Goal: Information Seeking & Learning: Learn about a topic

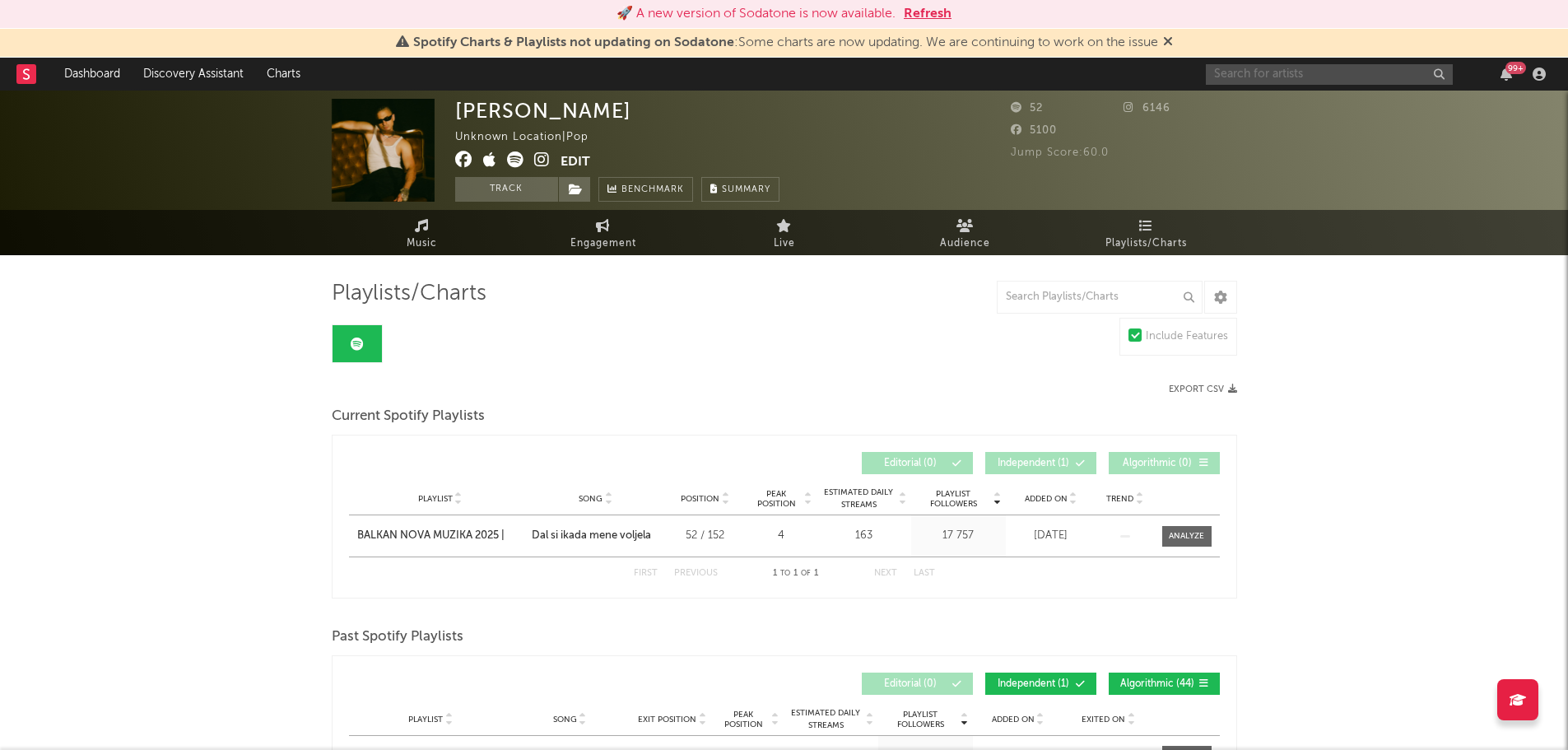
click at [1248, 76] on input "text" at bounding box center [1329, 74] width 247 height 21
click at [1277, 73] on input "moriones" at bounding box center [1329, 74] width 247 height 21
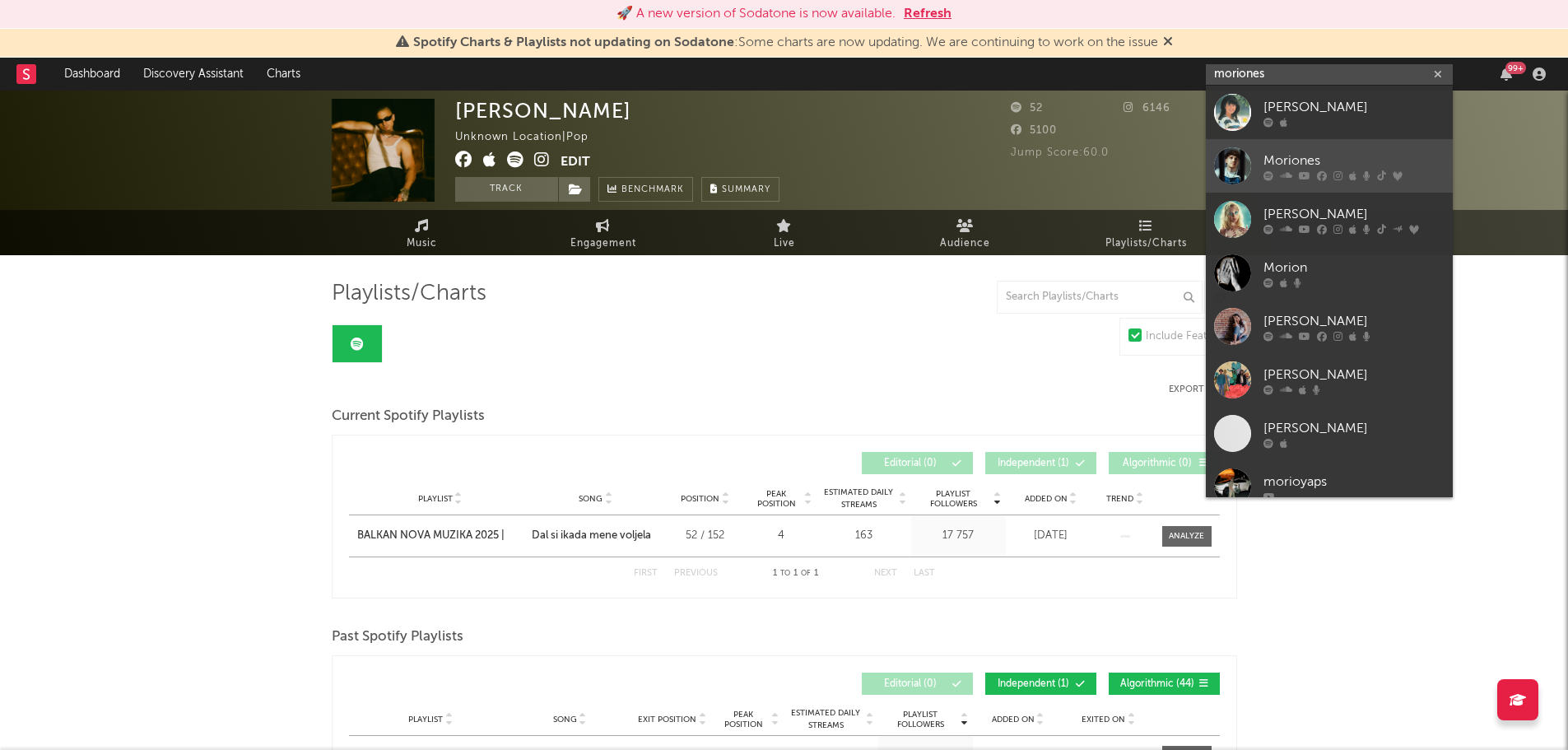
type input "moriones"
click at [1226, 175] on div at bounding box center [1233, 166] width 37 height 37
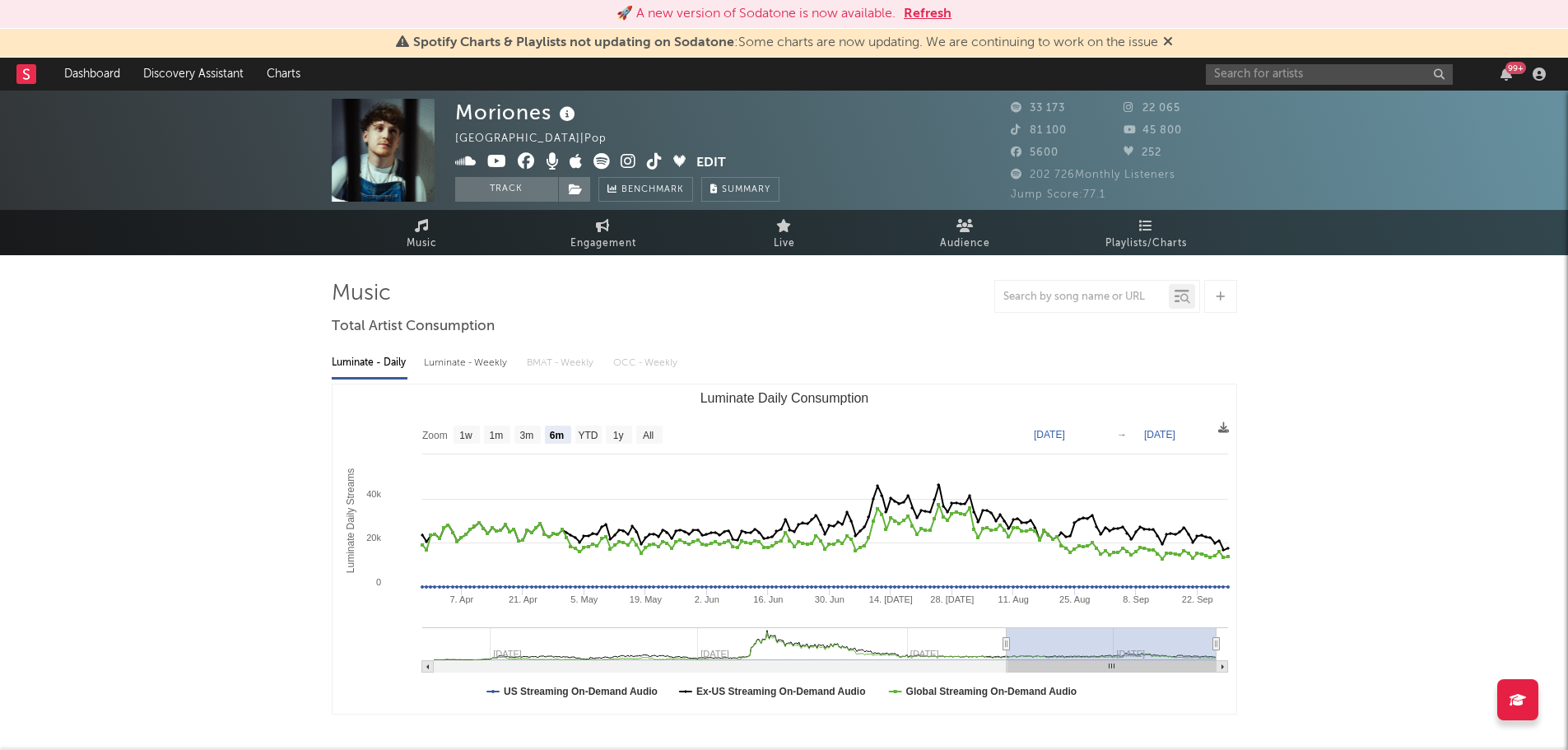
select select "6m"
click at [1167, 231] on link "Playlists/Charts" at bounding box center [1146, 233] width 181 height 46
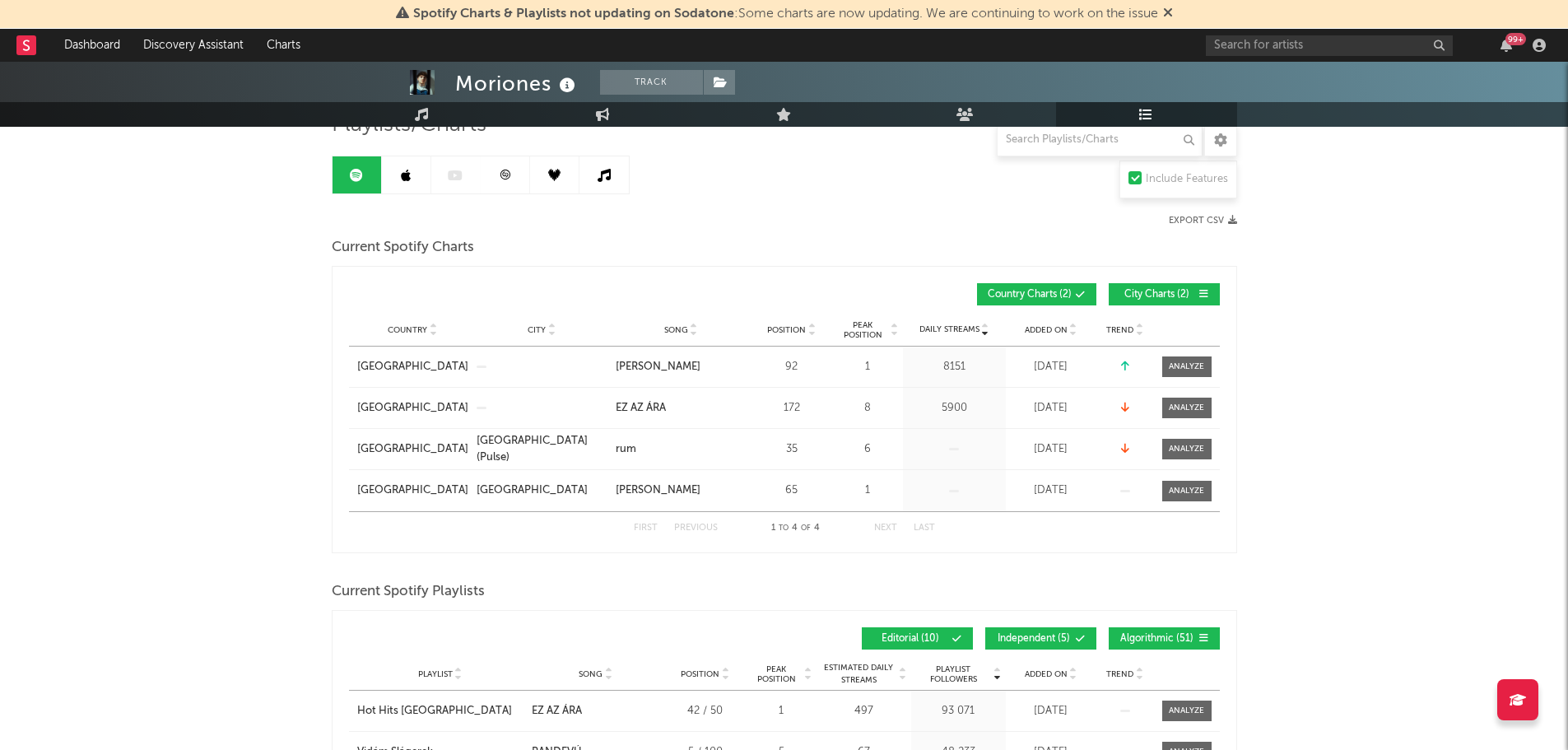
scroll to position [104, 0]
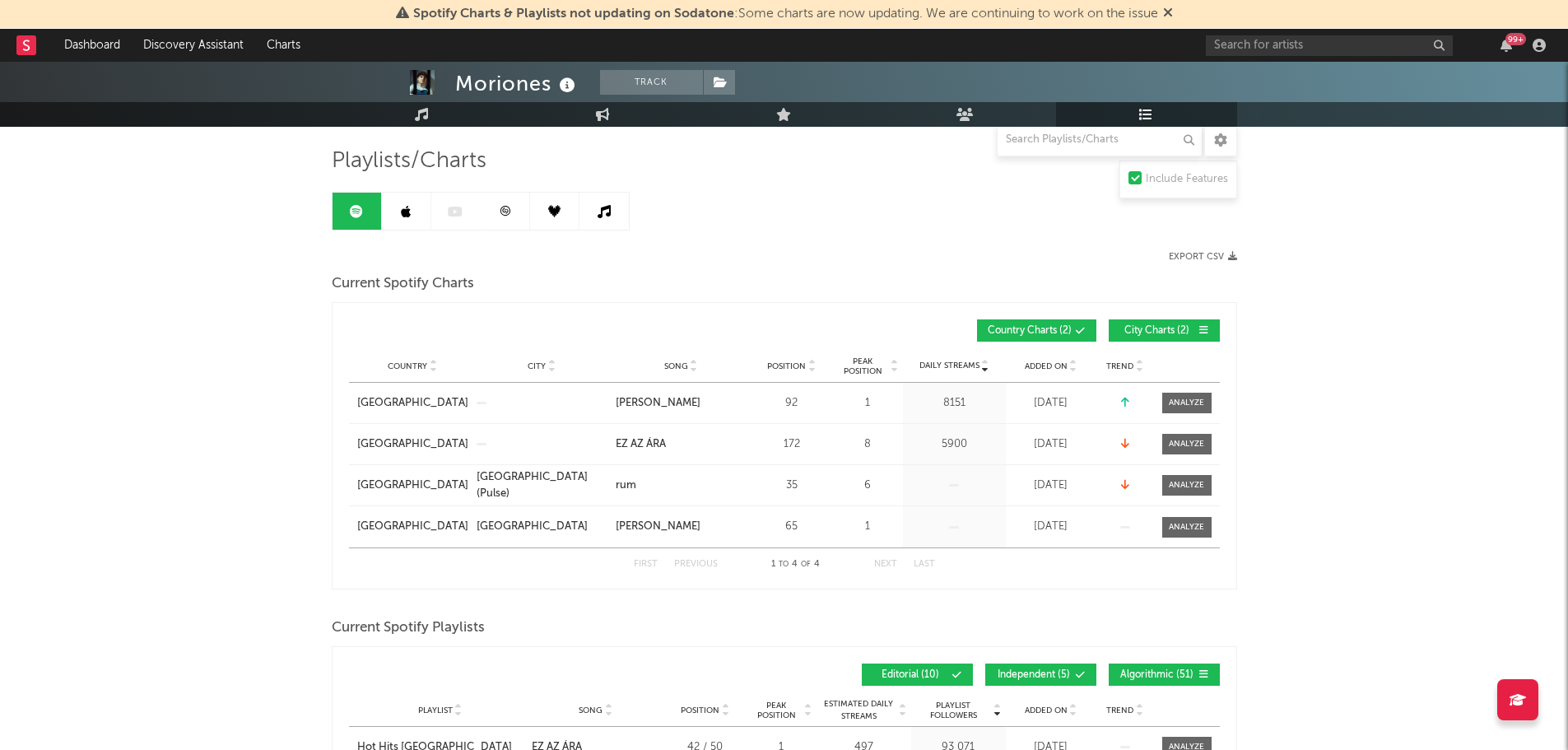
click at [396, 213] on link at bounding box center [406, 211] width 49 height 37
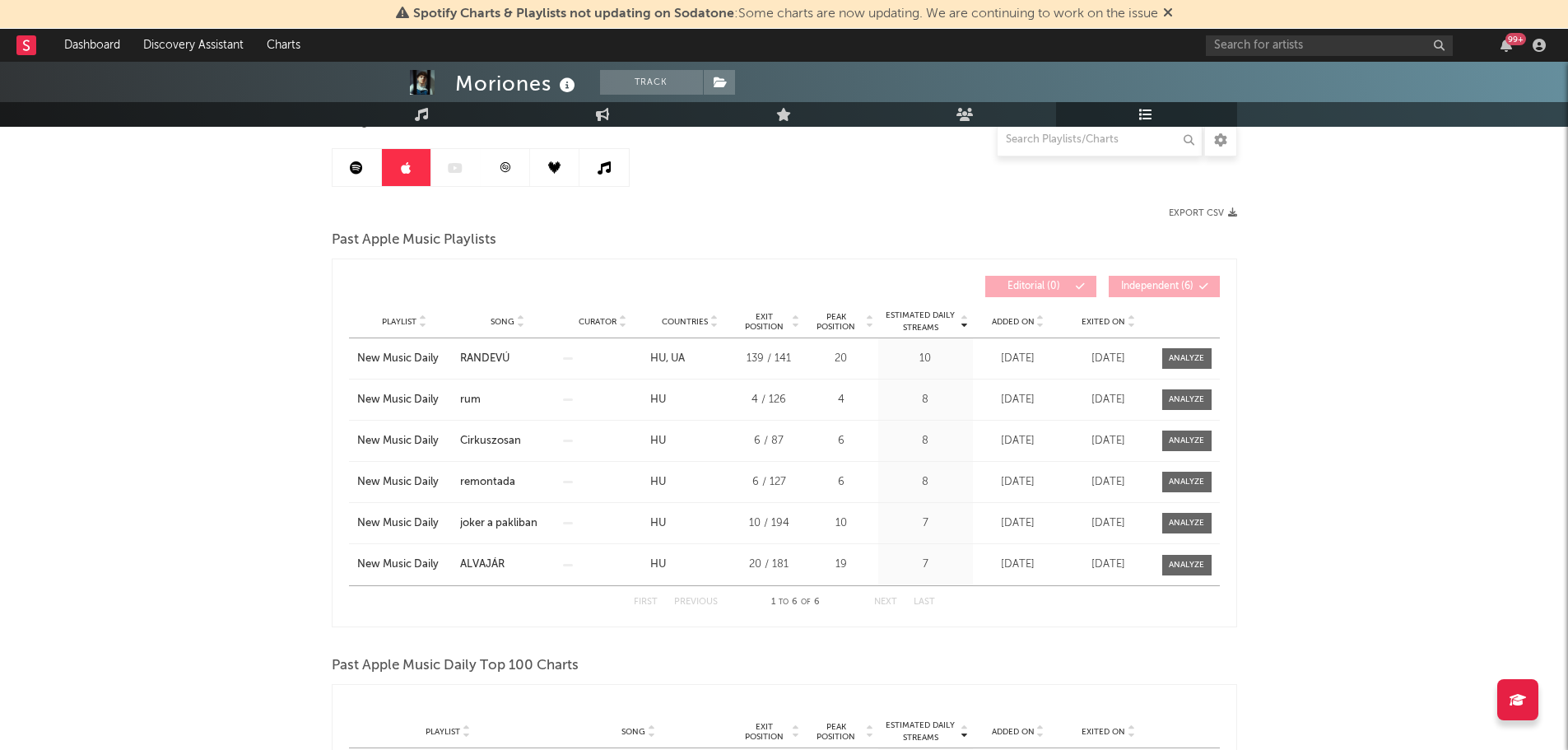
scroll to position [125, 0]
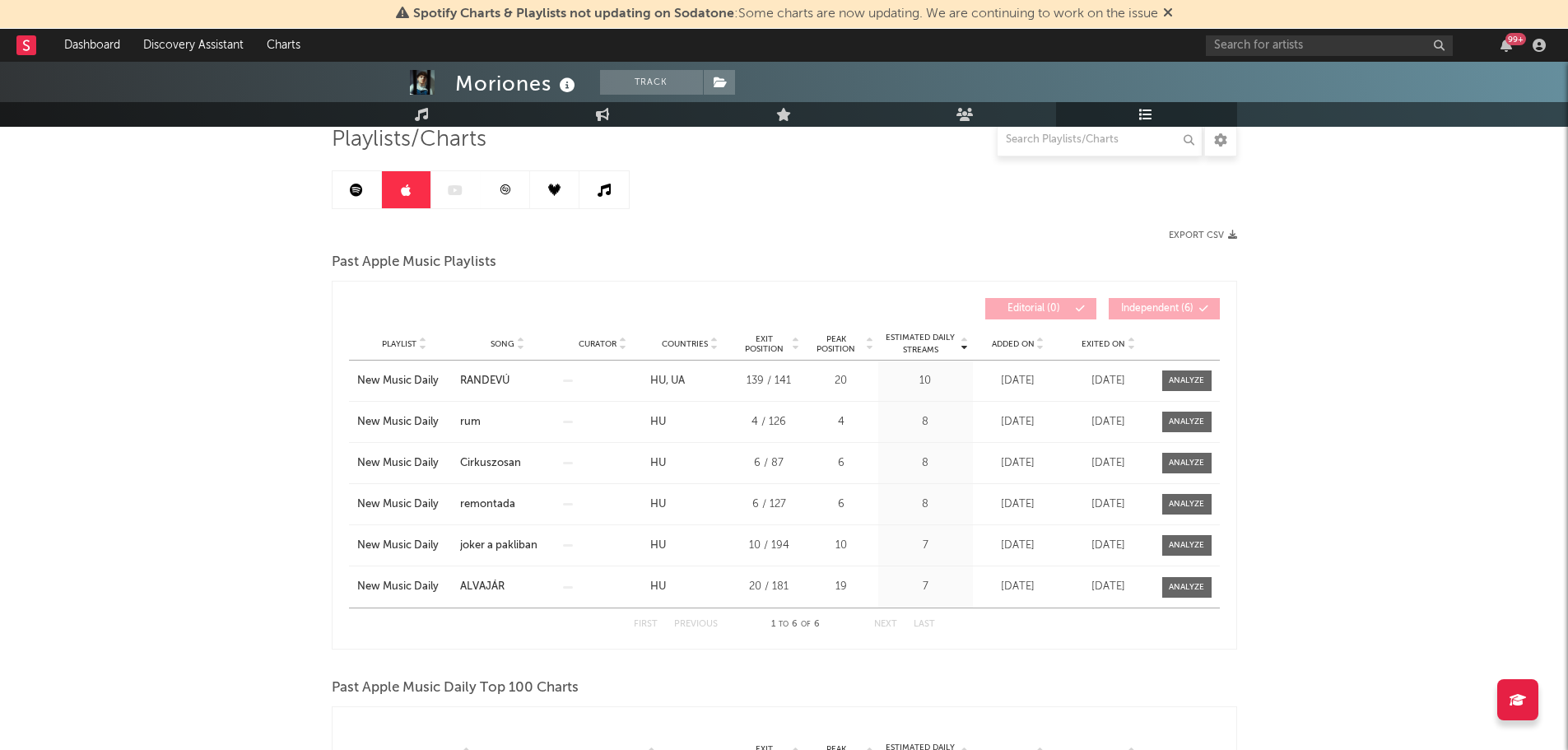
click at [463, 199] on div at bounding box center [481, 189] width 298 height 39
click at [423, 188] on link at bounding box center [406, 189] width 49 height 37
drag, startPoint x: 454, startPoint y: 185, endPoint x: 505, endPoint y: 188, distance: 51.1
click at [456, 185] on div at bounding box center [481, 189] width 298 height 39
click at [509, 188] on icon at bounding box center [505, 189] width 12 height 12
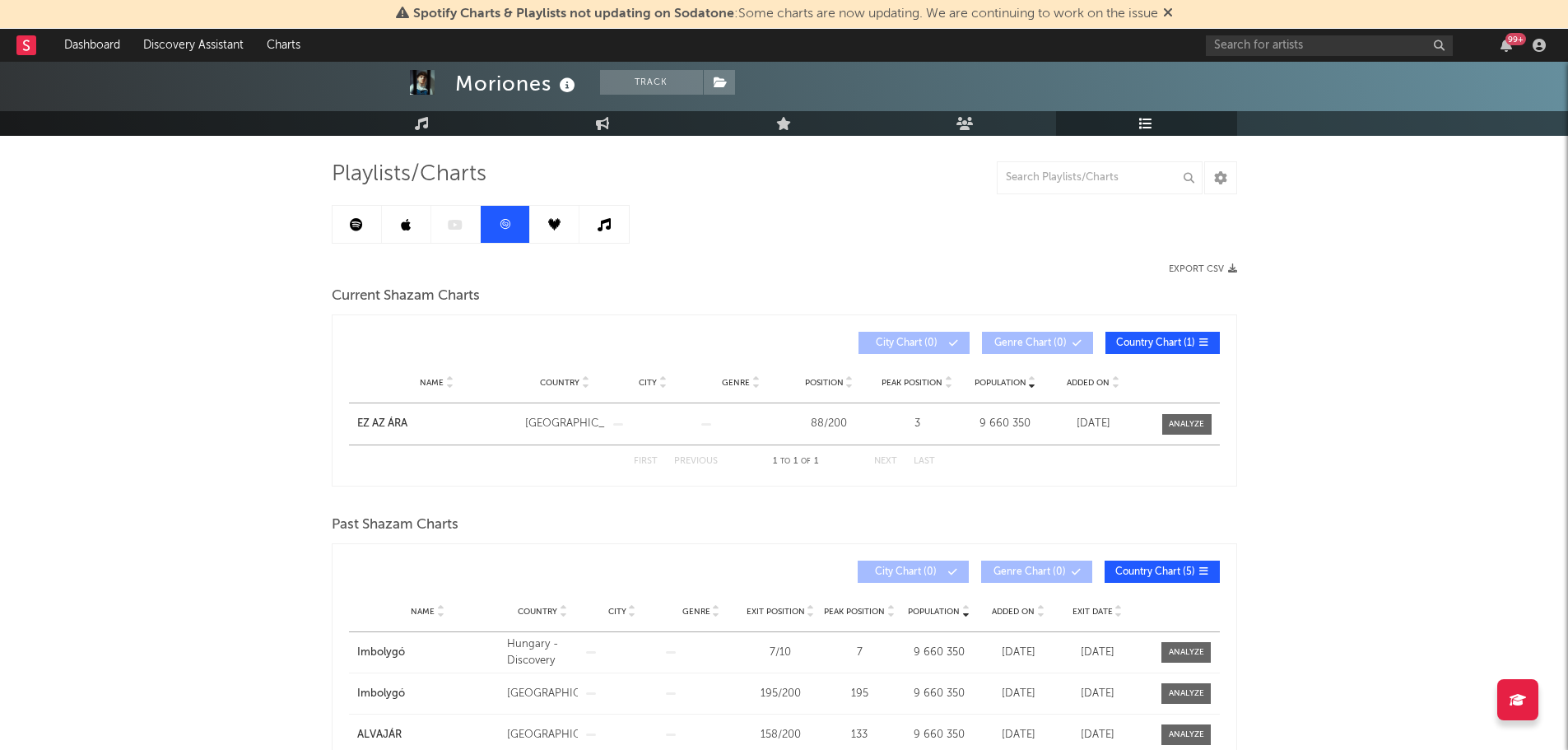
scroll to position [81, 0]
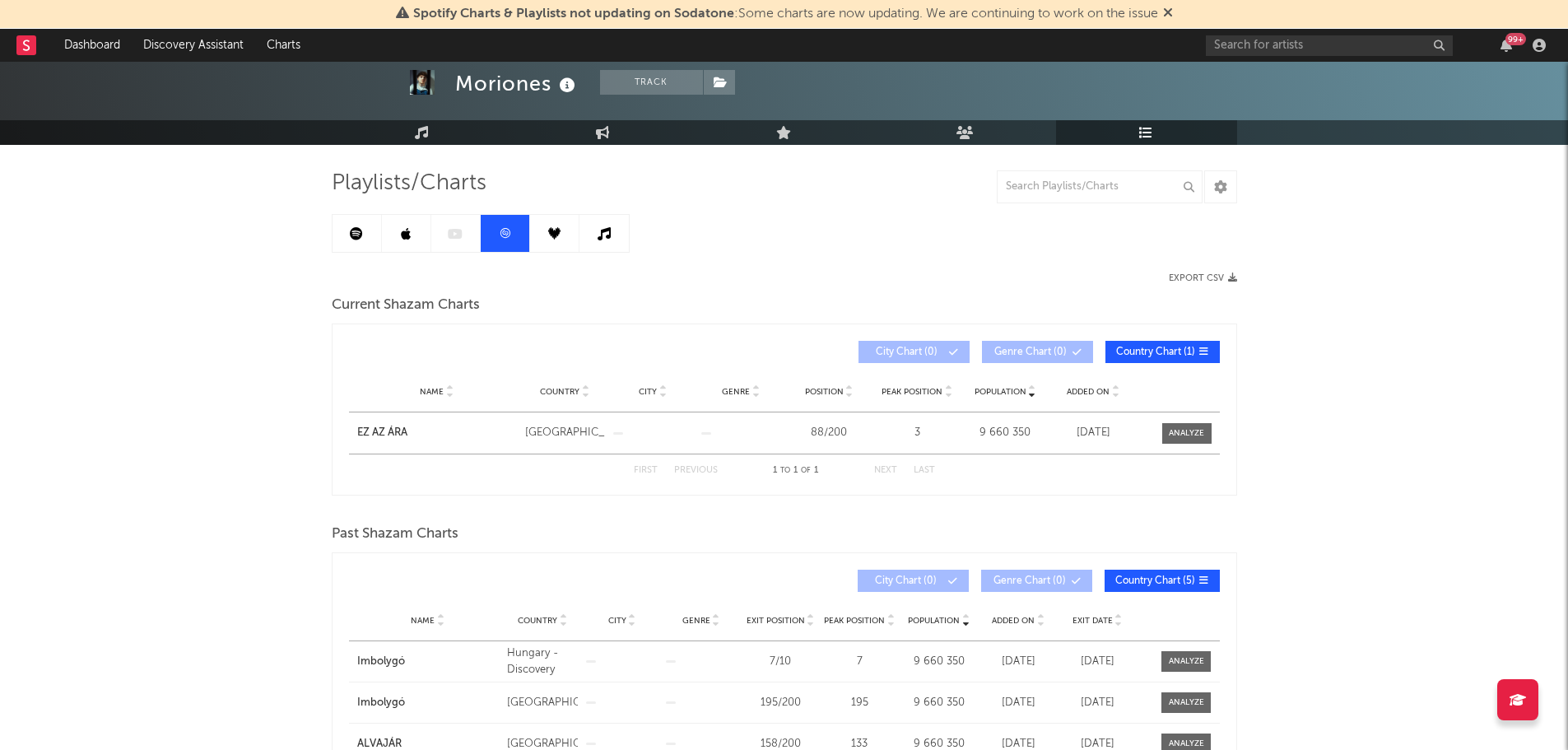
click at [561, 235] on link at bounding box center [554, 233] width 49 height 37
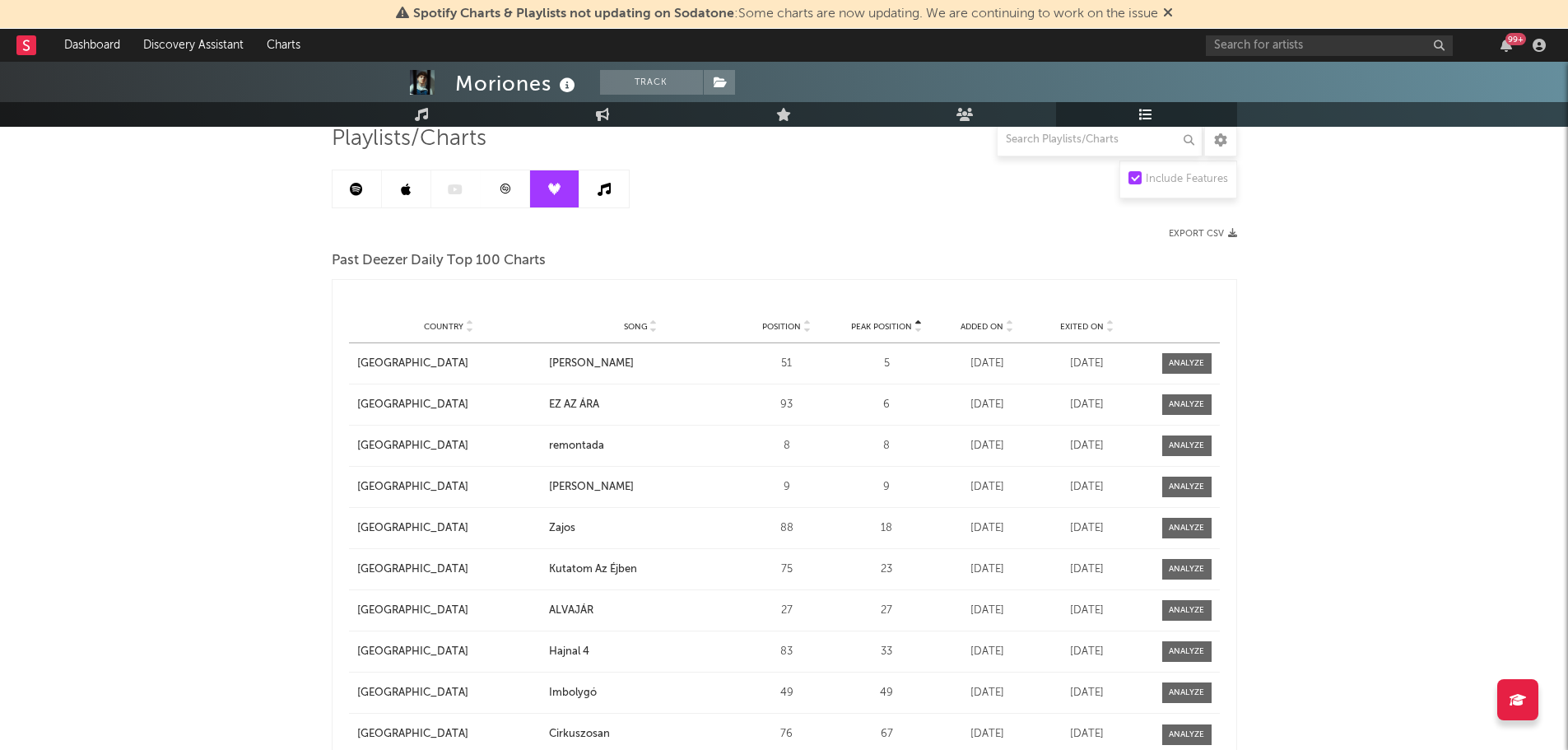
scroll to position [117, 0]
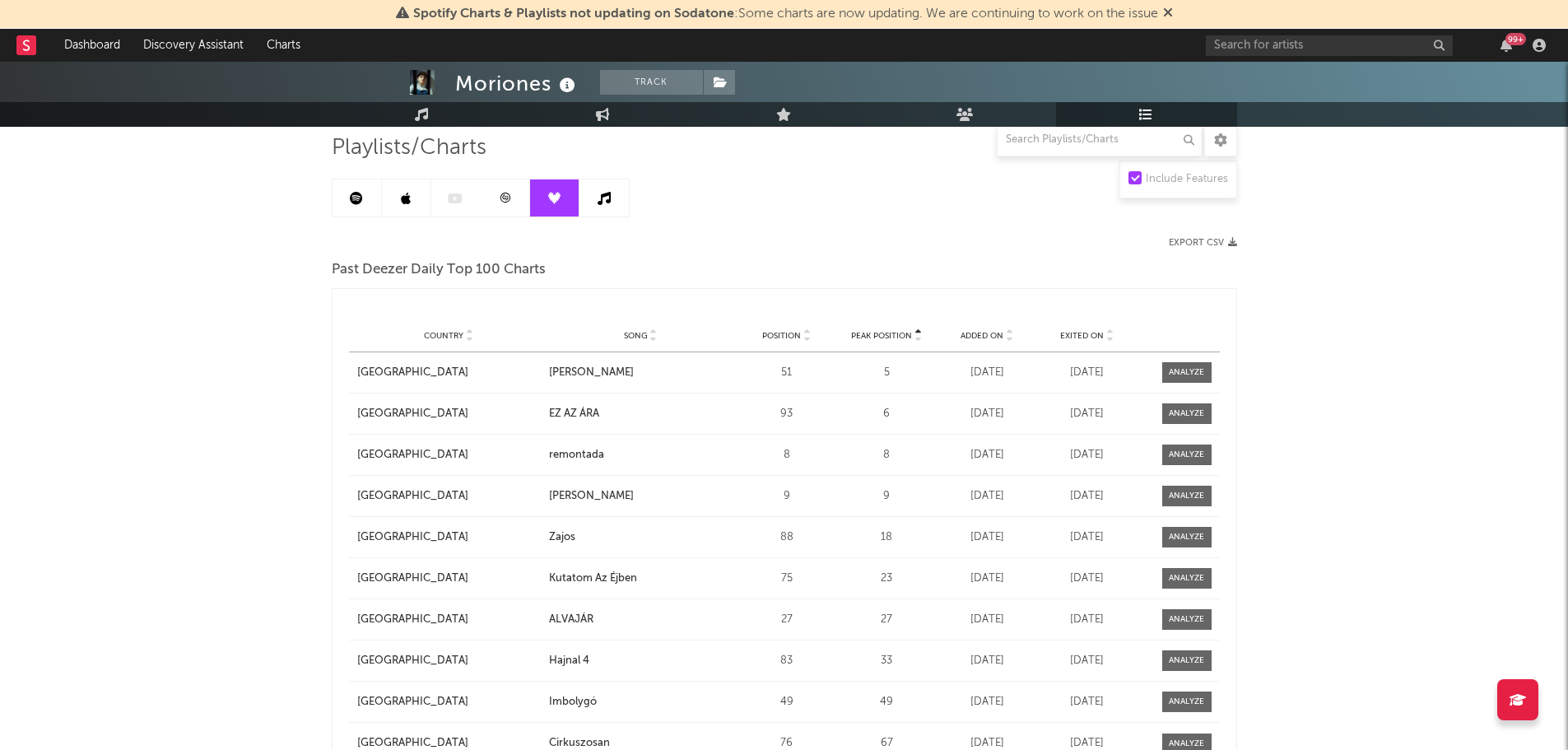
click at [619, 211] on link at bounding box center [603, 198] width 49 height 37
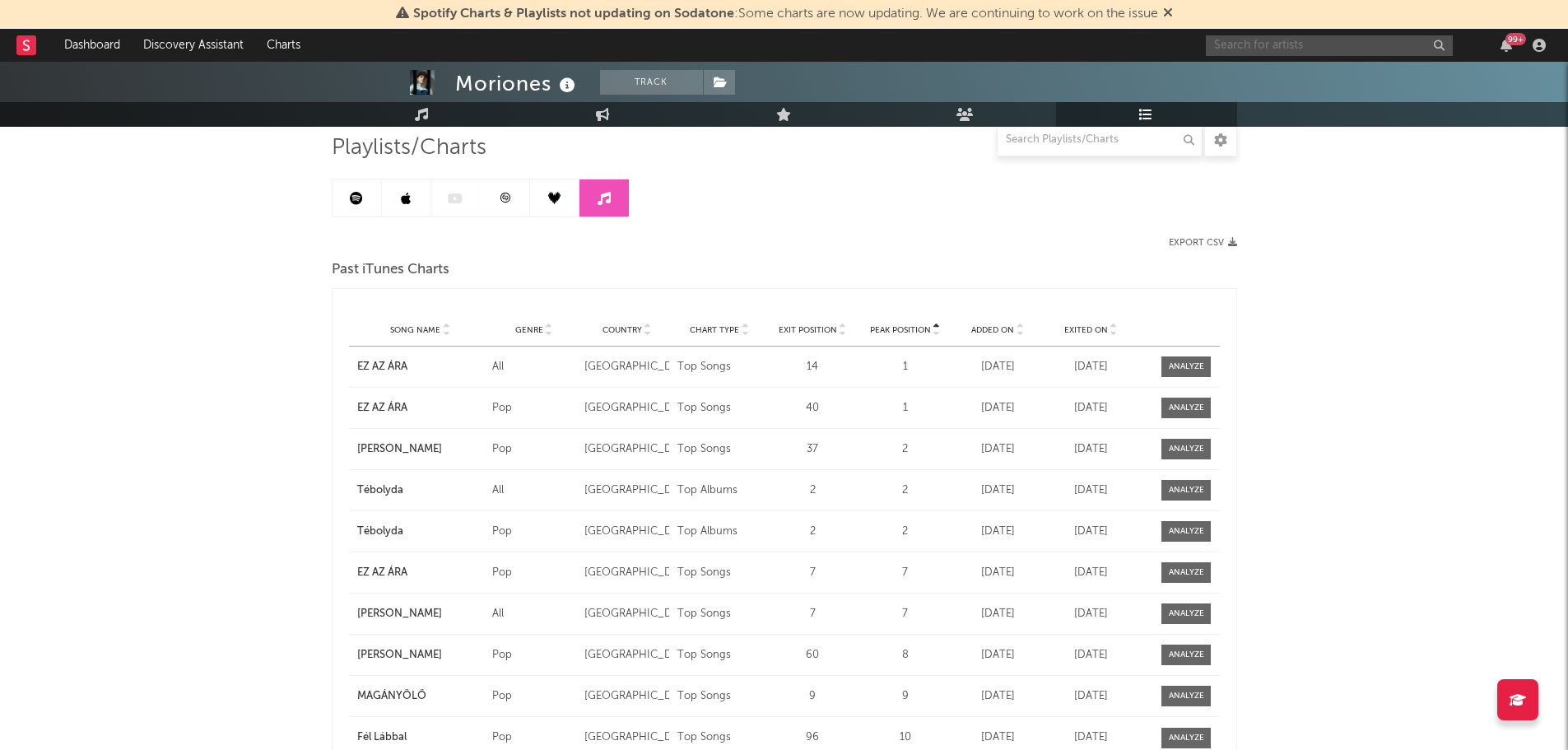
click at [1260, 47] on input "text" at bounding box center [1329, 46] width 247 height 21
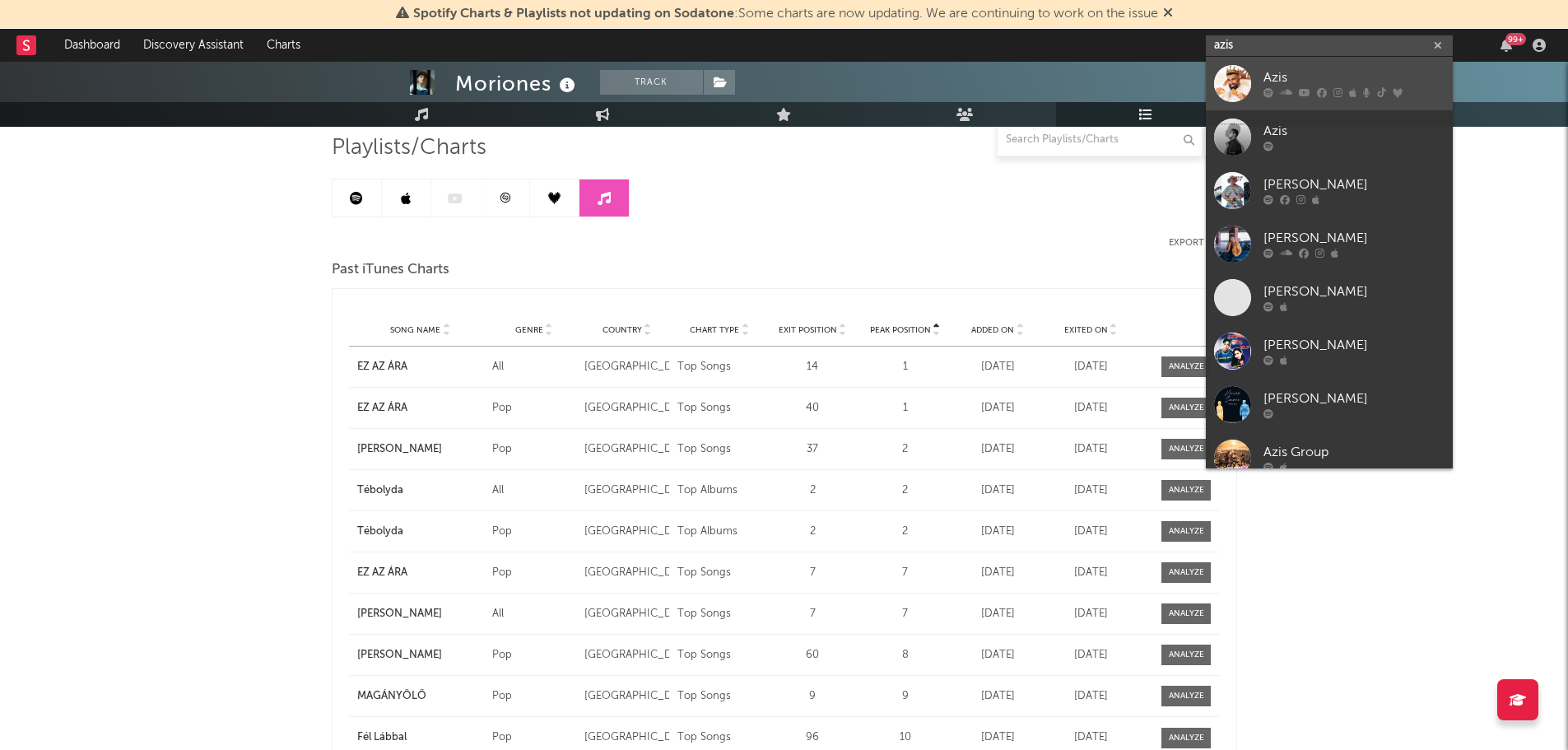
type input "azis"
click at [1233, 71] on div at bounding box center [1233, 83] width 37 height 37
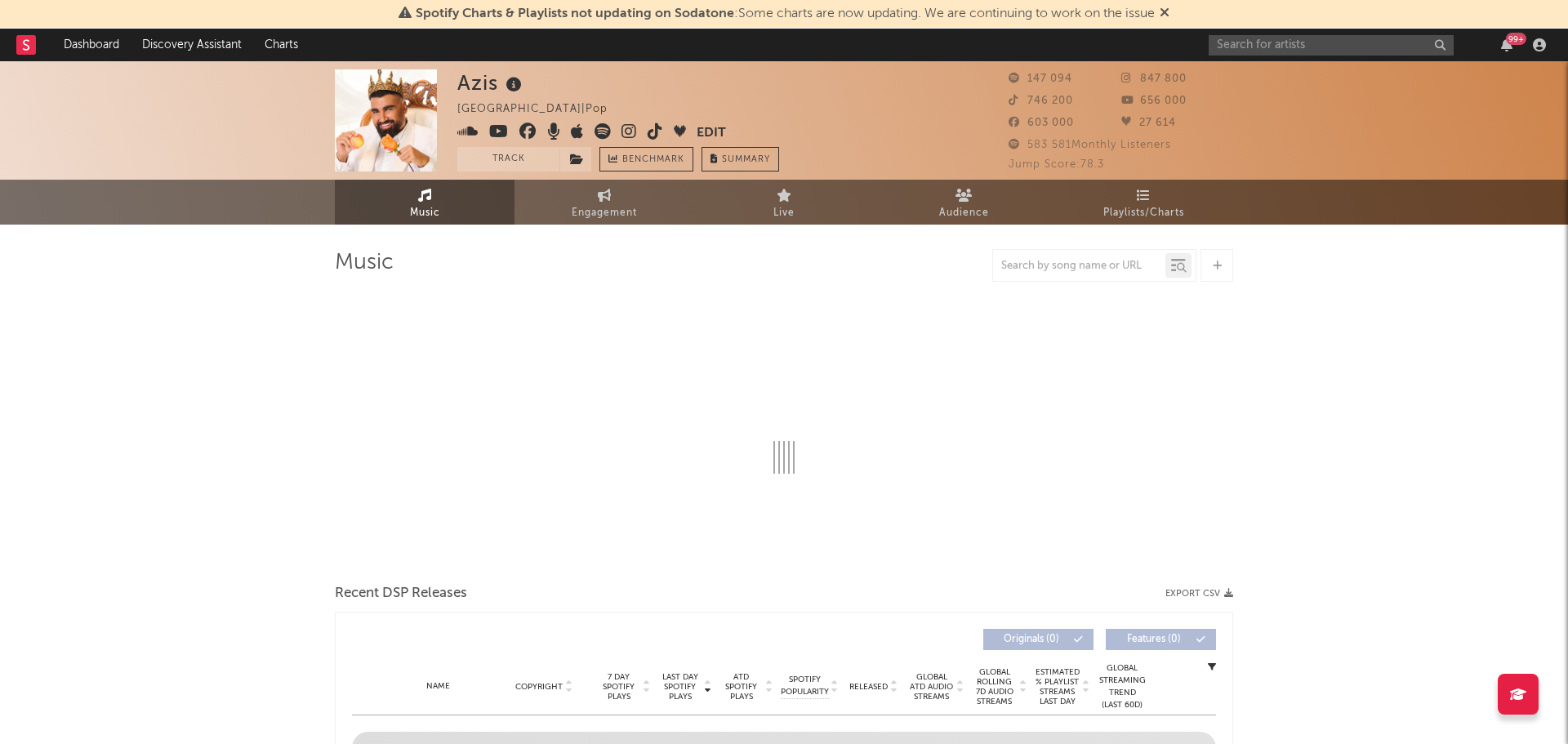
select select "6m"
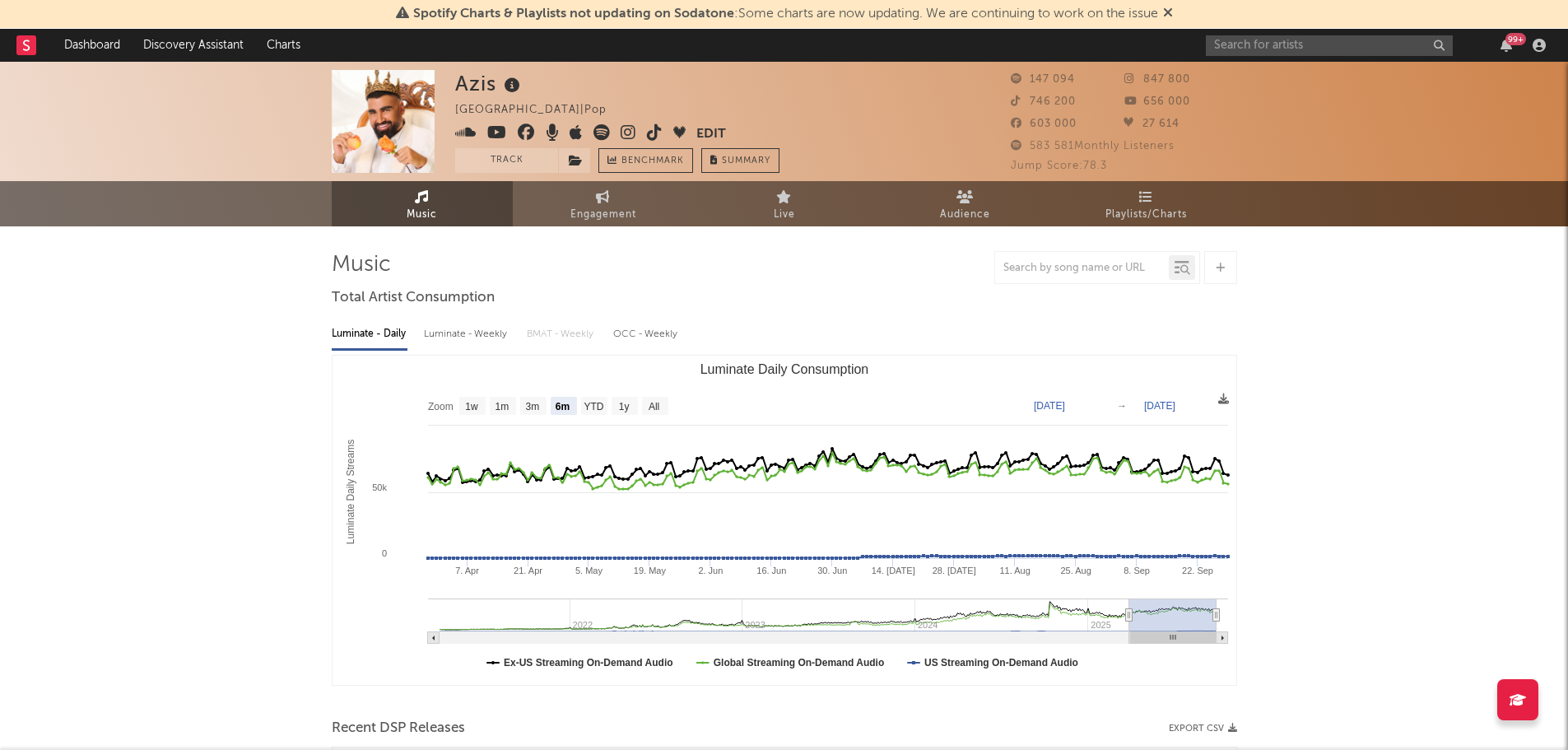
select select "6m"
click at [1145, 213] on span "Playlists/Charts" at bounding box center [1146, 215] width 81 height 20
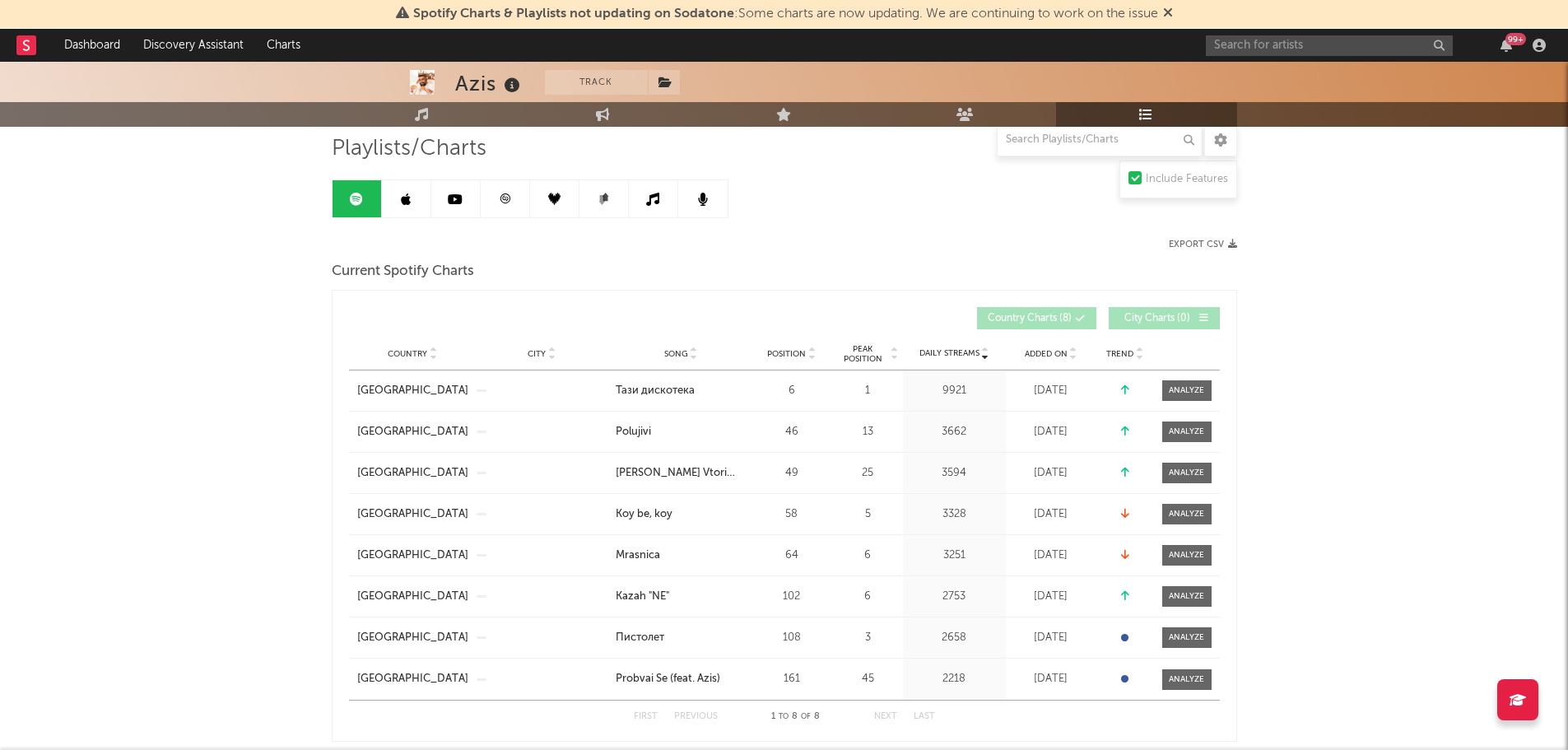
scroll to position [112, 0]
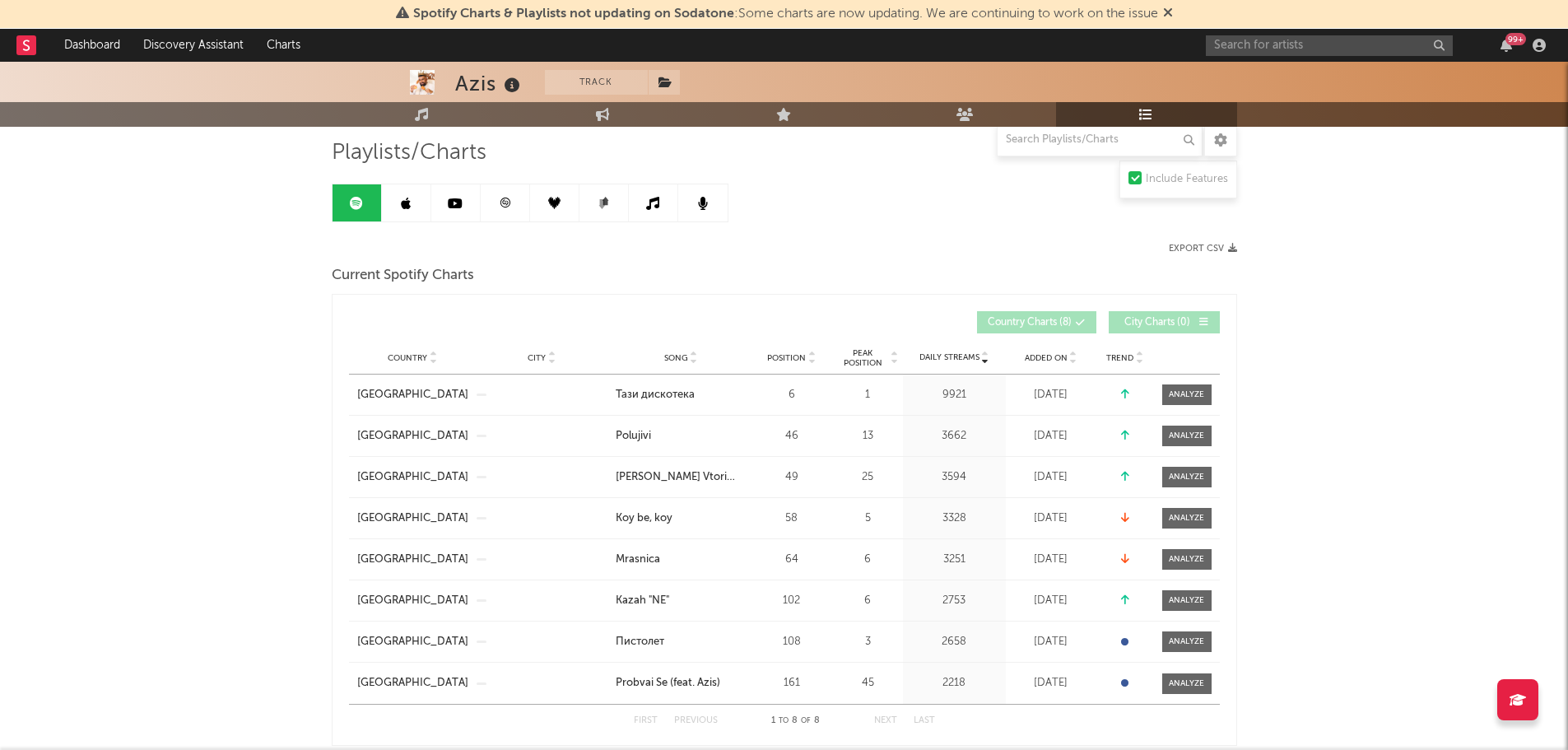
click at [405, 198] on icon at bounding box center [406, 203] width 10 height 13
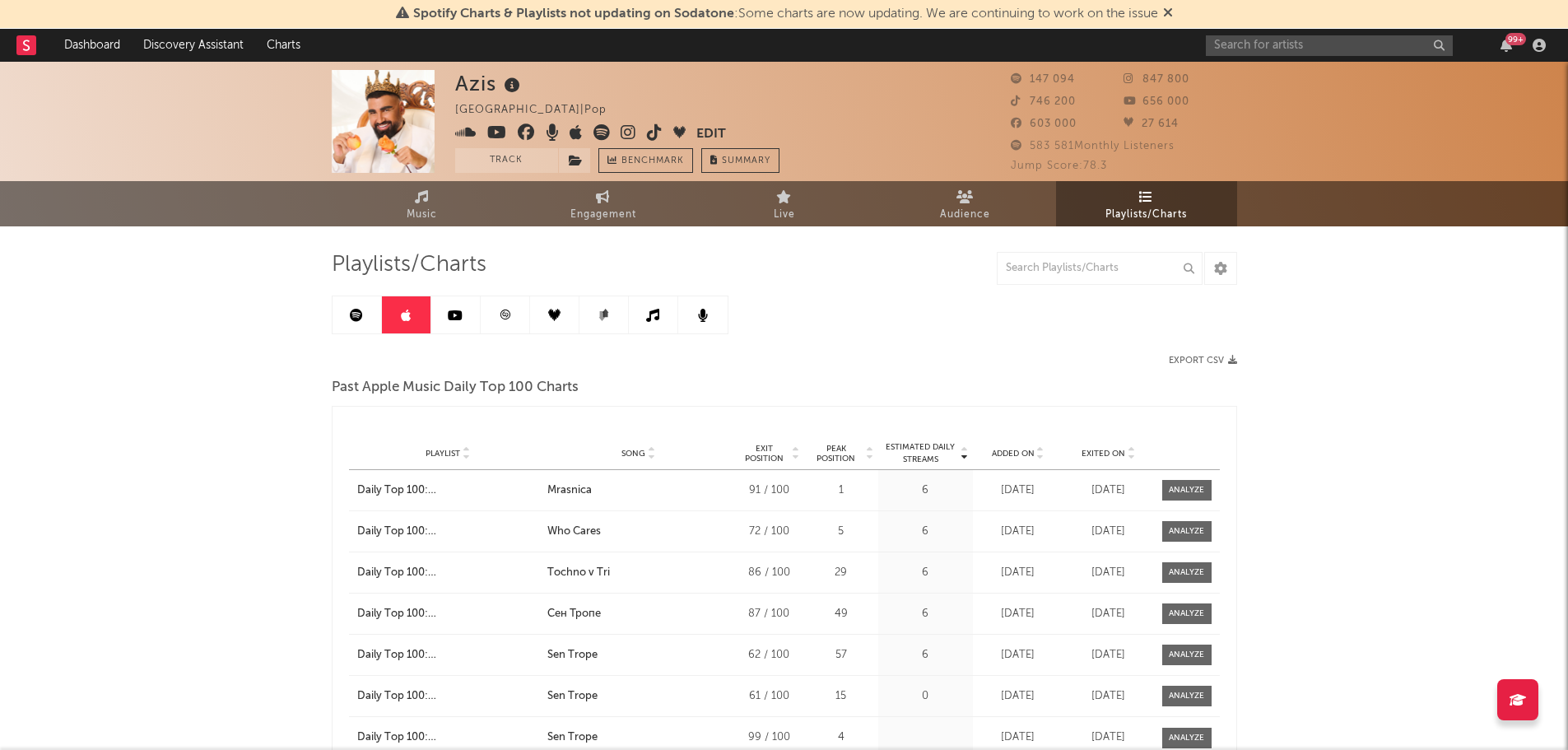
click at [471, 302] on link at bounding box center [456, 315] width 49 height 37
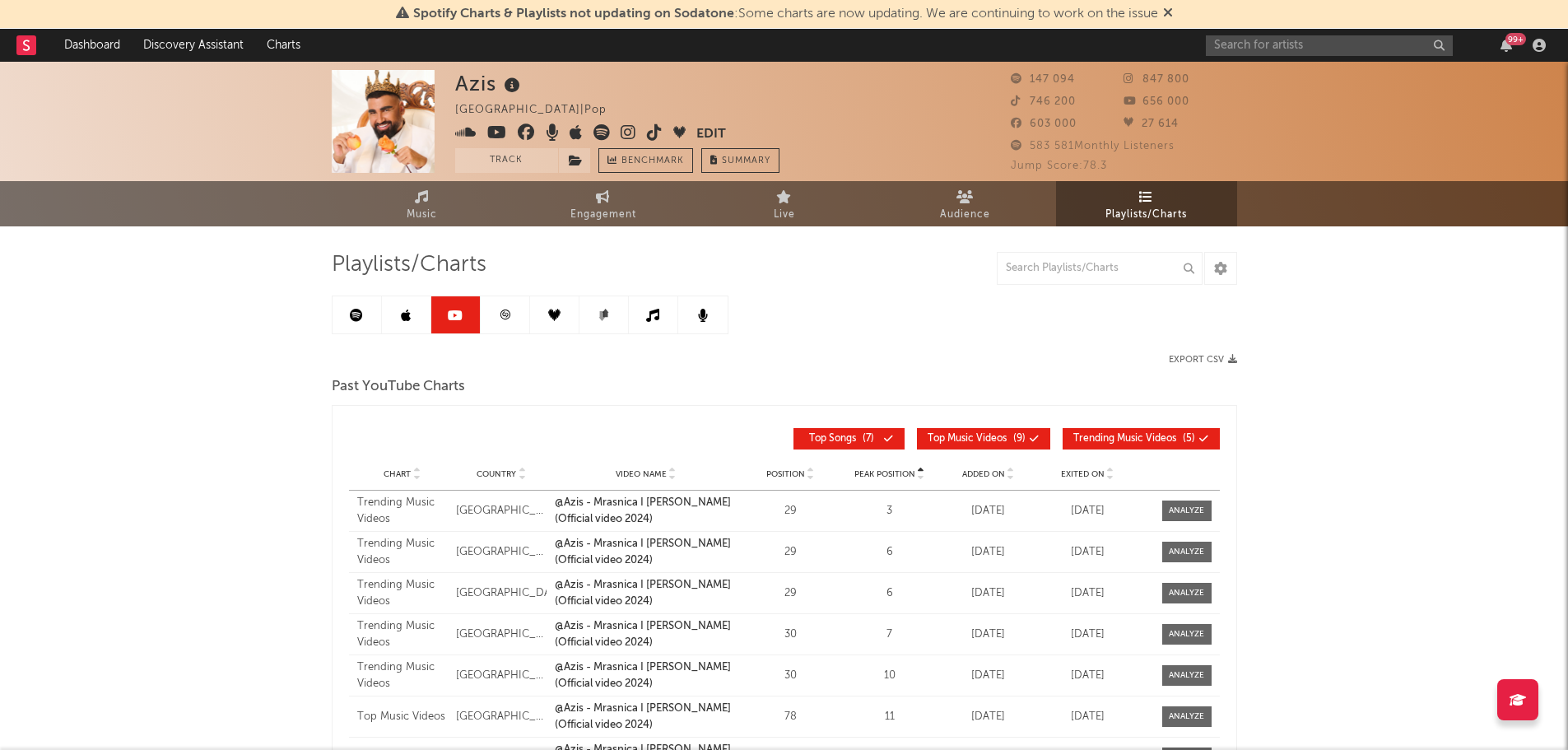
click at [491, 316] on link at bounding box center [505, 315] width 49 height 37
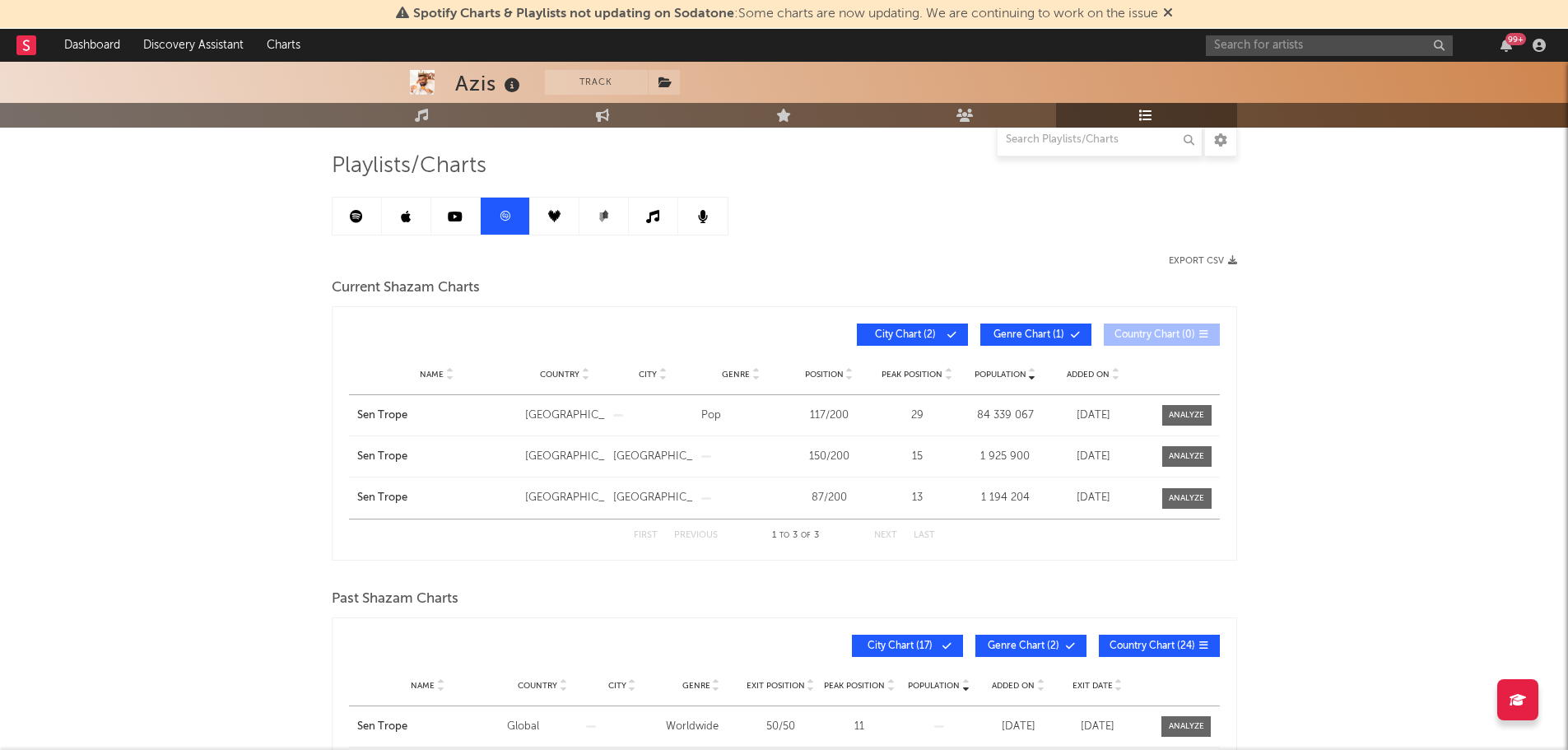
scroll to position [32, 0]
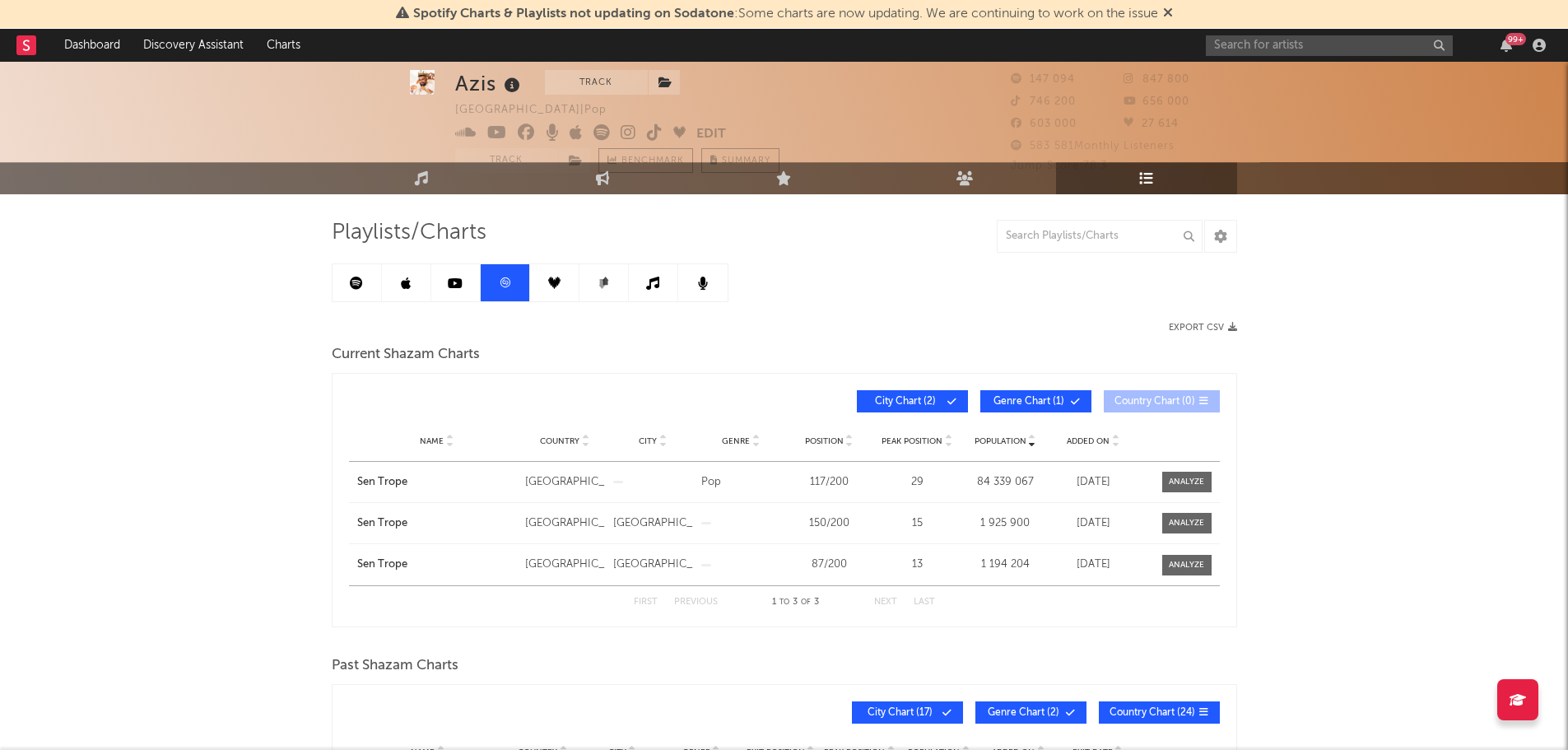
click at [548, 289] on link at bounding box center [554, 282] width 49 height 37
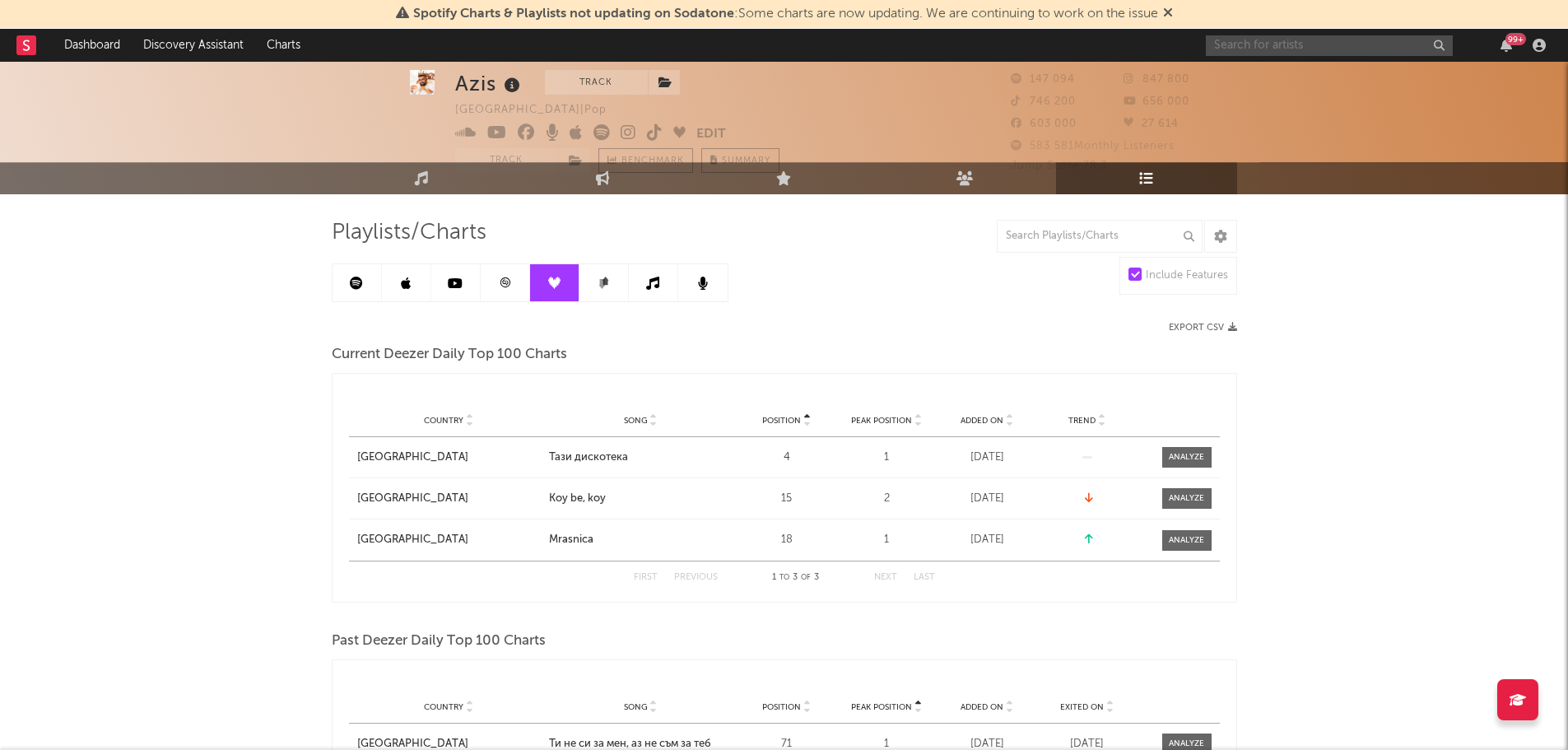
click at [1263, 55] on input "text" at bounding box center [1329, 46] width 247 height 21
click at [1254, 40] on input "tino" at bounding box center [1329, 46] width 247 height 21
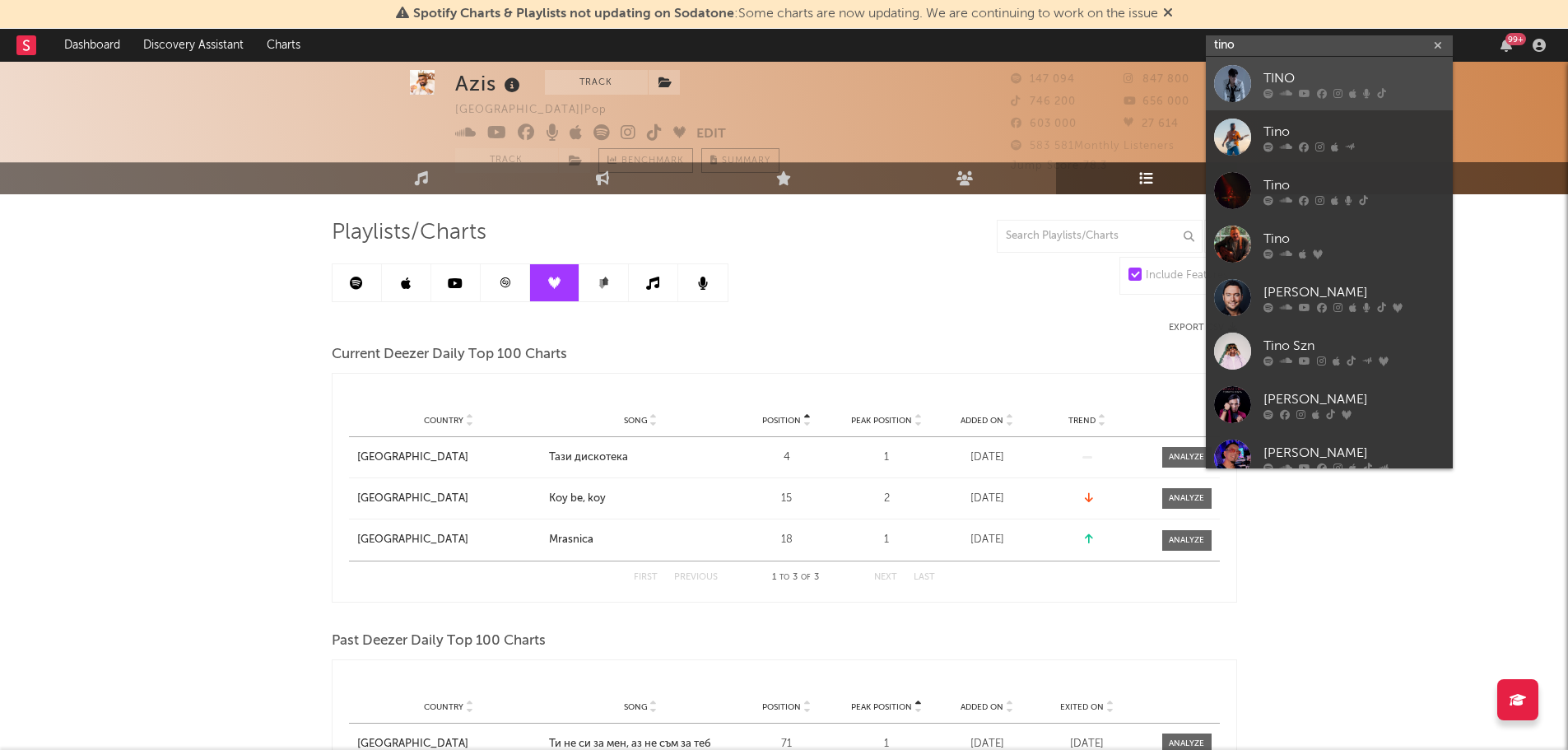
type input "tino"
click at [1241, 84] on div at bounding box center [1233, 83] width 37 height 37
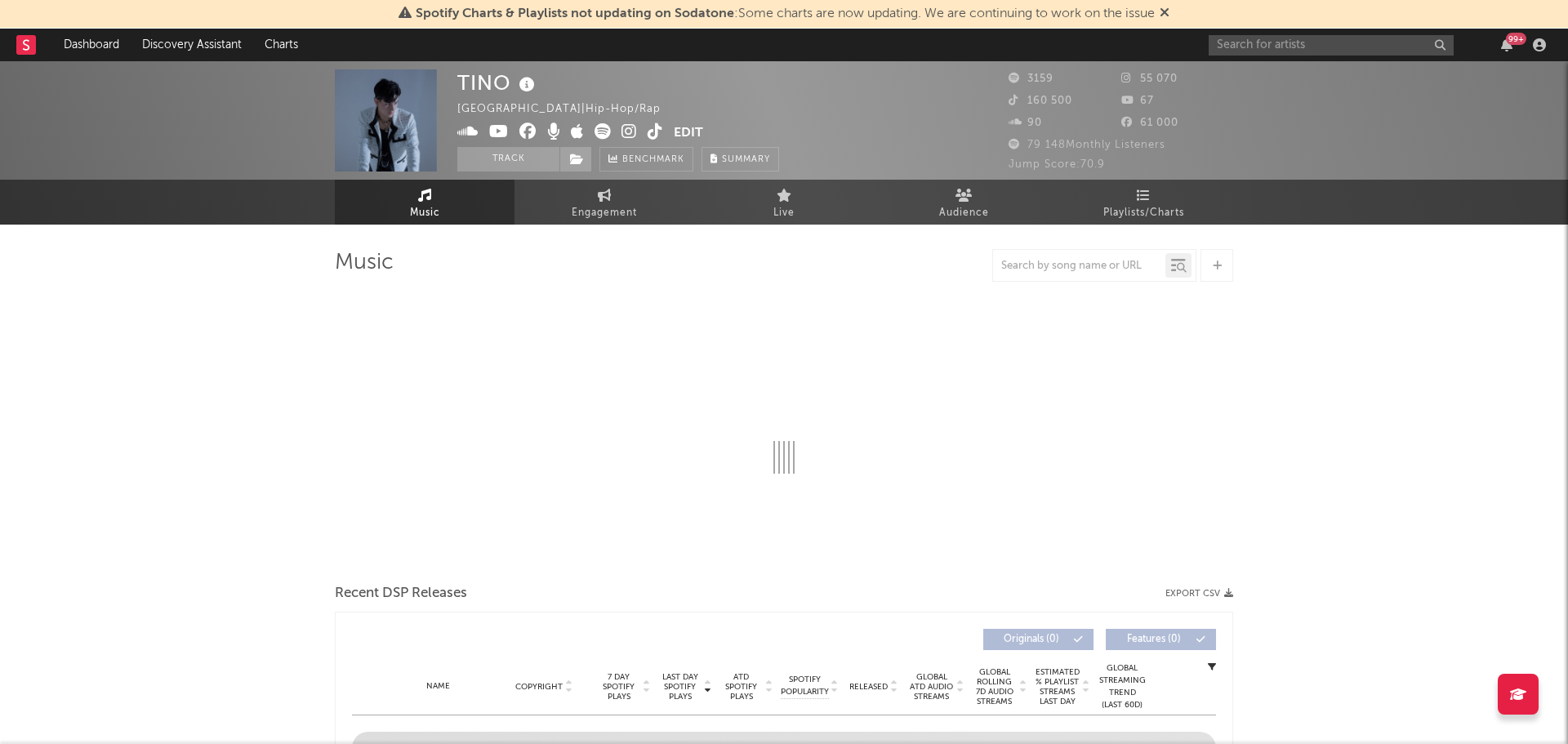
select select "6m"
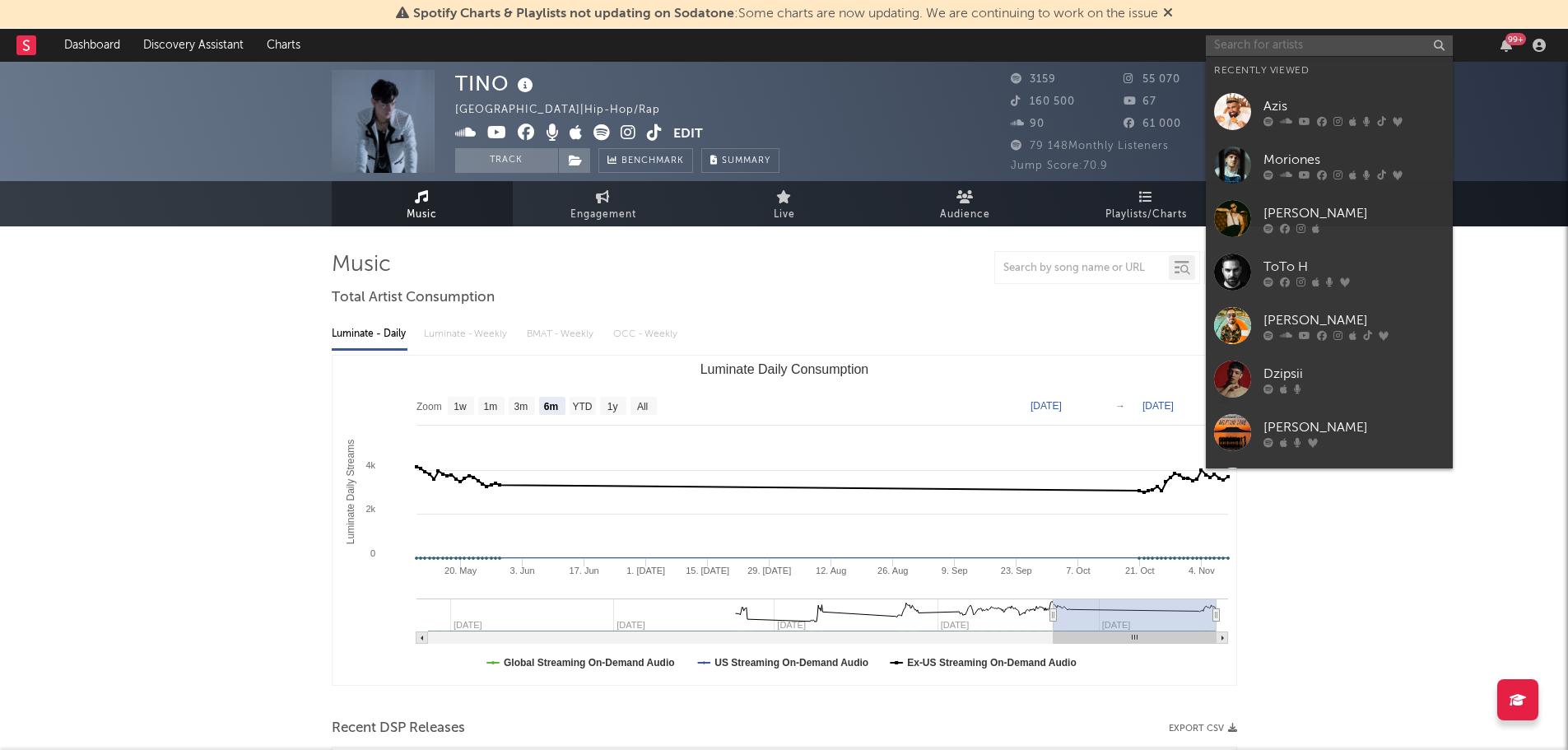
click at [1253, 48] on input "text" at bounding box center [1329, 46] width 247 height 21
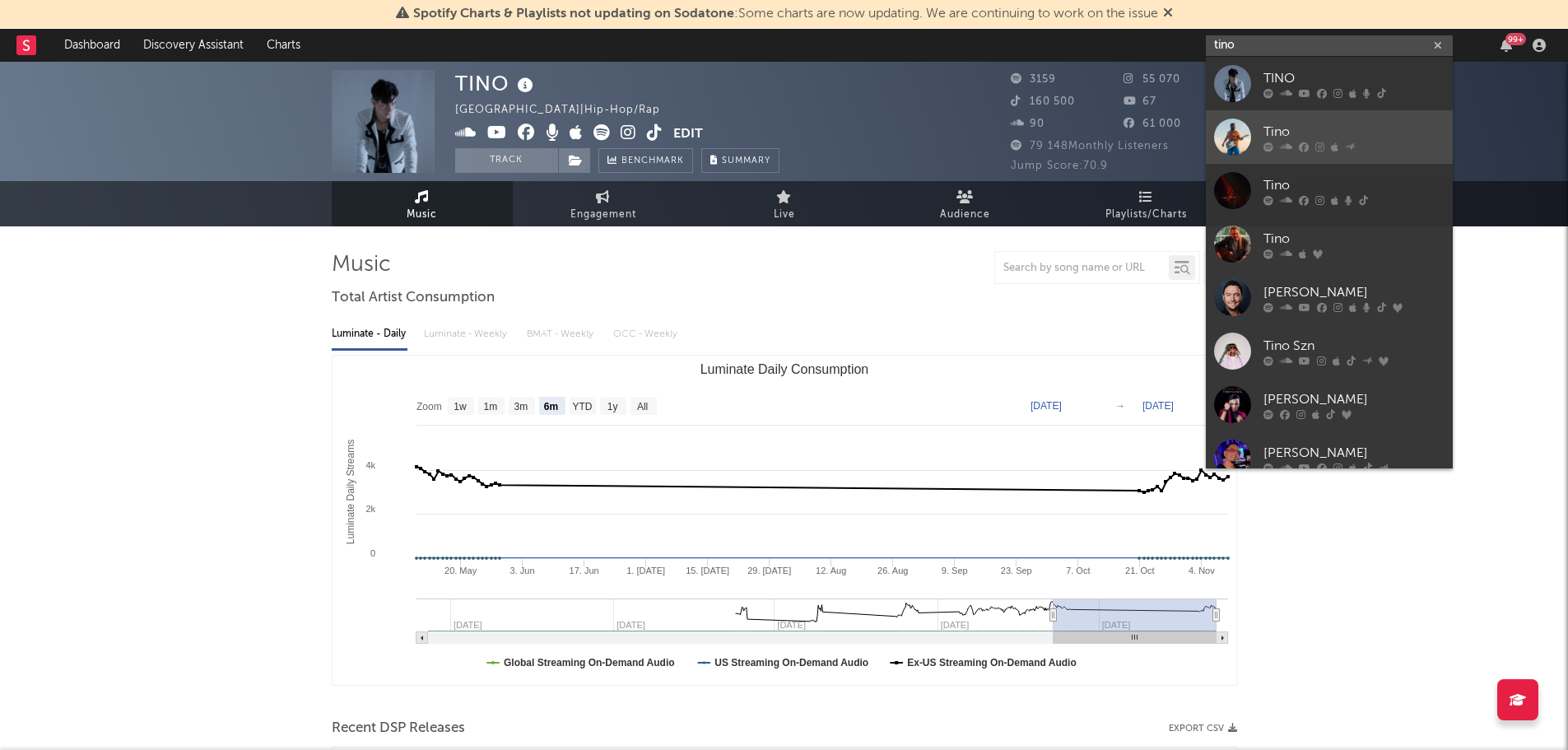
type input "tino"
click at [1232, 138] on div at bounding box center [1233, 137] width 37 height 37
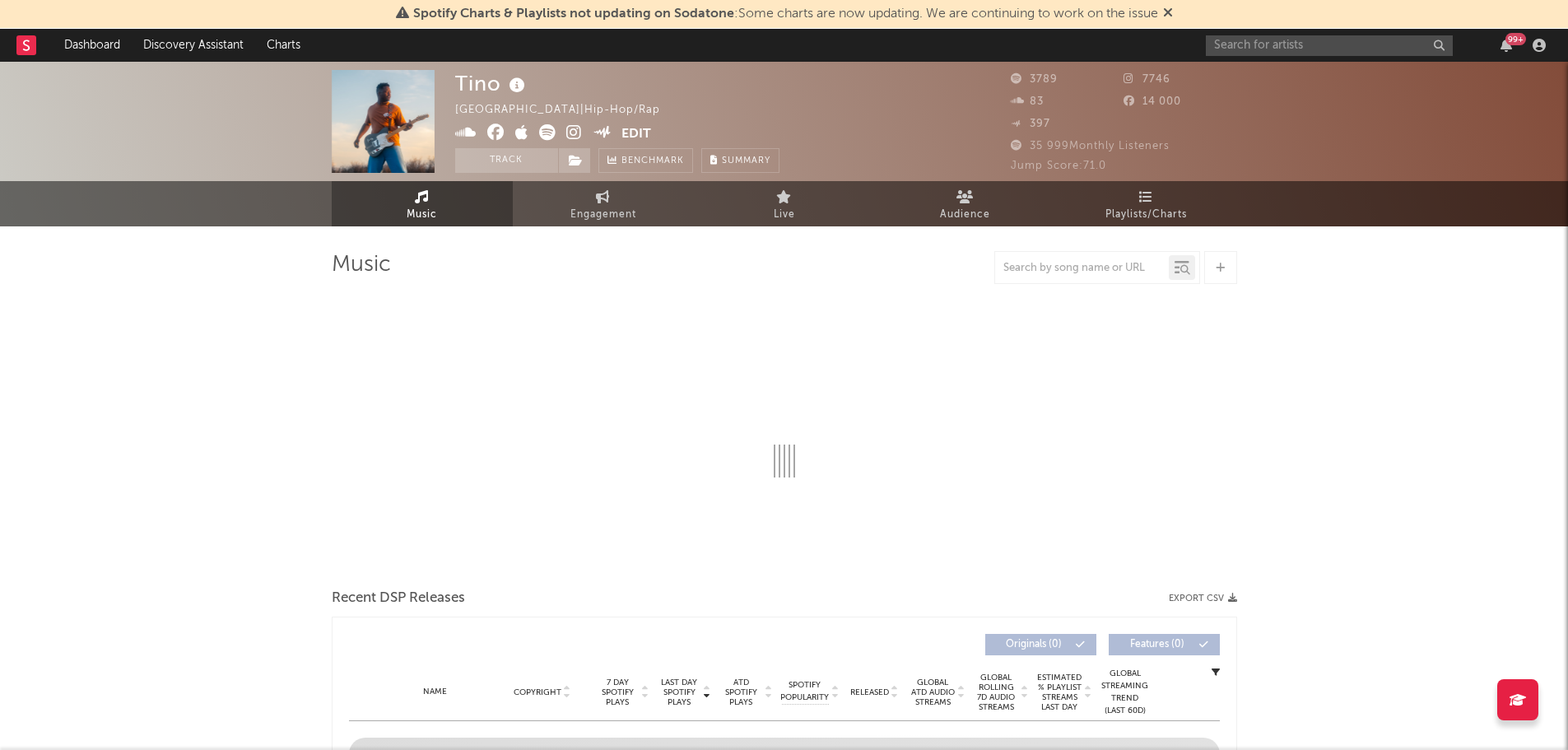
select select "1w"
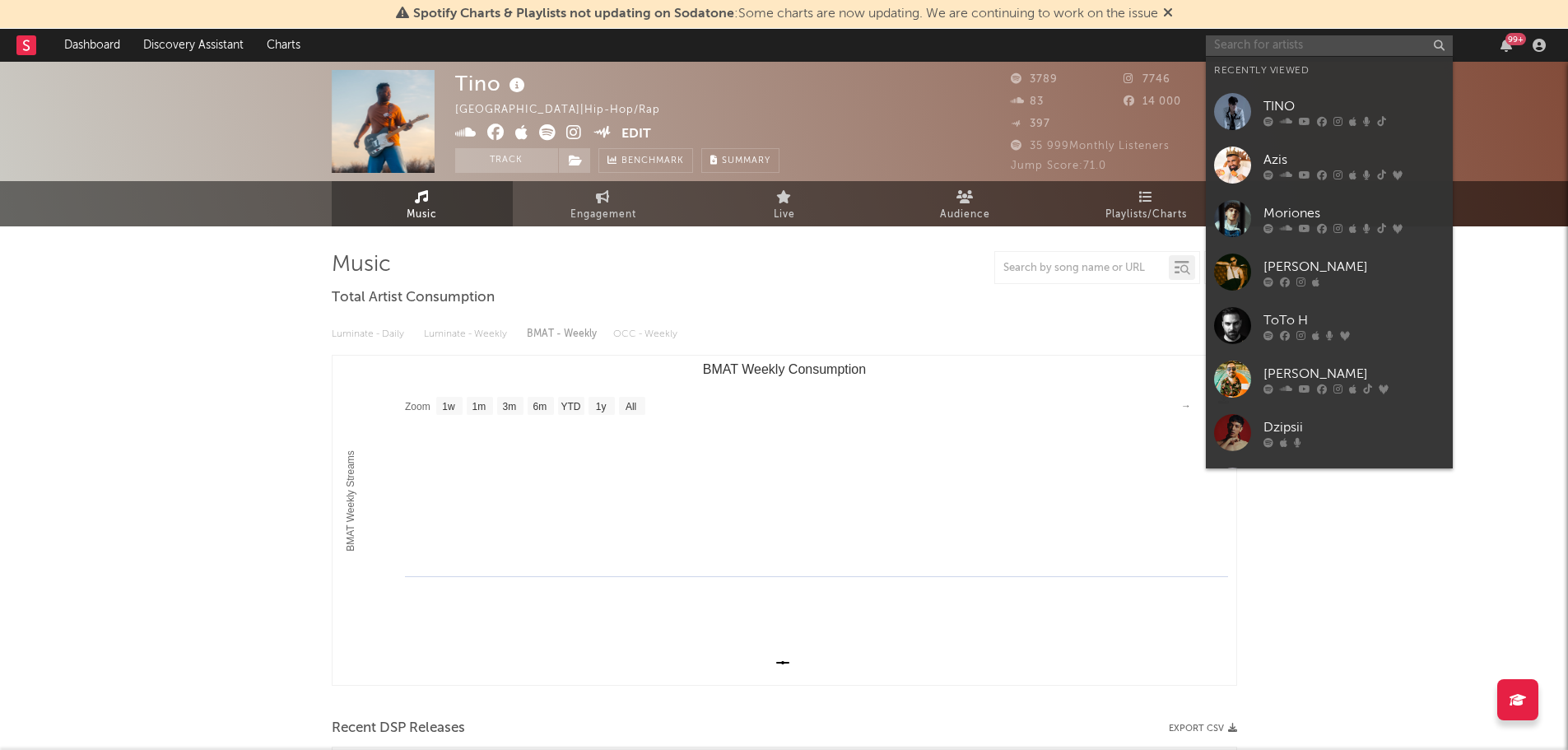
click at [1250, 46] on input "text" at bounding box center [1329, 46] width 247 height 21
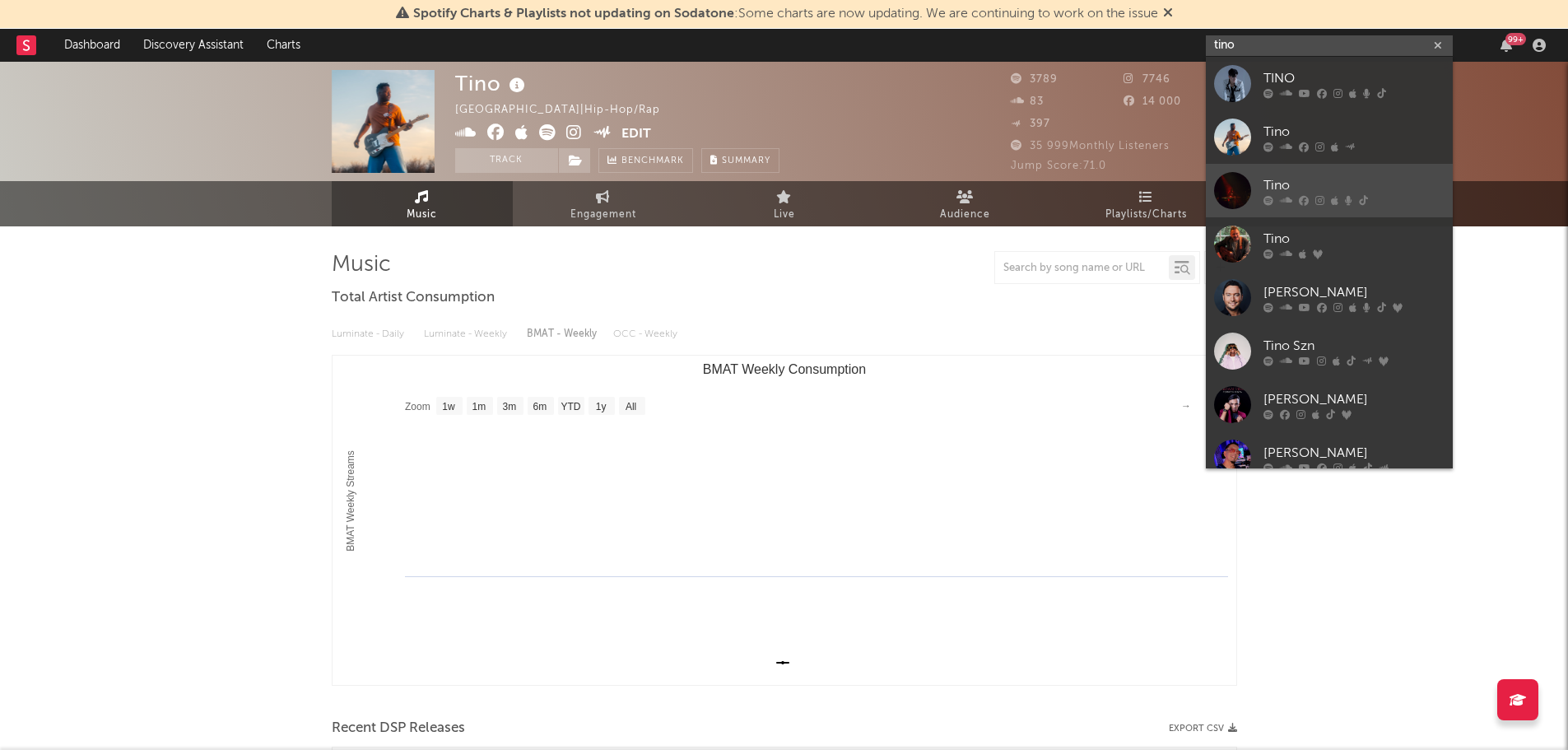
type input "tino"
click at [1240, 188] on div at bounding box center [1233, 190] width 37 height 37
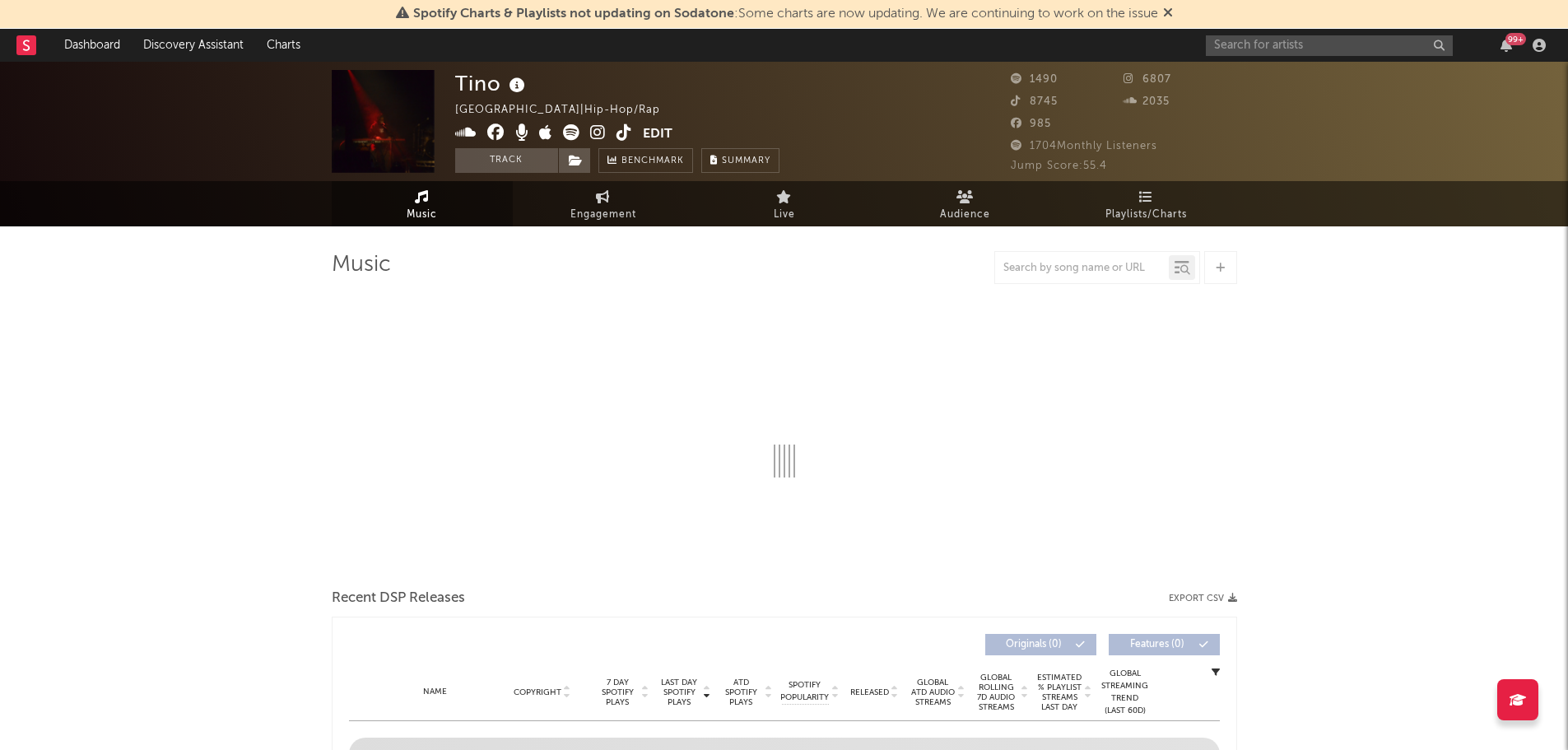
select select "1w"
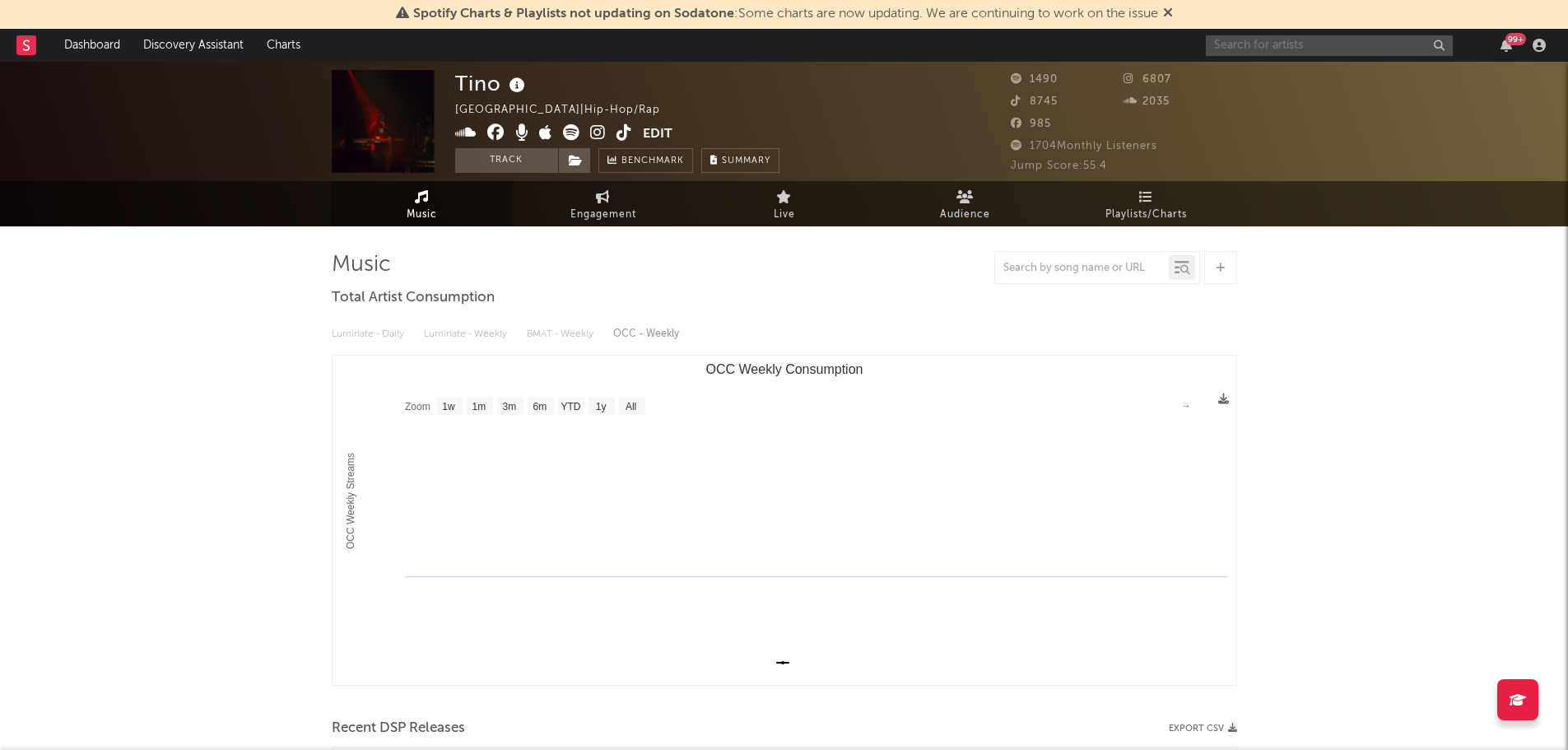
click at [1255, 50] on input "text" at bounding box center [1329, 46] width 247 height 21
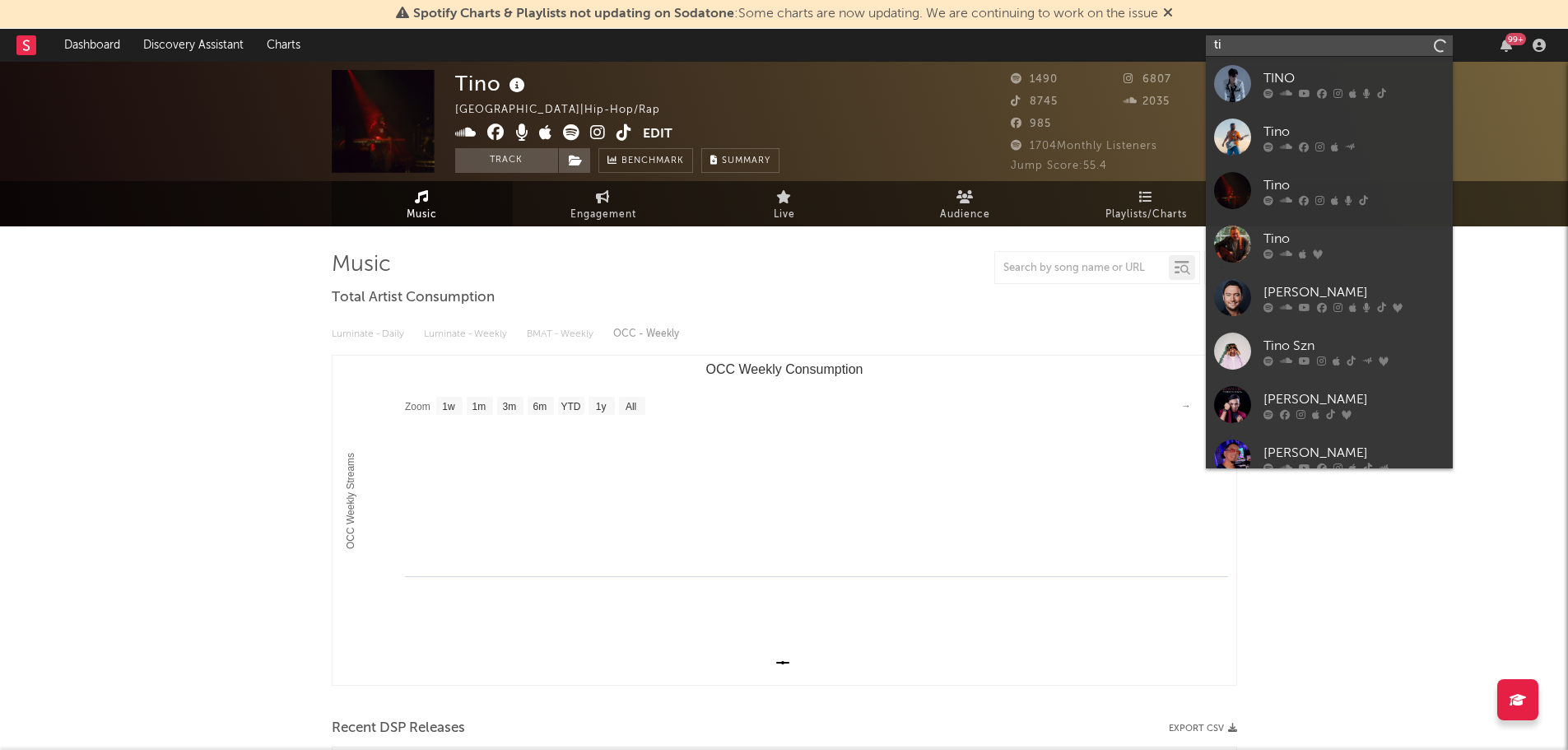
type input "t"
type input "T"
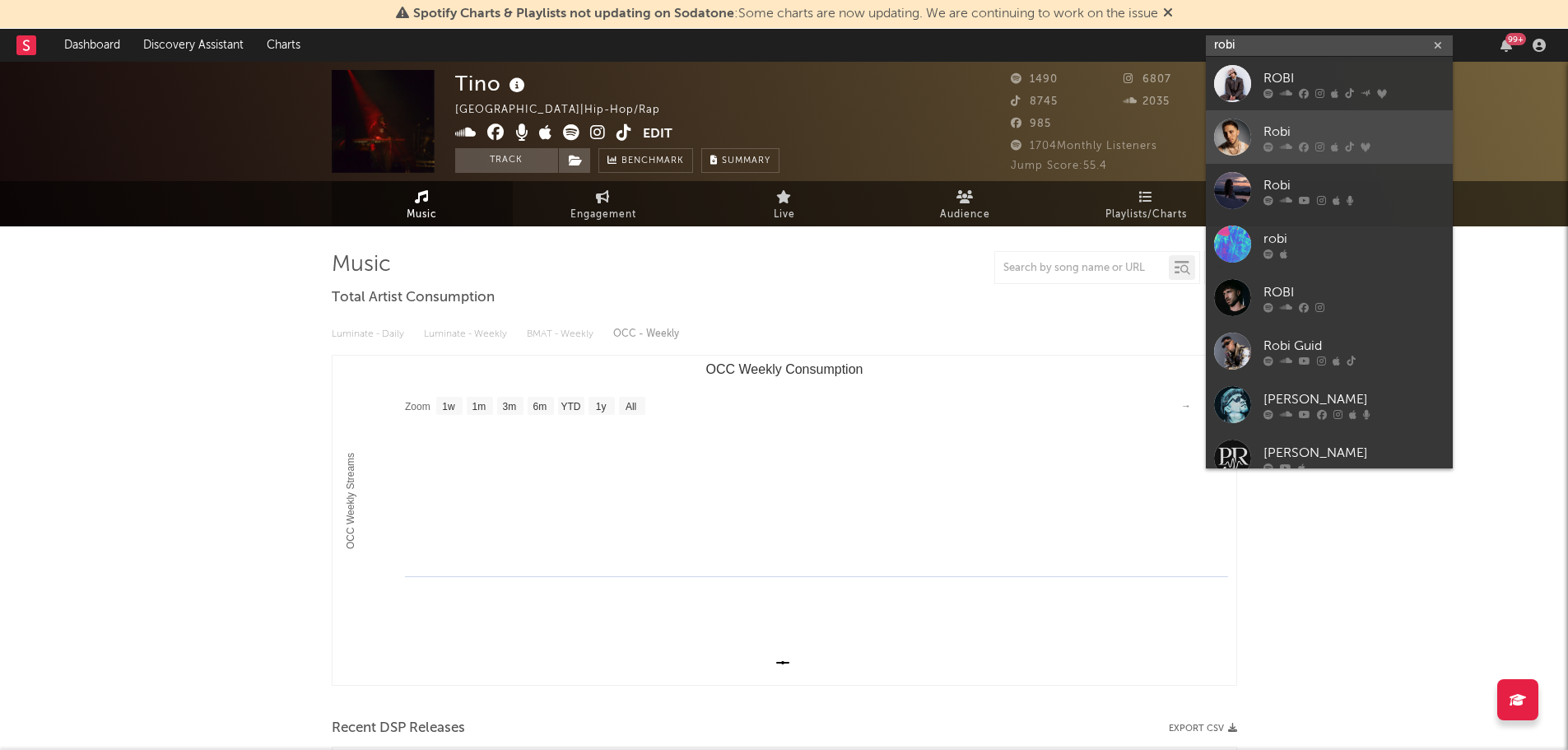
type input "robi"
click at [1242, 135] on div at bounding box center [1233, 137] width 37 height 37
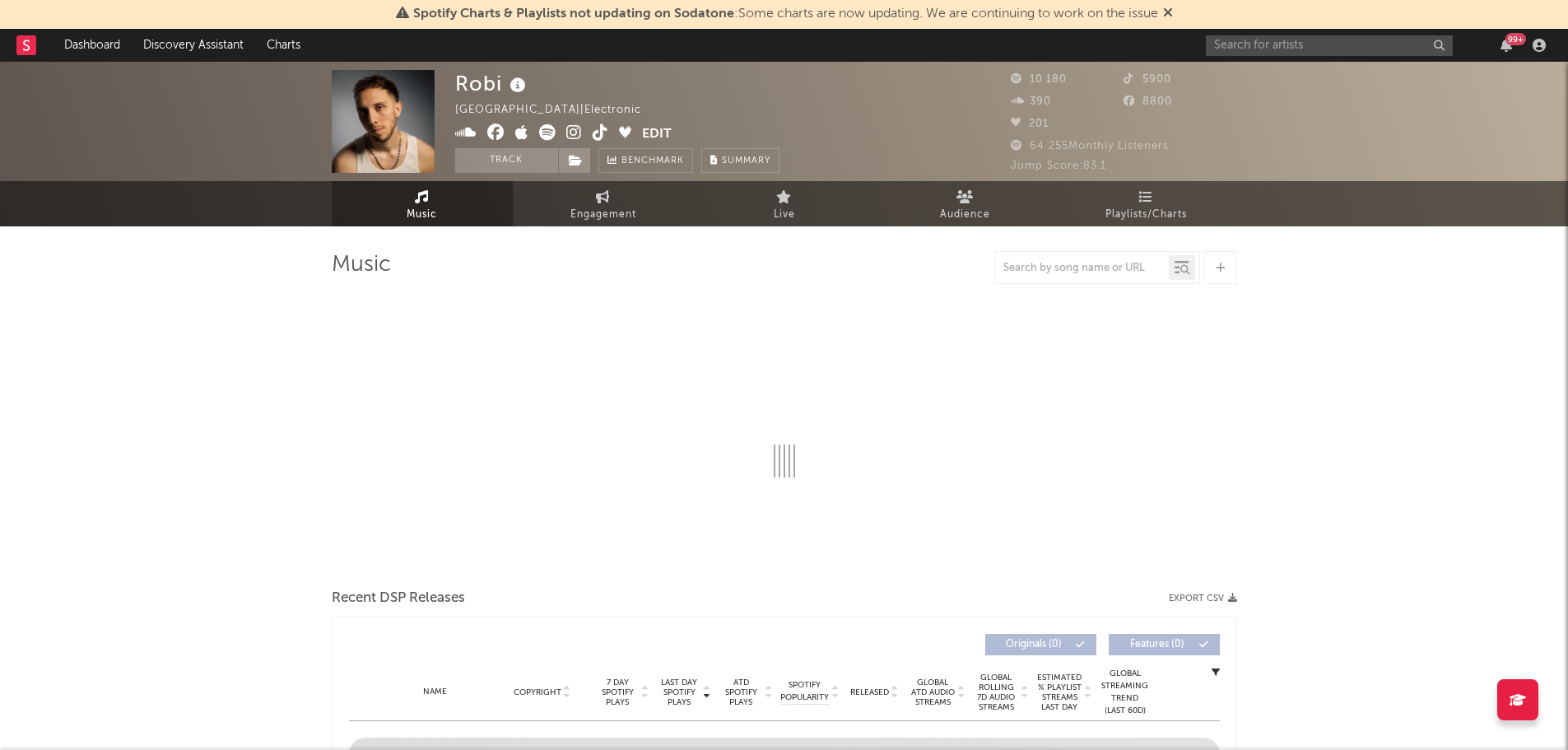
select select "6m"
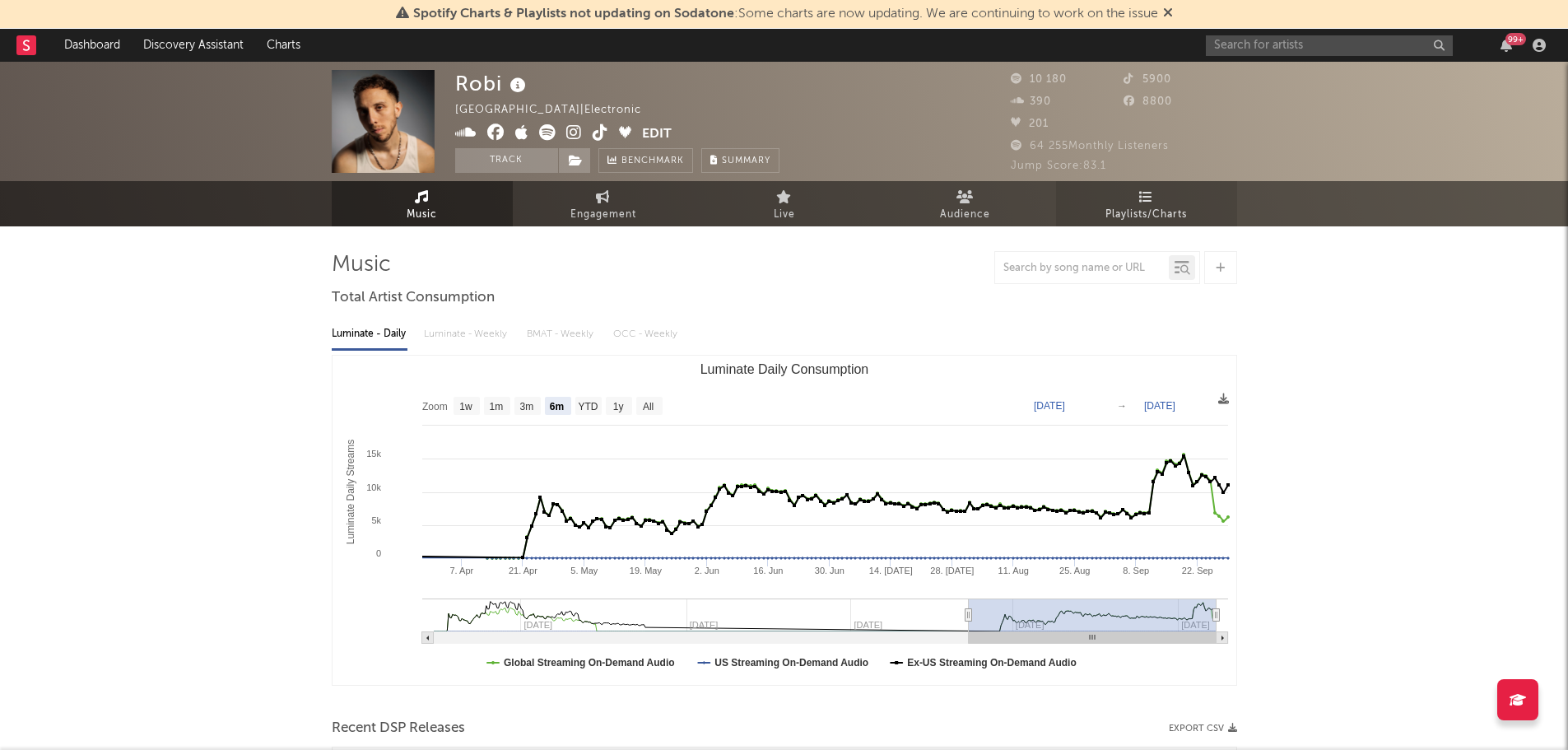
click at [1158, 202] on link "Playlists/Charts" at bounding box center [1146, 203] width 181 height 46
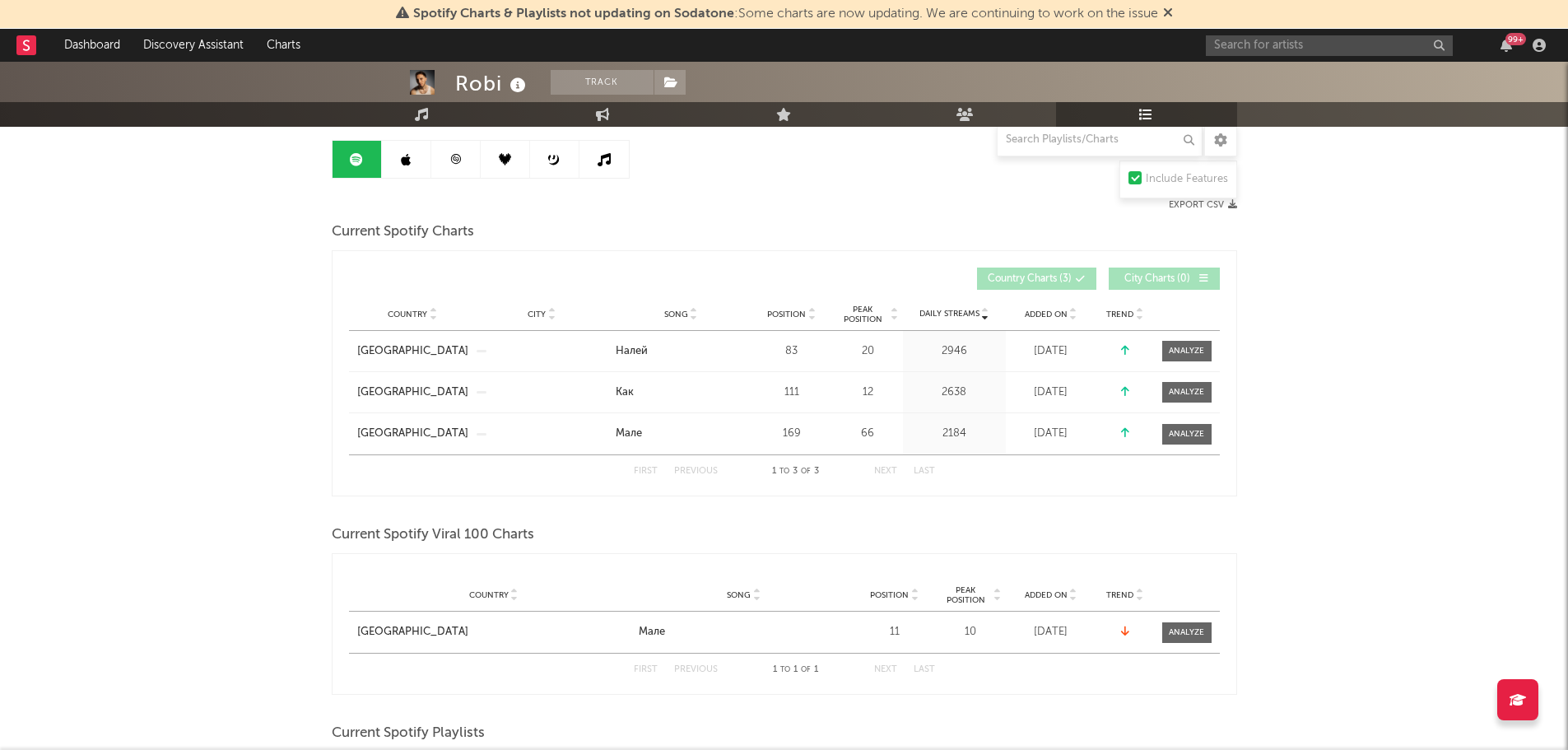
scroll to position [159, 0]
click at [452, 170] on link at bounding box center [456, 156] width 49 height 37
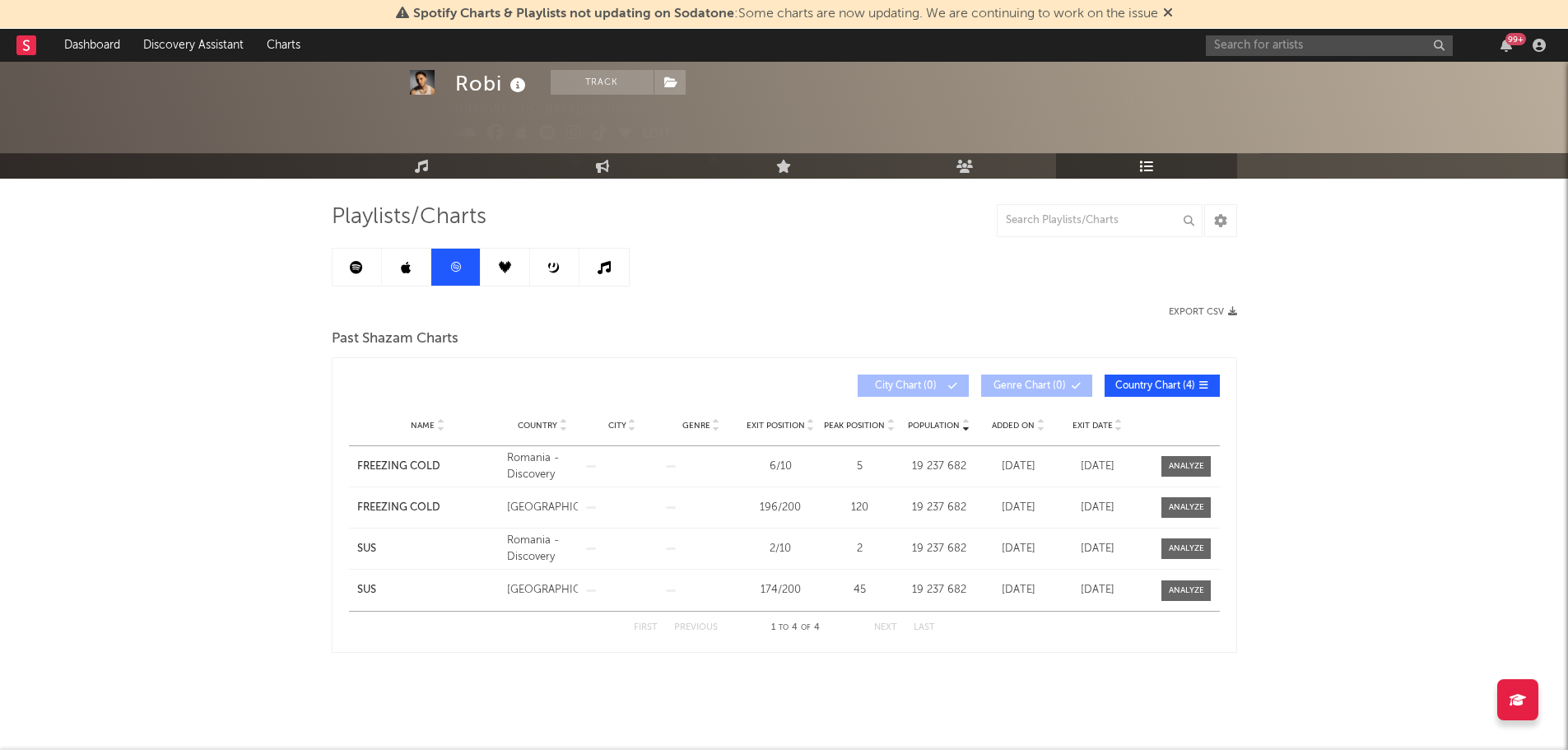
click at [398, 276] on link at bounding box center [406, 267] width 49 height 37
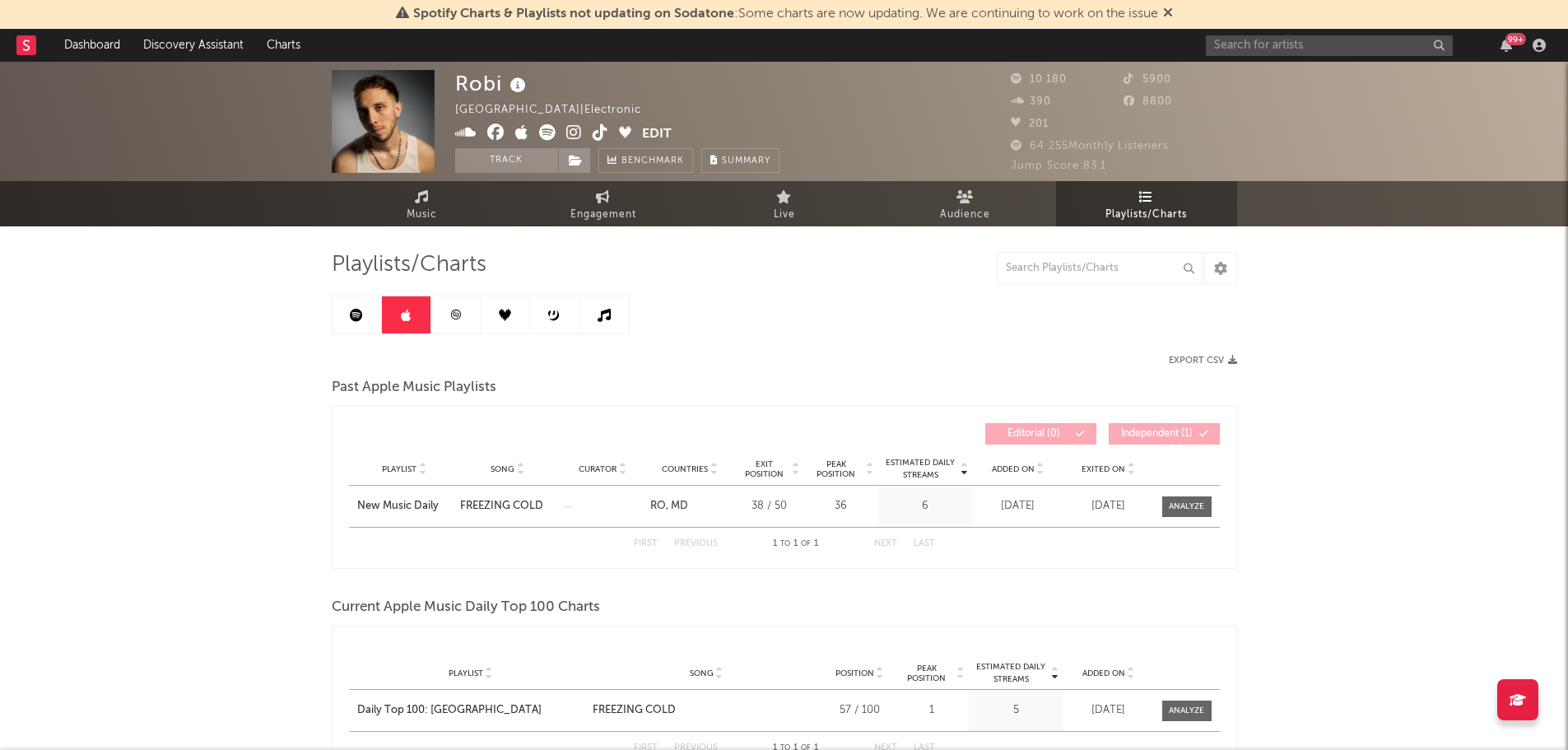
click at [501, 309] on link at bounding box center [505, 315] width 49 height 37
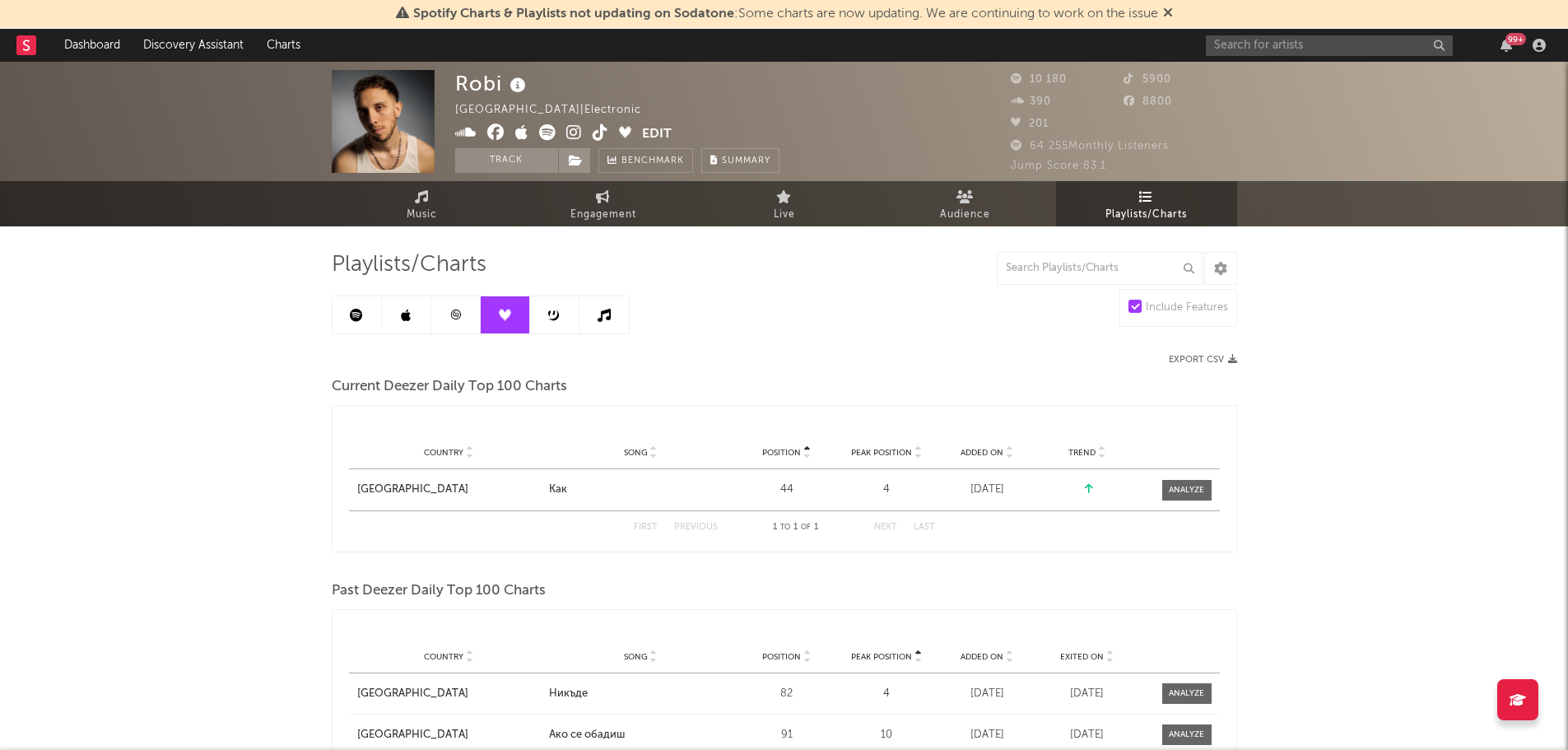
click at [545, 328] on link at bounding box center [554, 315] width 49 height 37
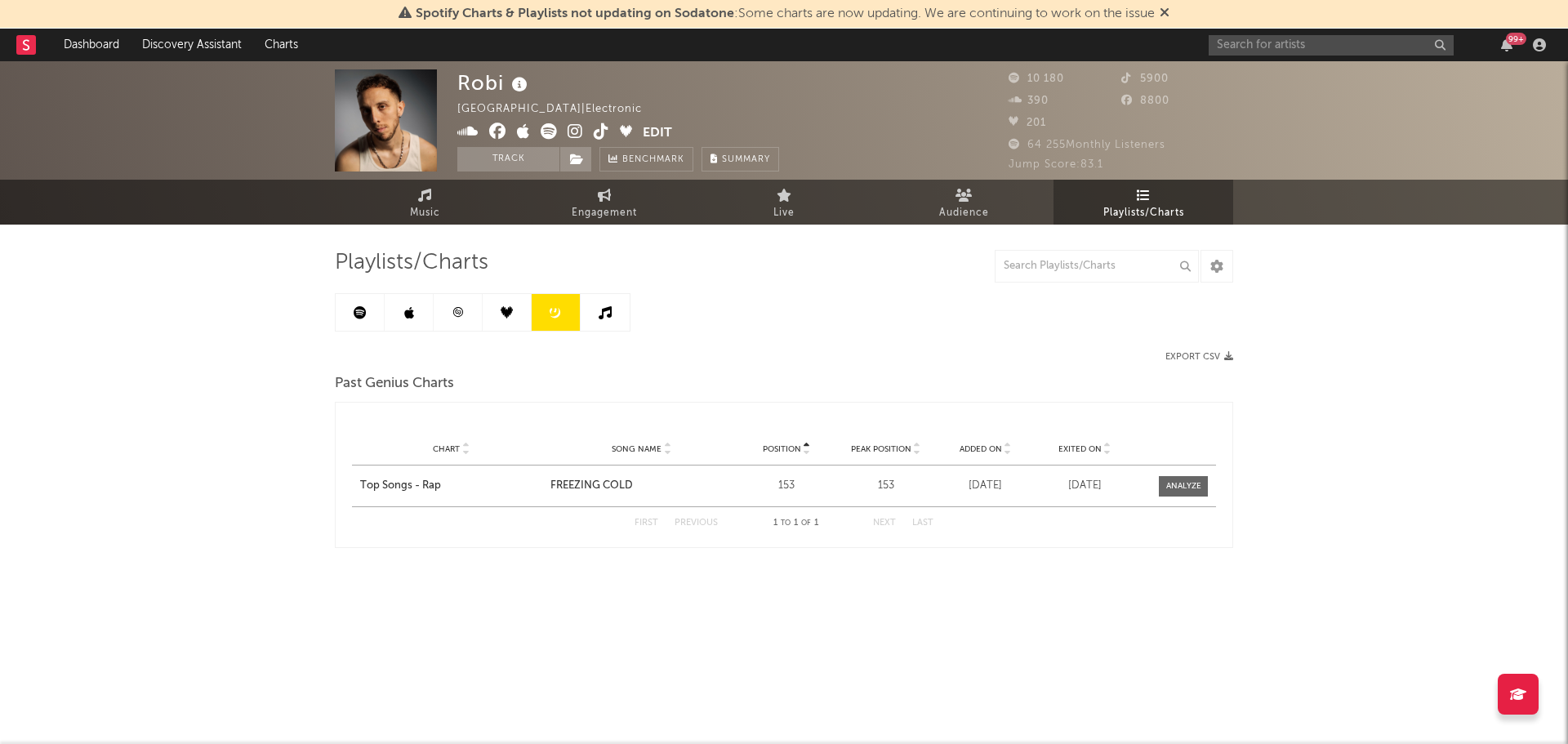
click at [511, 324] on link at bounding box center [506, 312] width 49 height 37
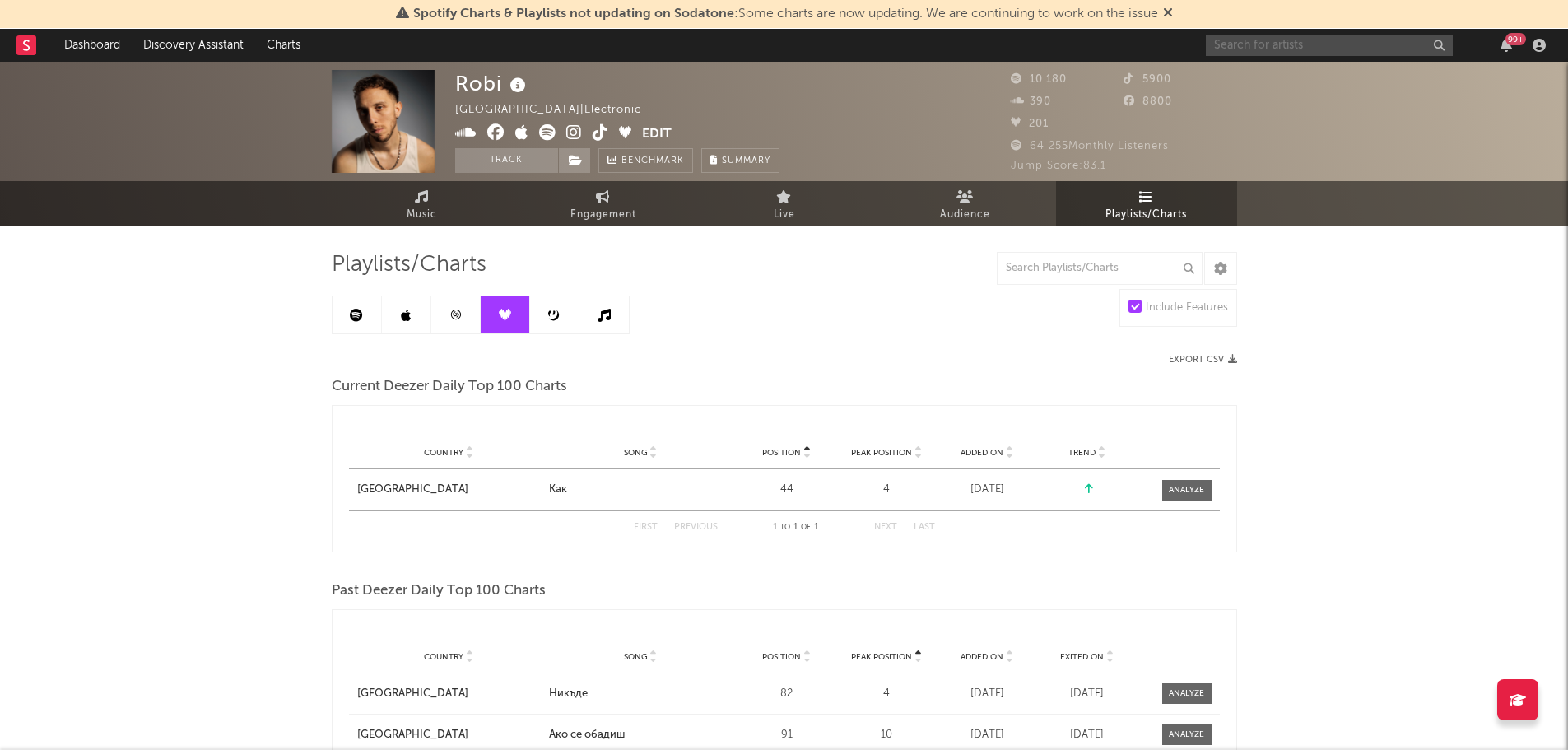
click at [1255, 51] on input "text" at bounding box center [1329, 46] width 247 height 21
drag, startPoint x: 1255, startPoint y: 41, endPoint x: 1159, endPoint y: 49, distance: 96.3
click at [1160, 49] on nav "Dashboard Discovery Assistant Charts tino 99 +" at bounding box center [784, 46] width 1568 height 33
click at [470, 322] on link at bounding box center [456, 315] width 49 height 37
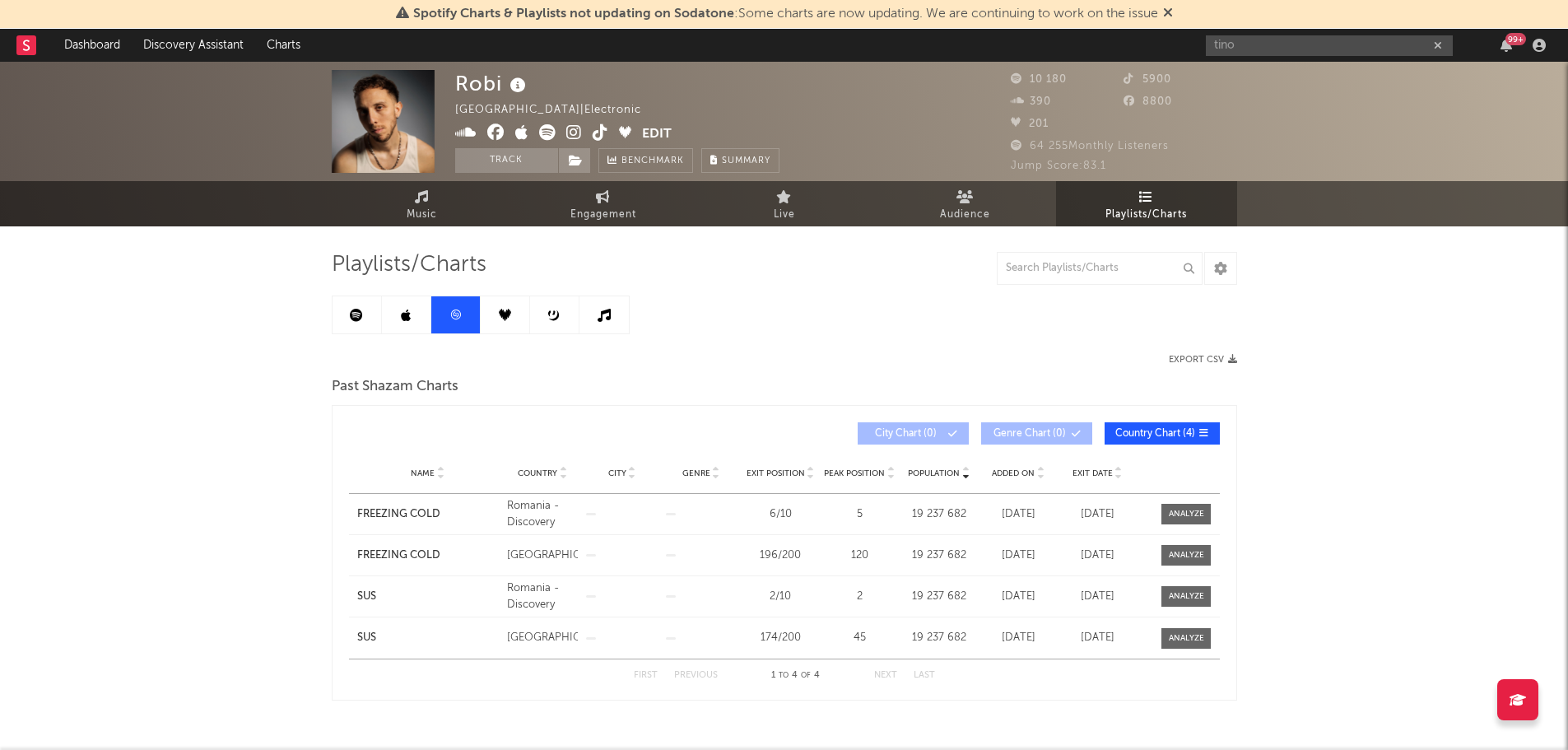
click at [413, 323] on link at bounding box center [406, 315] width 49 height 37
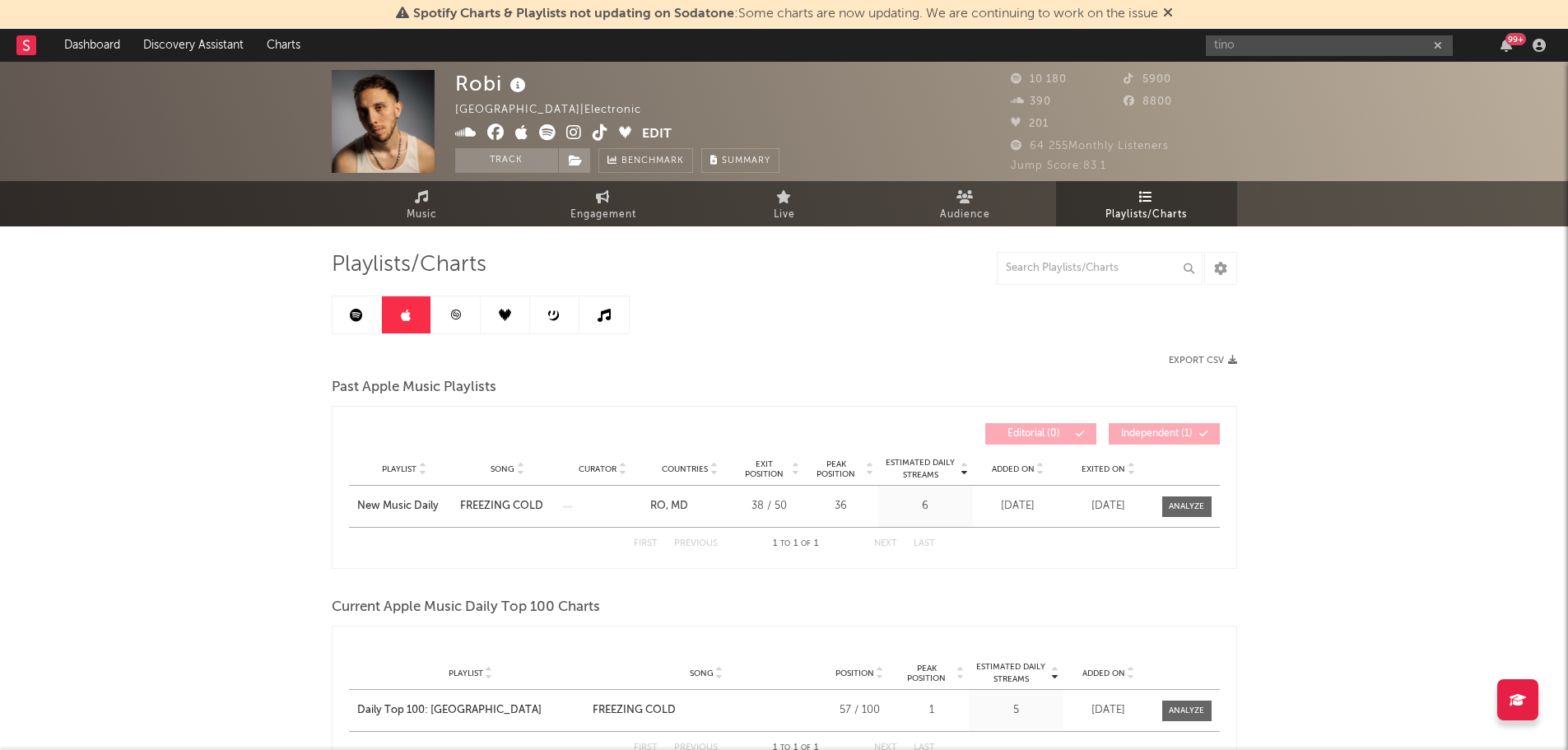
click at [496, 320] on link at bounding box center [505, 315] width 49 height 37
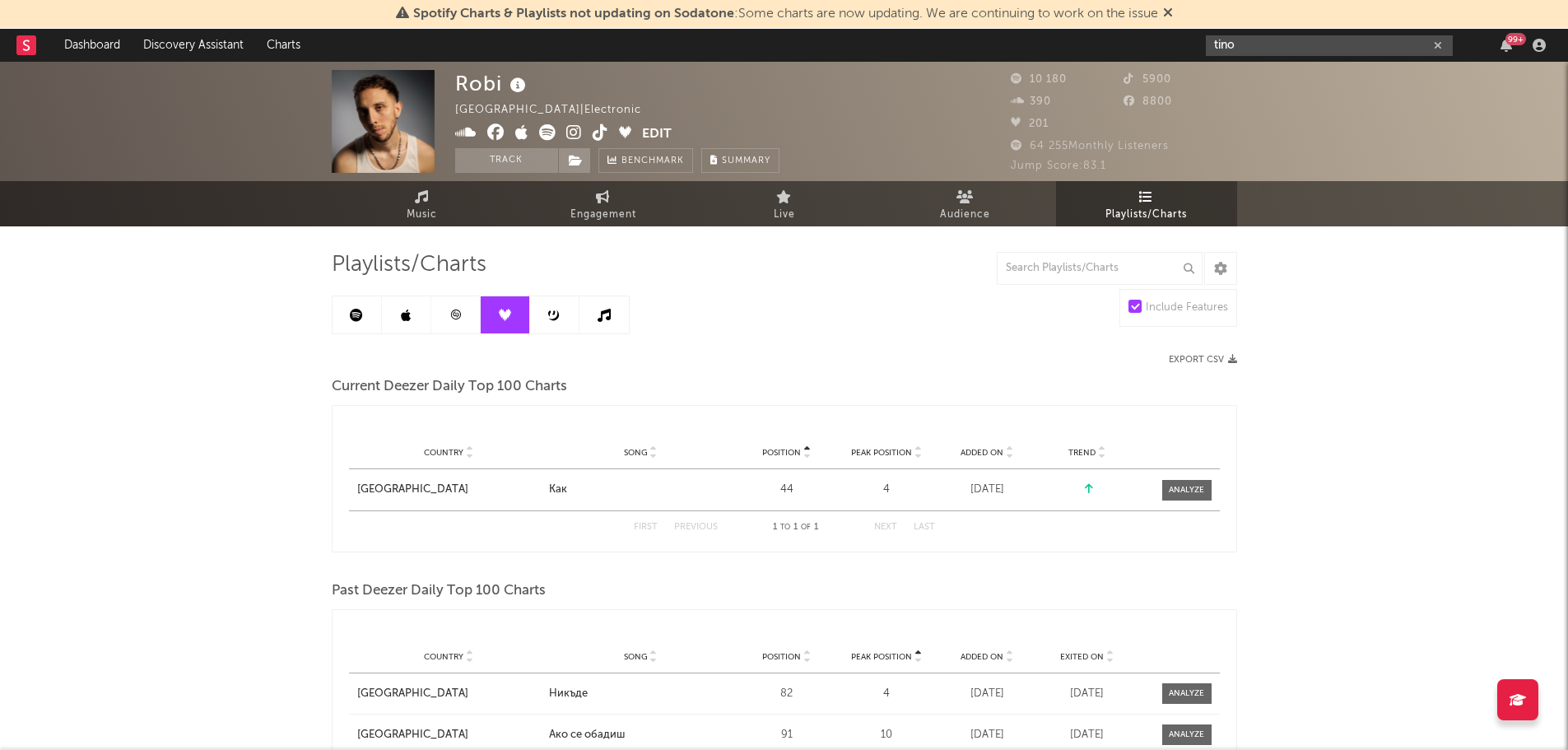
click at [1259, 45] on input "tino" at bounding box center [1329, 46] width 247 height 21
drag, startPoint x: 1259, startPoint y: 46, endPoint x: 1194, endPoint y: 48, distance: 65.0
click at [1194, 48] on nav "Dashboard Discovery Assistant Charts tino 99 +" at bounding box center [784, 46] width 1568 height 33
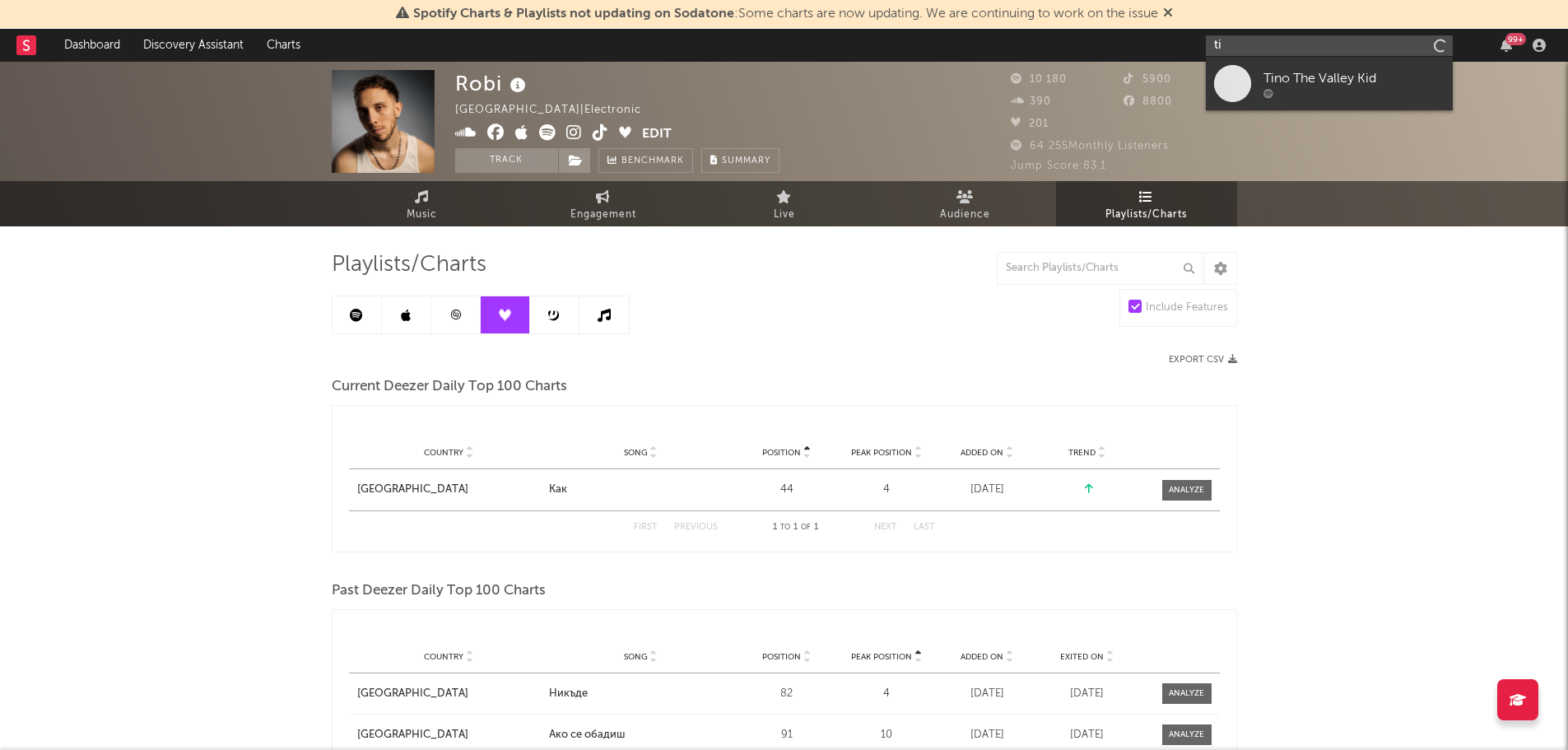
type input "t"
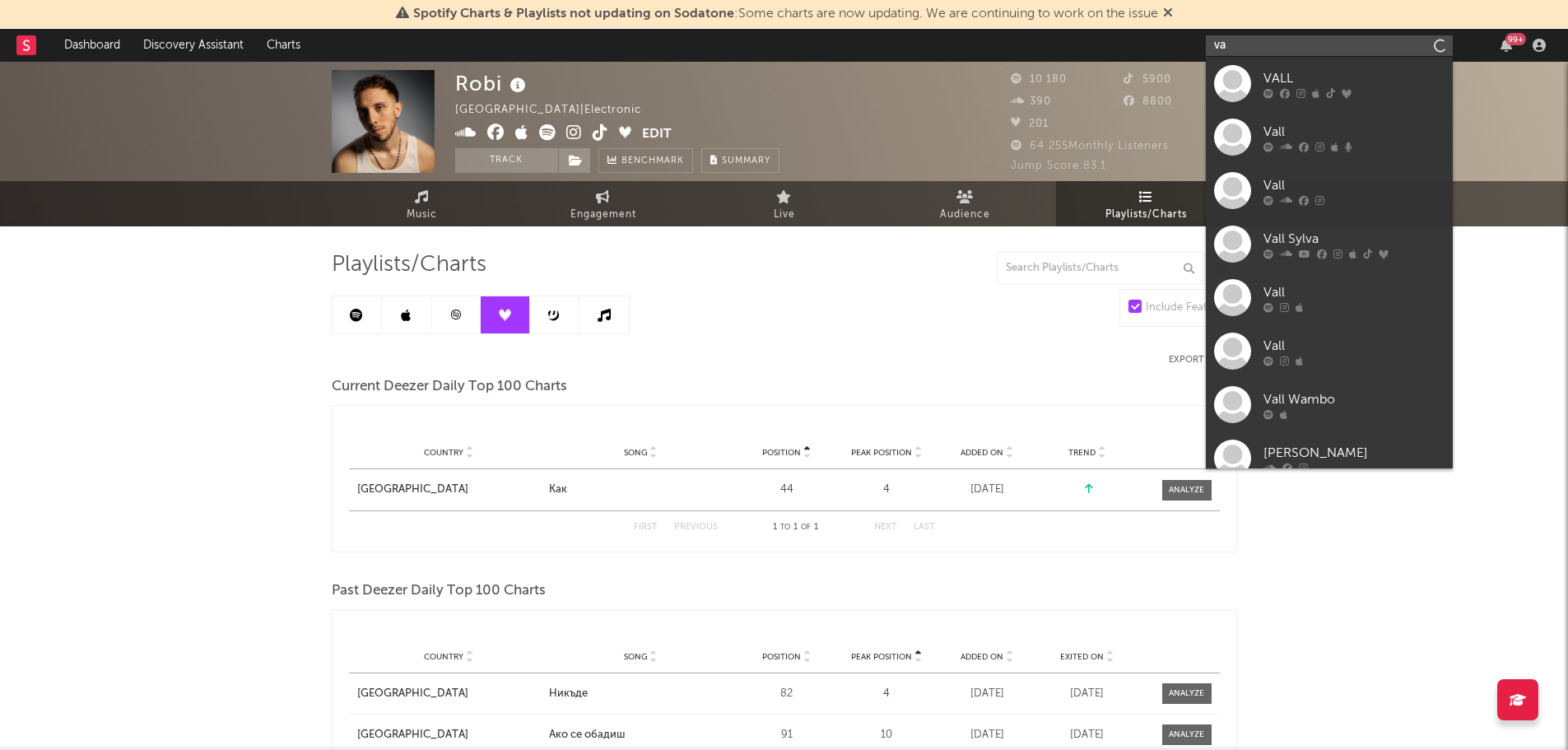
type input "v"
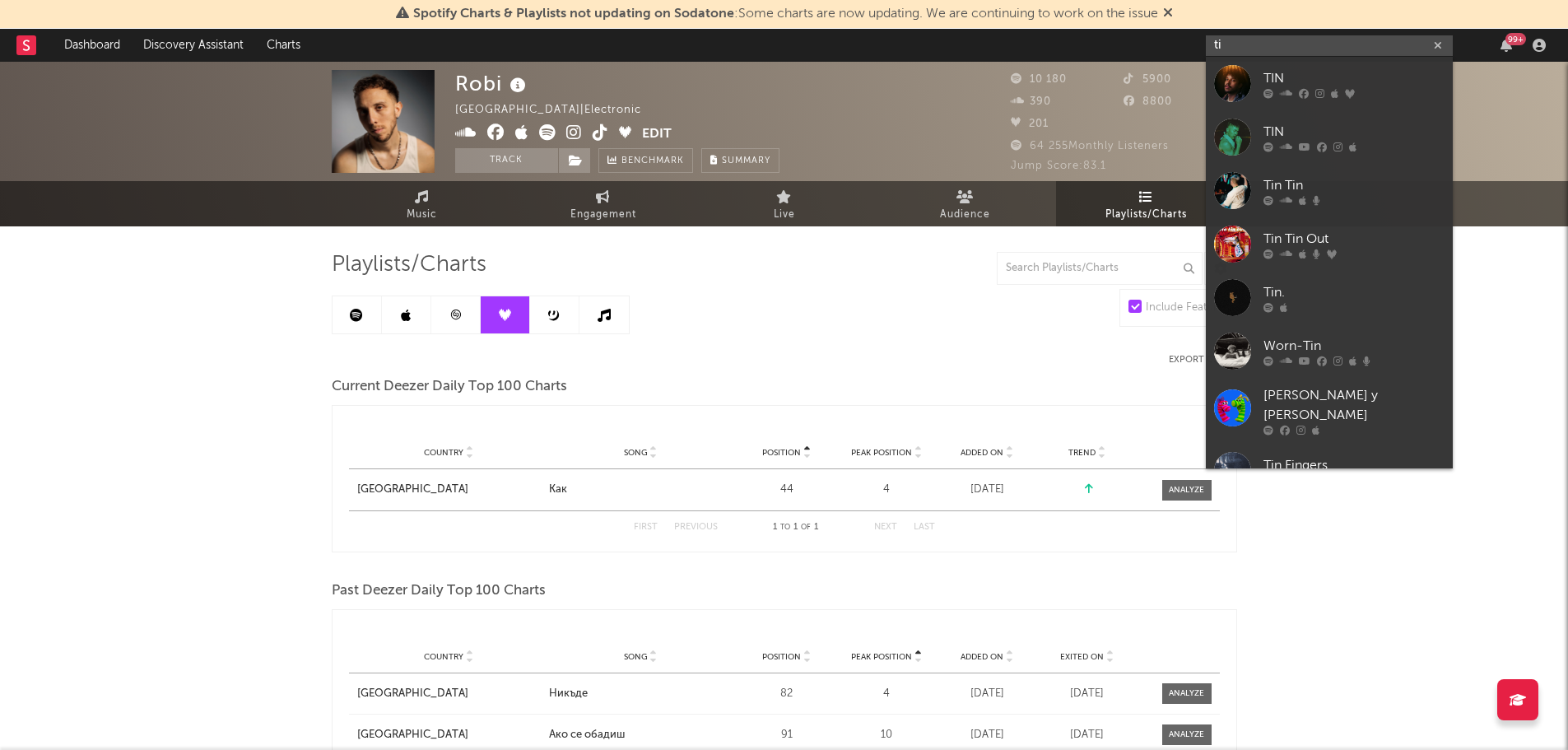
type input "t"
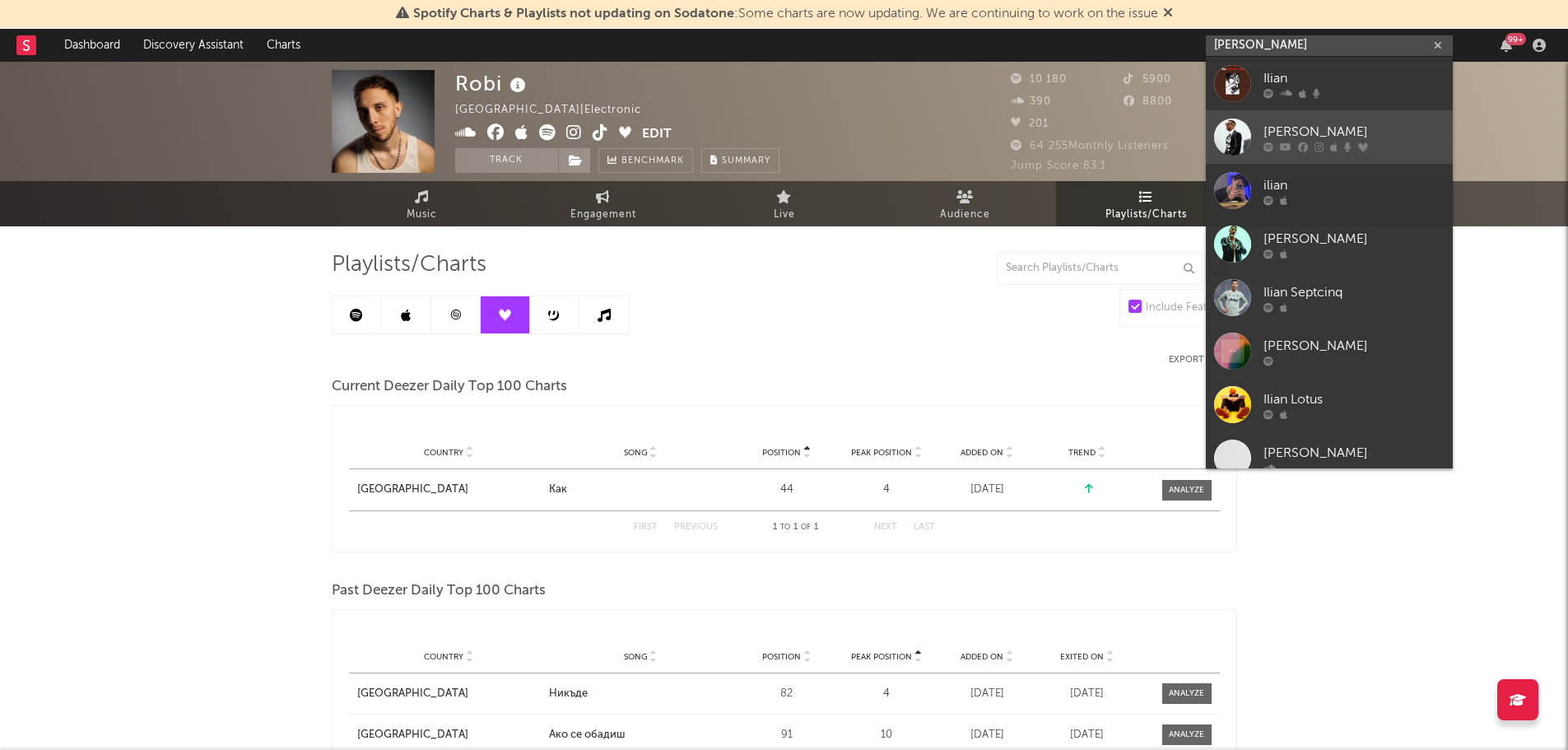
type input "ilian boyd"
click at [1224, 127] on div at bounding box center [1233, 137] width 37 height 37
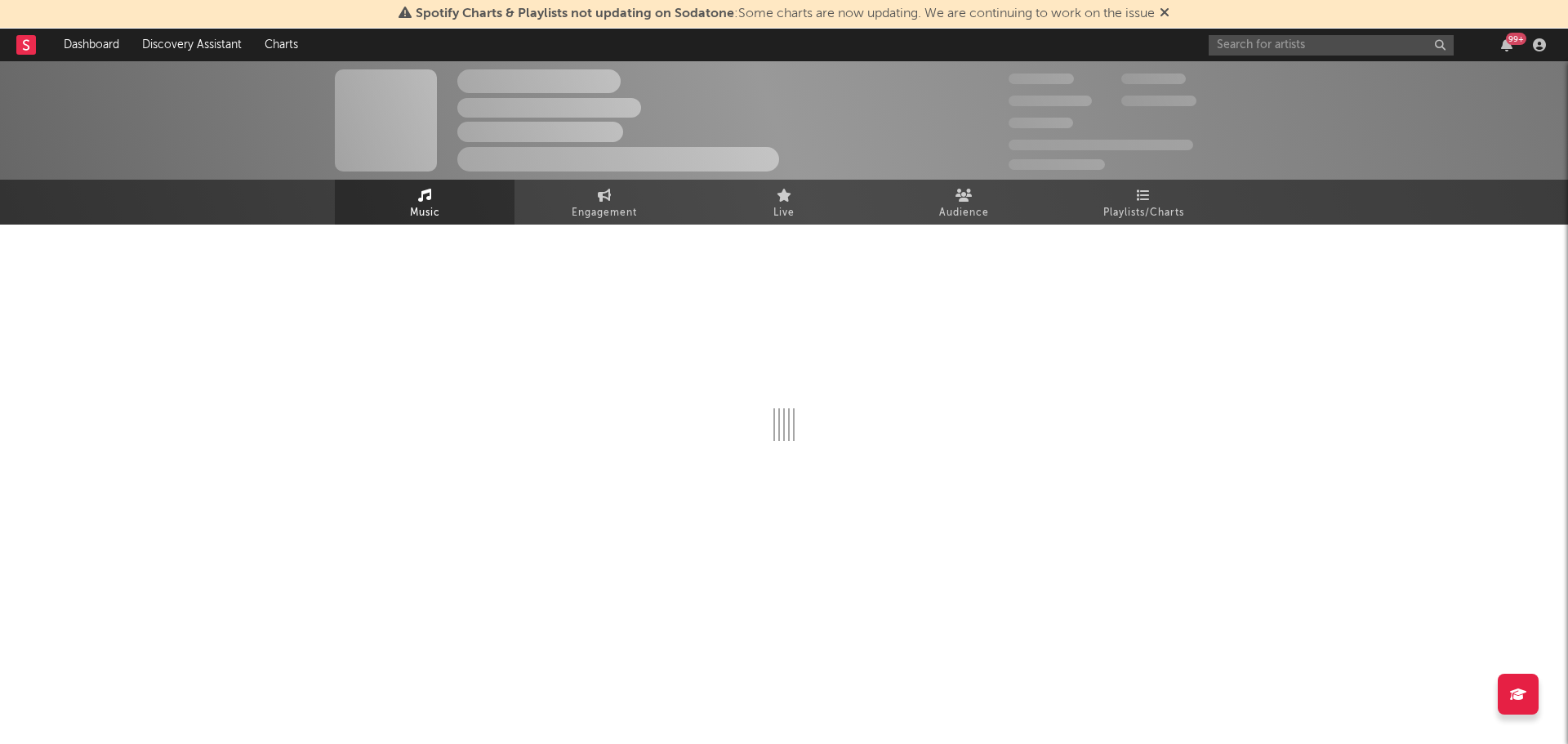
select select "6m"
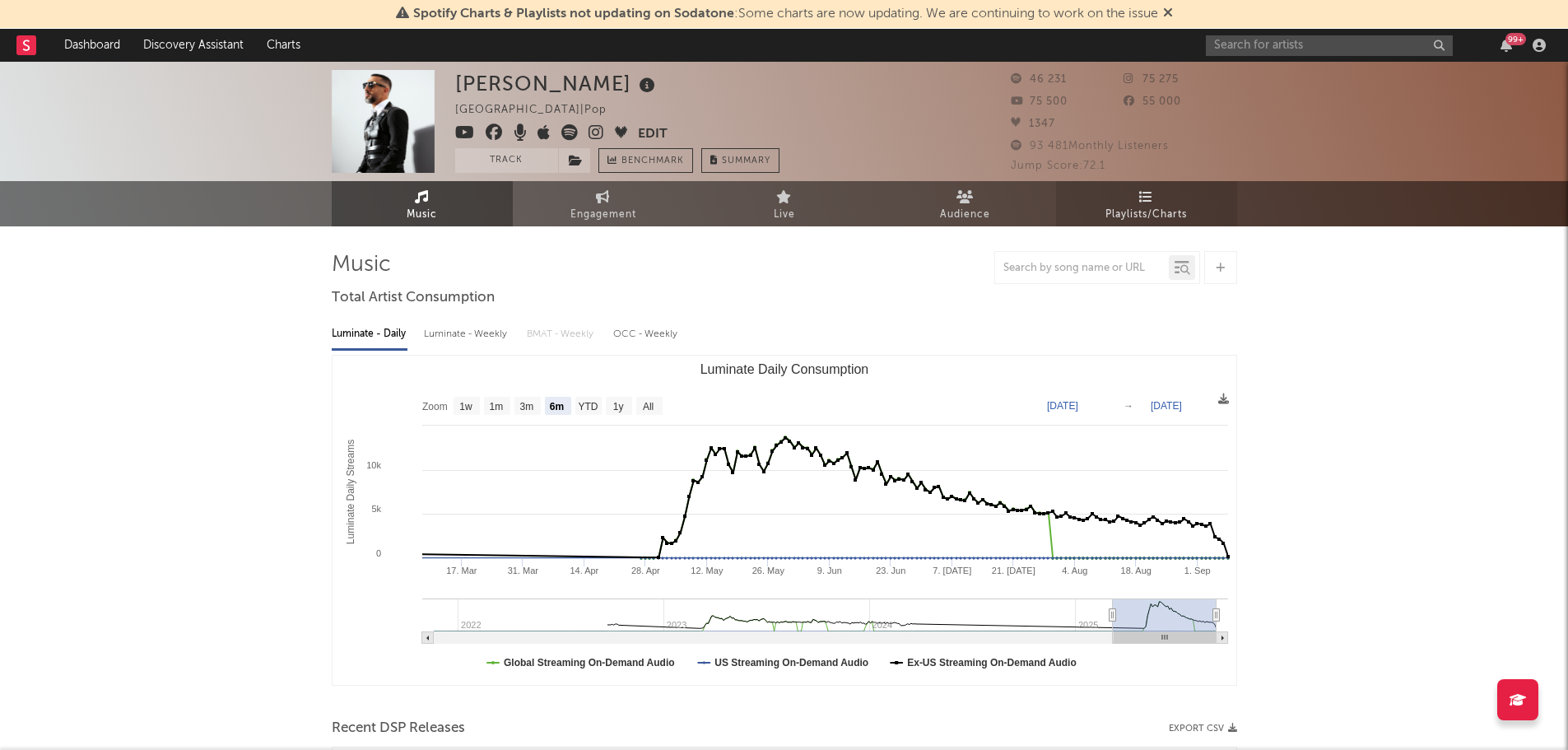
click at [1152, 208] on span "Playlists/Charts" at bounding box center [1146, 215] width 81 height 20
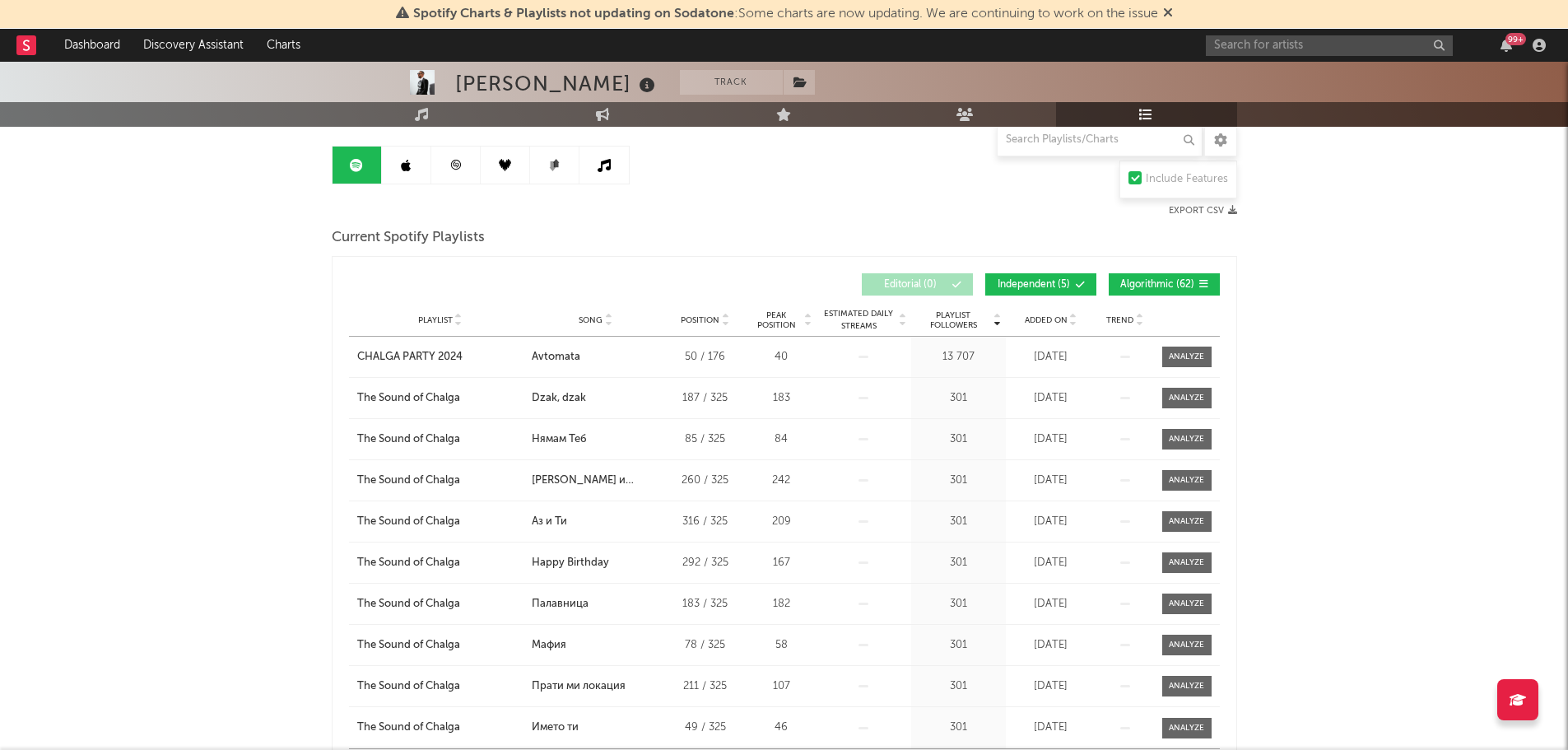
scroll to position [105, 0]
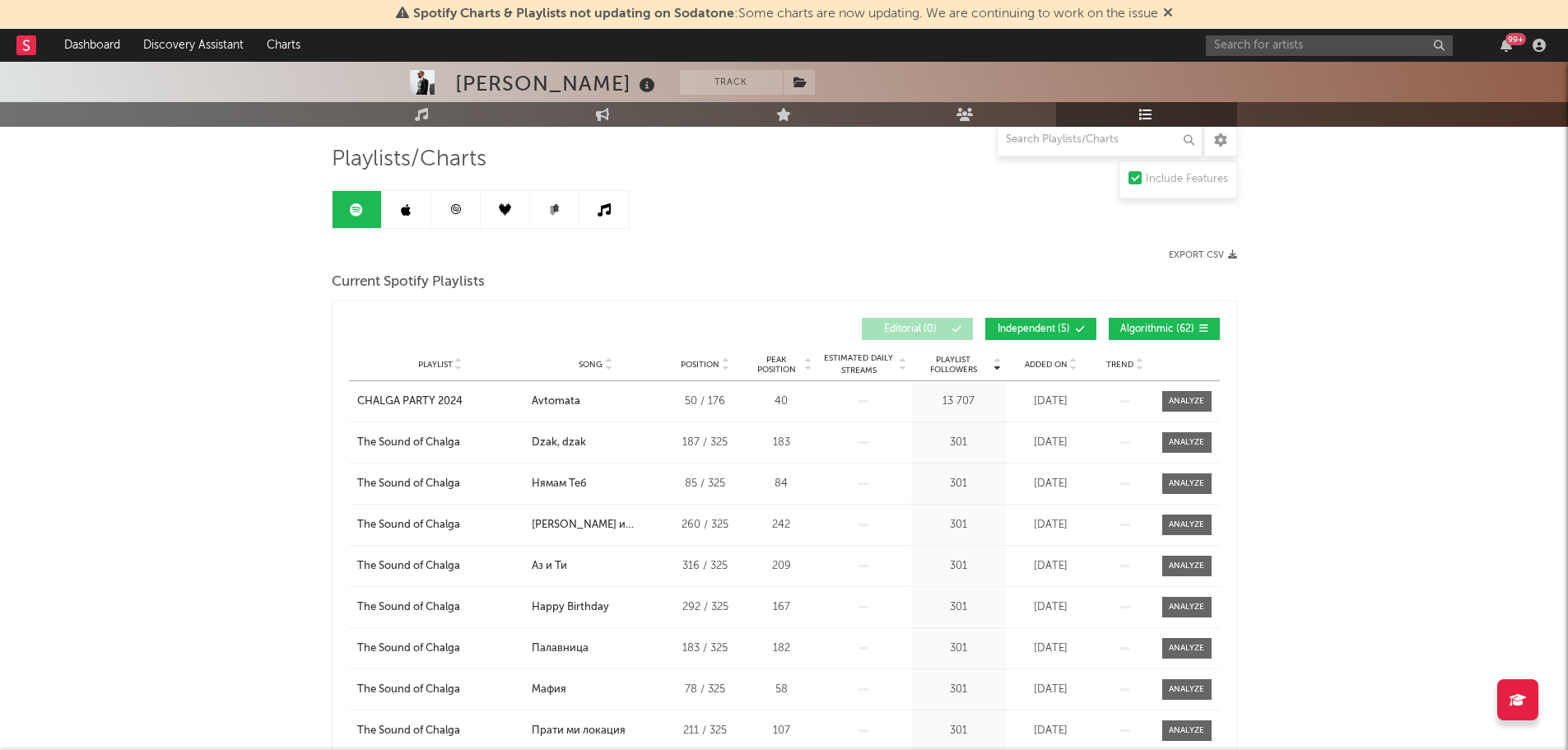
click at [401, 216] on icon at bounding box center [406, 210] width 10 height 13
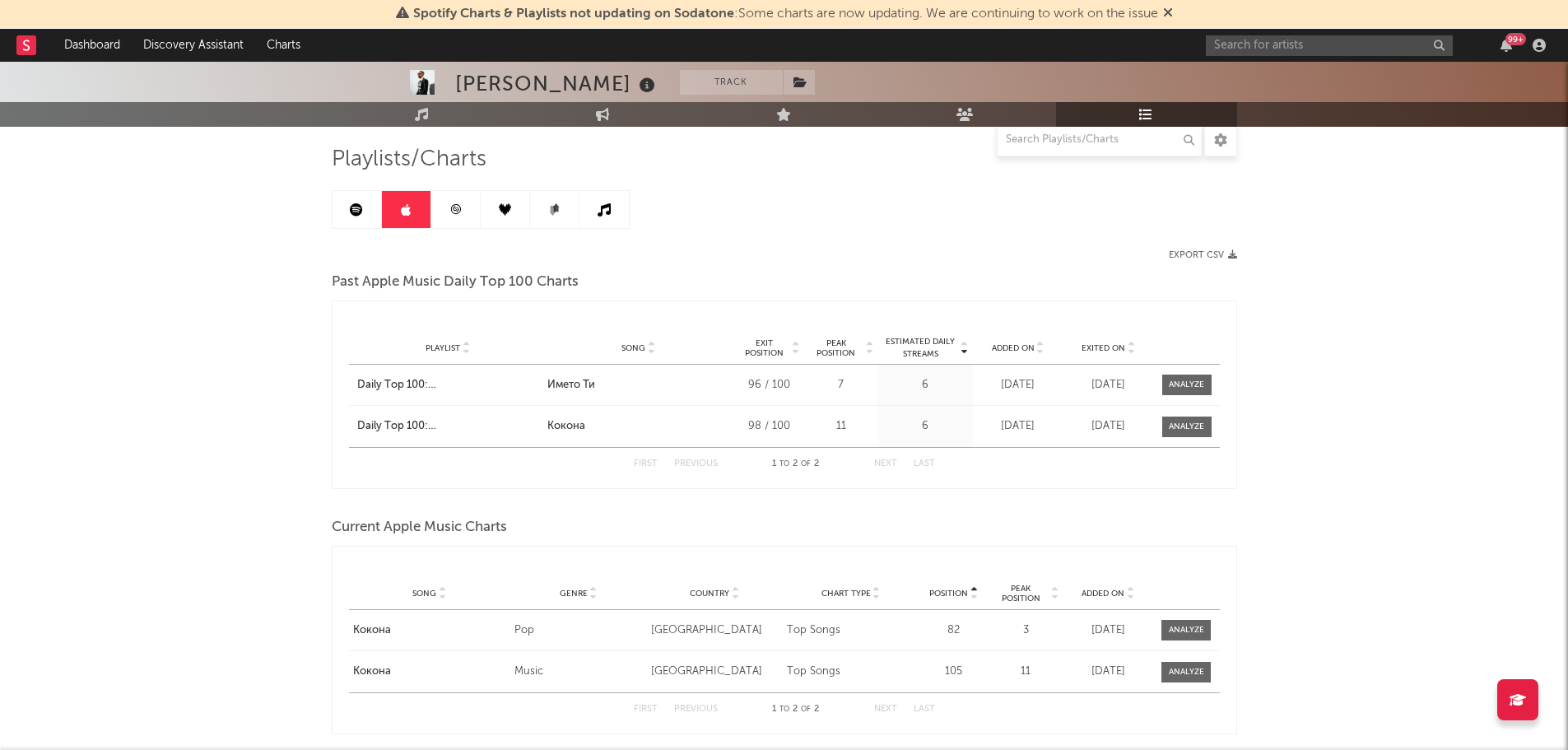
click at [464, 223] on link at bounding box center [456, 209] width 49 height 37
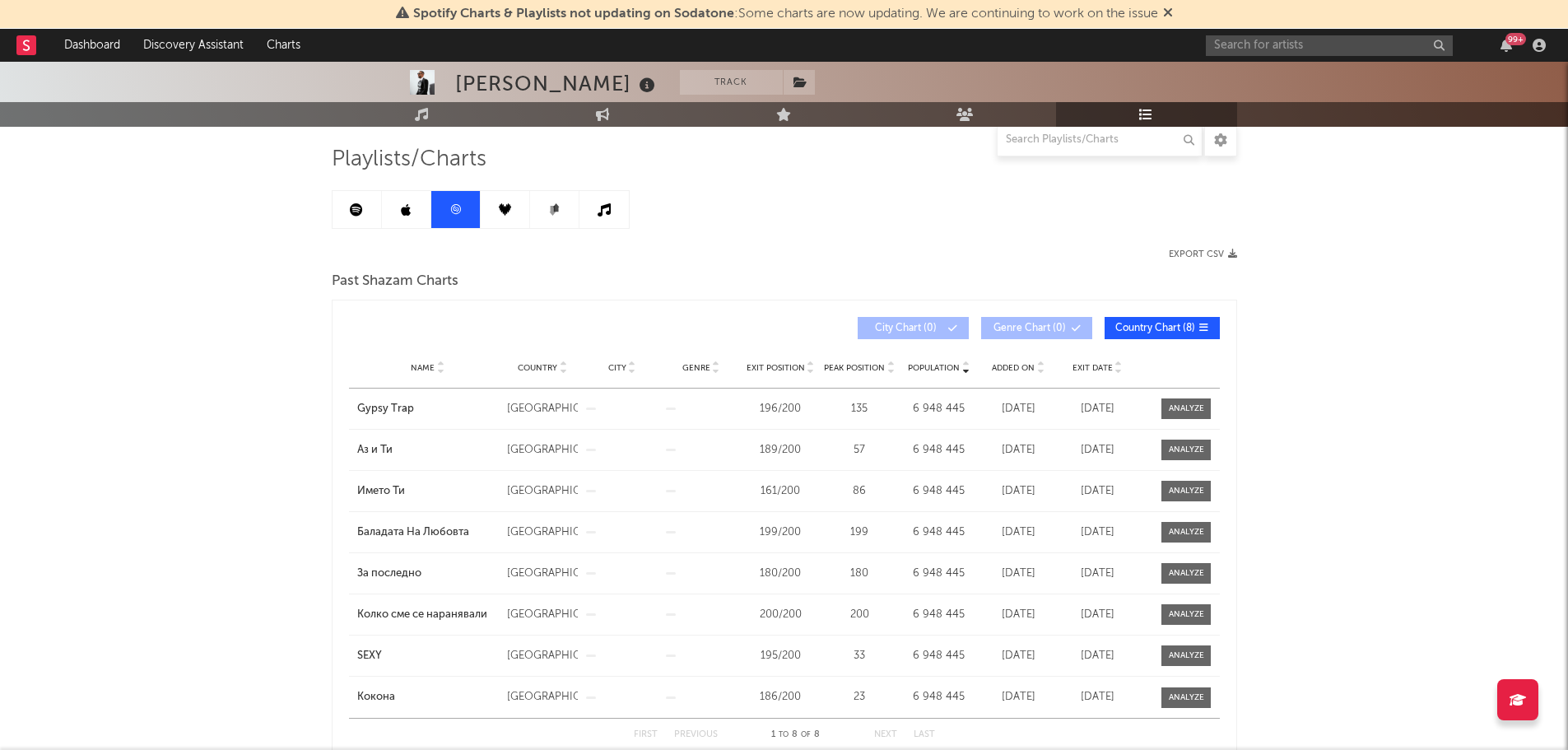
click at [484, 221] on link at bounding box center [505, 209] width 49 height 37
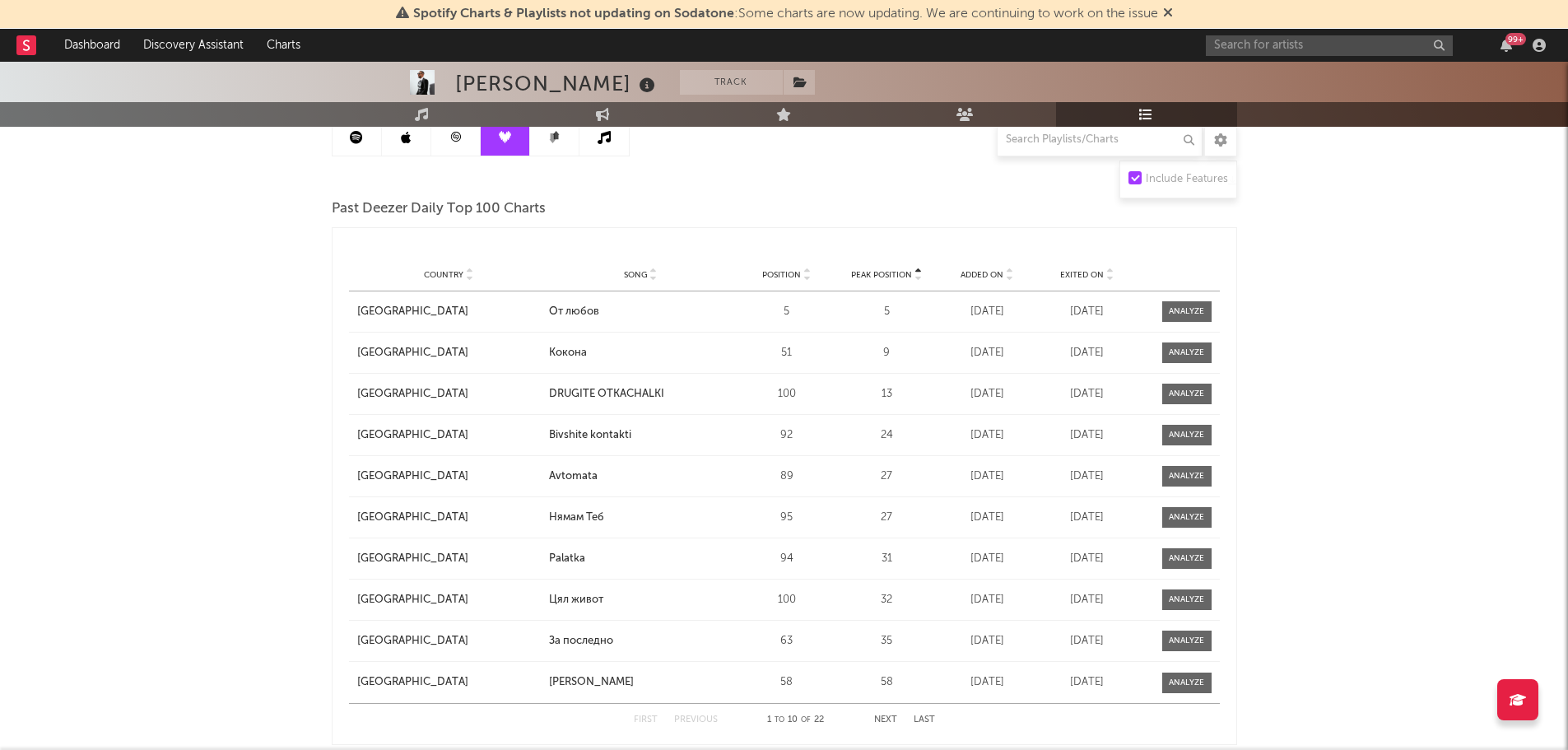
scroll to position [173, 0]
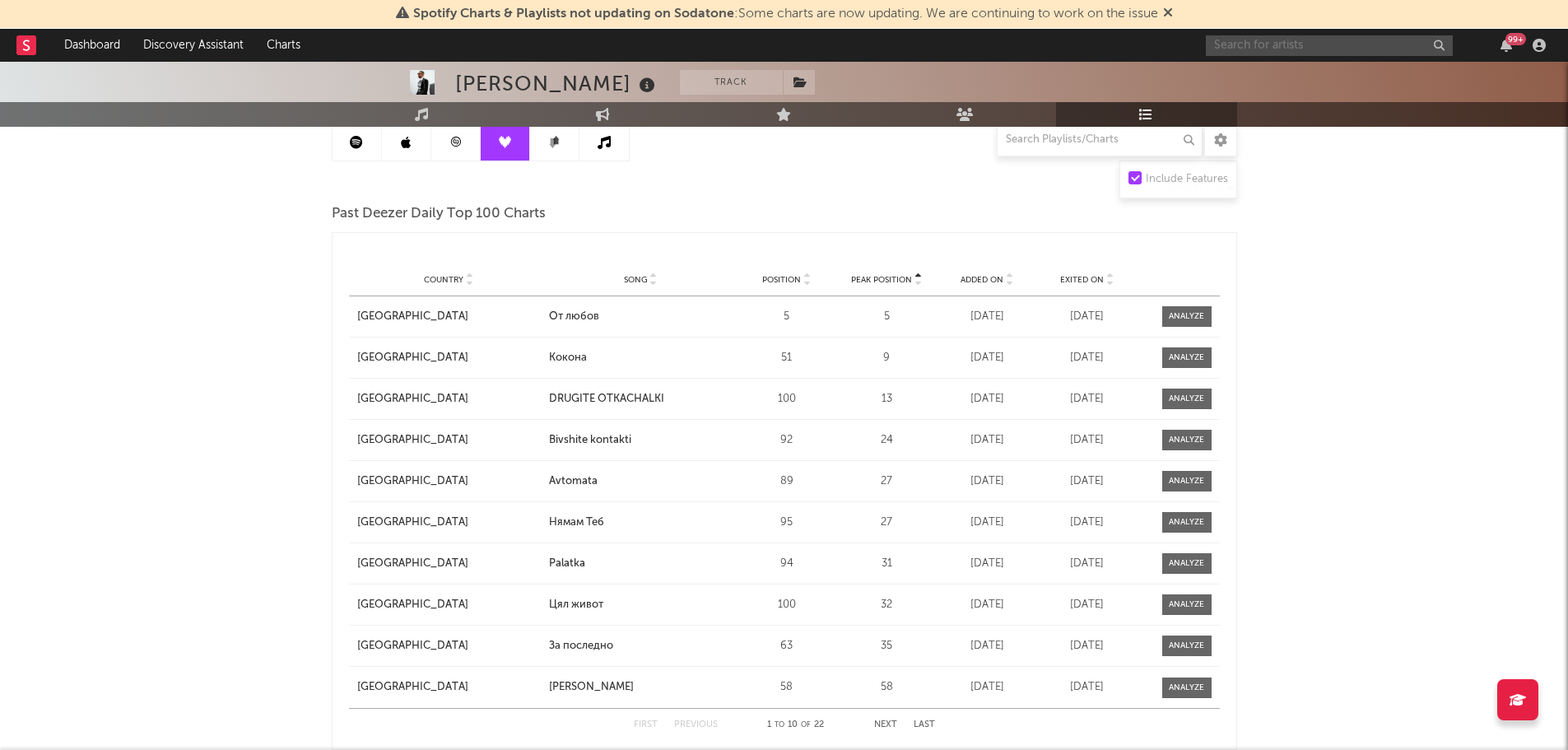
click at [1228, 49] on input "text" at bounding box center [1329, 46] width 247 height 21
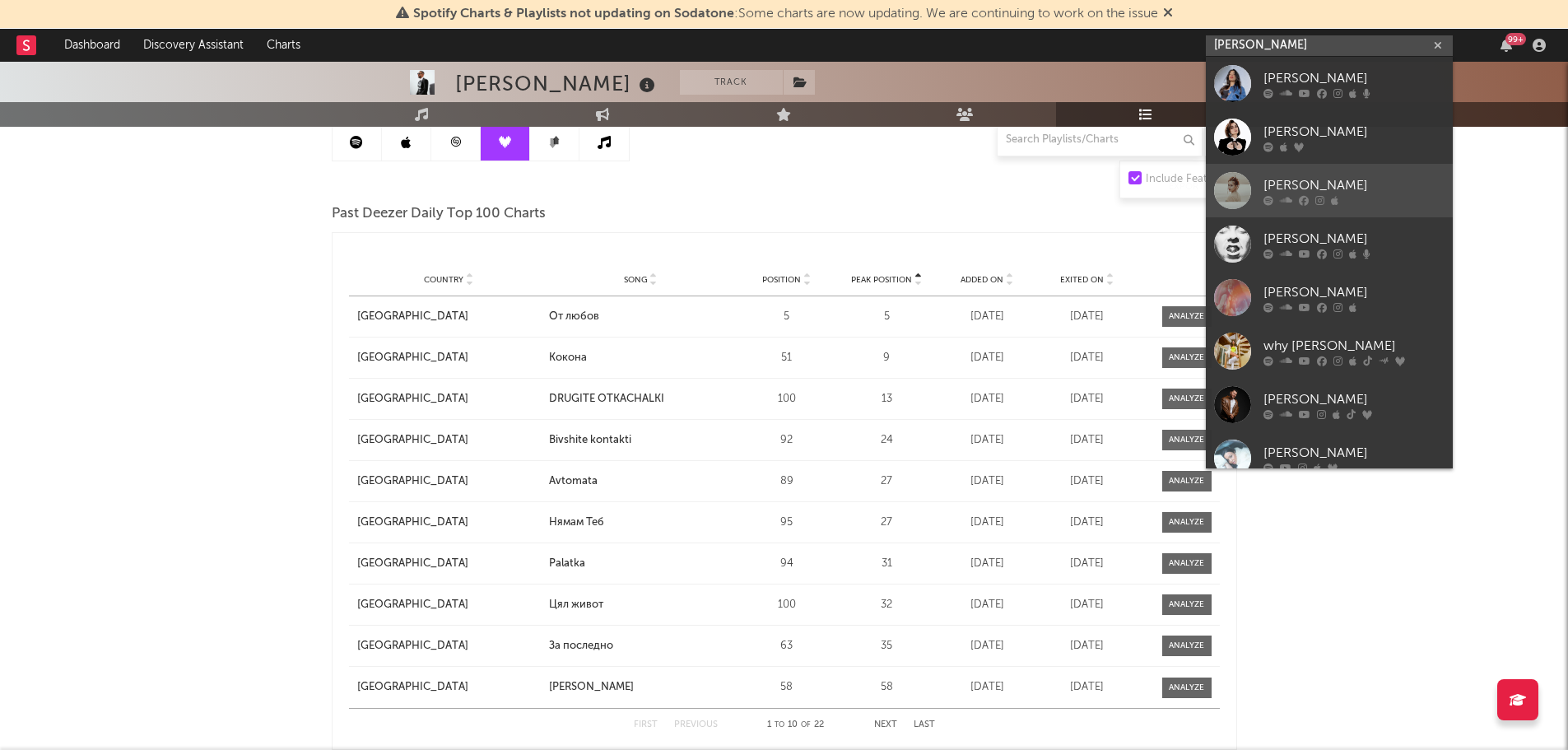
type input "mona"
click at [1224, 185] on div at bounding box center [1233, 190] width 37 height 37
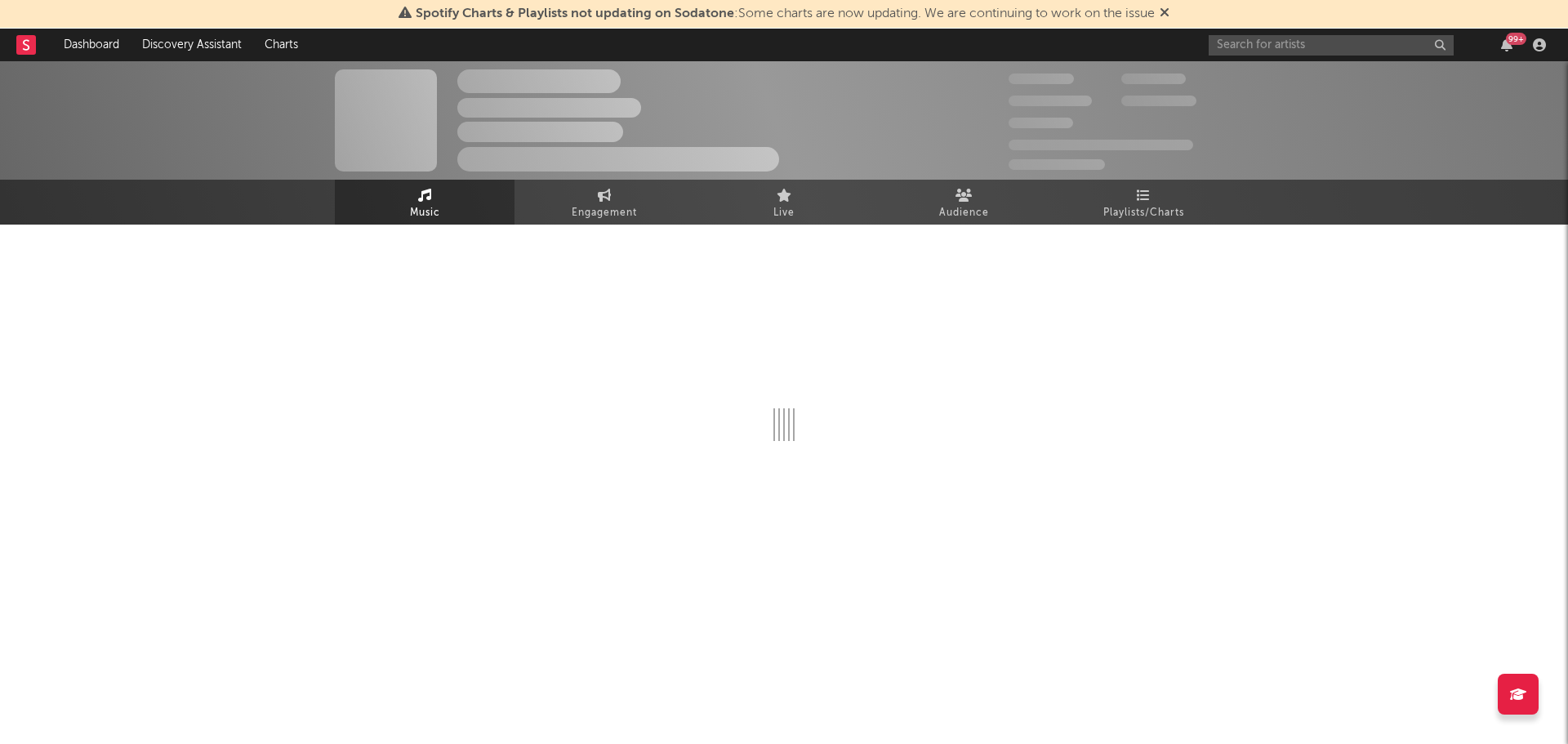
select select "1w"
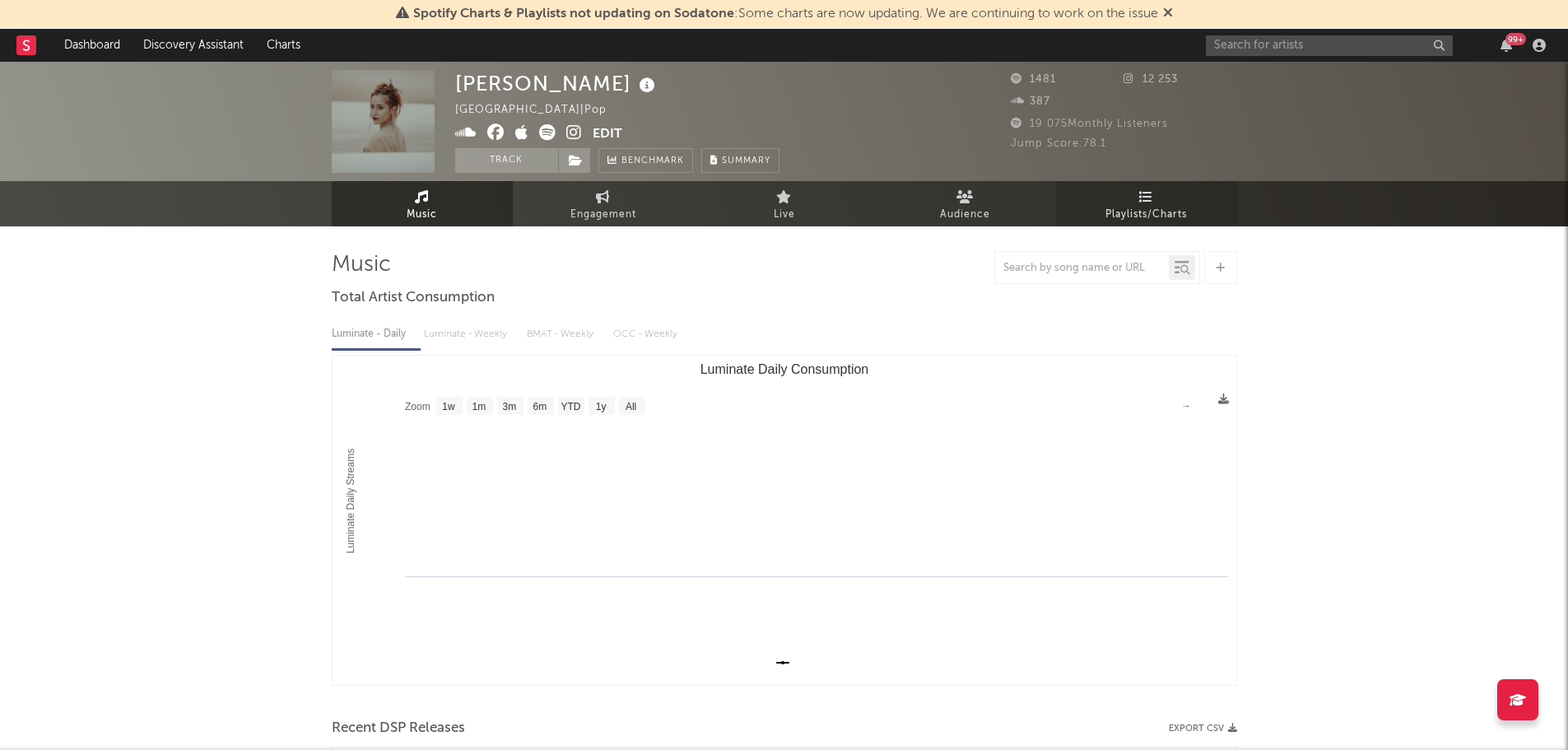
click at [1151, 199] on icon at bounding box center [1145, 197] width 14 height 13
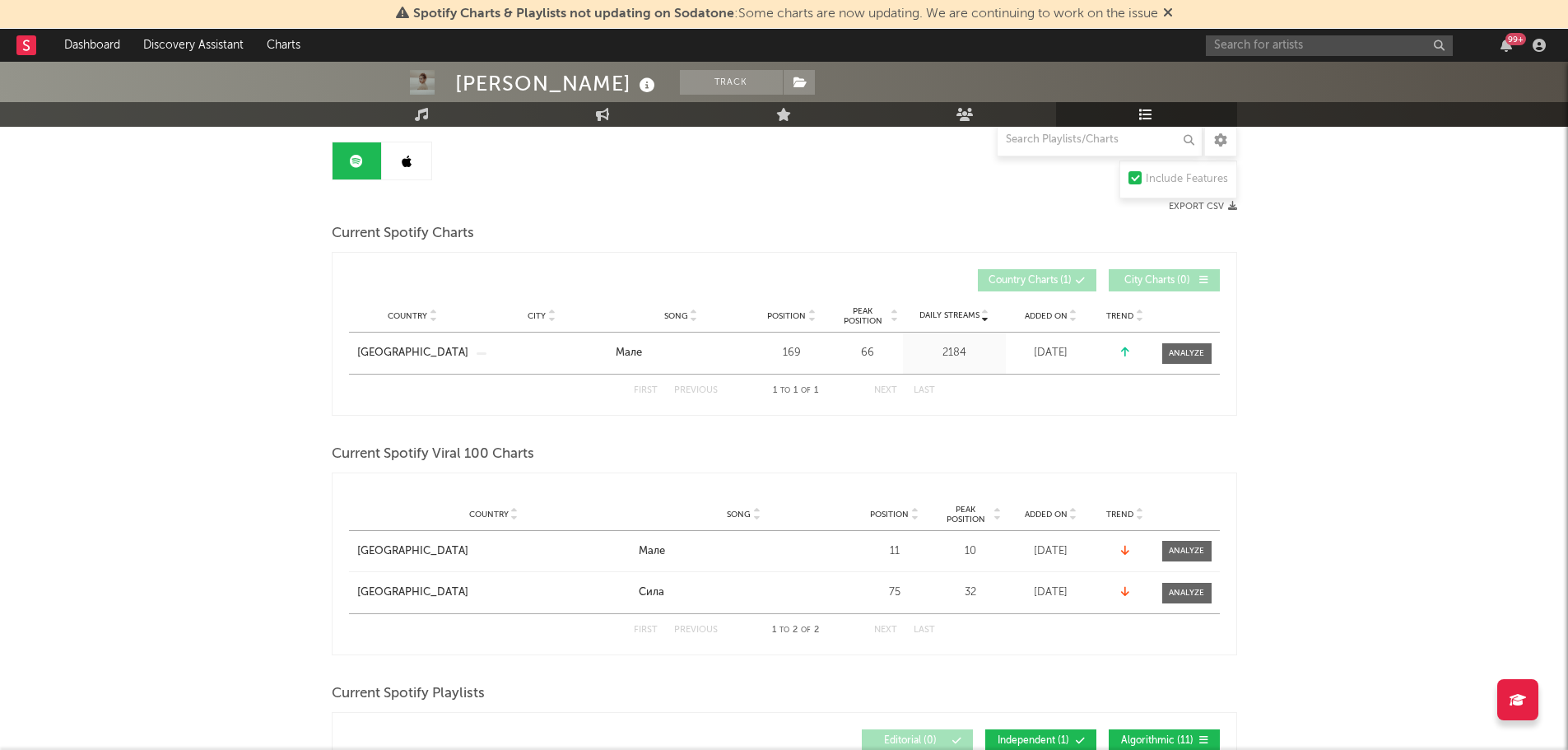
scroll to position [159, 0]
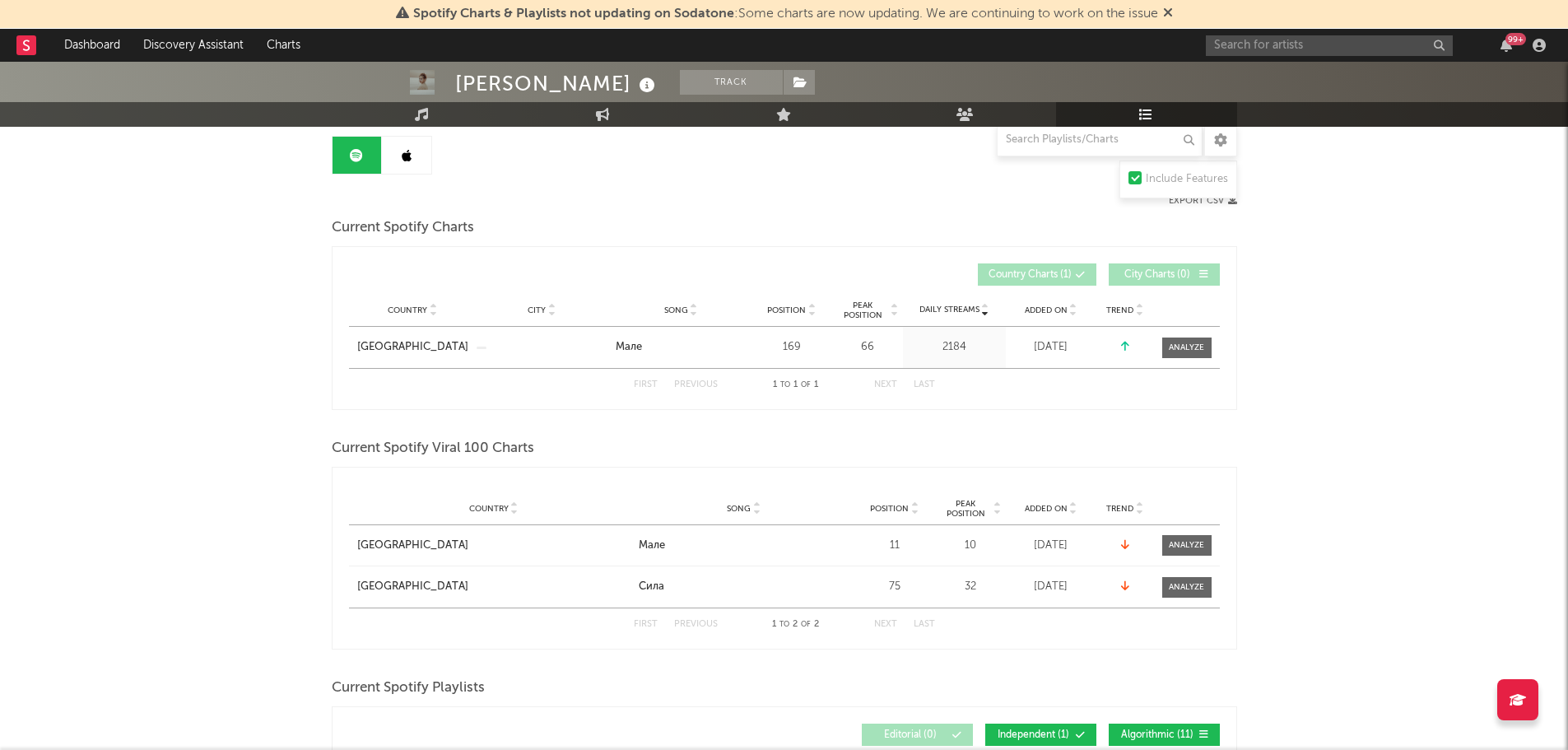
click at [407, 164] on link at bounding box center [406, 155] width 49 height 37
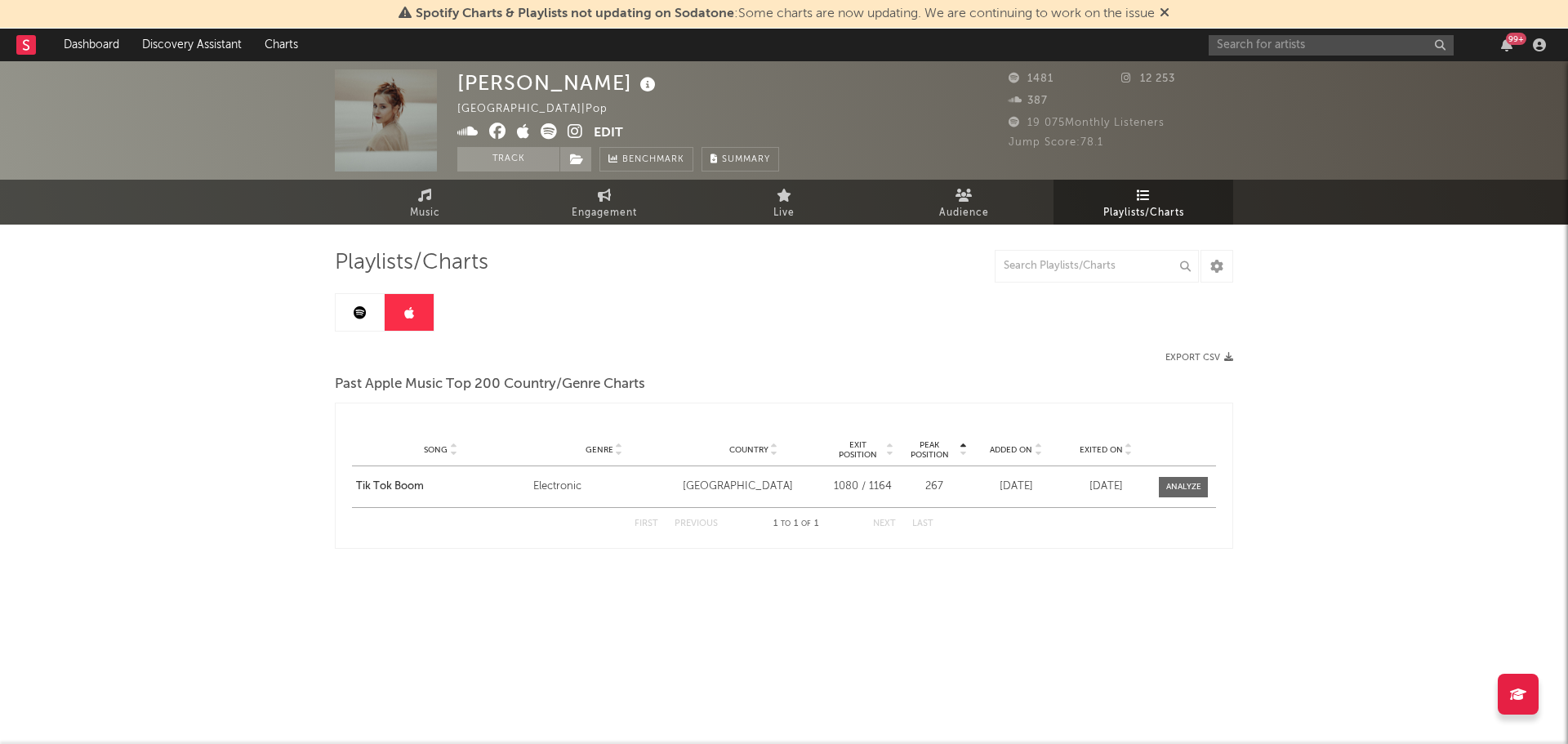
click at [361, 316] on icon at bounding box center [360, 313] width 13 height 13
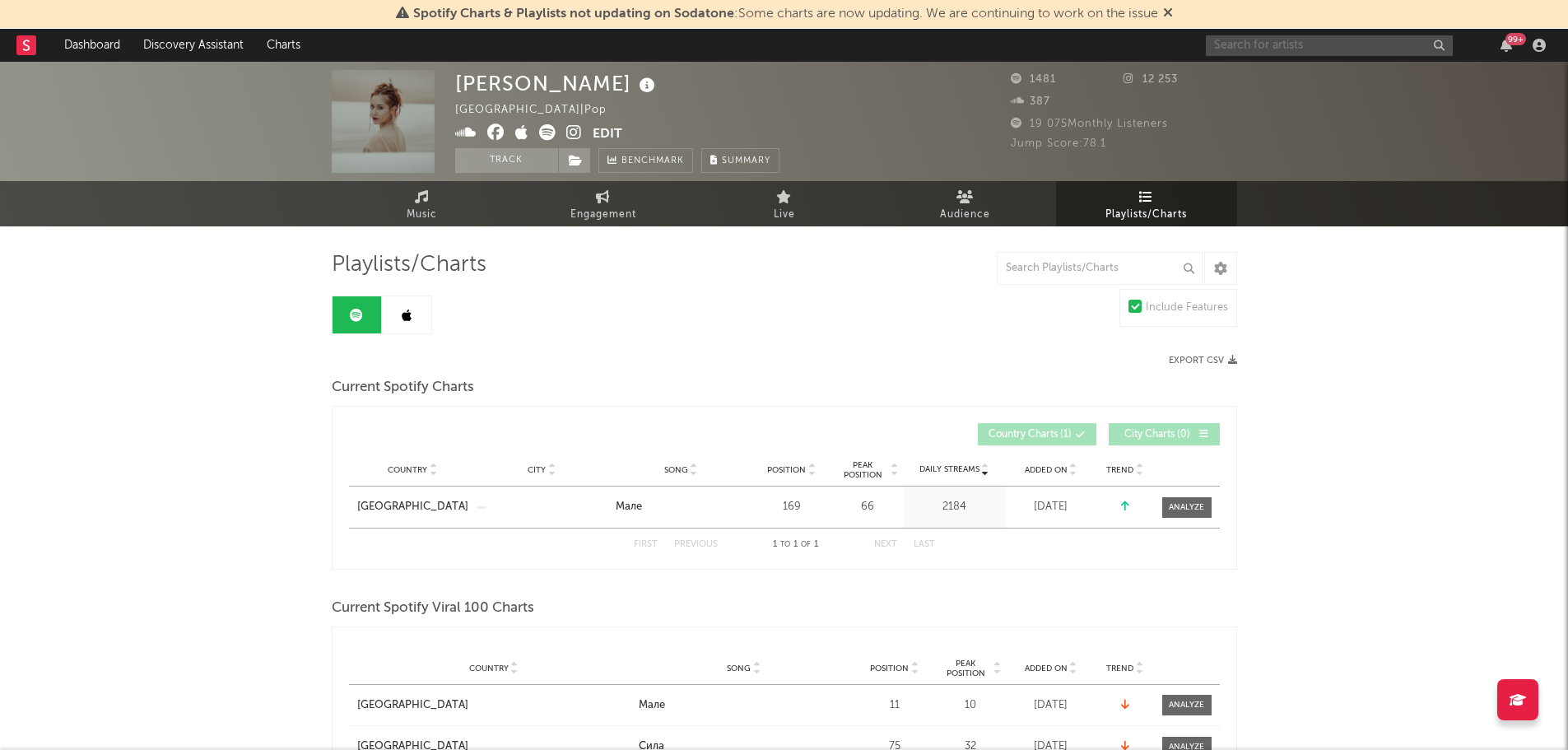
click at [1245, 44] on input "text" at bounding box center [1329, 46] width 247 height 21
click at [1277, 53] on input "konstantin" at bounding box center [1329, 46] width 247 height 21
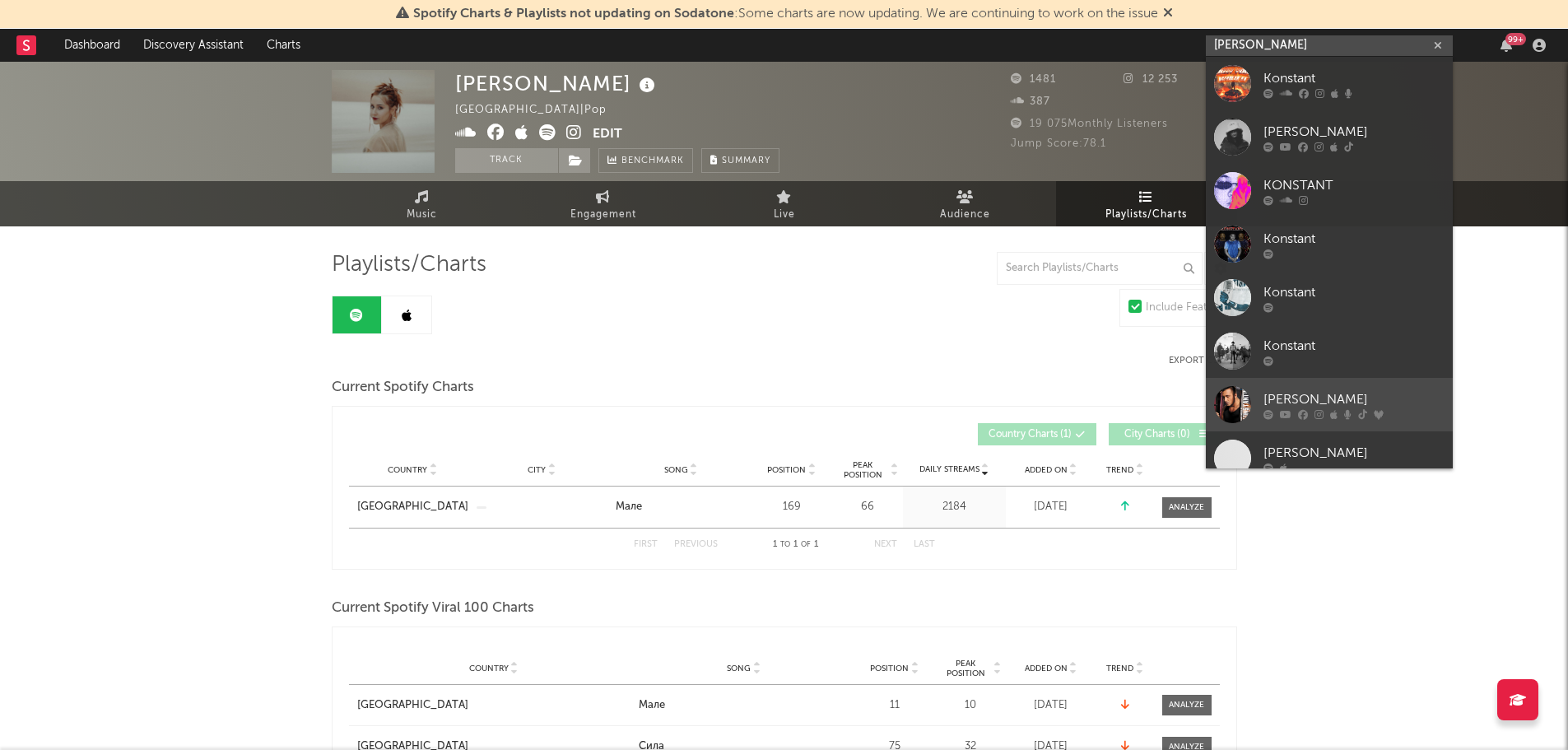
type input "konstantin"
click at [1241, 405] on div at bounding box center [1233, 404] width 37 height 37
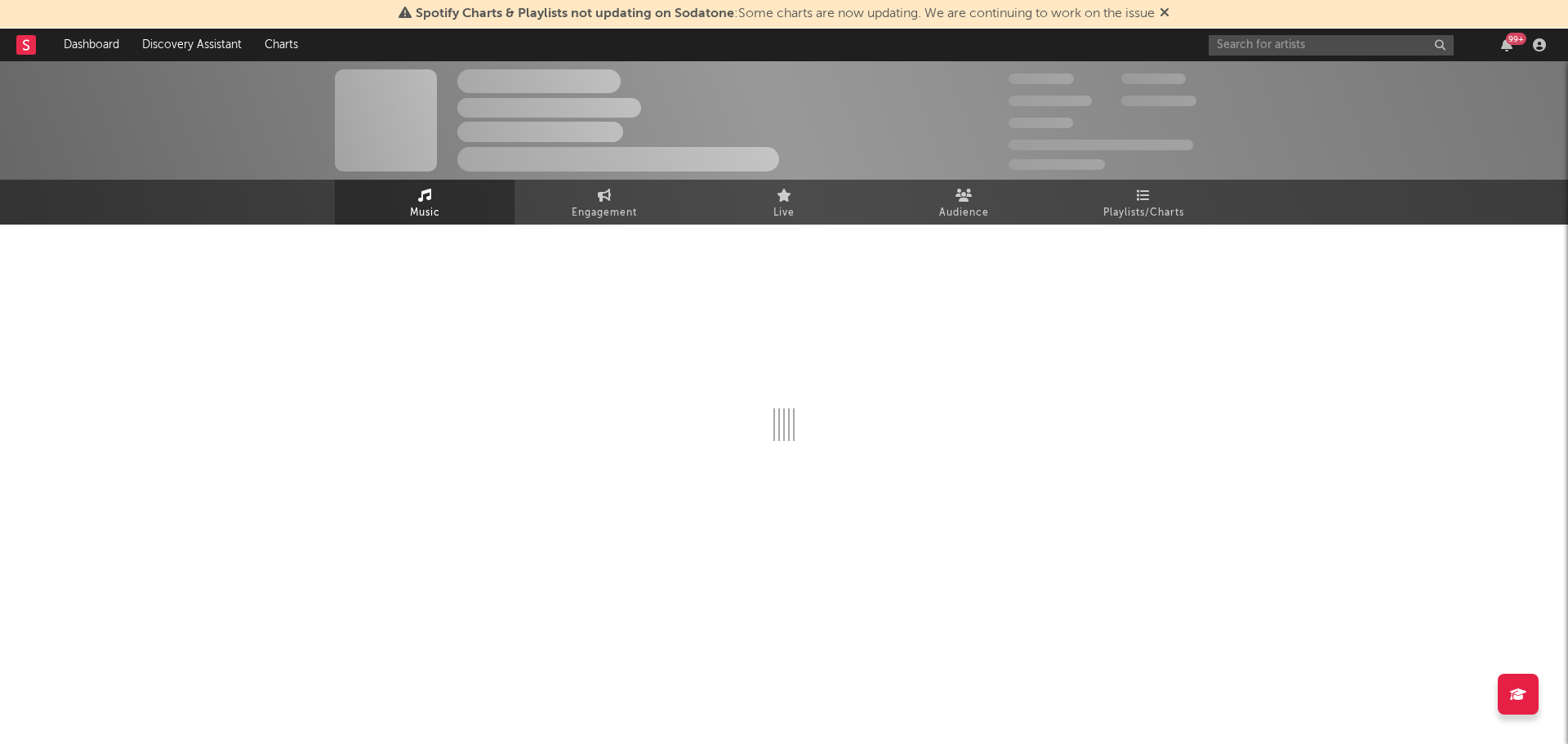
select select "6m"
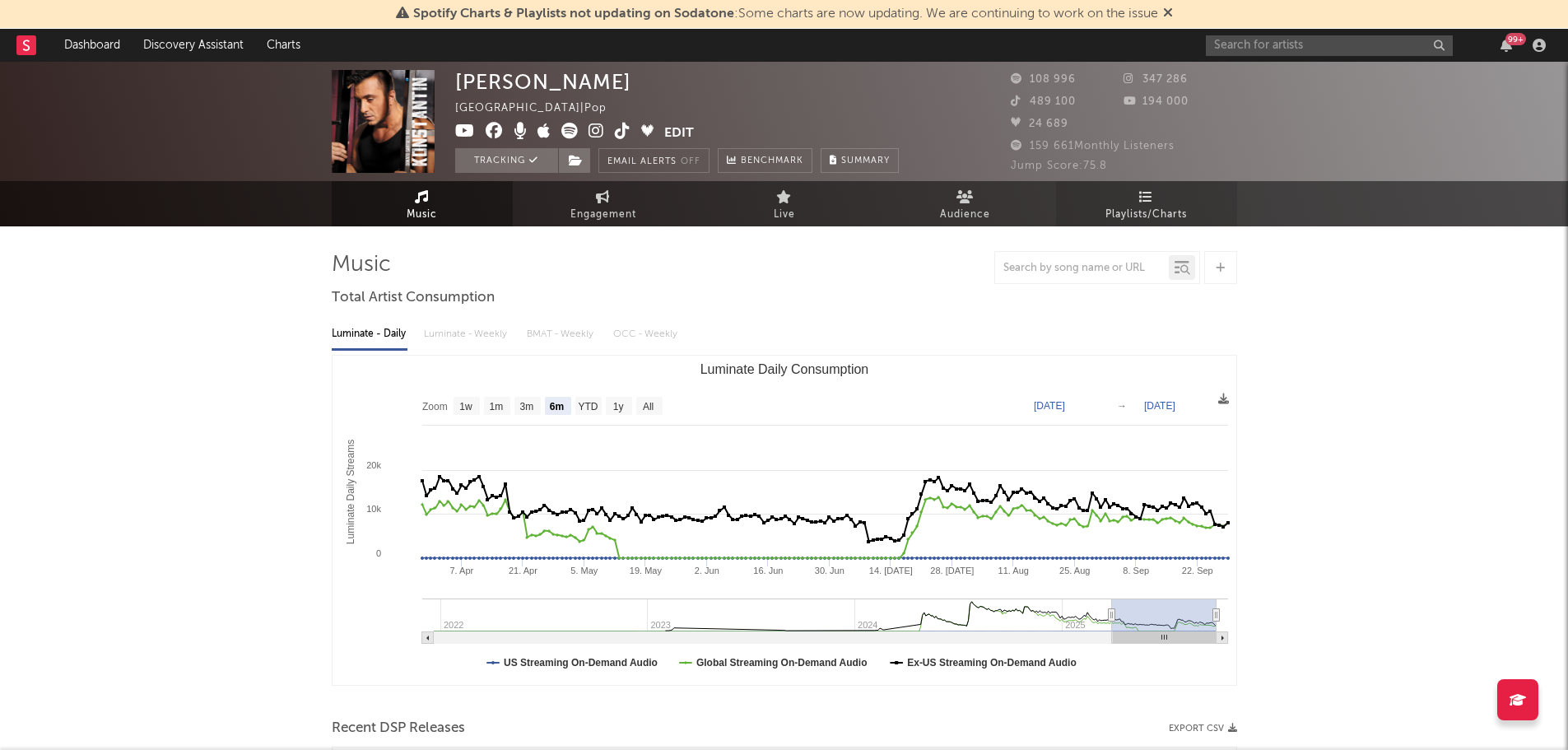
click at [1158, 212] on span "Playlists/Charts" at bounding box center [1146, 215] width 81 height 20
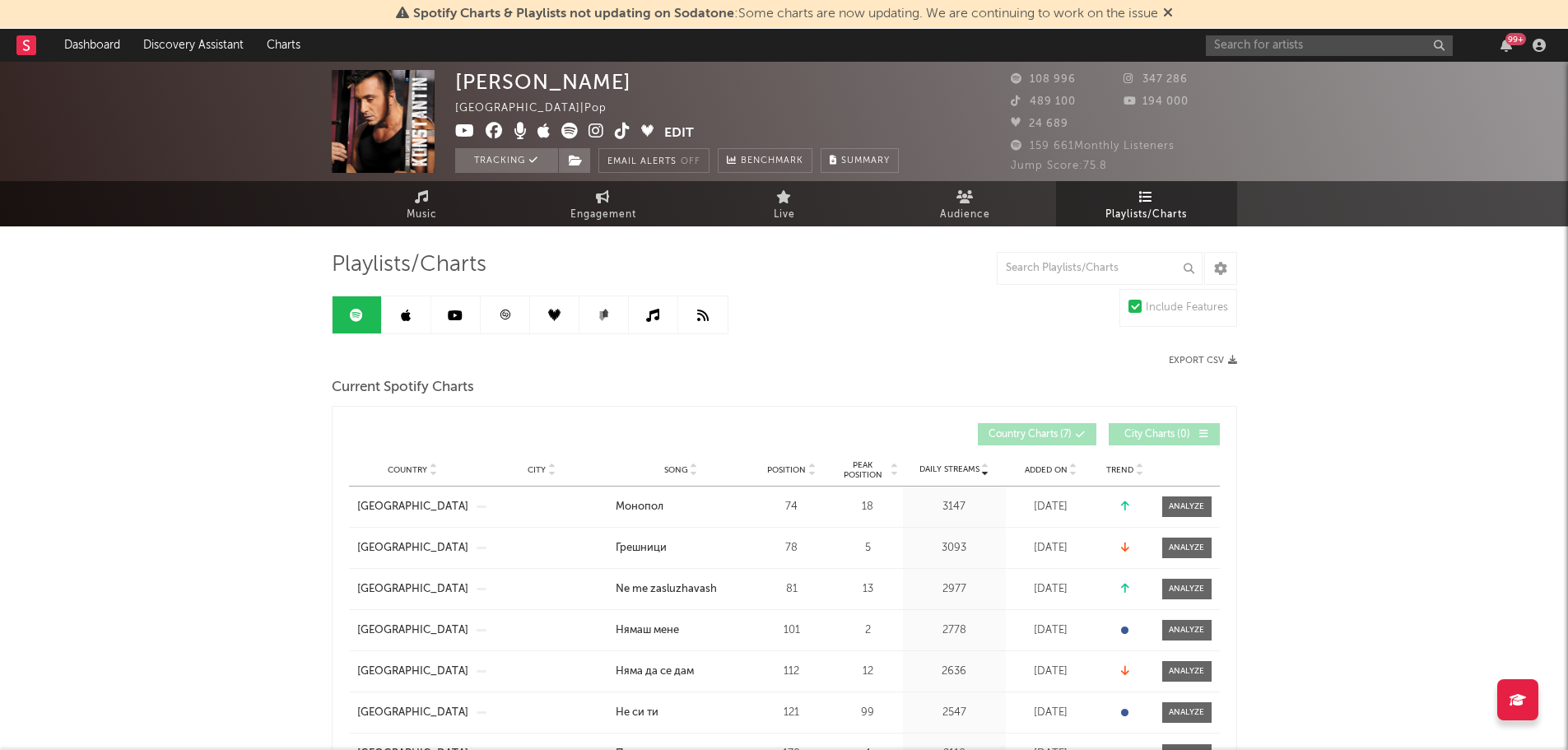
click at [401, 332] on link at bounding box center [406, 315] width 49 height 37
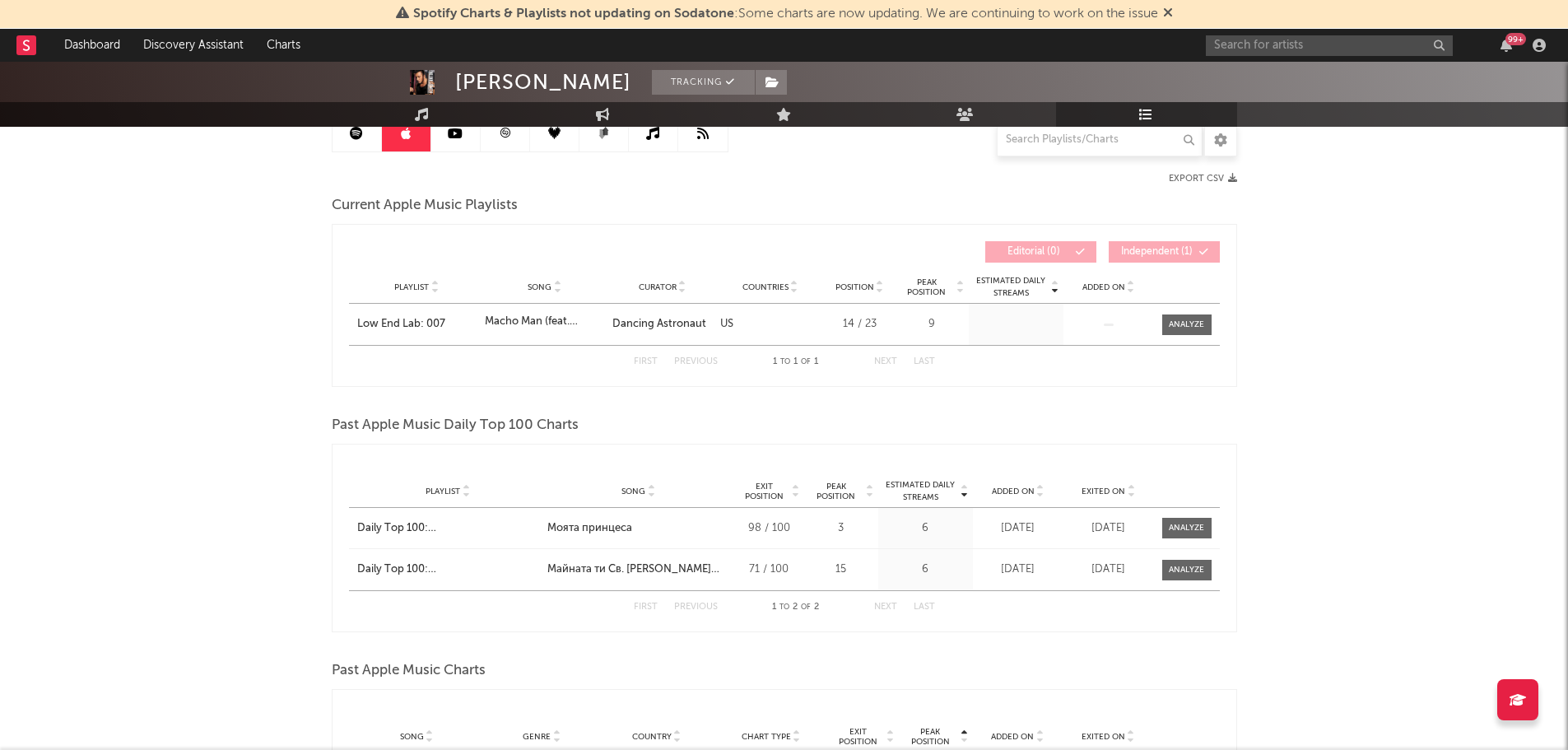
scroll to position [172, 0]
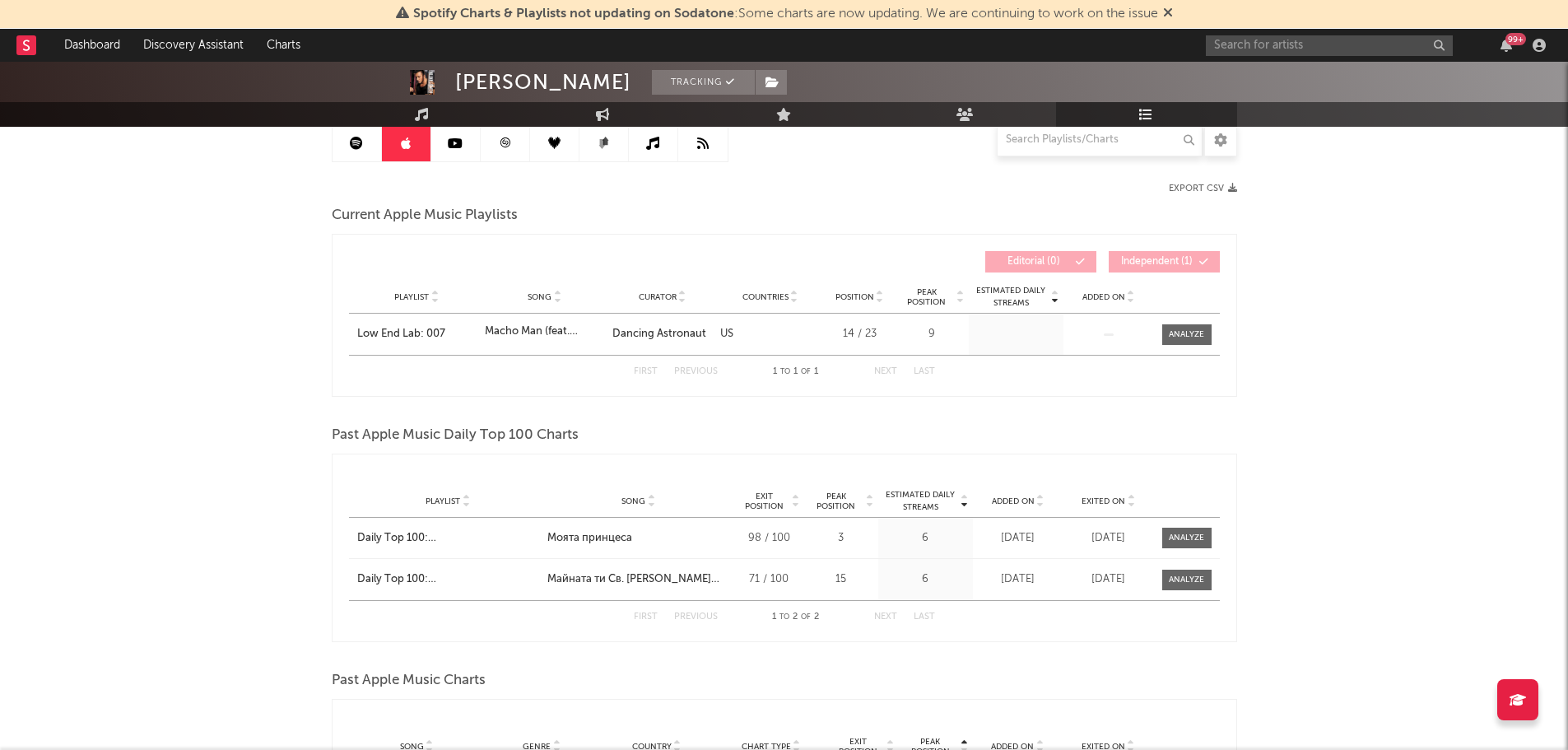
click at [449, 150] on link at bounding box center [456, 143] width 49 height 37
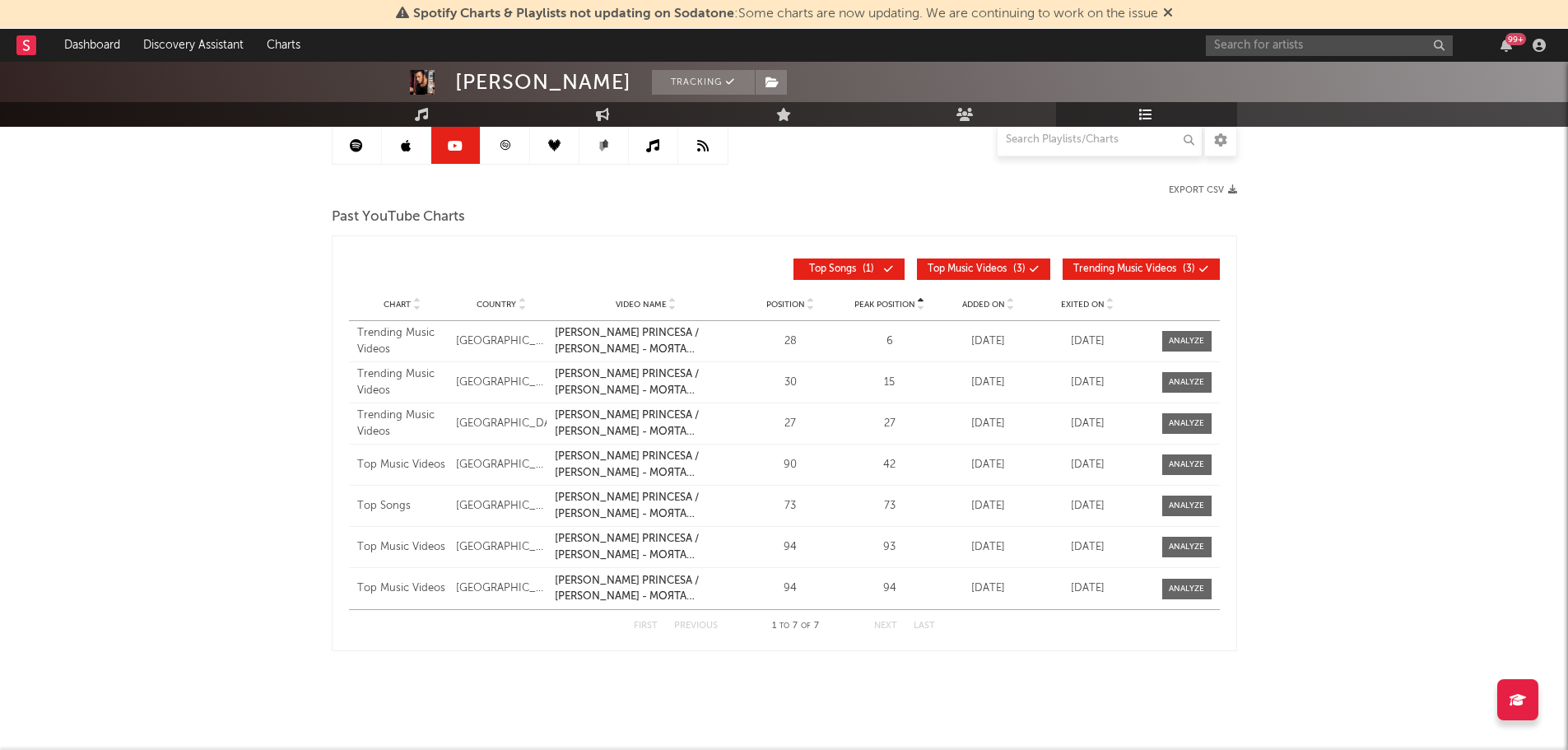
scroll to position [169, 0]
click at [501, 164] on link at bounding box center [505, 146] width 49 height 37
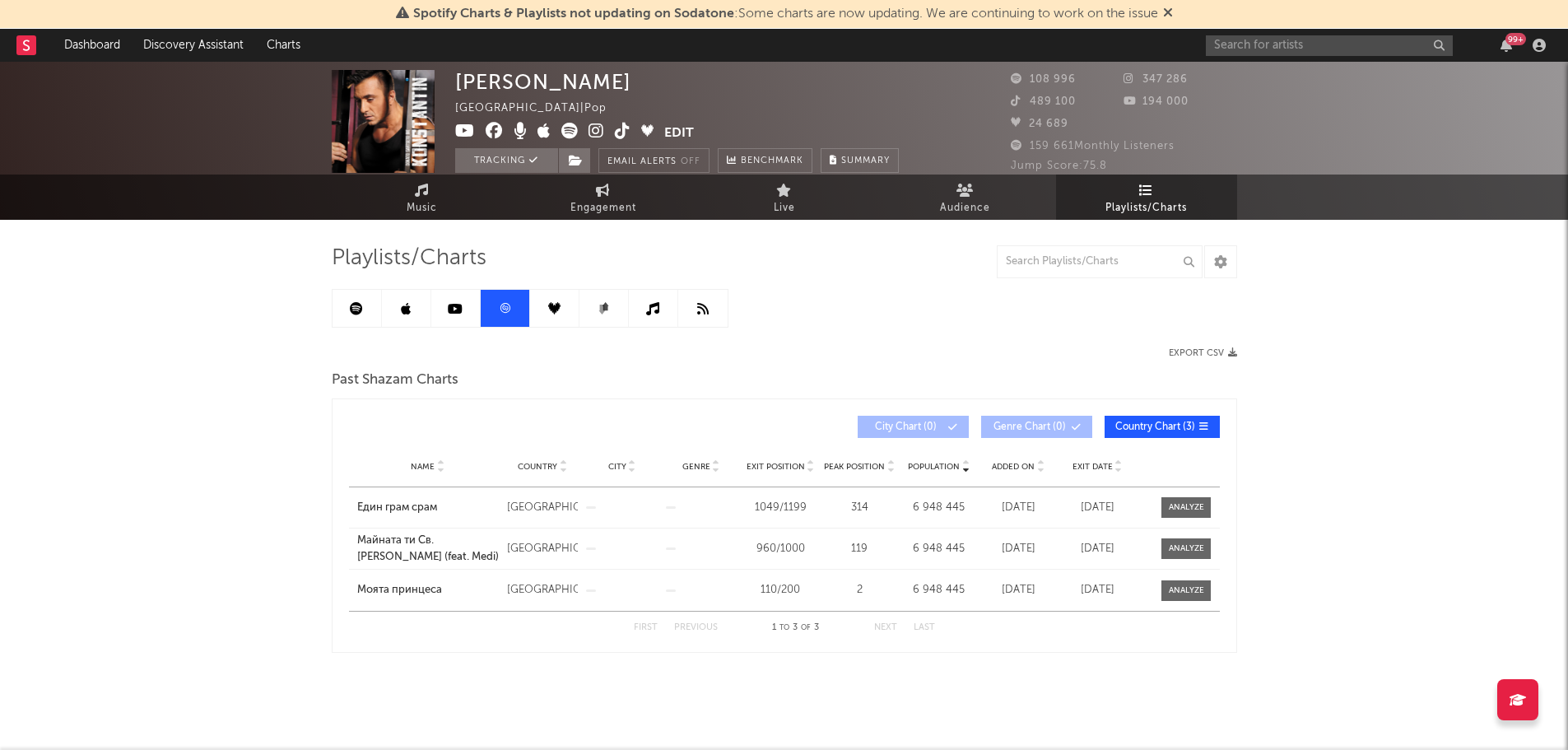
click at [554, 305] on icon at bounding box center [554, 308] width 12 height 12
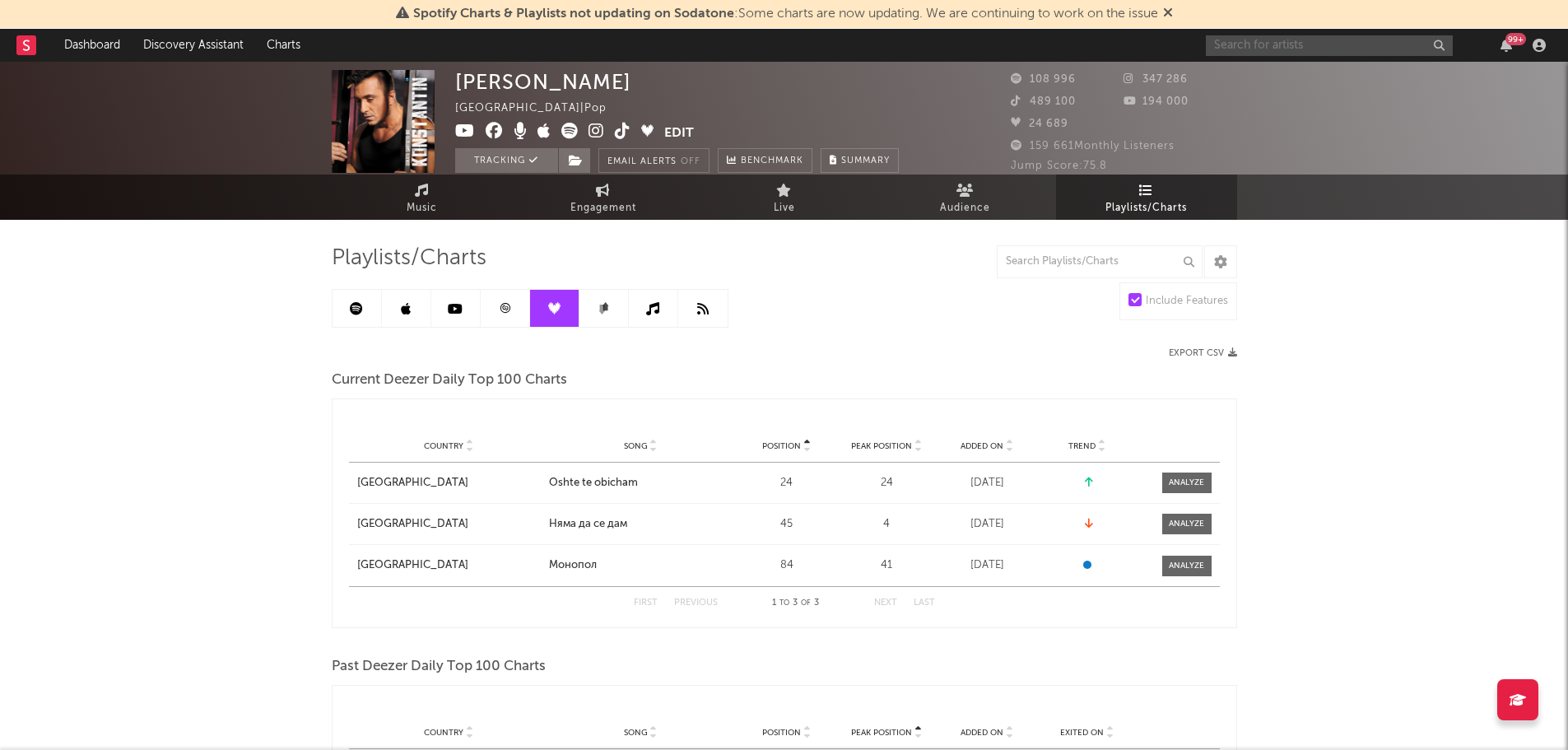
click at [1250, 51] on input "text" at bounding box center [1329, 46] width 247 height 21
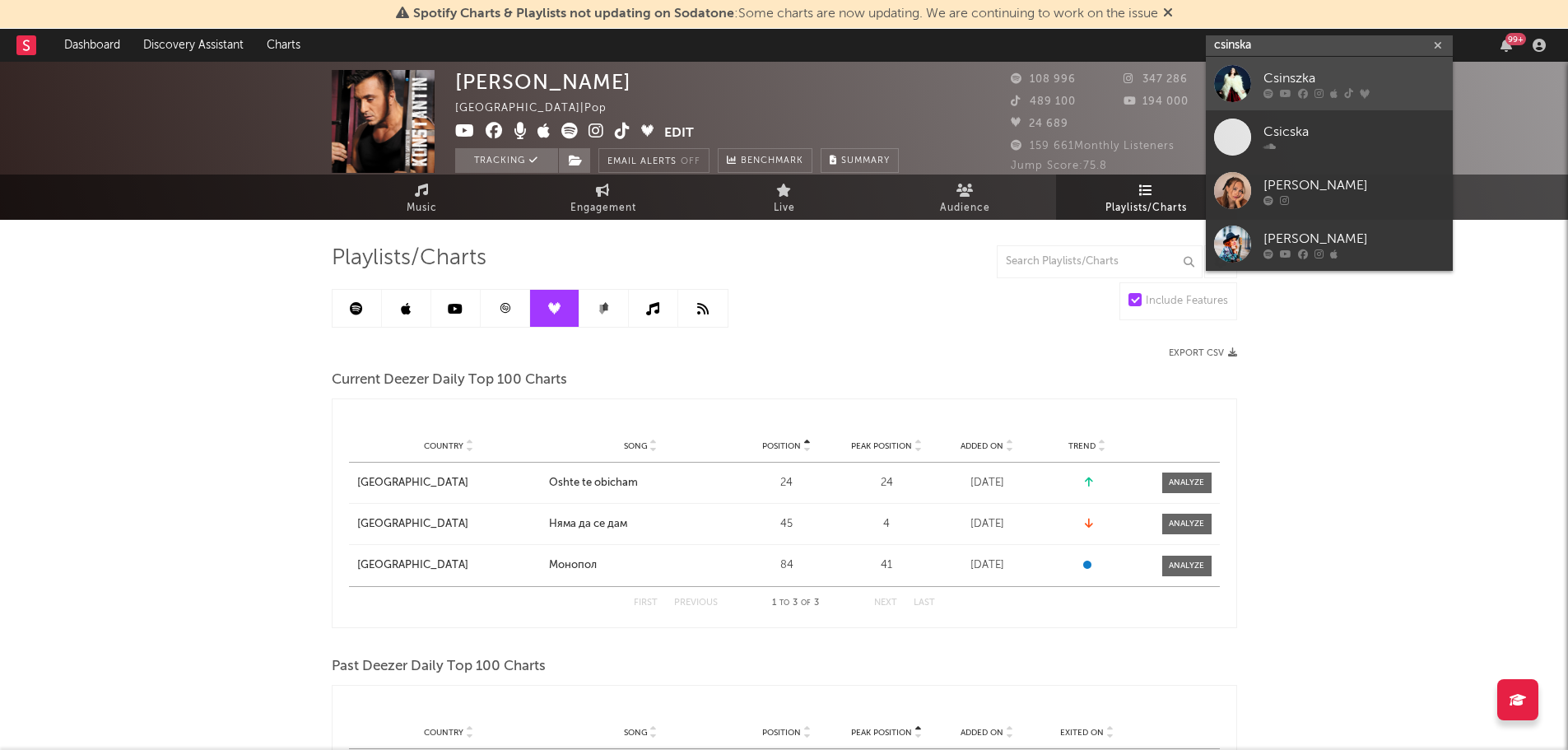
type input "csinska"
click at [1274, 71] on div "Csinszka" at bounding box center [1354, 78] width 181 height 20
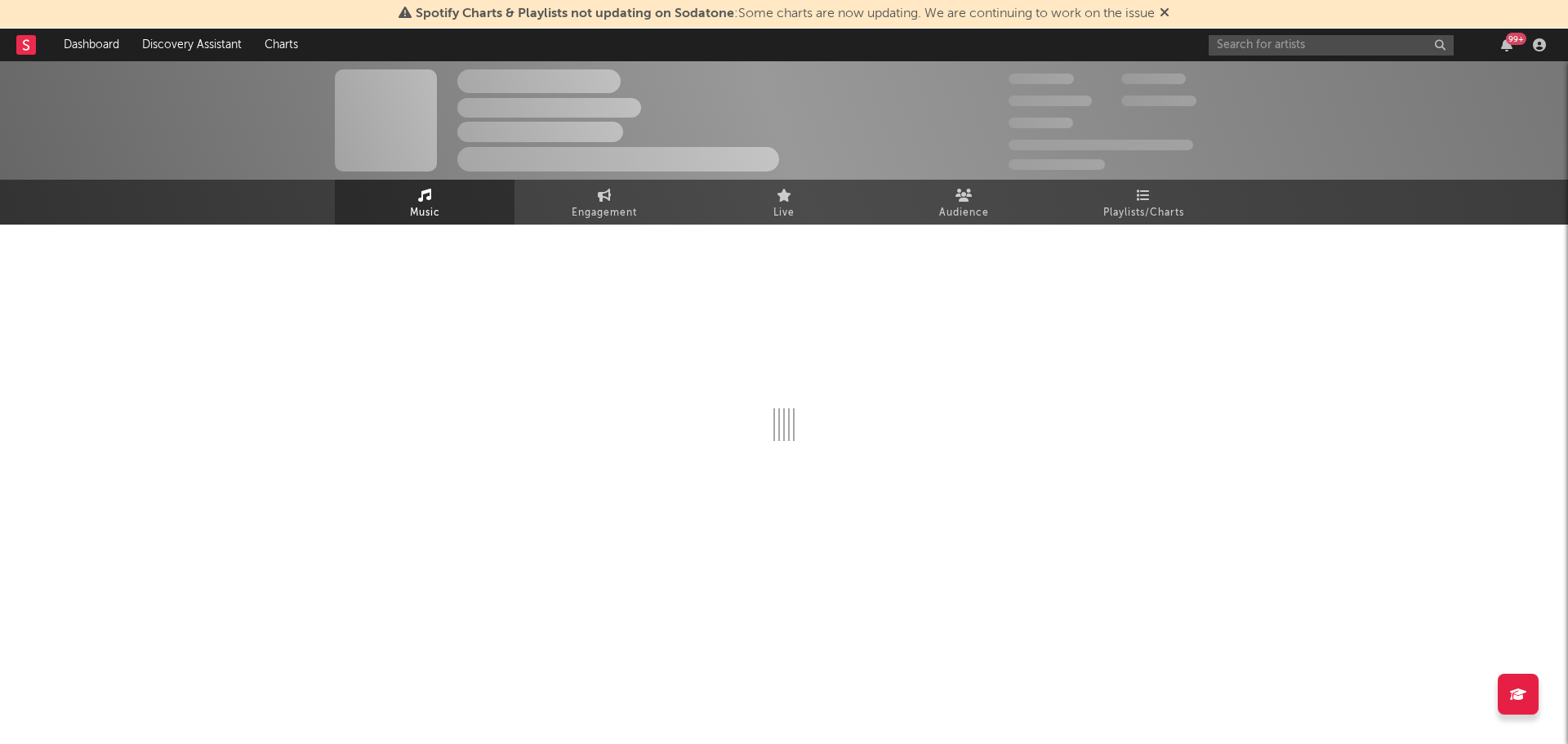
select select "1w"
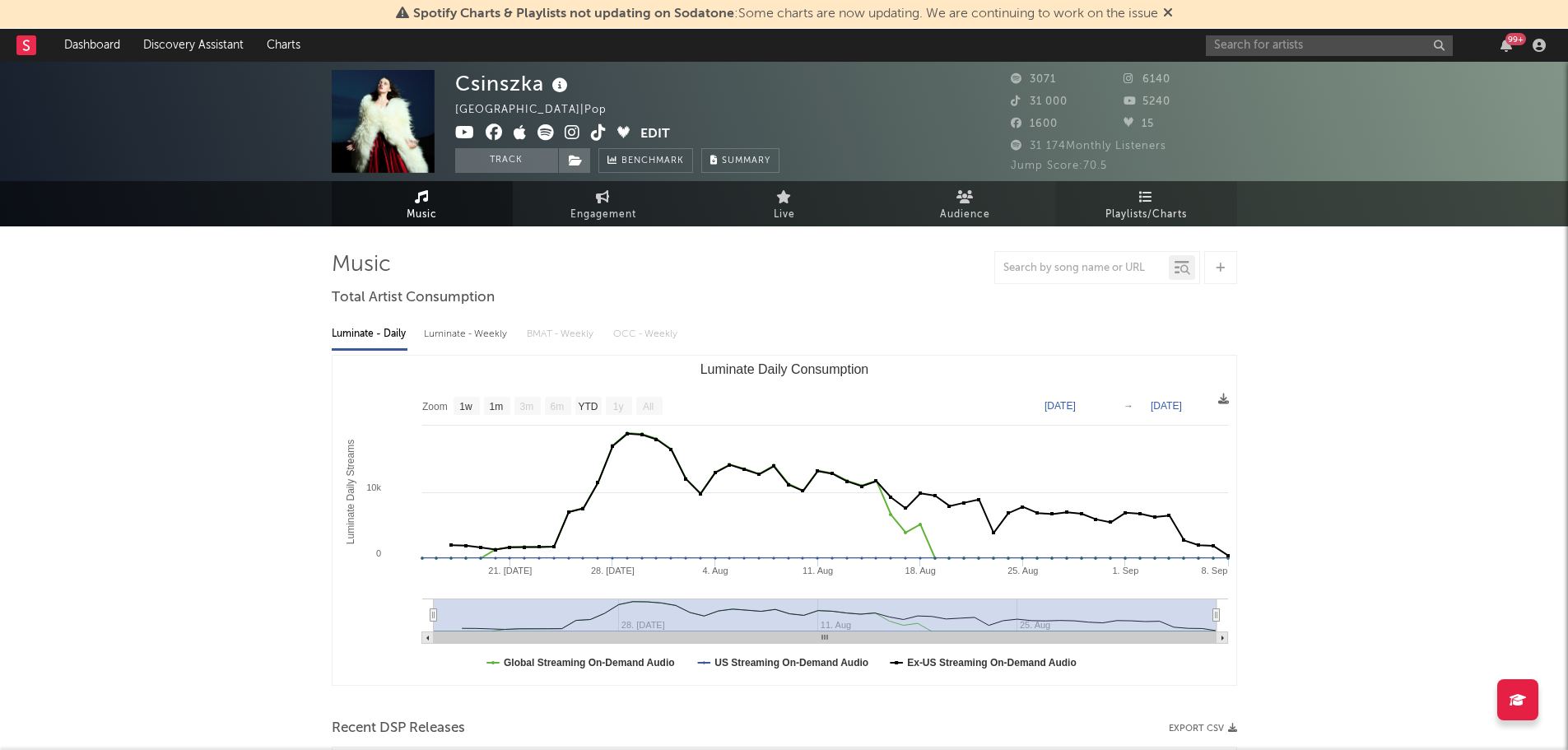
click at [1155, 209] on span "Playlists/Charts" at bounding box center [1146, 215] width 81 height 20
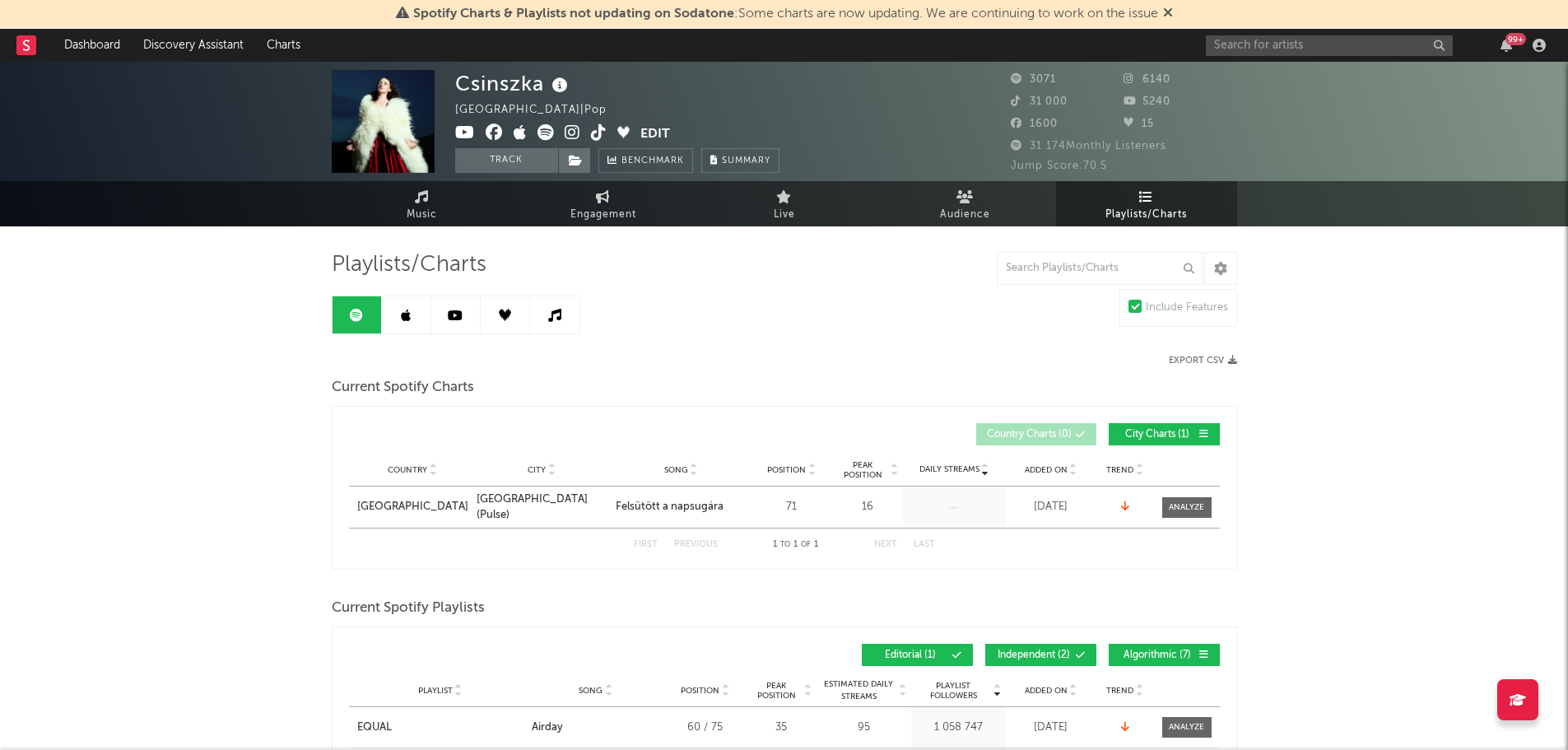
click at [416, 311] on link at bounding box center [406, 315] width 49 height 37
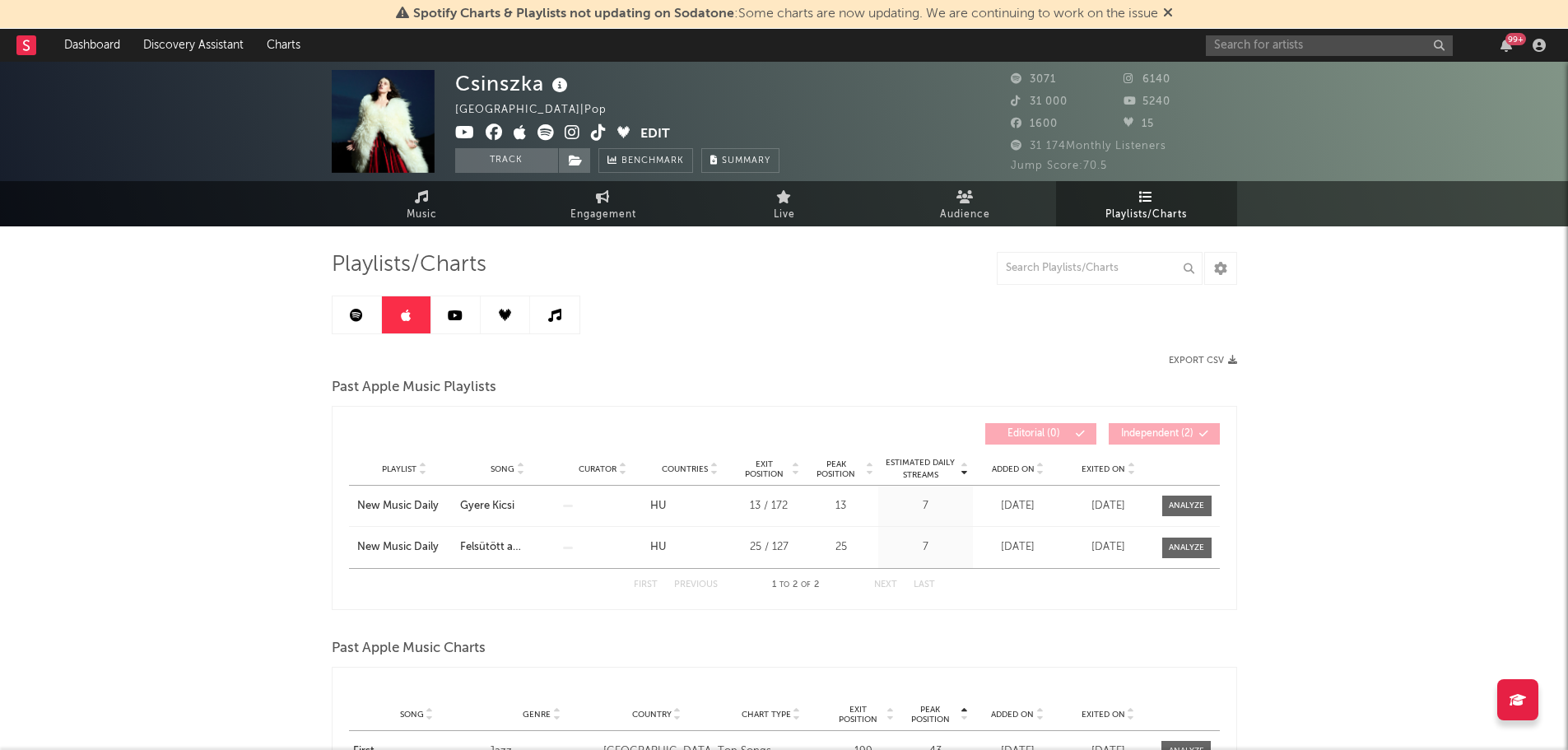
click at [455, 313] on icon at bounding box center [455, 316] width 15 height 13
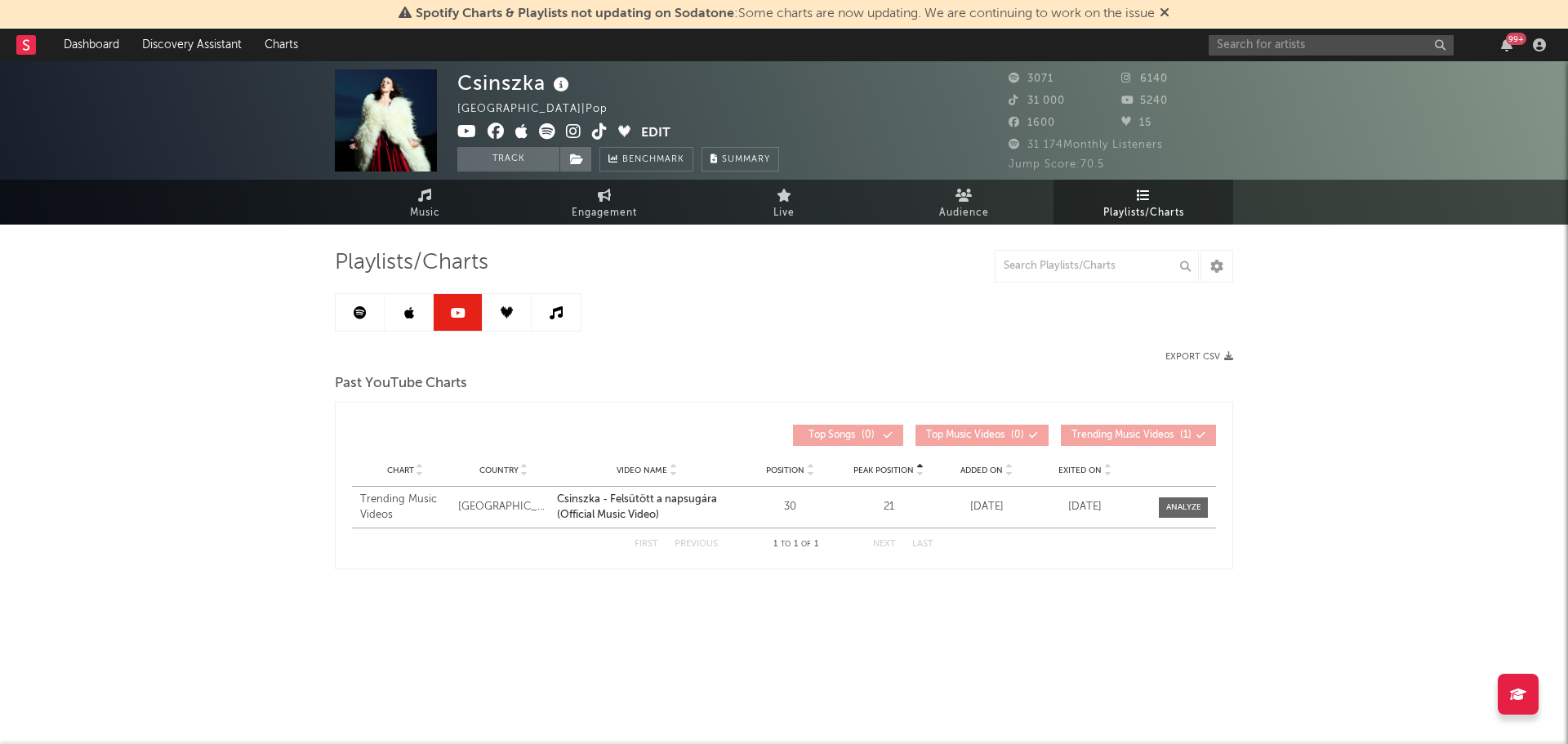
click at [505, 316] on icon at bounding box center [506, 312] width 12 height 12
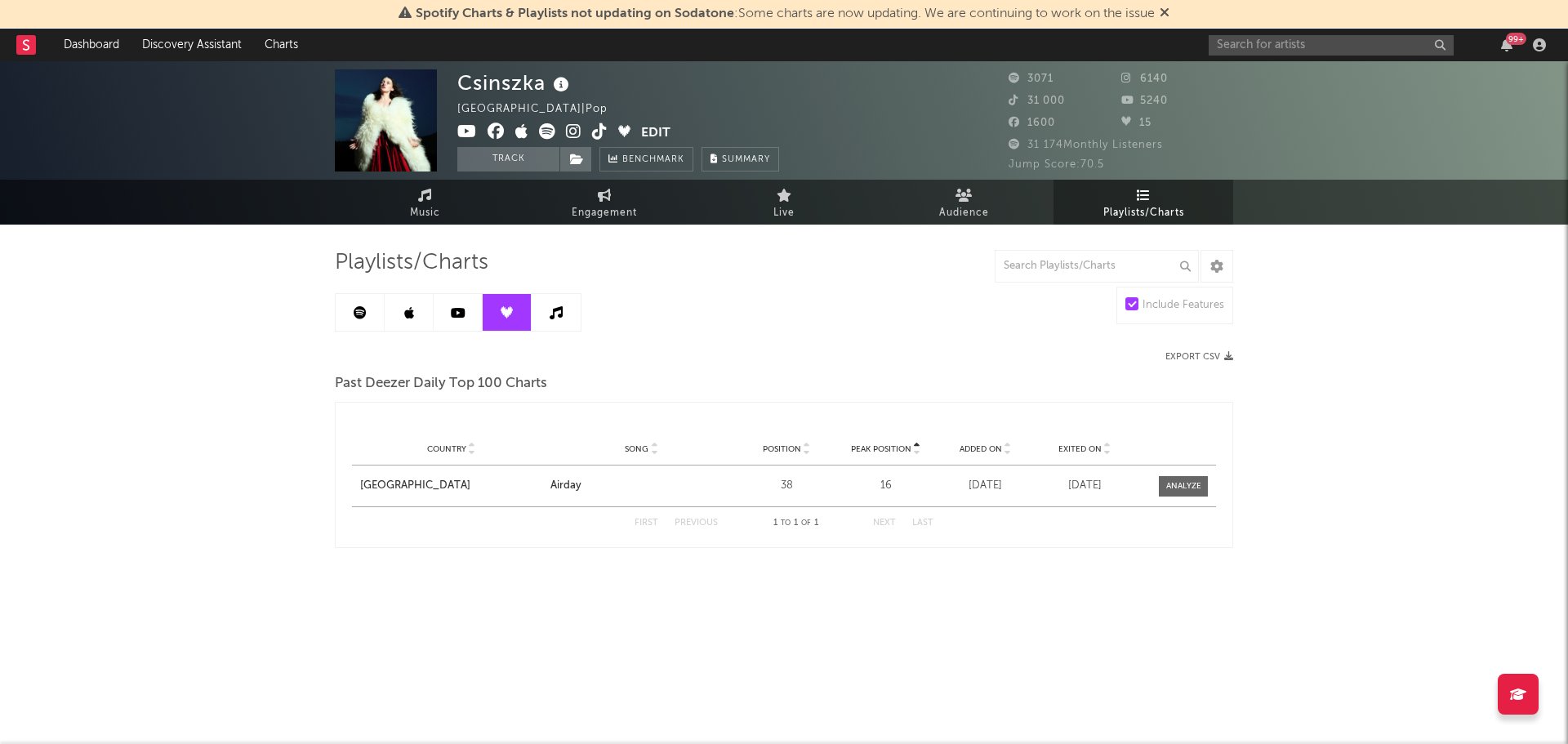
click at [554, 322] on link at bounding box center [556, 312] width 49 height 37
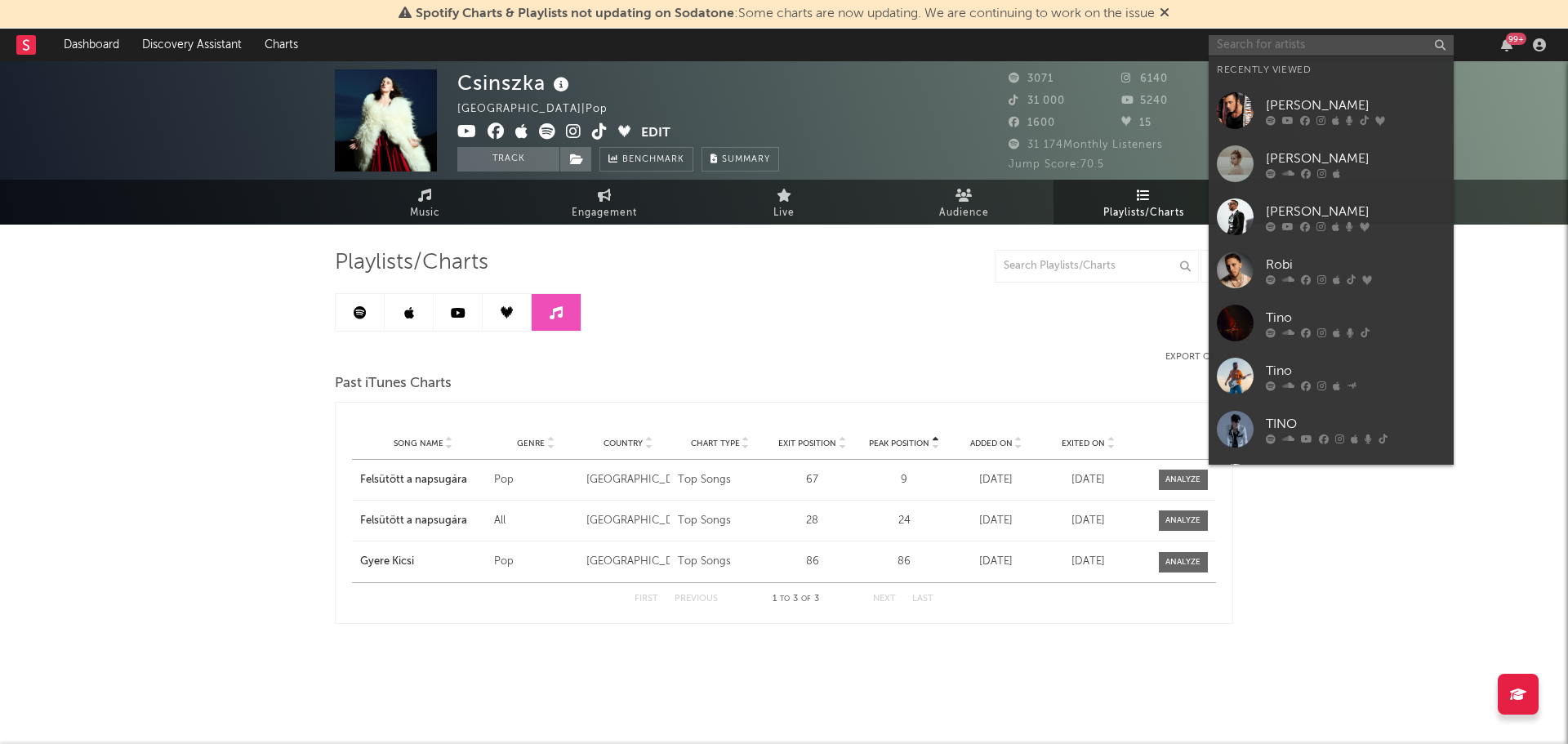
click at [1228, 48] on input "text" at bounding box center [1331, 45] width 245 height 21
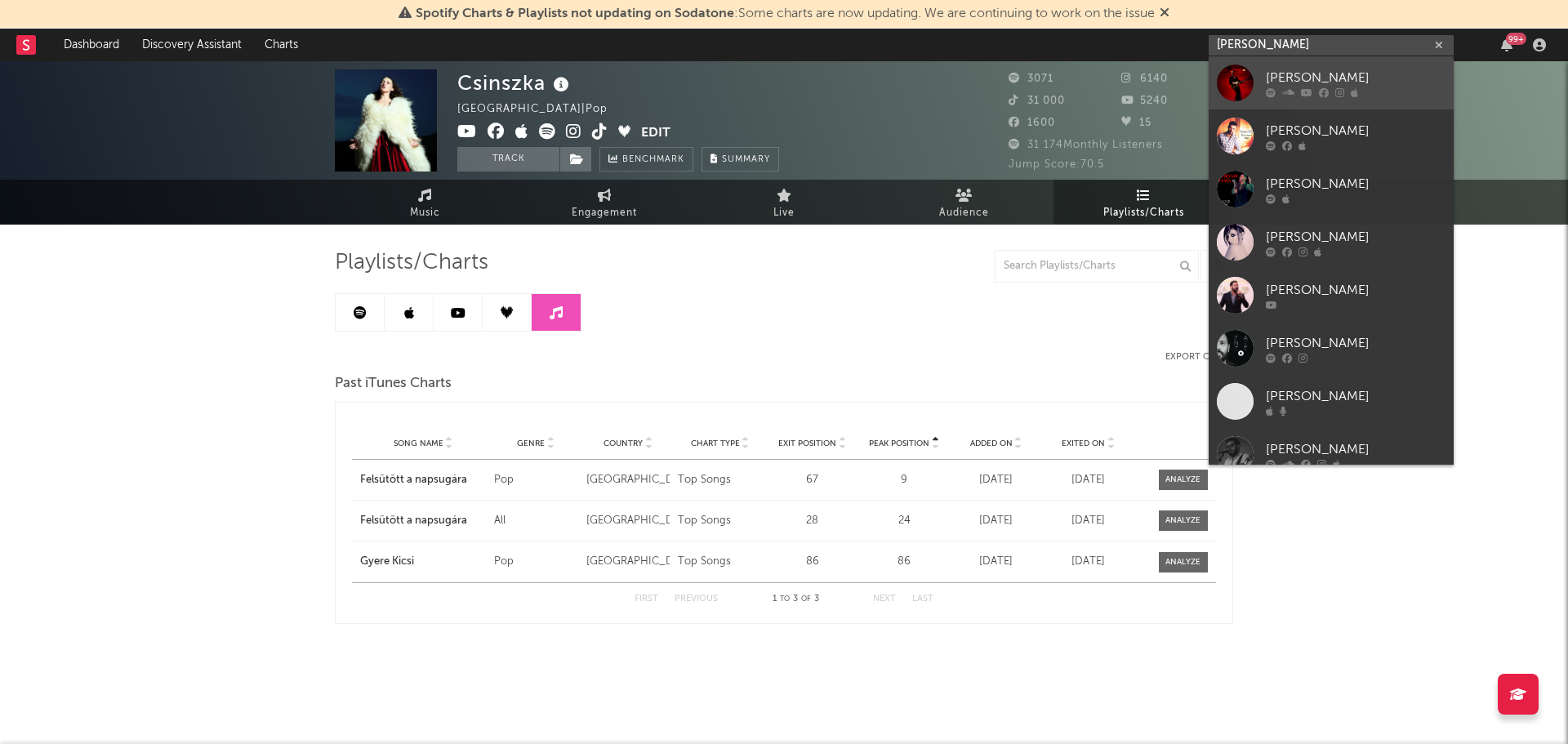
type input "zan sercic"
click at [1233, 77] on div at bounding box center [1235, 82] width 37 height 37
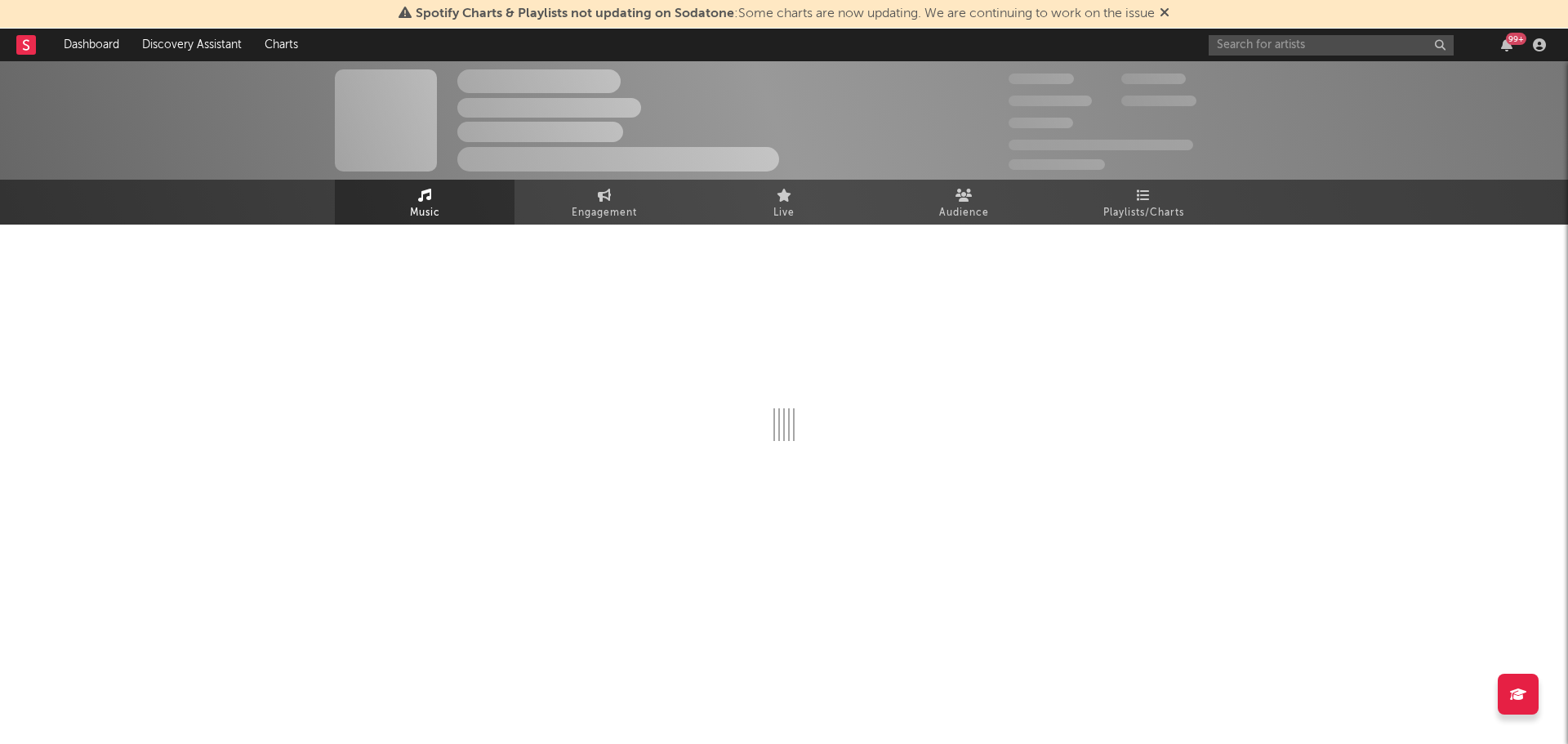
select select "1w"
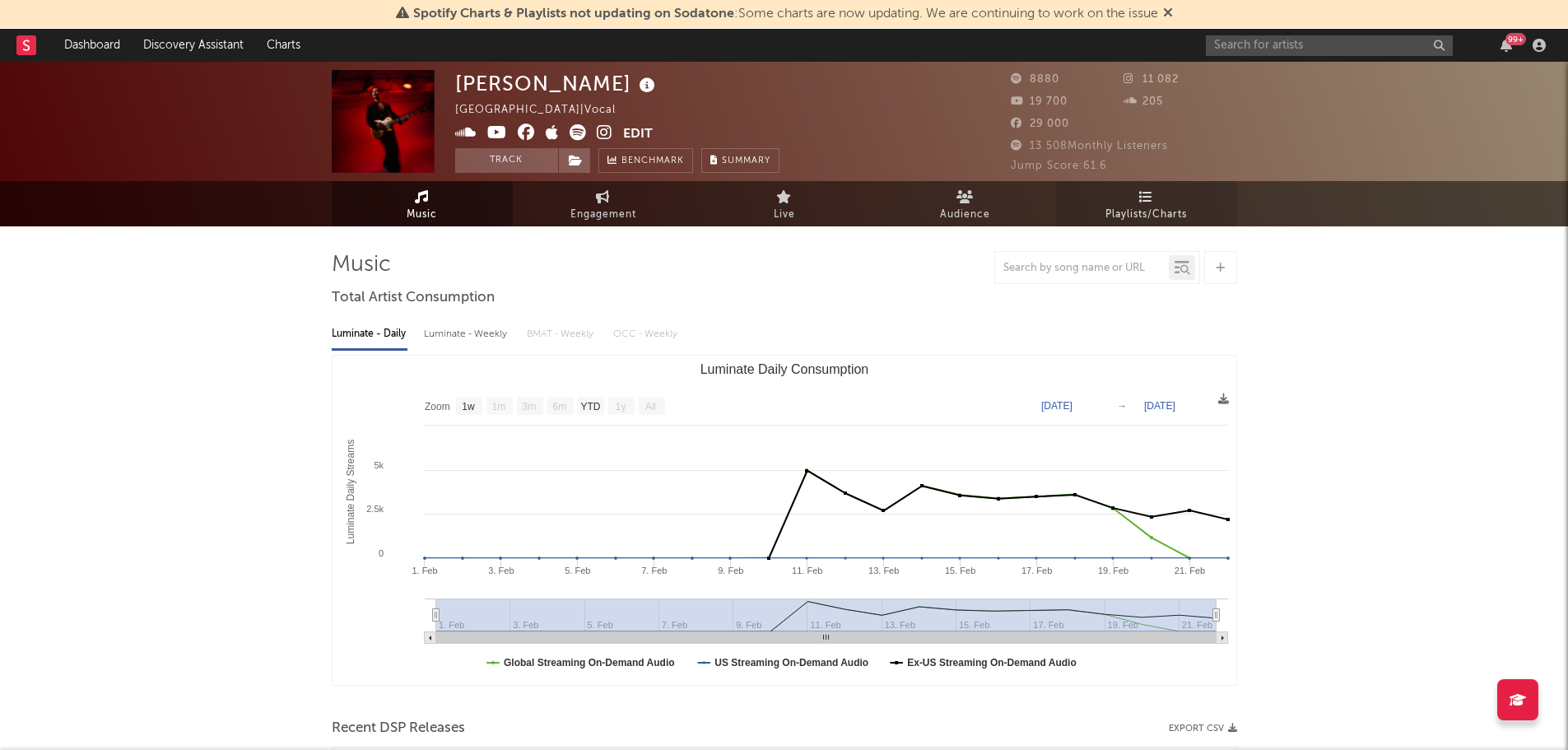
click at [1156, 195] on link "Playlists/Charts" at bounding box center [1146, 203] width 181 height 46
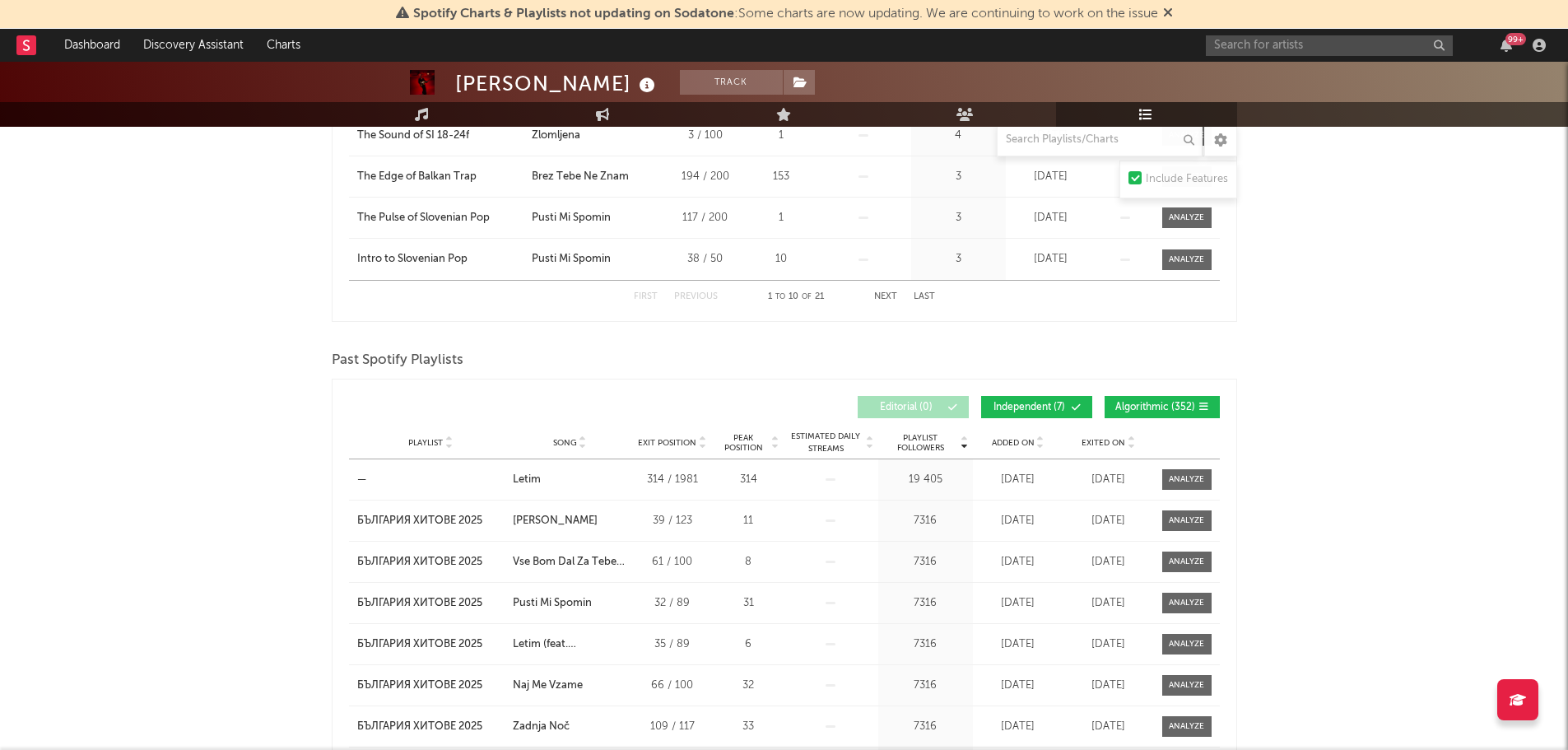
scroll to position [630, 0]
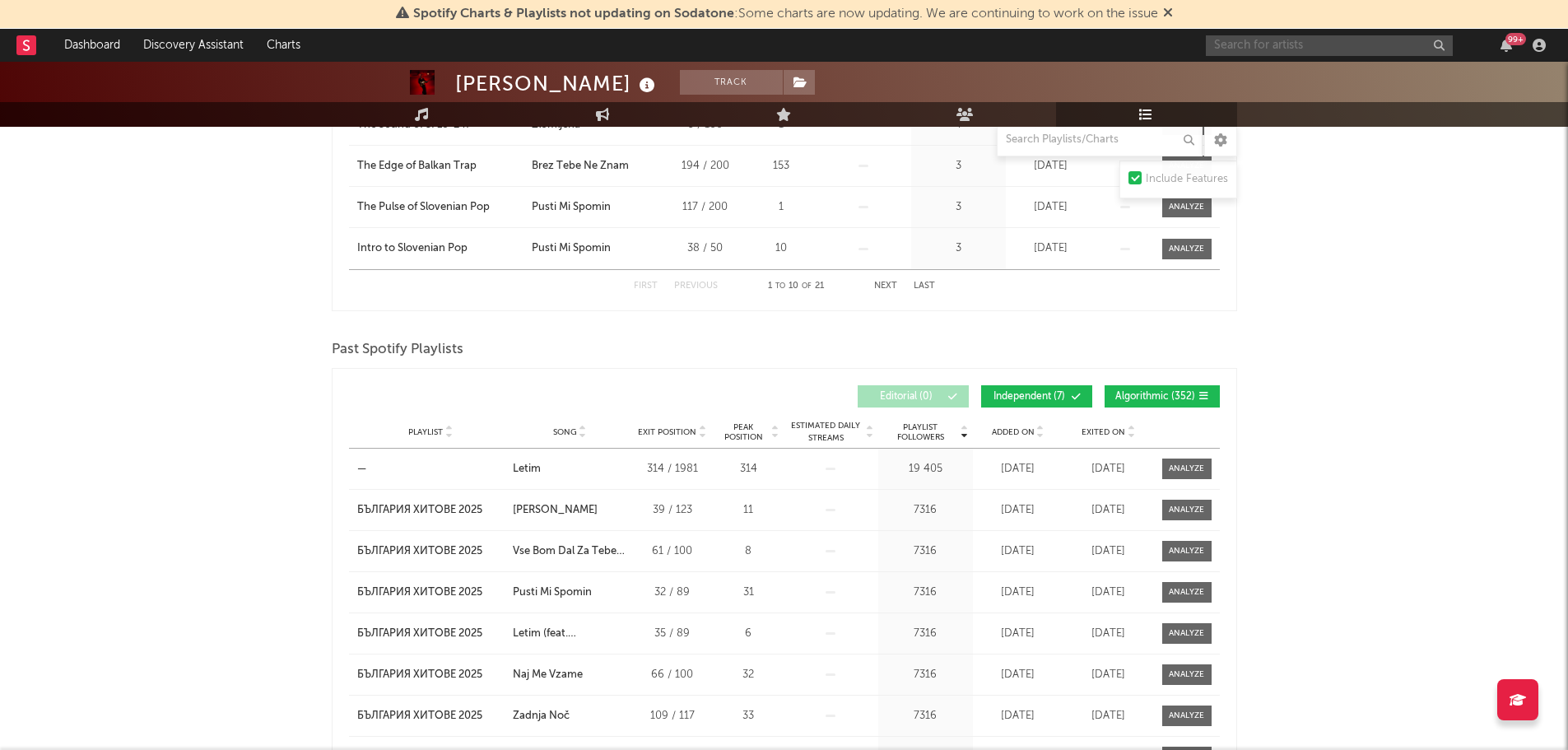
click at [1228, 45] on input "text" at bounding box center [1329, 46] width 247 height 21
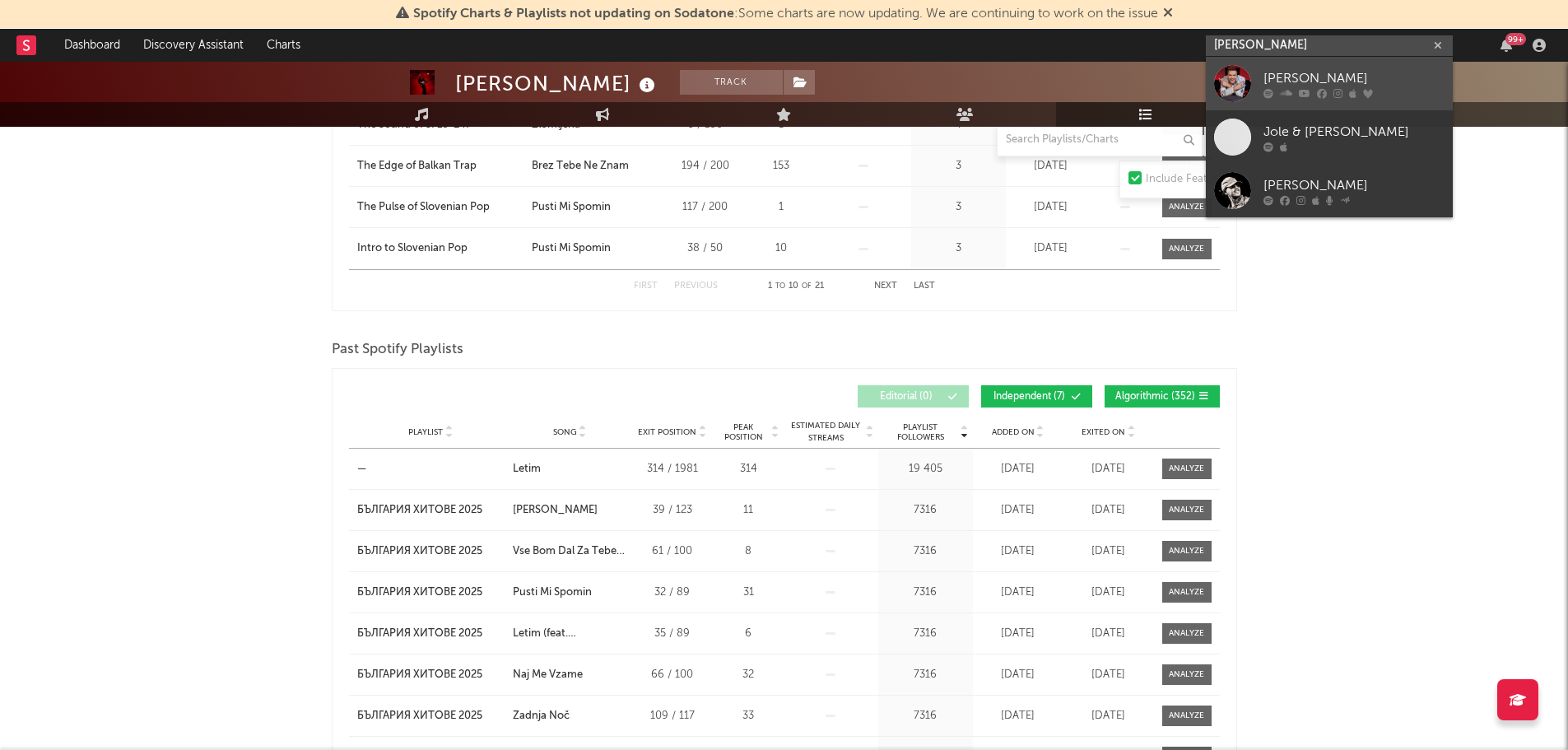
type input "luka basi"
click at [1229, 84] on div at bounding box center [1233, 83] width 37 height 37
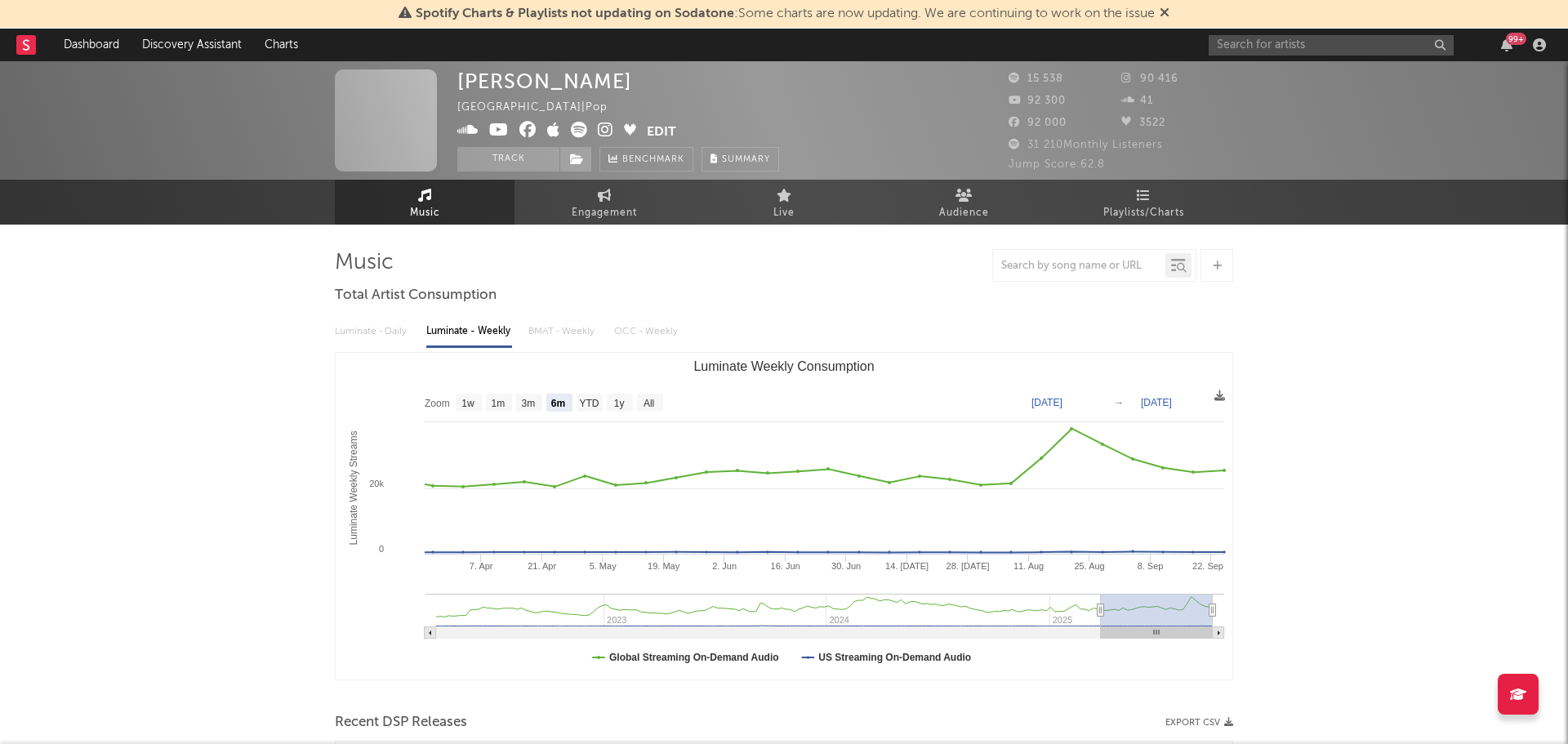
select select "6m"
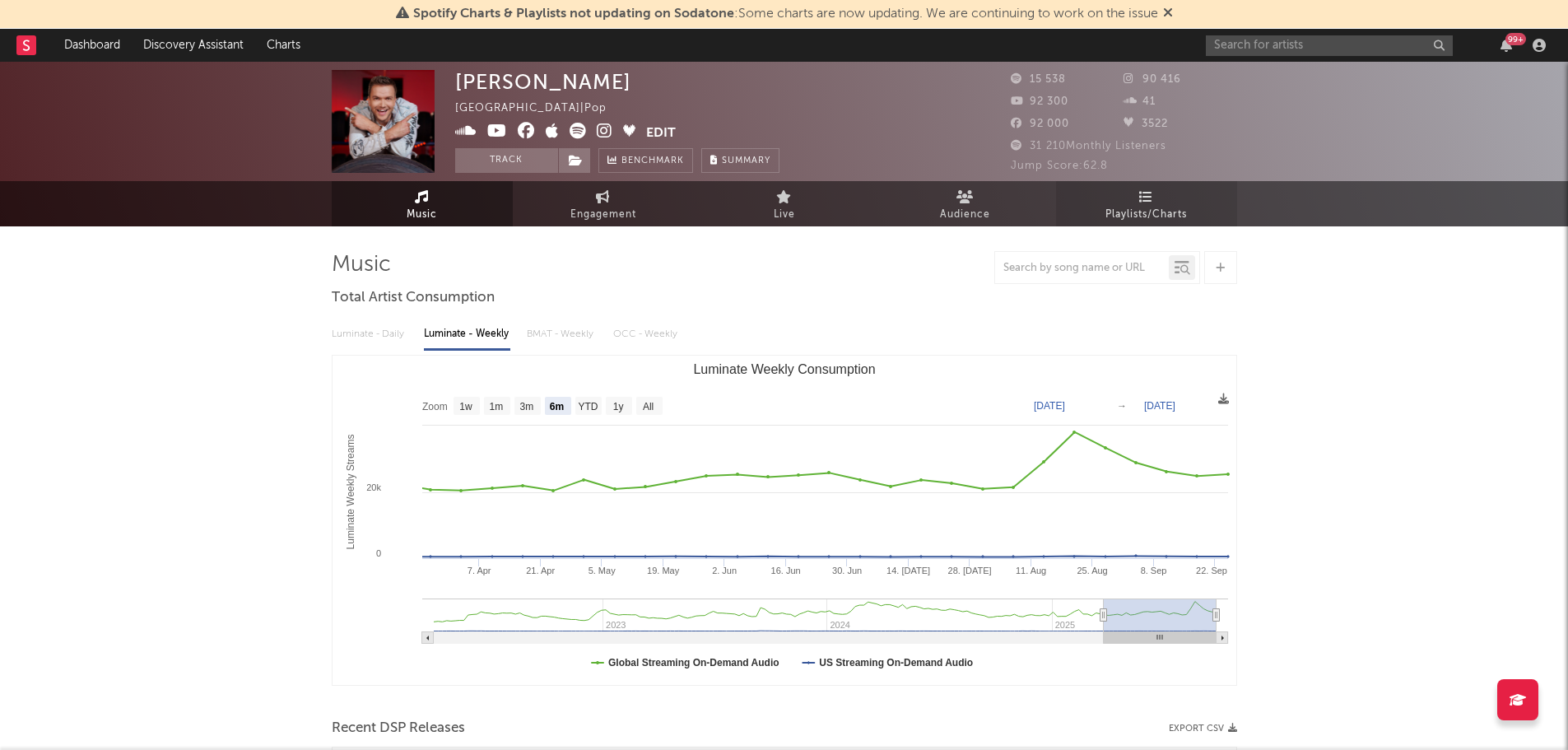
click at [1155, 211] on span "Playlists/Charts" at bounding box center [1146, 215] width 81 height 20
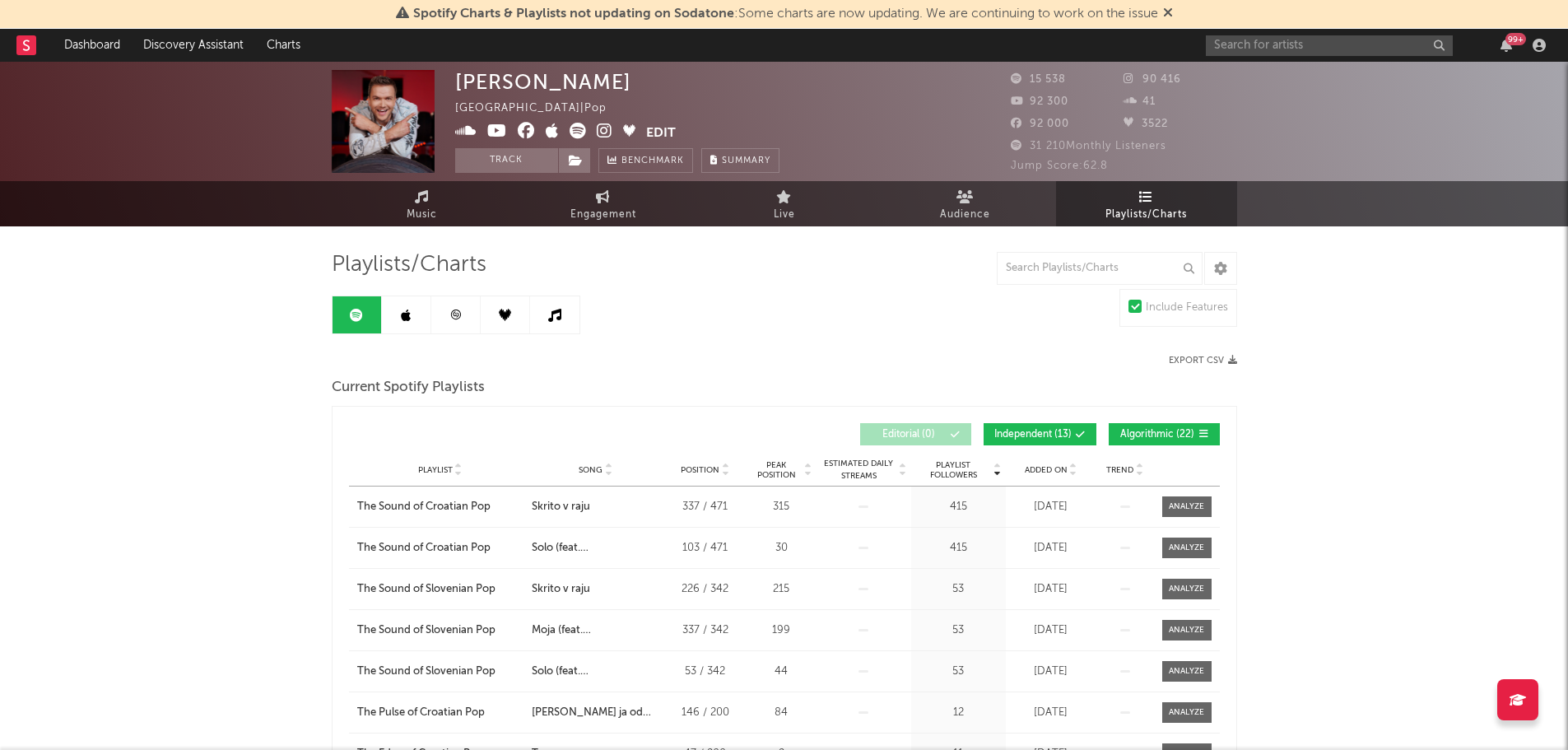
click at [400, 308] on link at bounding box center [406, 315] width 49 height 37
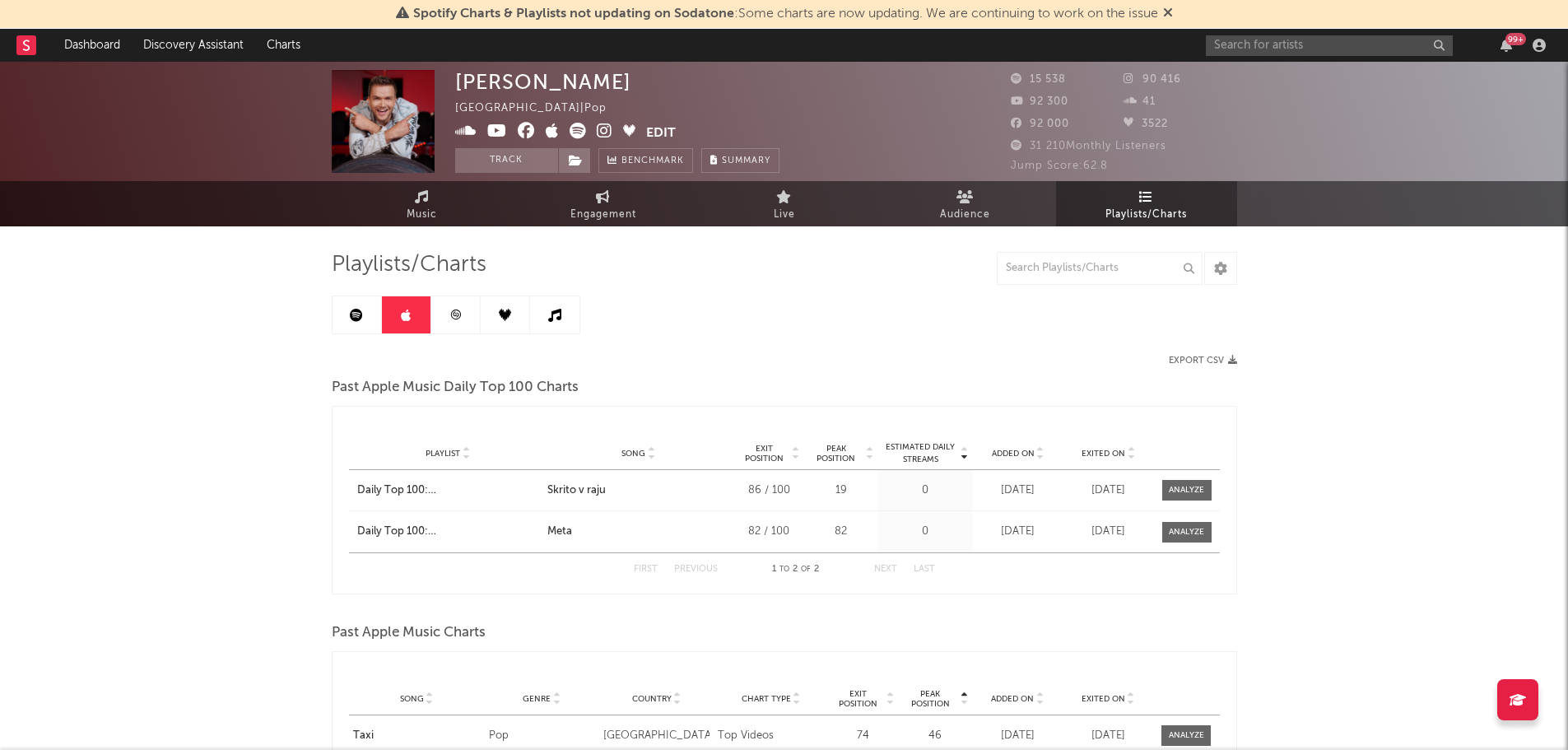
click at [461, 316] on link at bounding box center [456, 315] width 49 height 37
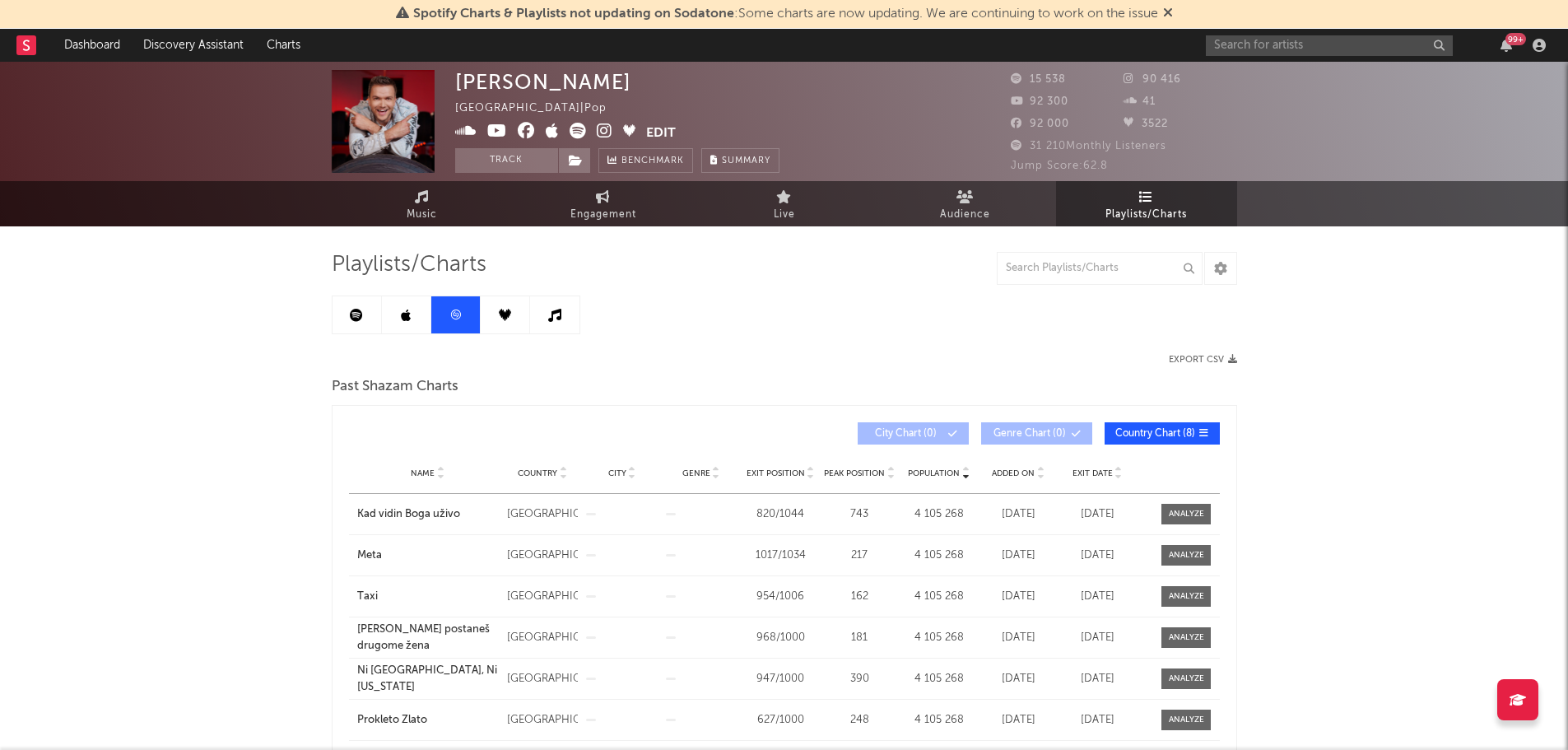
click at [497, 314] on link at bounding box center [505, 315] width 49 height 37
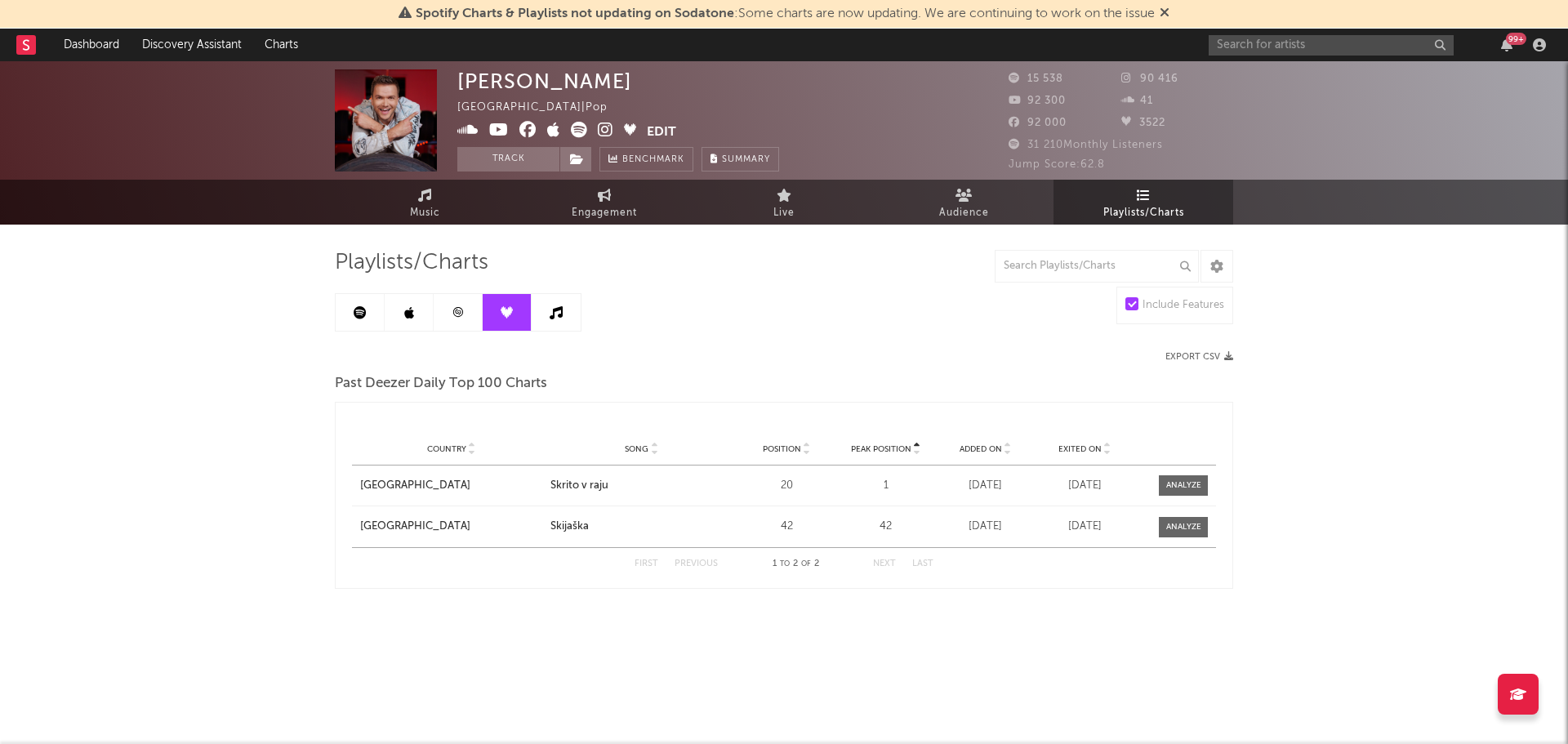
click at [539, 305] on link at bounding box center [556, 312] width 49 height 37
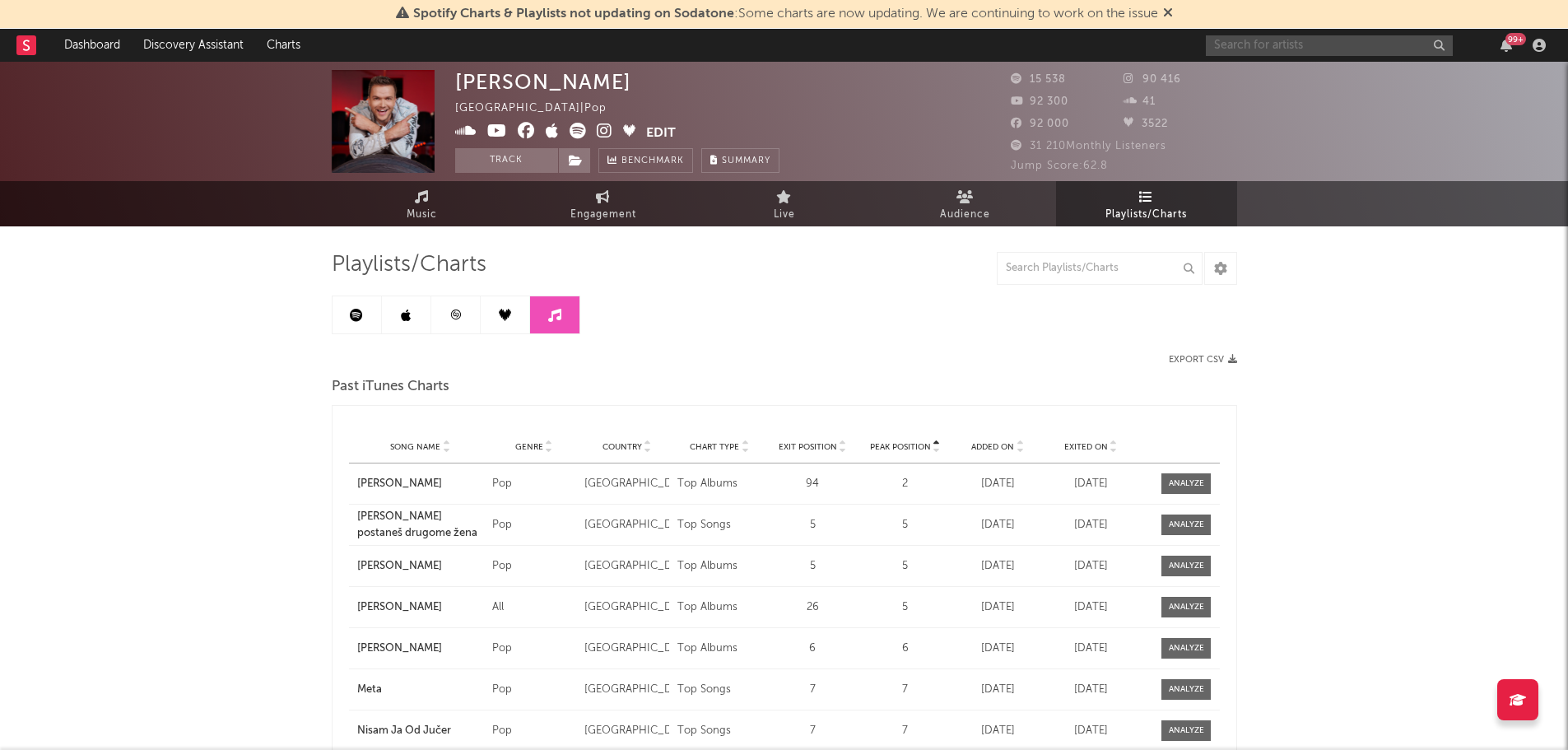
click at [1250, 49] on input "text" at bounding box center [1329, 46] width 247 height 21
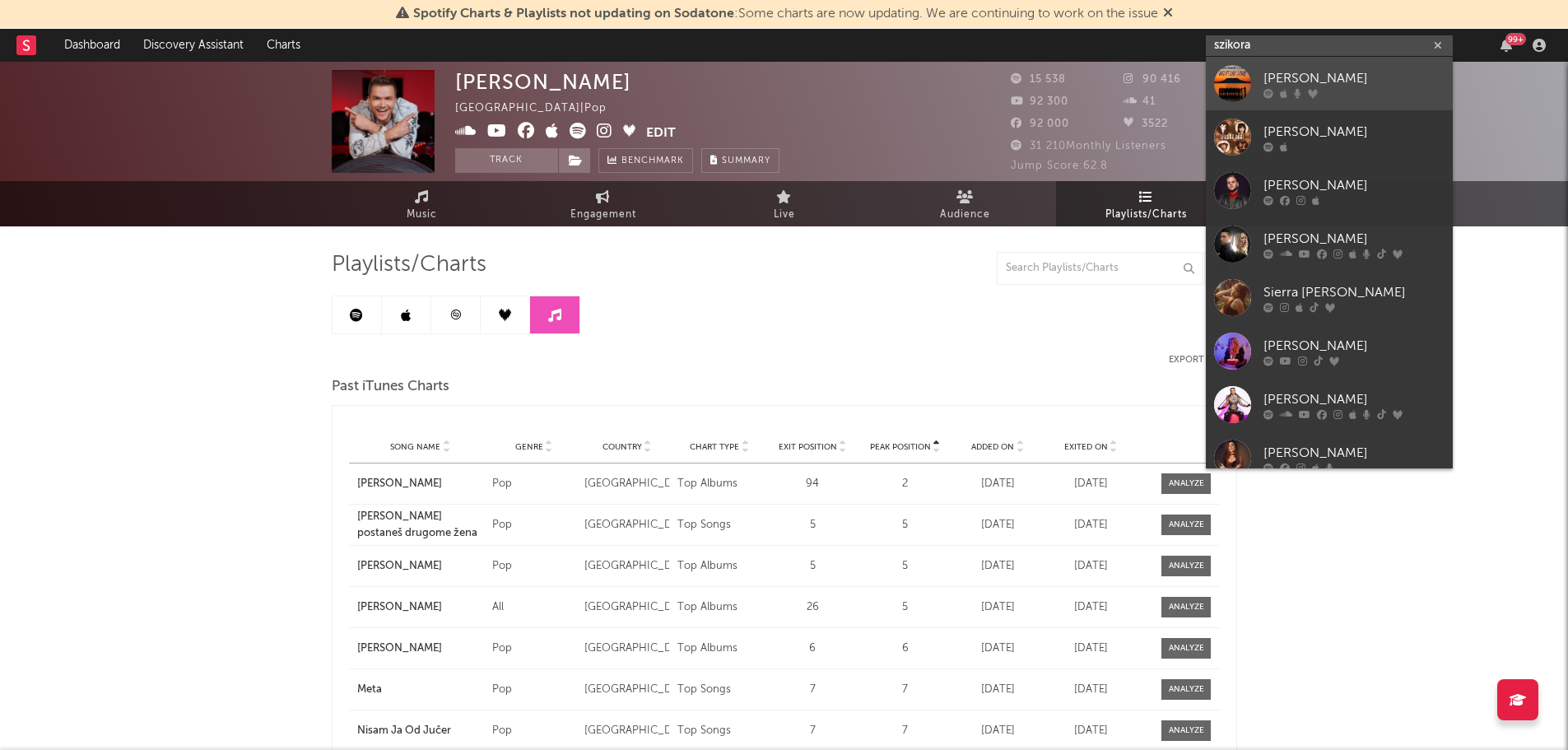
type input "szikora"
click at [1312, 74] on div "[PERSON_NAME]" at bounding box center [1354, 78] width 181 height 20
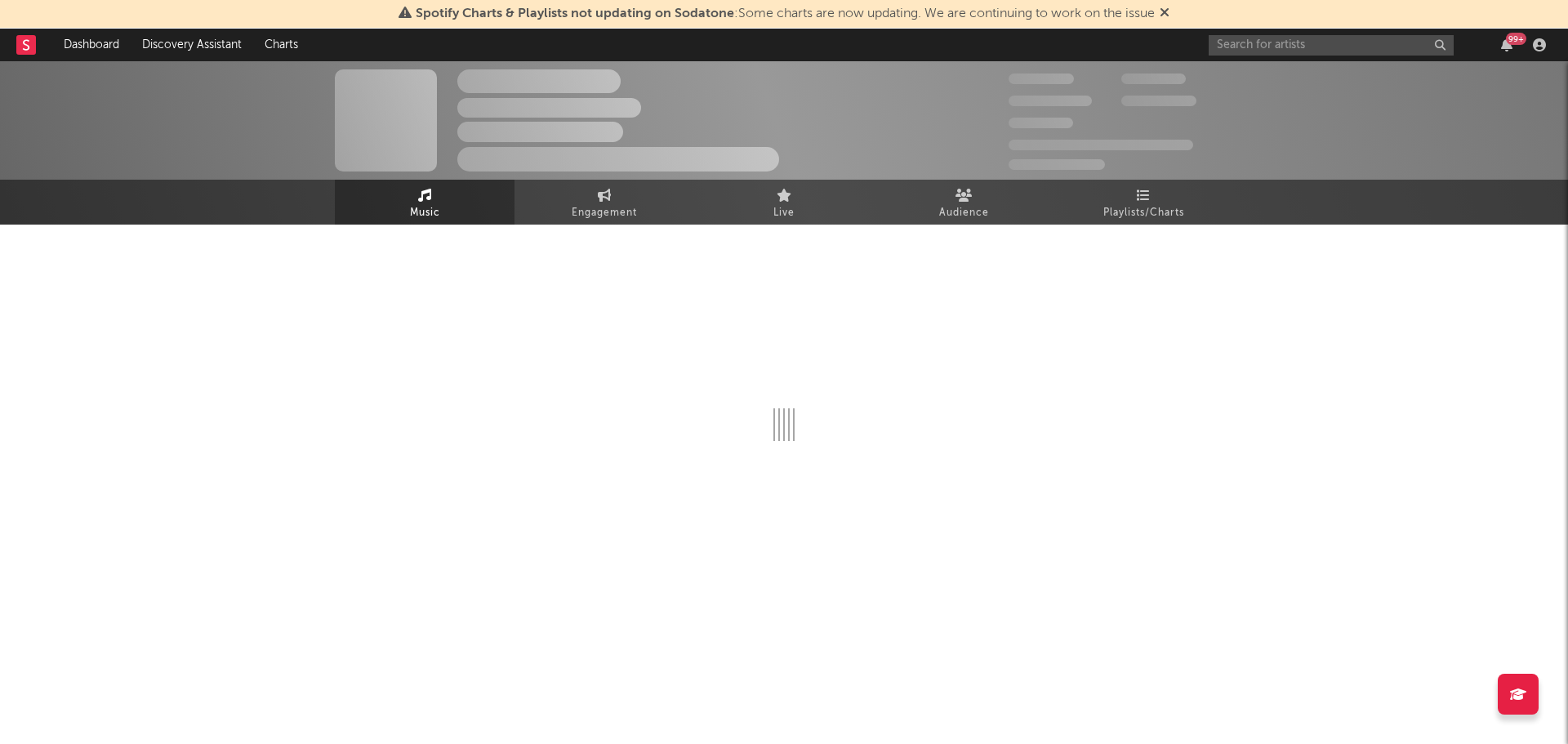
select select "1w"
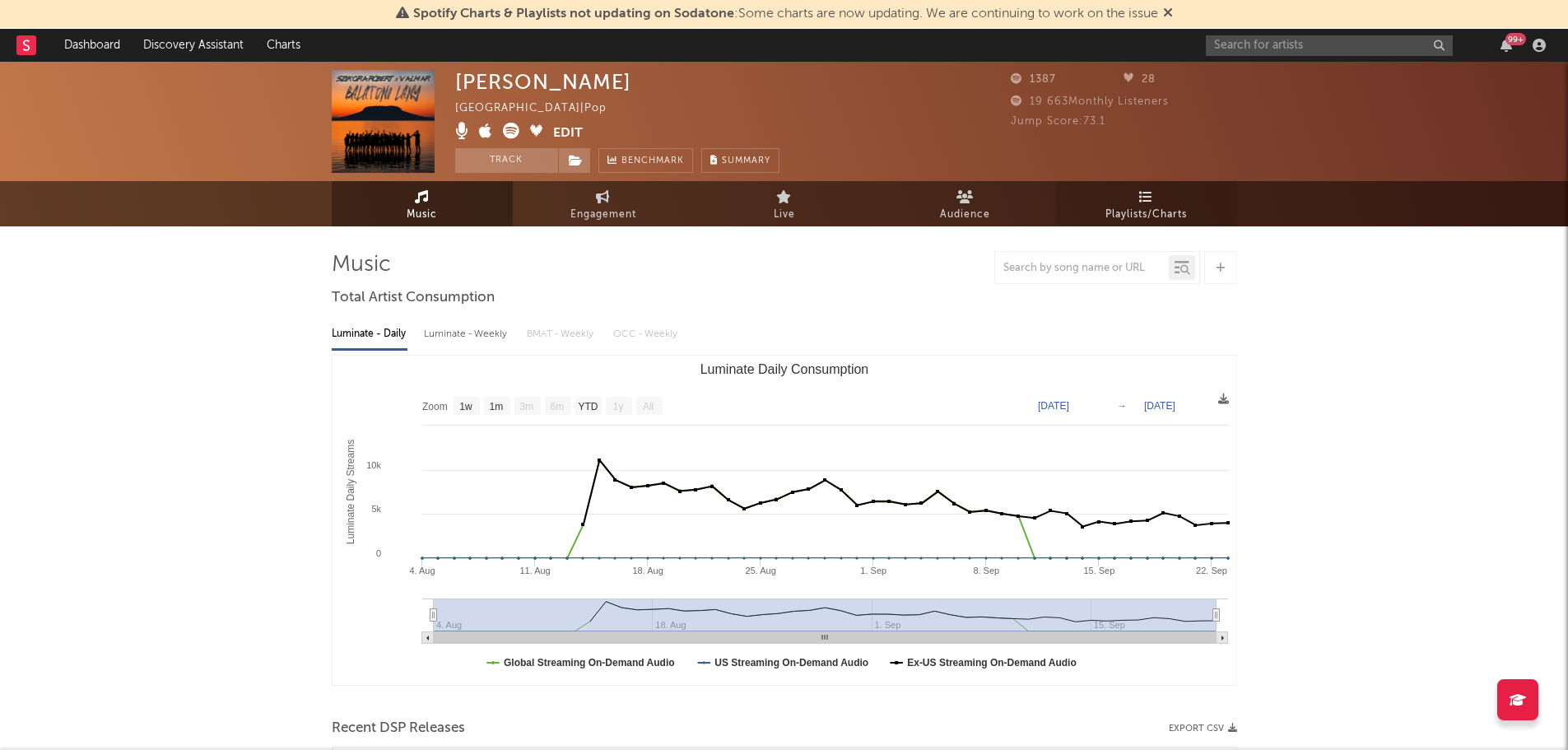
click at [1143, 197] on icon at bounding box center [1145, 197] width 14 height 13
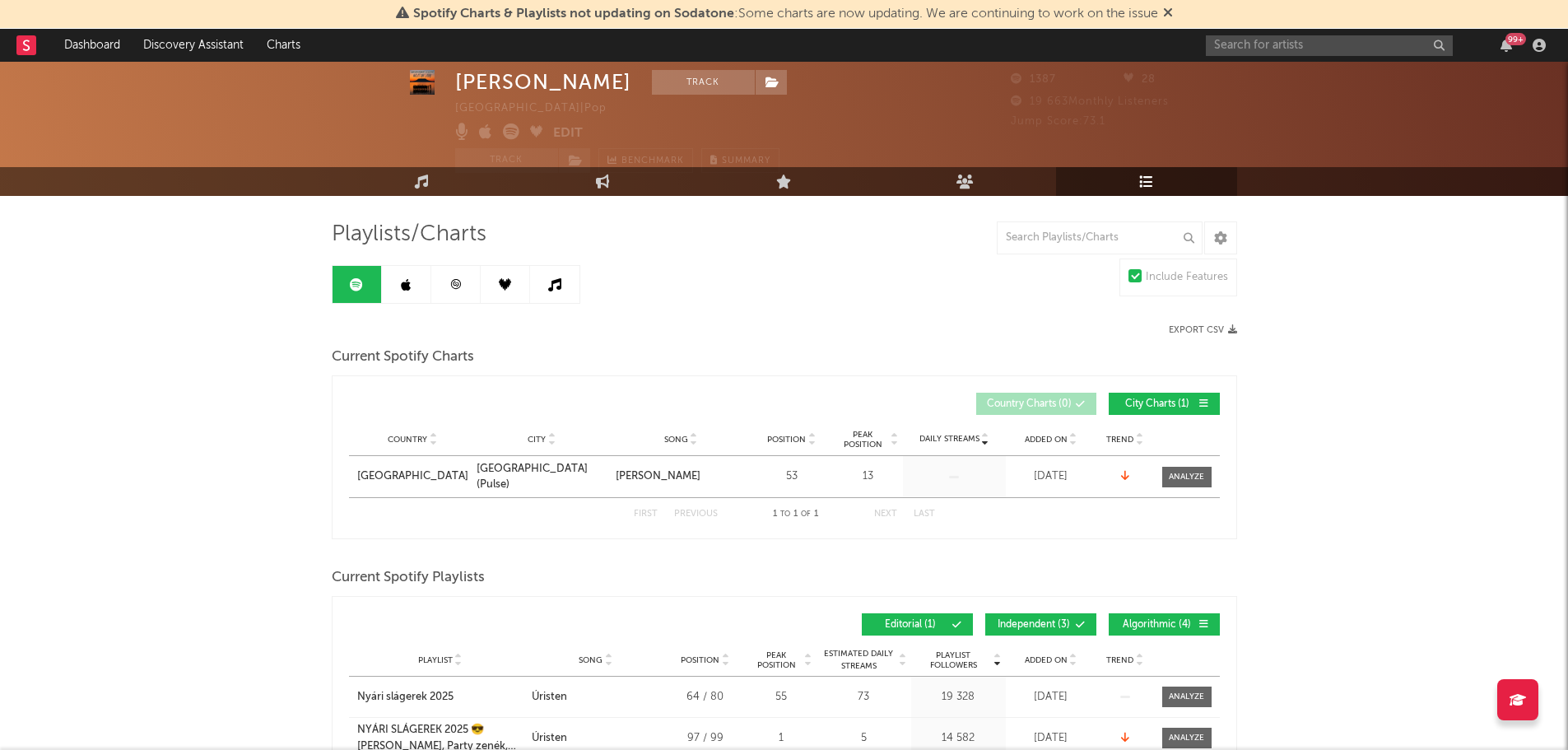
scroll to position [28, 0]
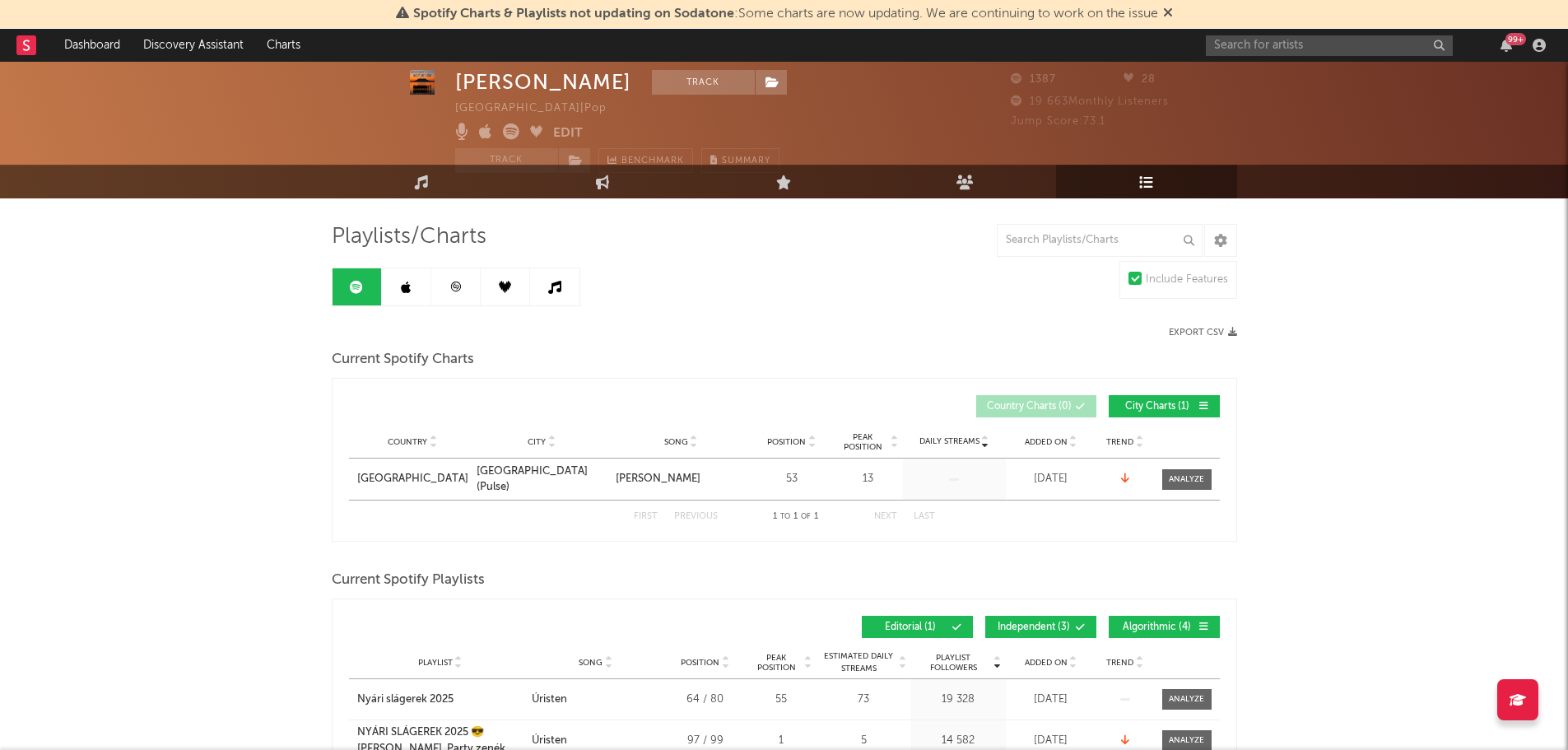
click at [416, 278] on link at bounding box center [406, 287] width 49 height 37
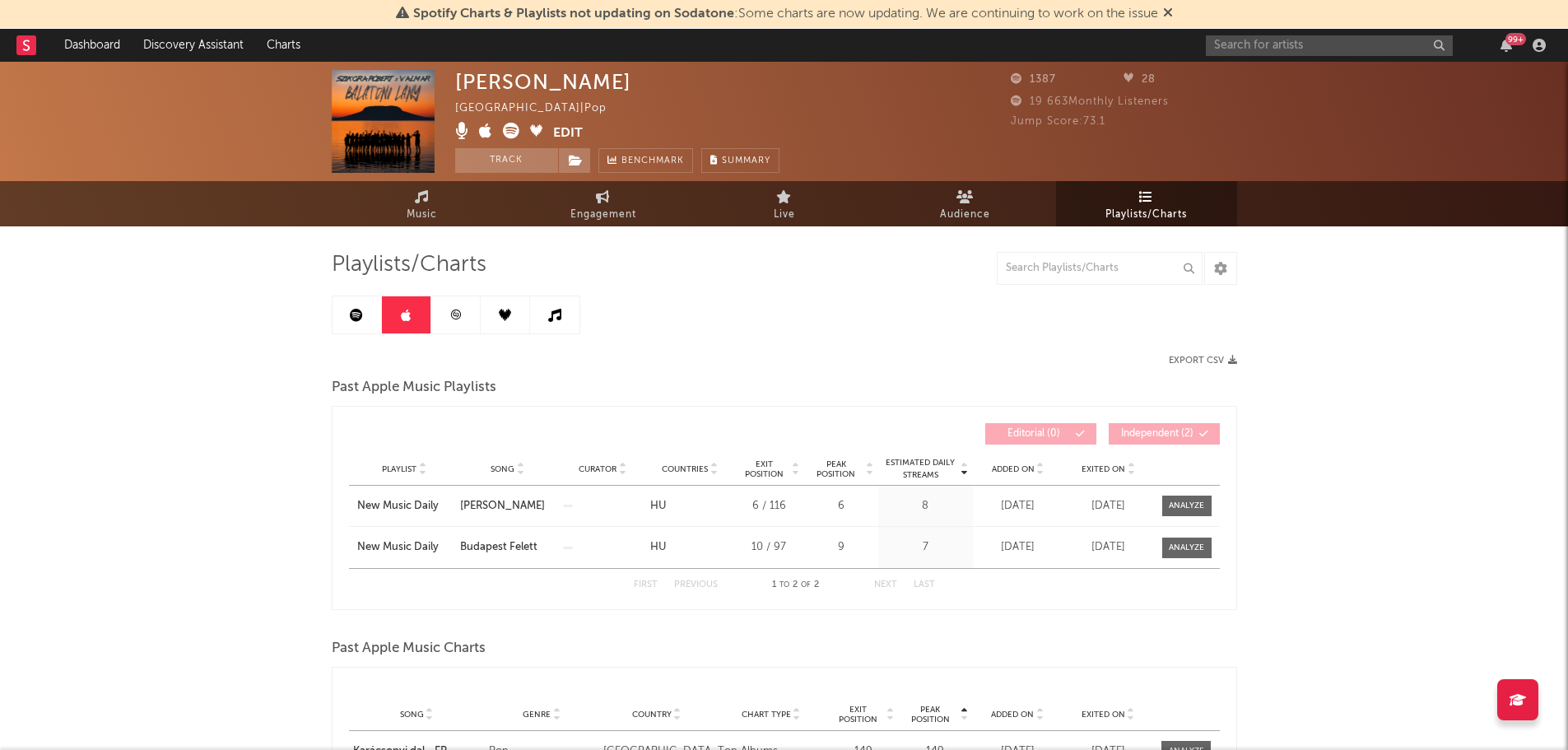
click at [437, 314] on link at bounding box center [456, 315] width 49 height 37
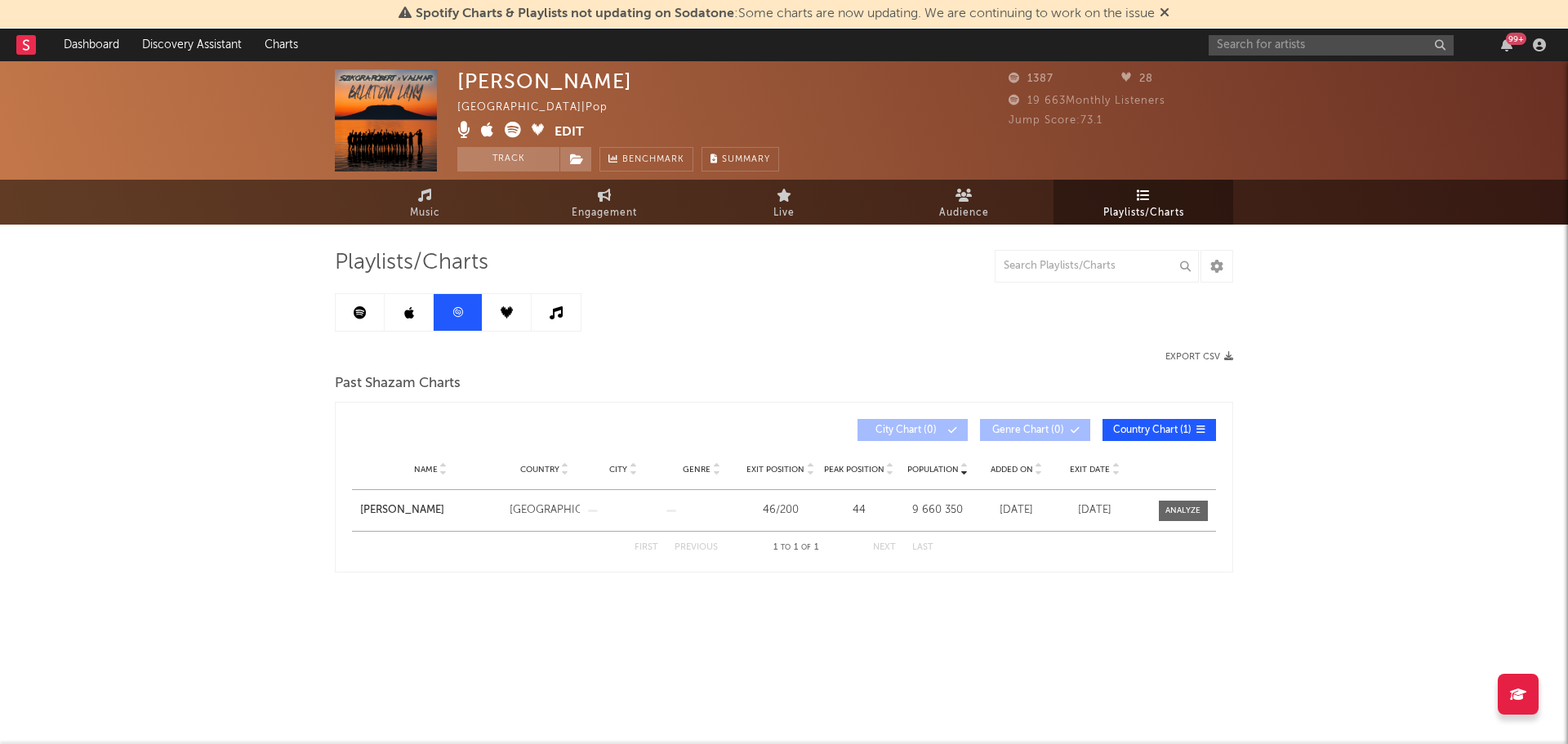
click at [500, 310] on link at bounding box center [506, 312] width 49 height 37
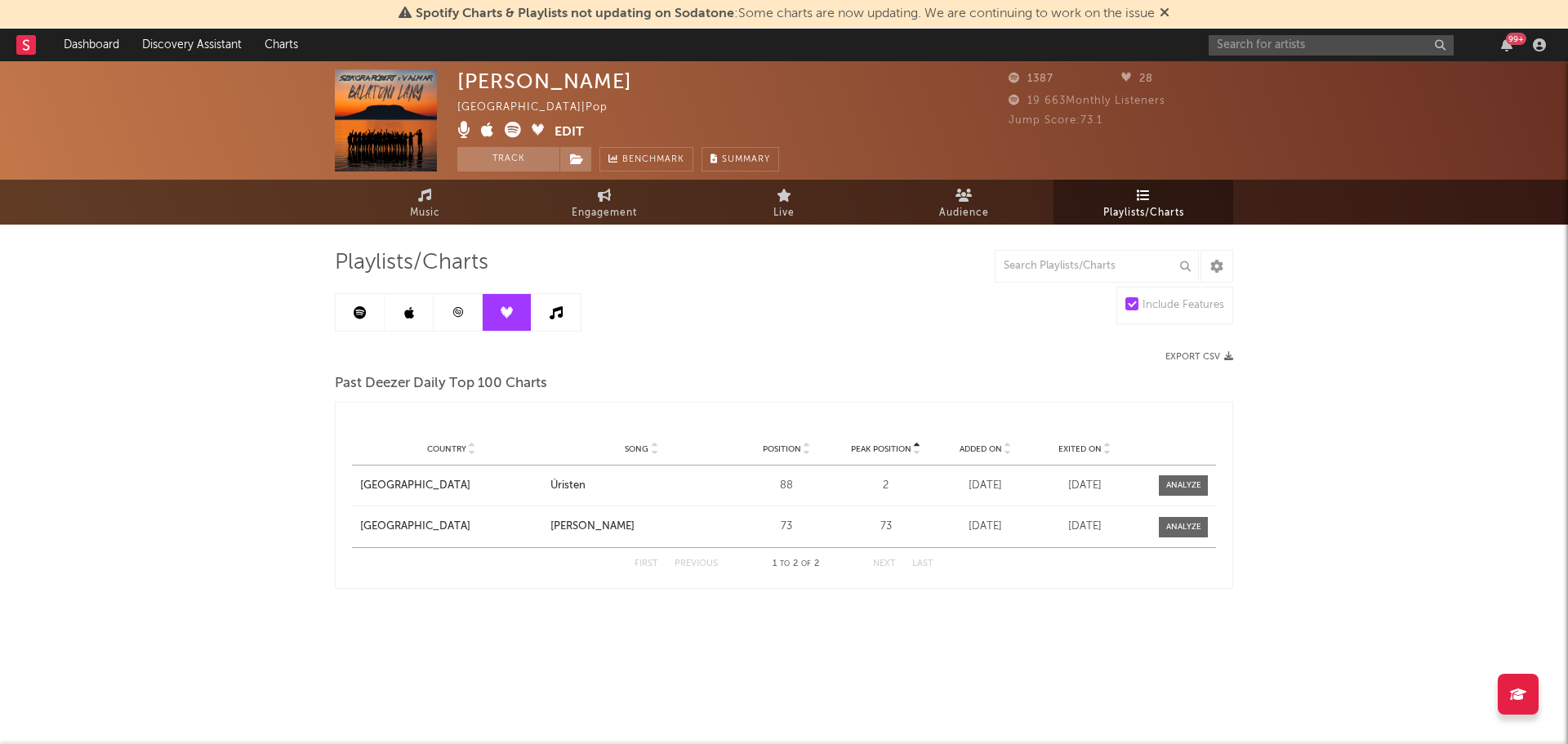
click at [556, 306] on icon at bounding box center [556, 313] width 13 height 13
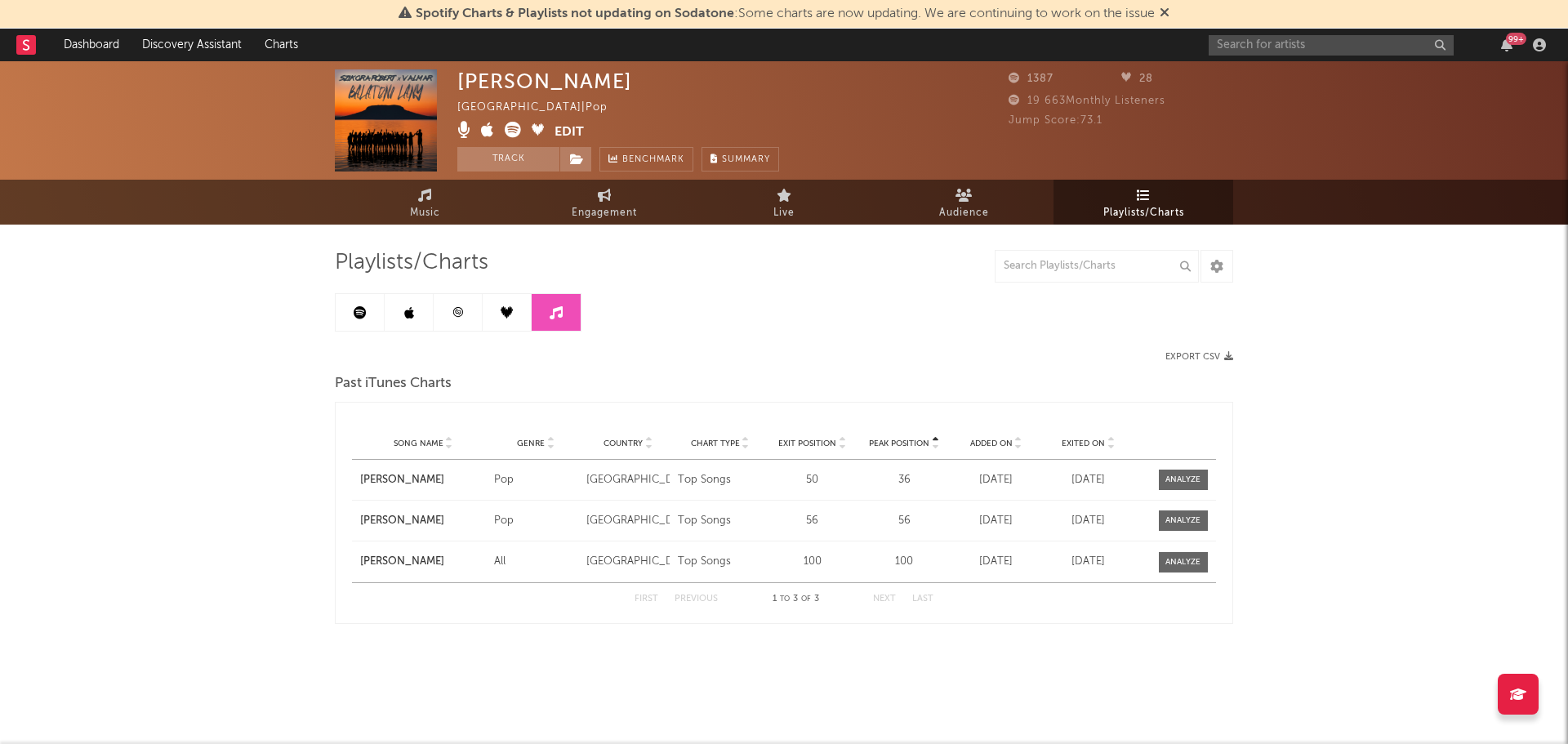
click at [527, 313] on link at bounding box center [506, 312] width 49 height 37
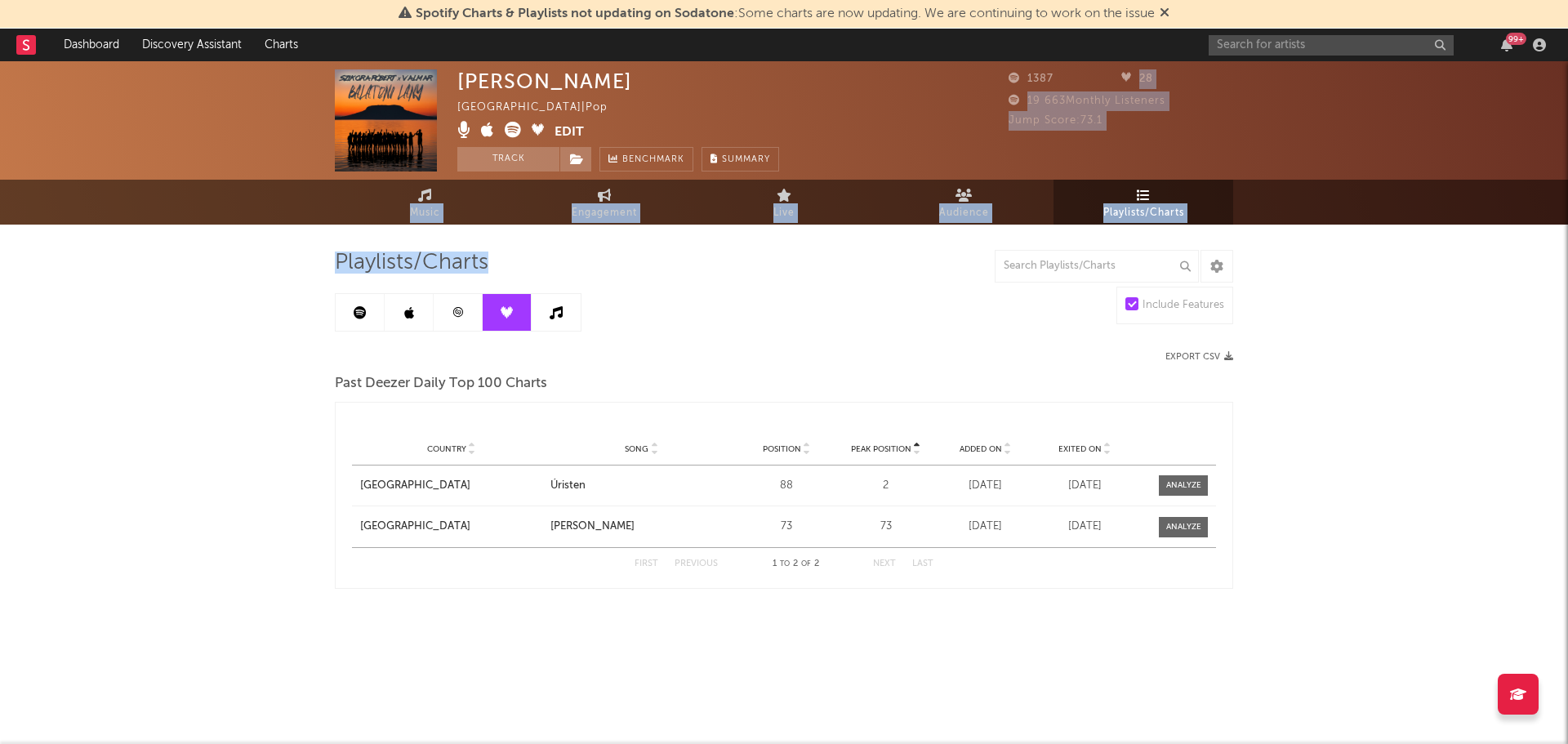
drag, startPoint x: 1267, startPoint y: 303, endPoint x: 1057, endPoint y: 24, distance: 349.2
click at [1057, 61] on div "Spotify Charts & Playlists not updating on Sodatone : Some charts are now updat…" at bounding box center [784, 374] width 1568 height 626
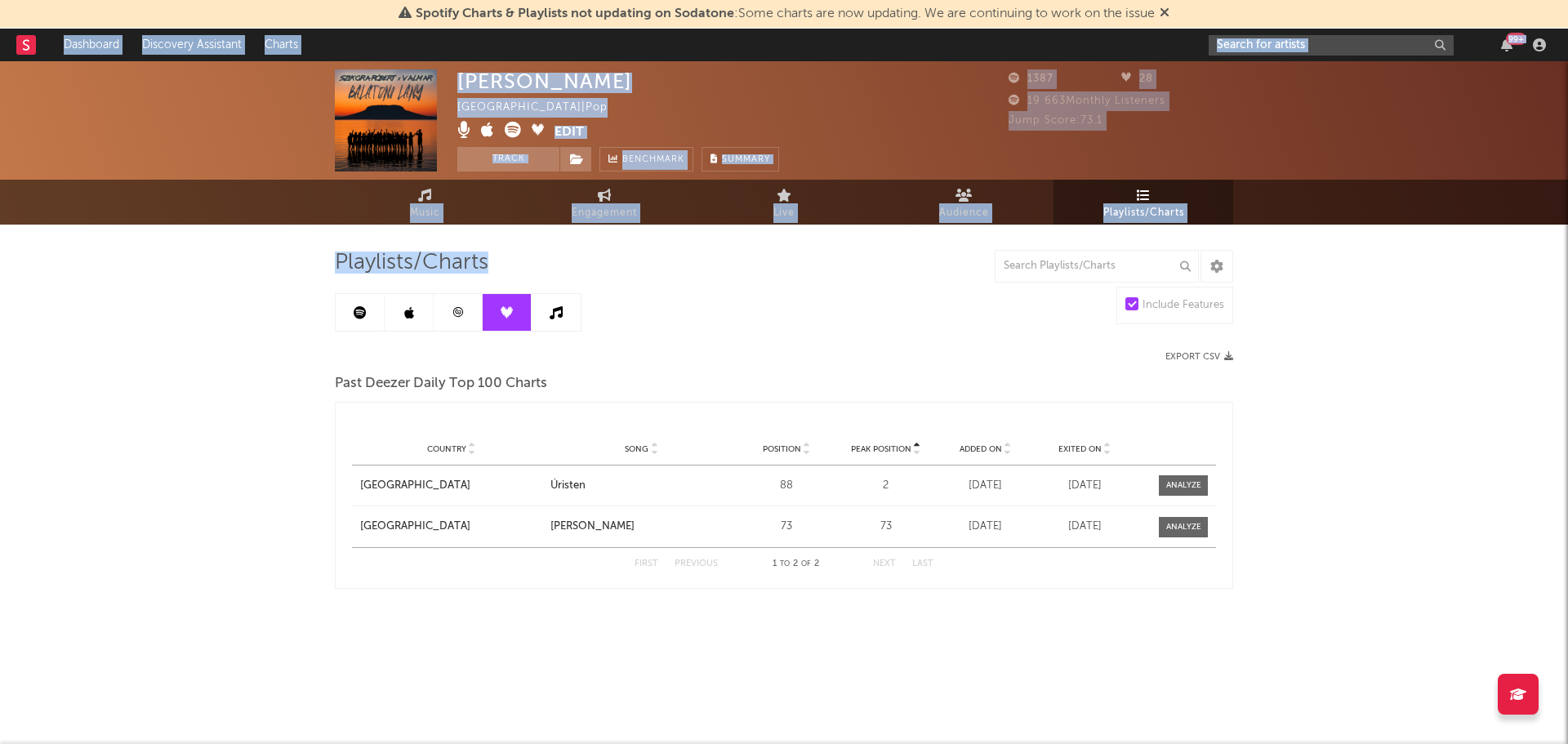
click at [1284, 41] on input "text" at bounding box center [1331, 45] width 245 height 21
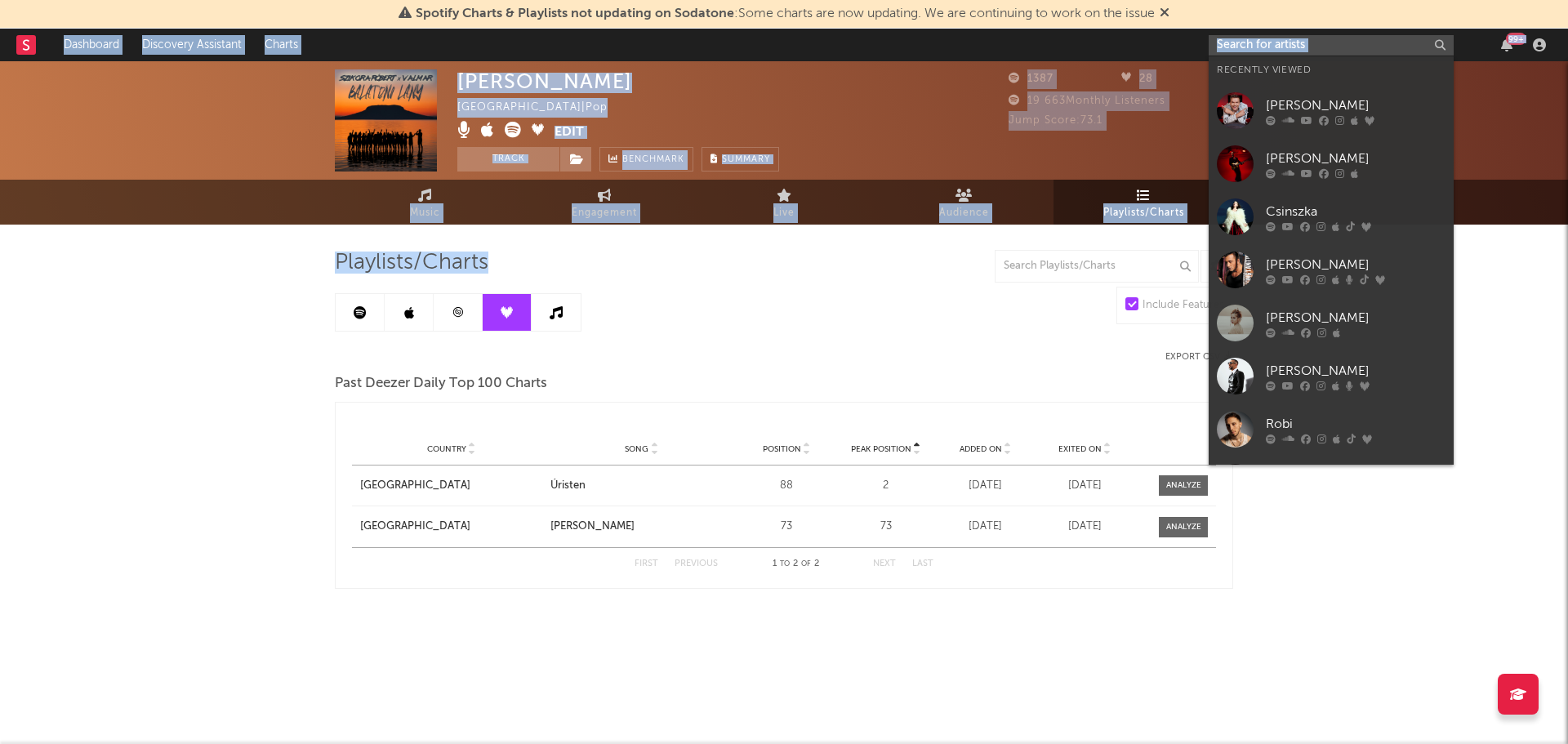
click at [1279, 46] on input "text" at bounding box center [1331, 45] width 245 height 21
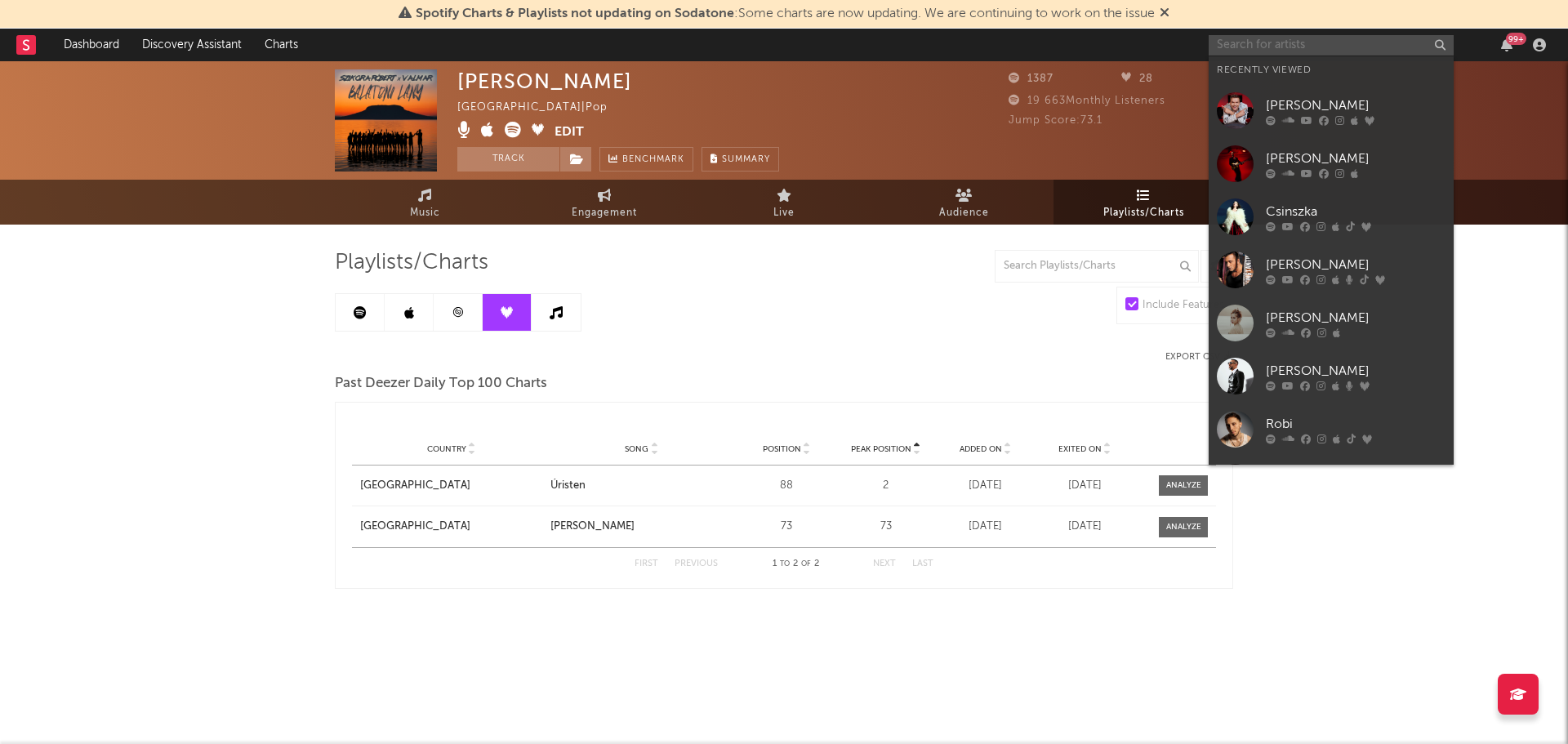
click at [1291, 45] on input "text" at bounding box center [1331, 45] width 245 height 21
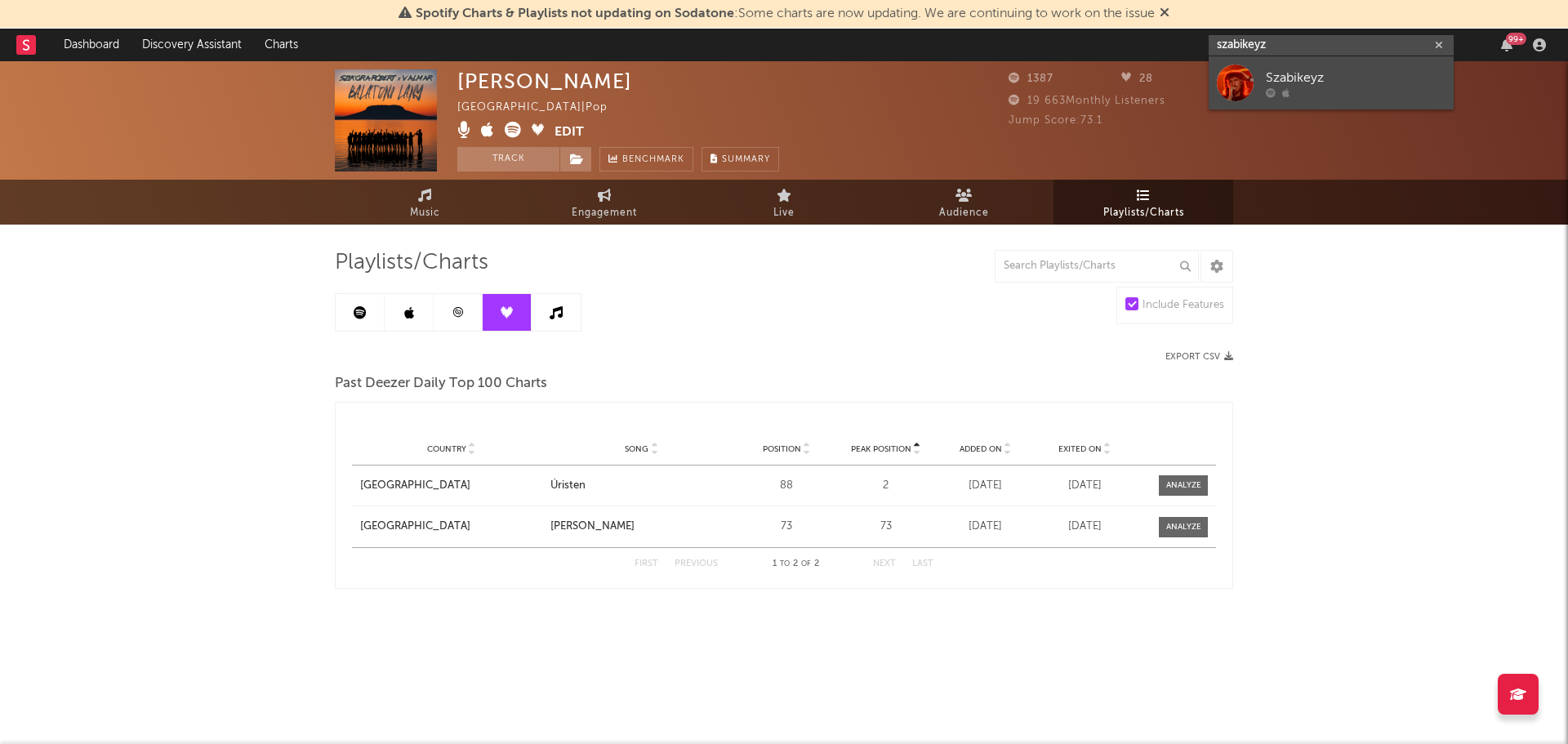
type input "szabikeyz"
click at [1314, 77] on div "Szabikeyz" at bounding box center [1356, 77] width 180 height 20
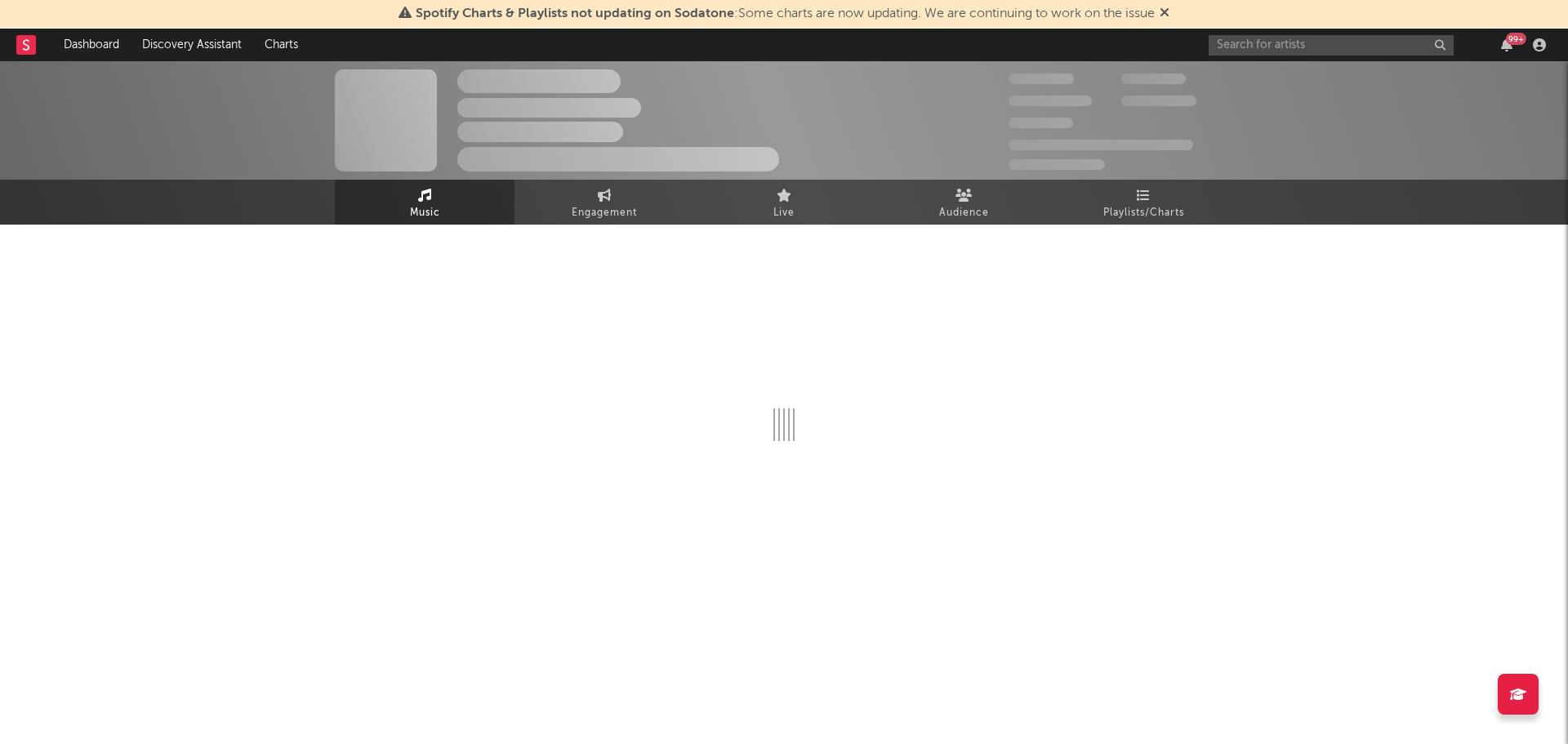
select select "1w"
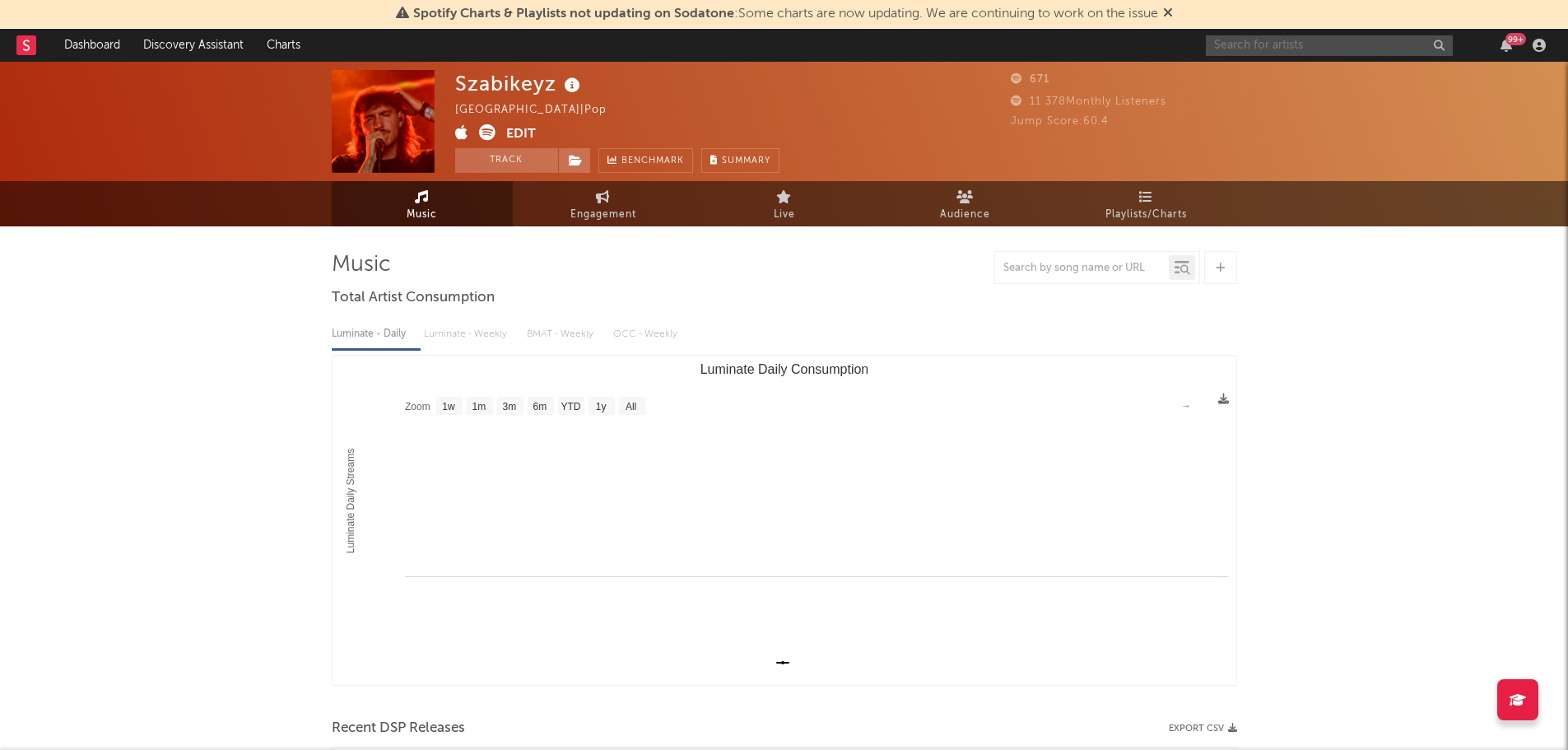
click at [1281, 50] on input "text" at bounding box center [1329, 46] width 247 height 21
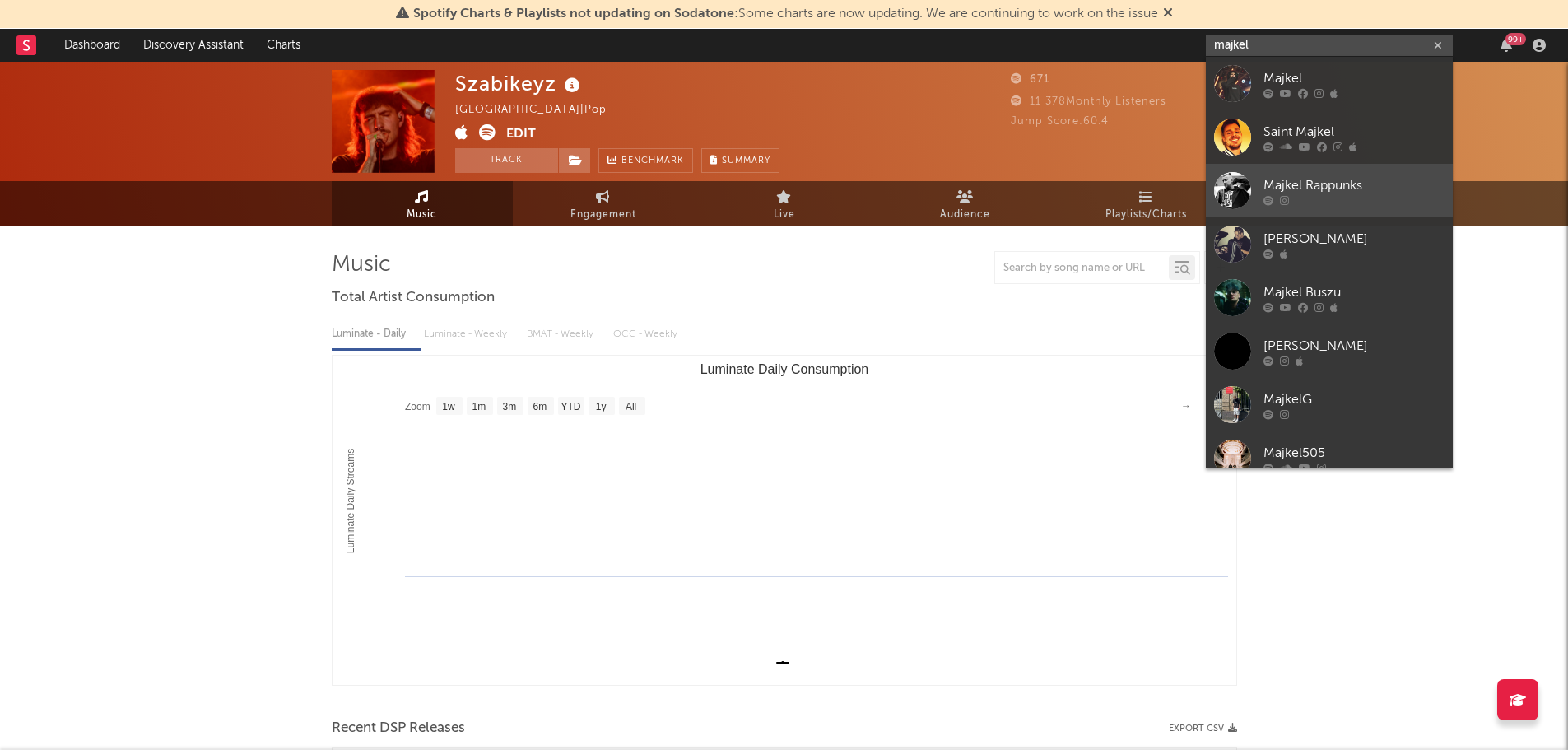
type input "majkel"
click at [1308, 189] on div "Majkel Rappunks" at bounding box center [1354, 185] width 181 height 20
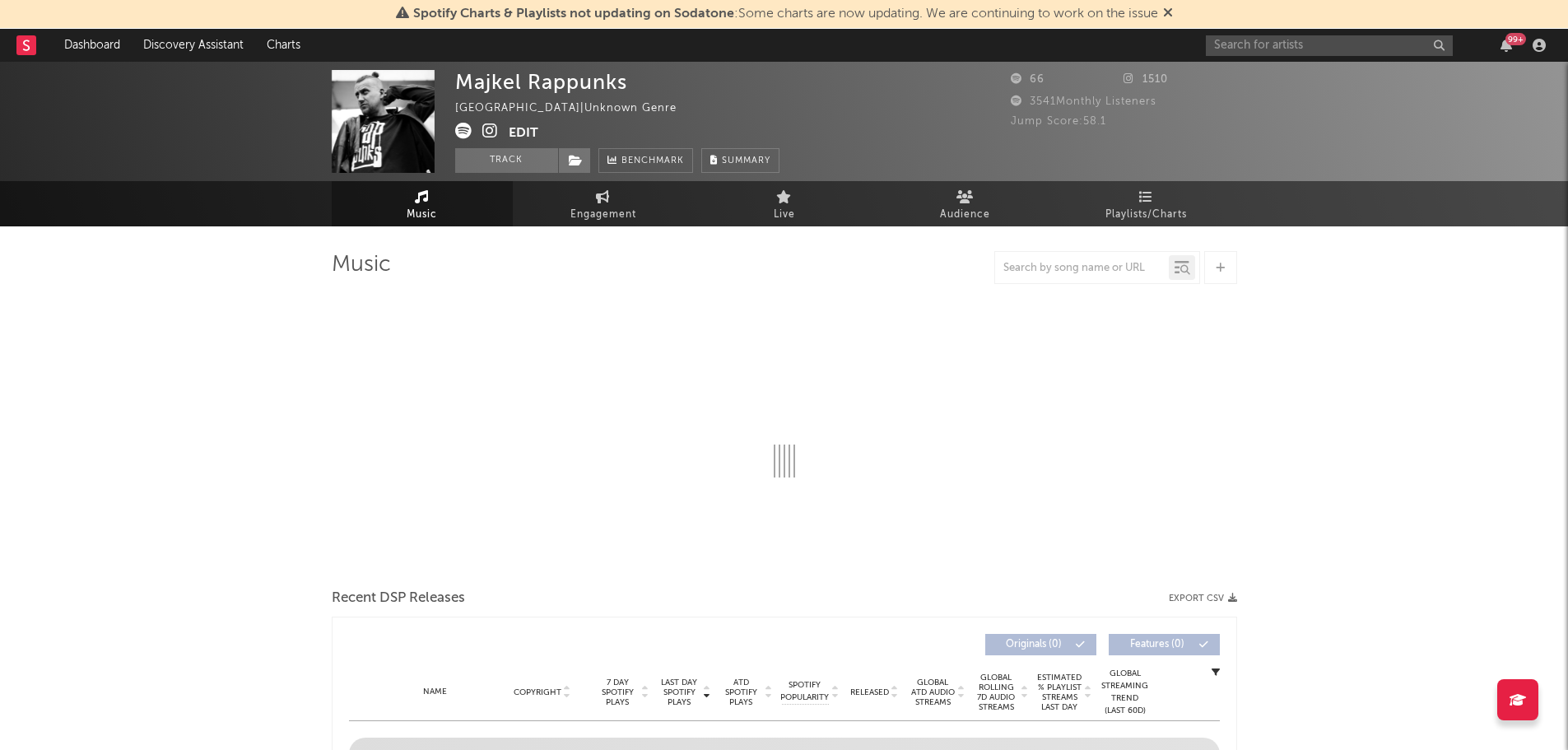
select select "1w"
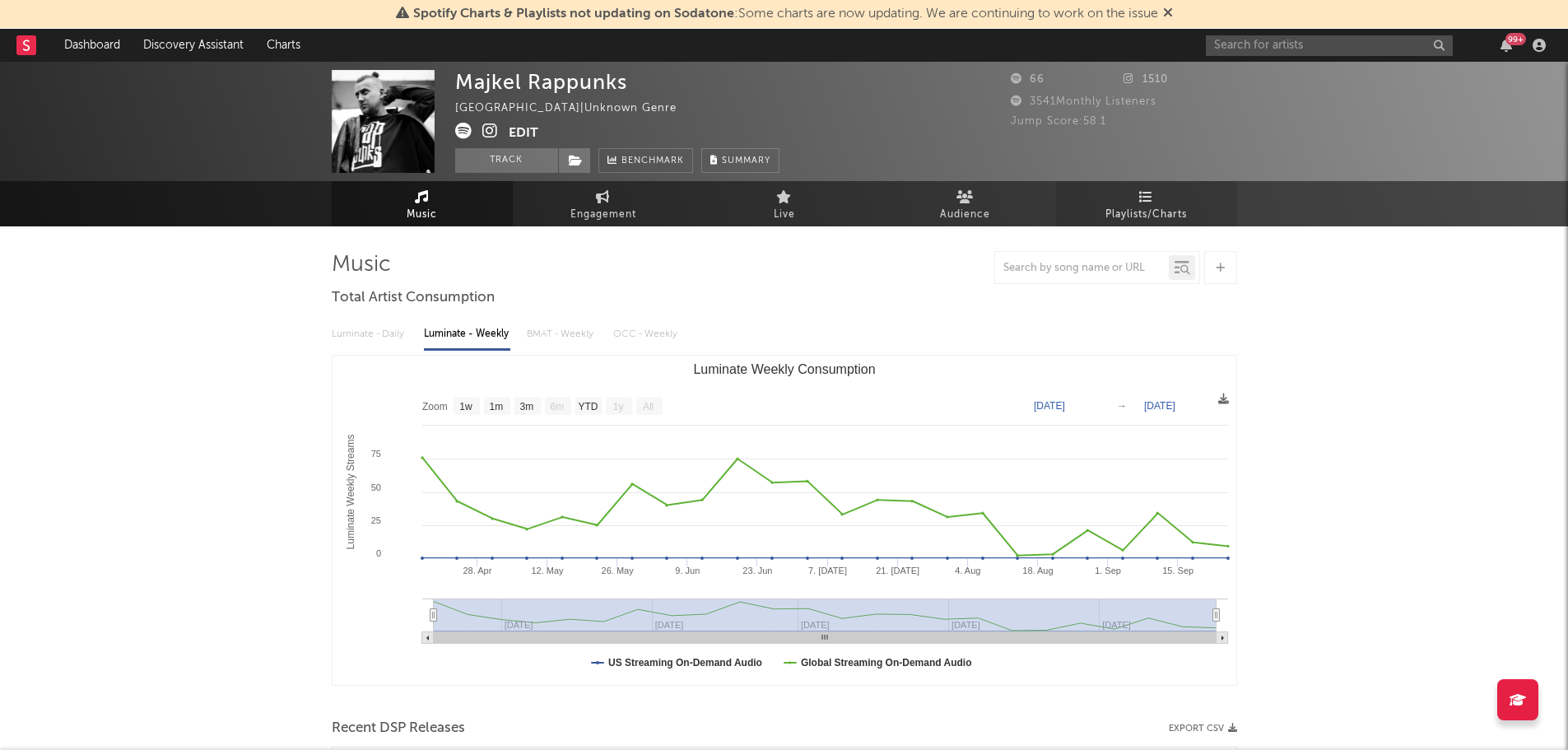
click at [1165, 208] on span "Playlists/Charts" at bounding box center [1146, 215] width 81 height 20
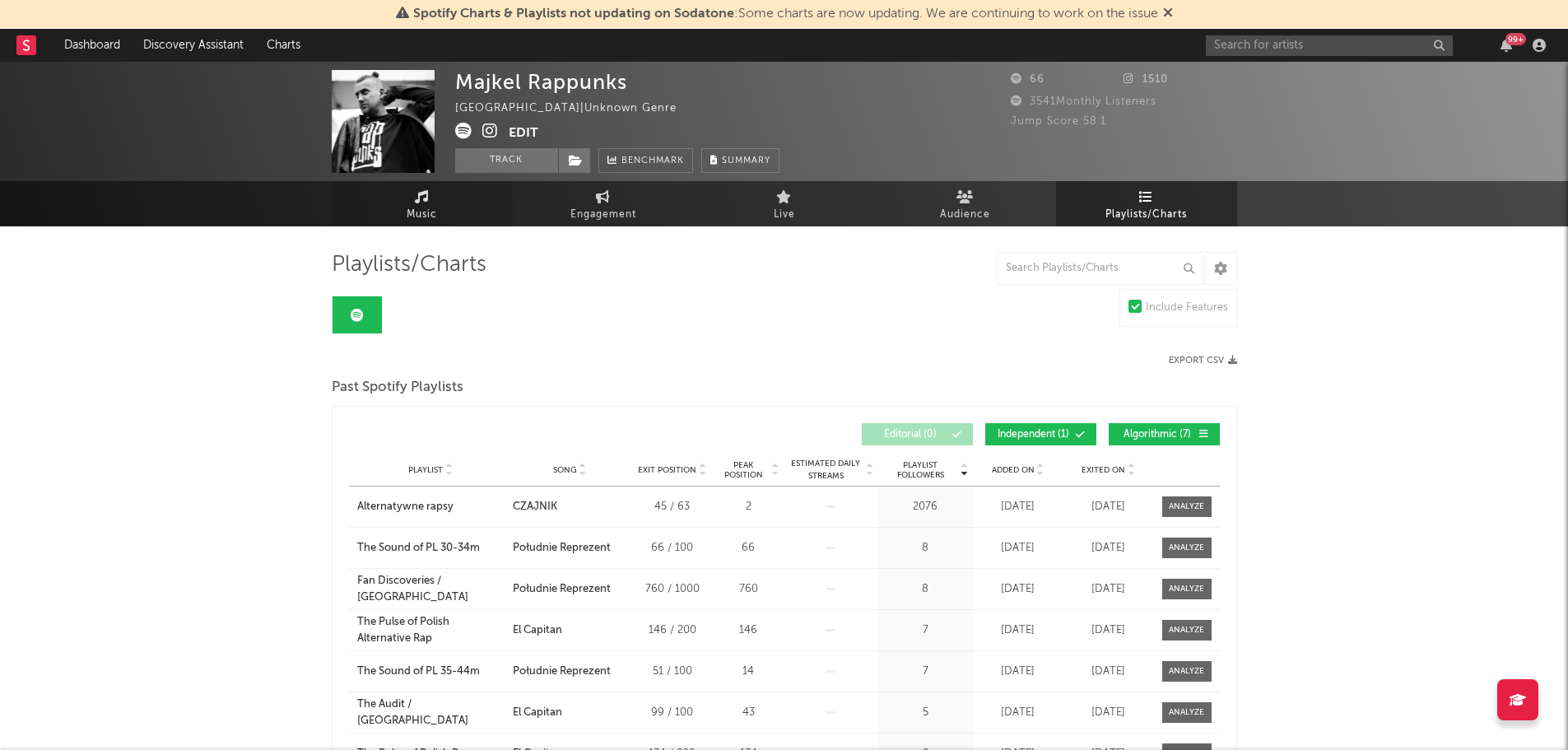
click at [408, 221] on span "Music" at bounding box center [422, 215] width 31 height 20
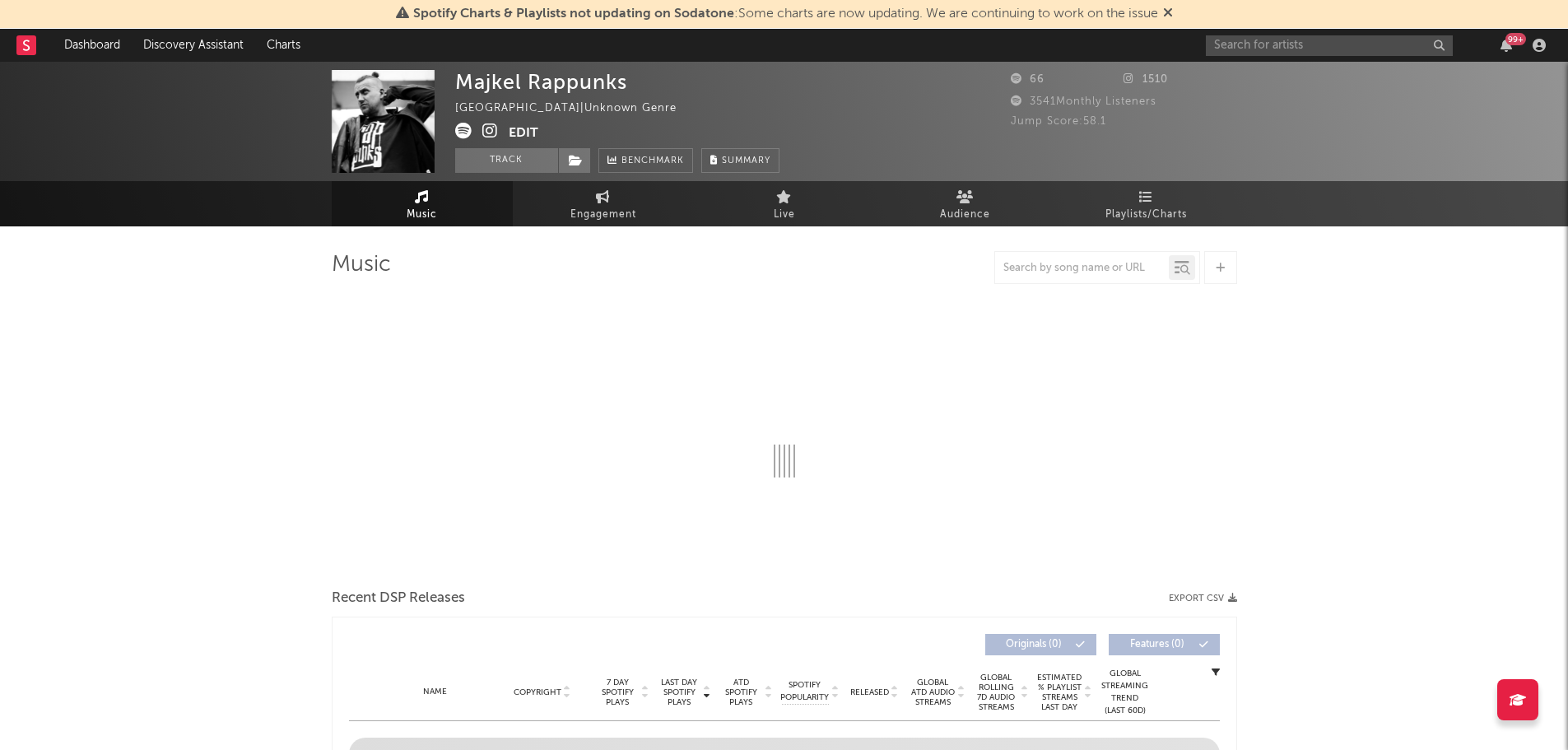
select select "1w"
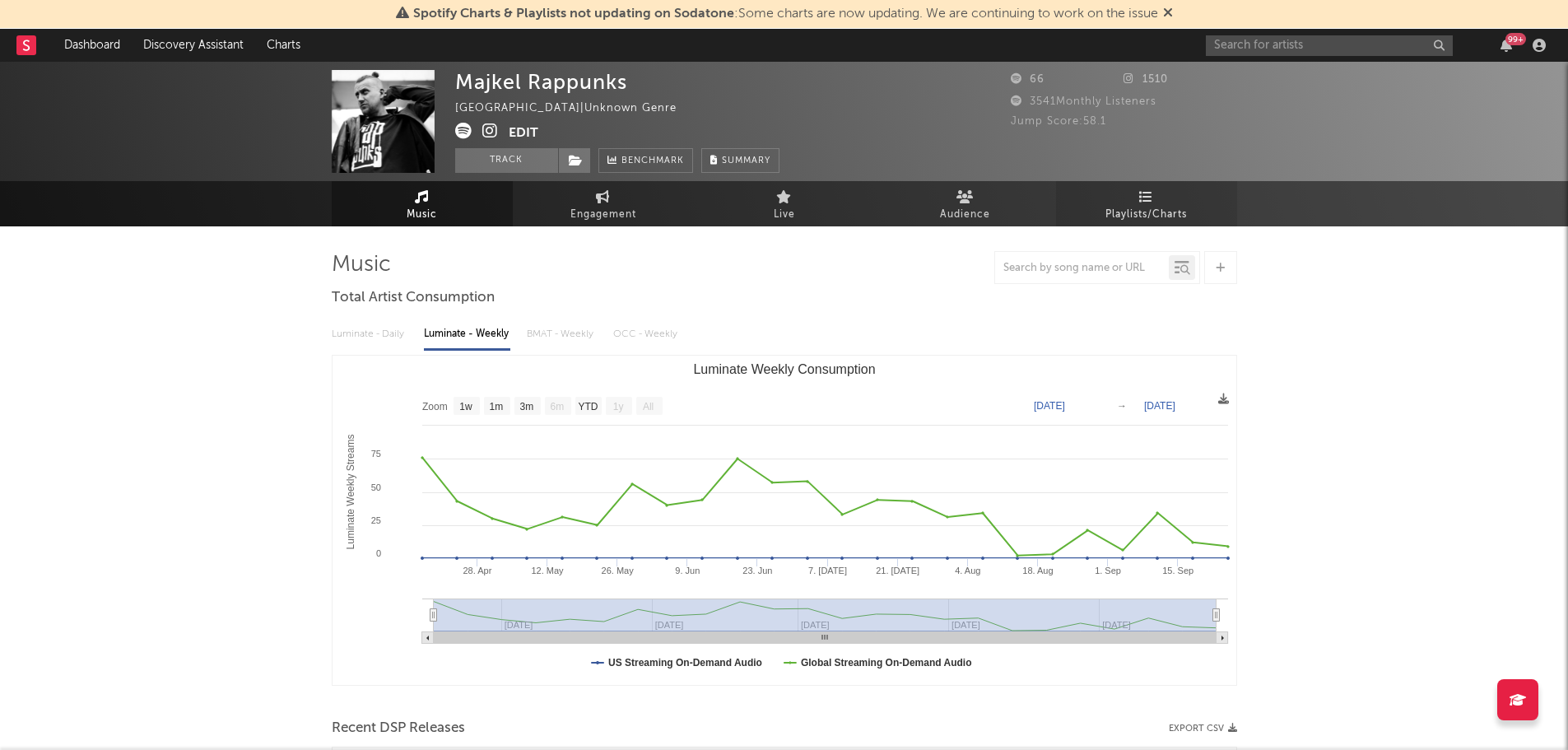
click at [1151, 199] on icon at bounding box center [1145, 197] width 14 height 13
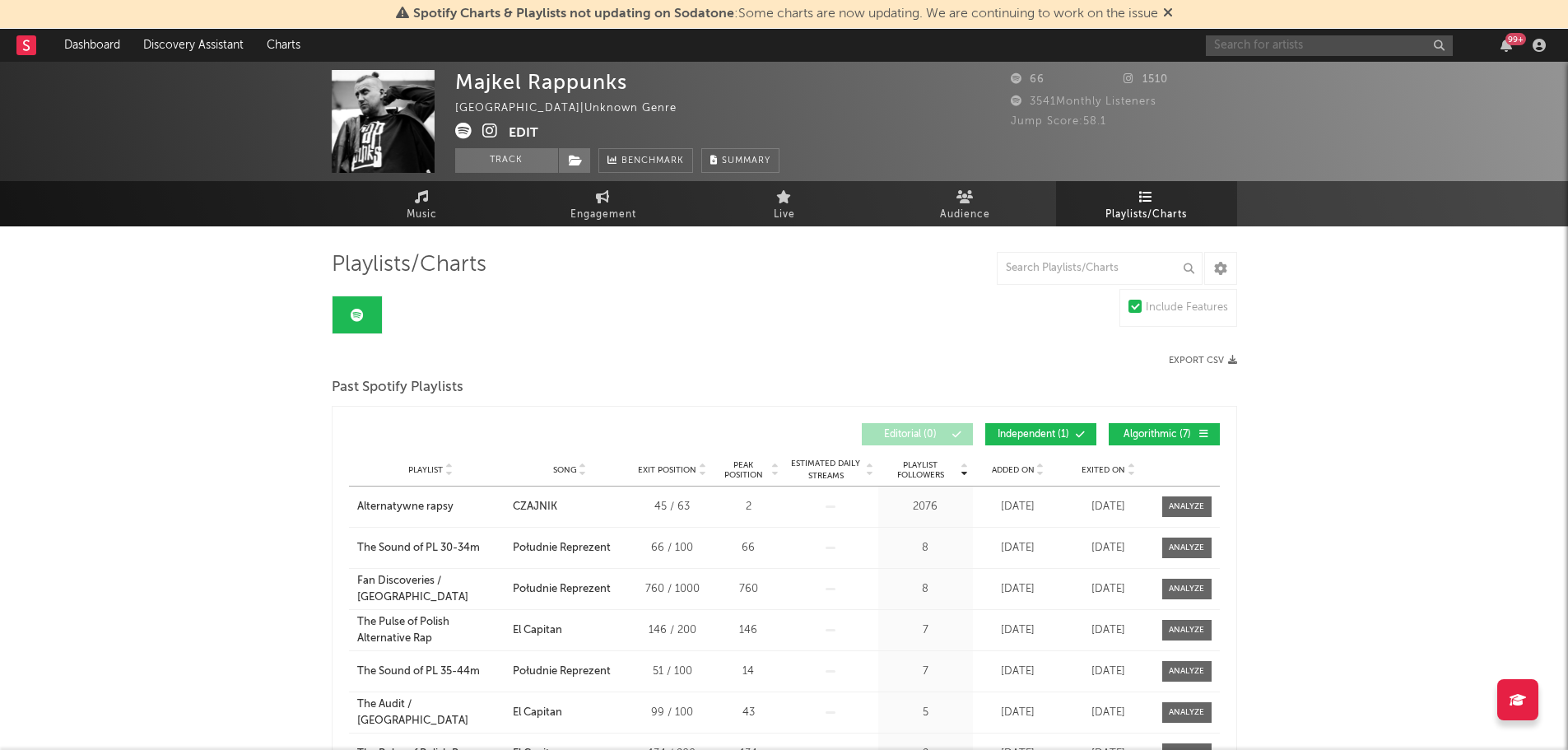
click at [1246, 42] on input "text" at bounding box center [1329, 46] width 247 height 21
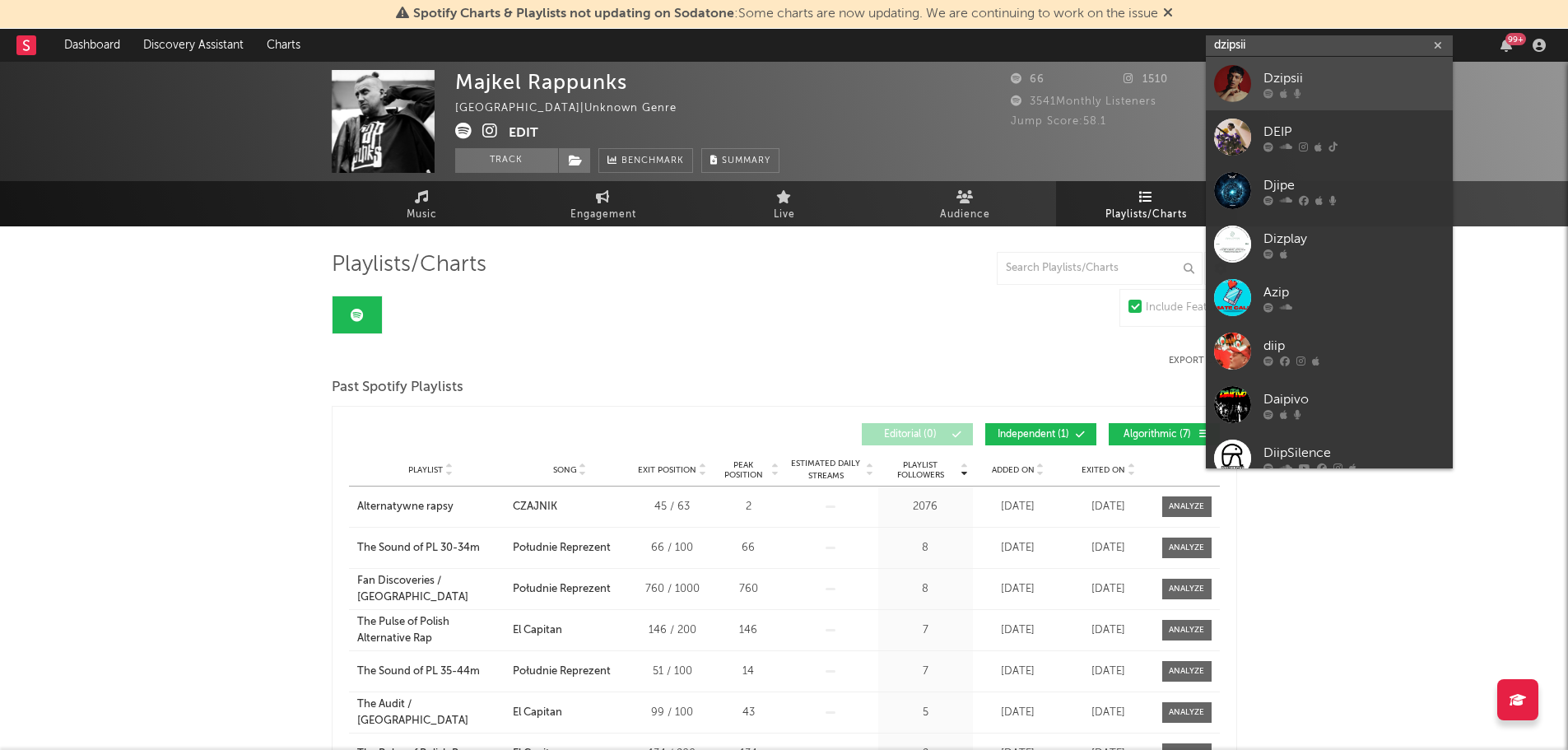
type input "dzipsii"
click at [1233, 72] on div at bounding box center [1233, 83] width 37 height 37
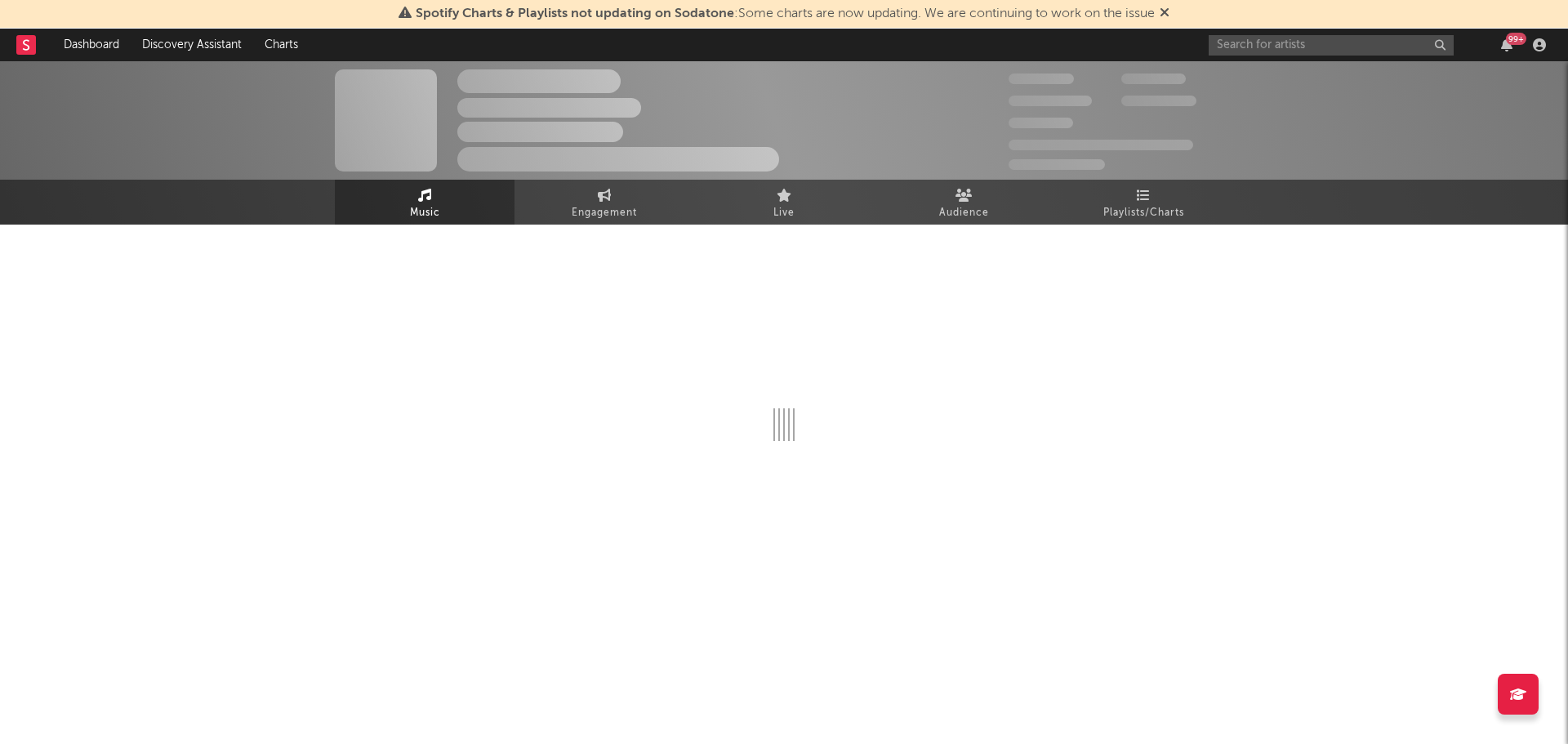
select select "6m"
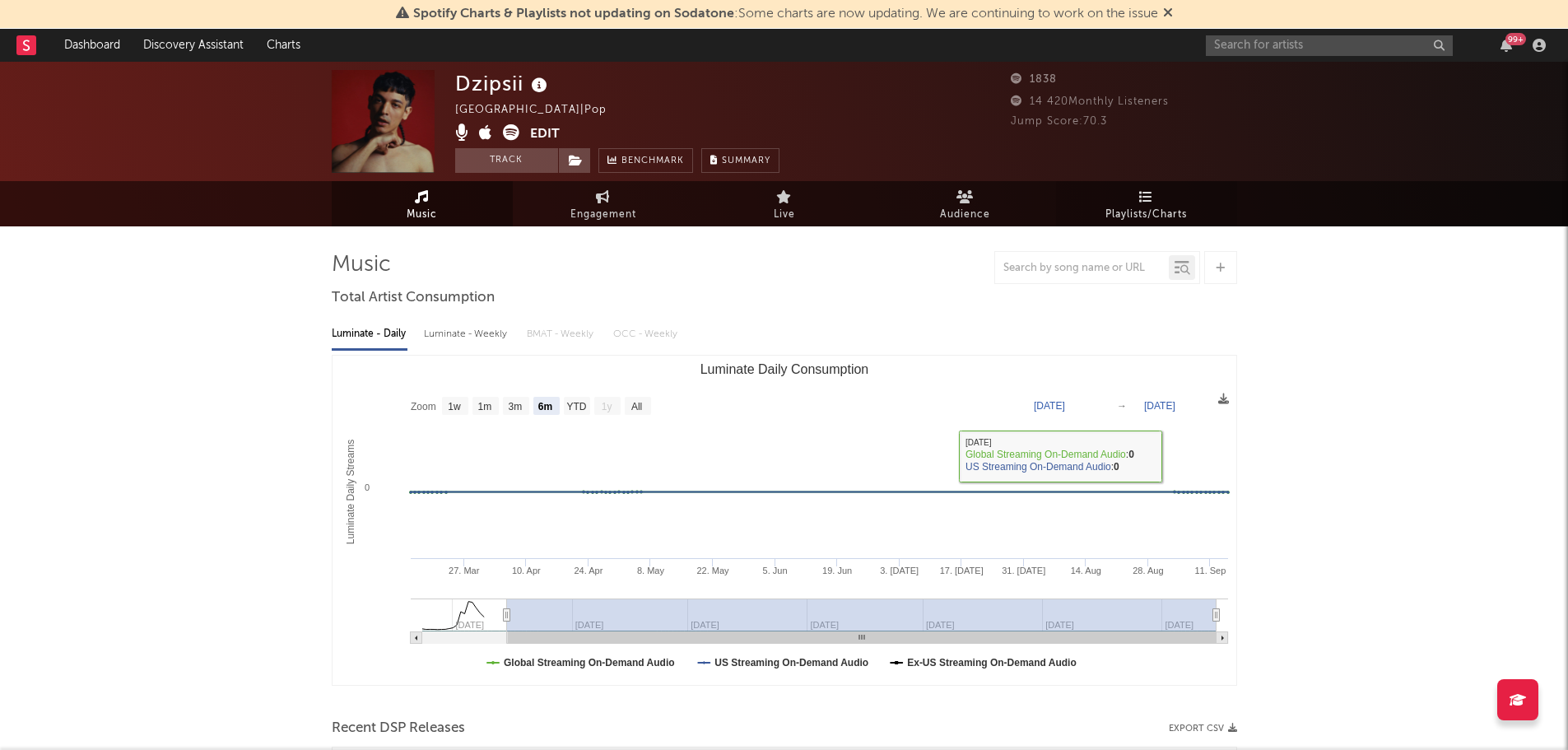
click at [1126, 212] on span "Playlists/Charts" at bounding box center [1146, 215] width 81 height 20
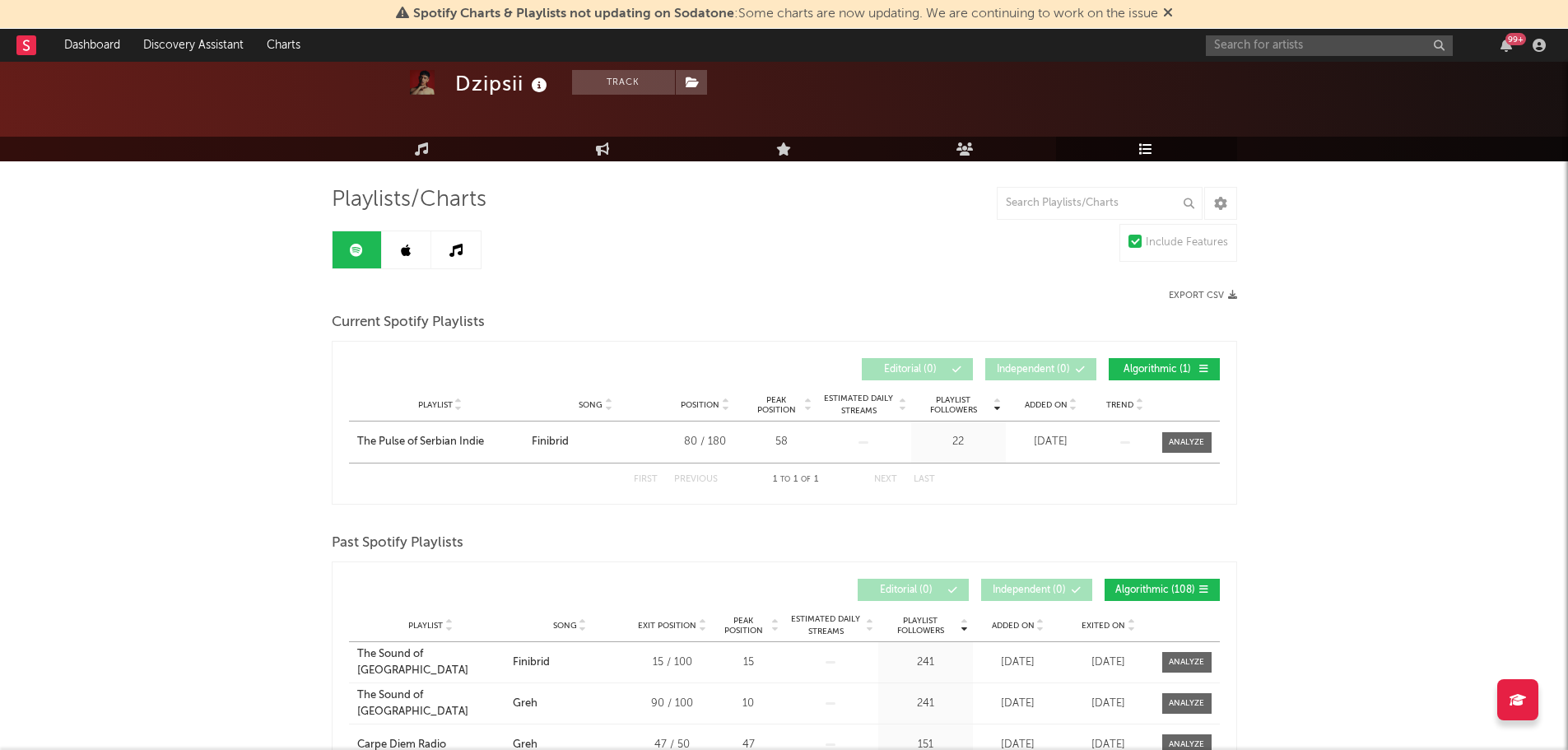
scroll to position [60, 0]
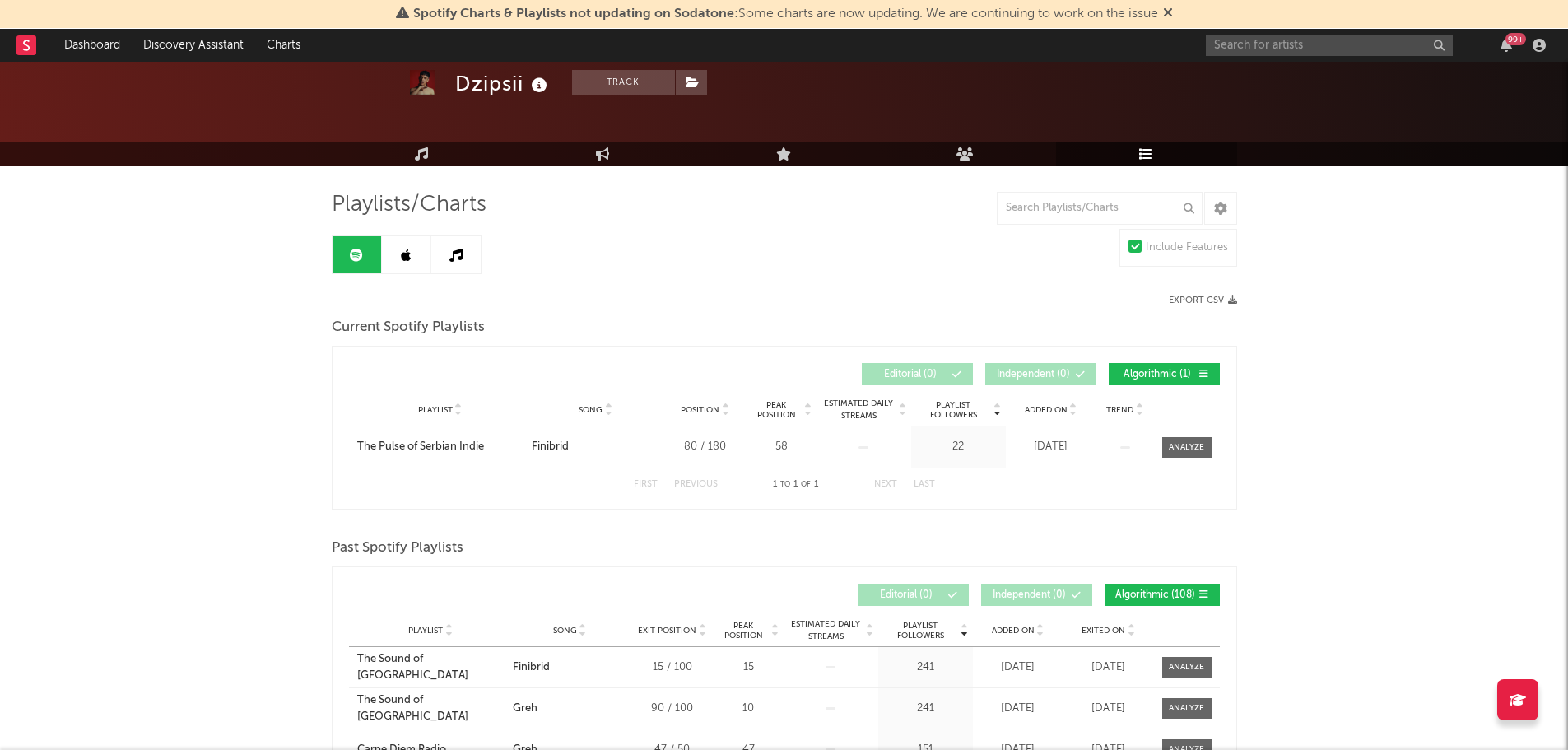
click at [409, 247] on link at bounding box center [406, 255] width 49 height 37
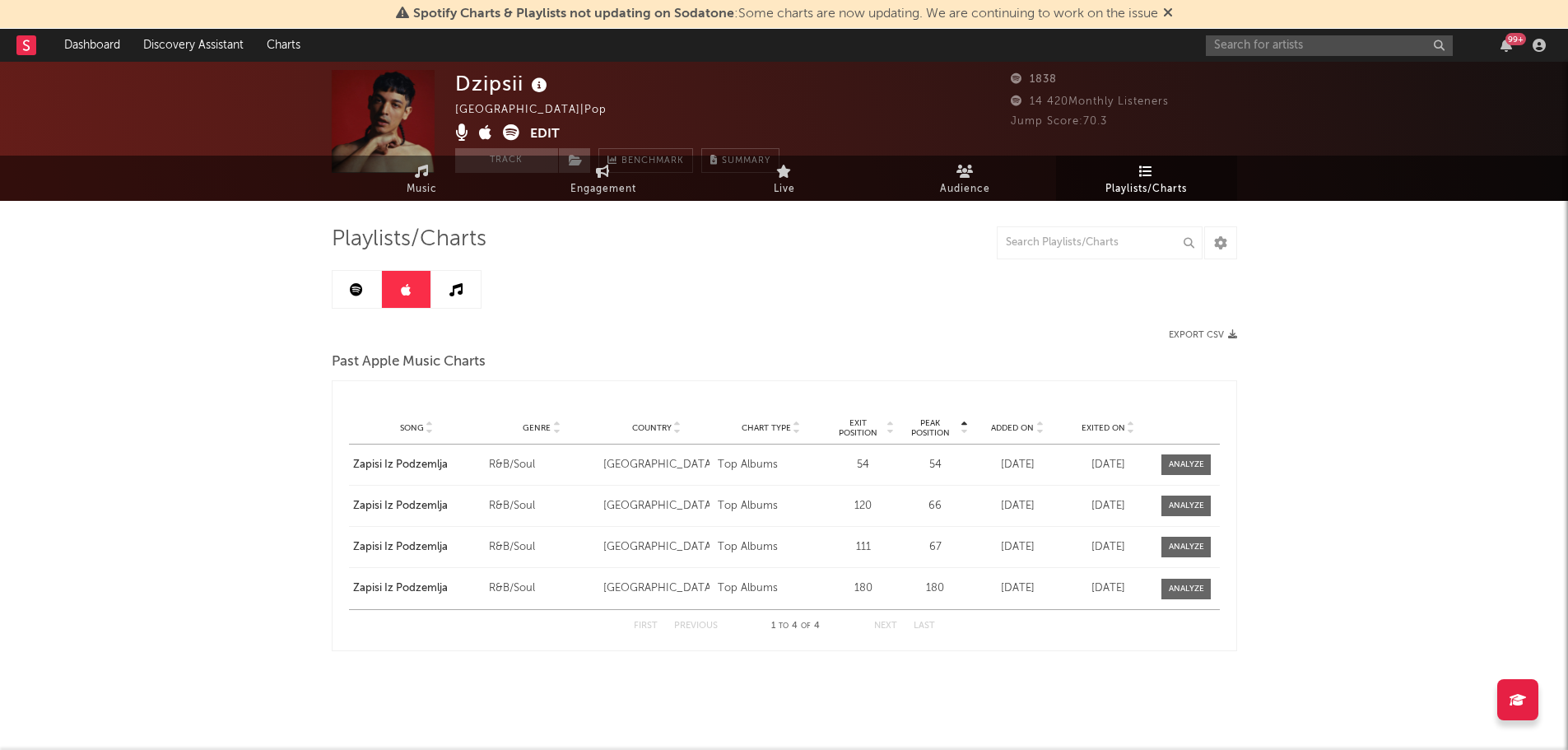
click at [453, 291] on icon at bounding box center [456, 290] width 13 height 13
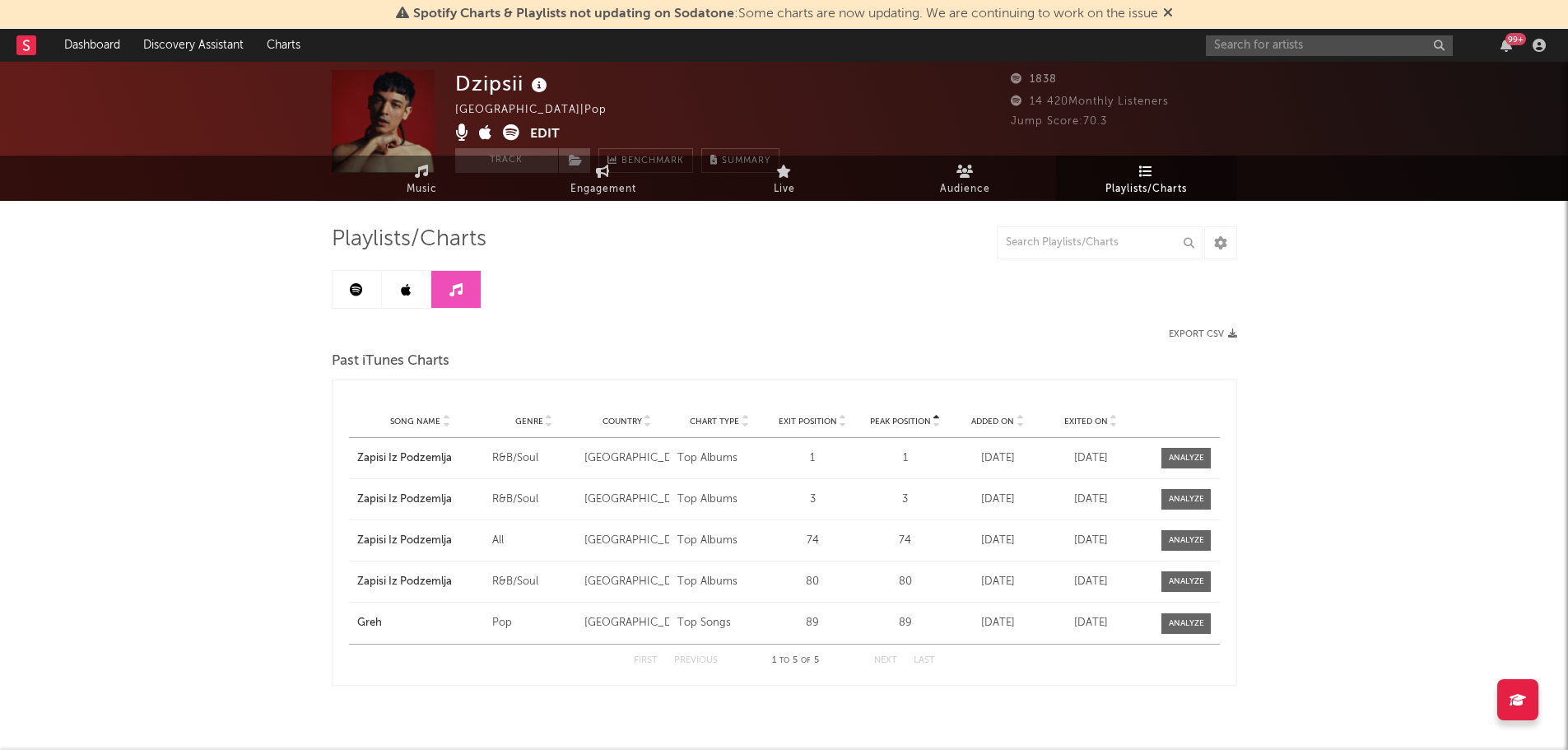
click at [327, 290] on div "Dzipsii Serbia | Pop Edit Track Benchmark Summary 1838 14 420 Monthly Listeners…" at bounding box center [784, 410] width 1568 height 748
click at [1251, 56] on div "99 +" at bounding box center [1379, 46] width 345 height 33
click at [1233, 50] on input "text" at bounding box center [1329, 46] width 247 height 21
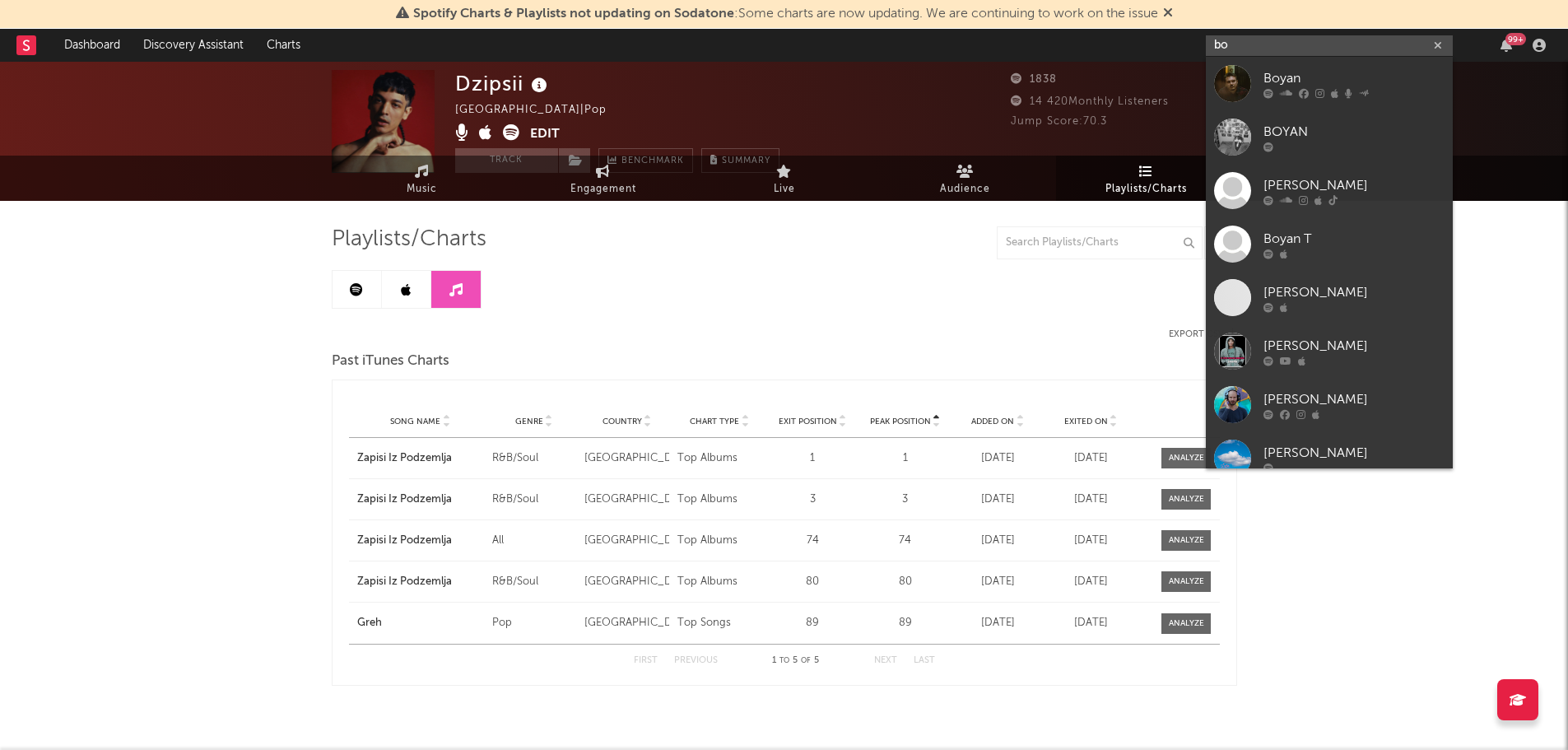
type input "b"
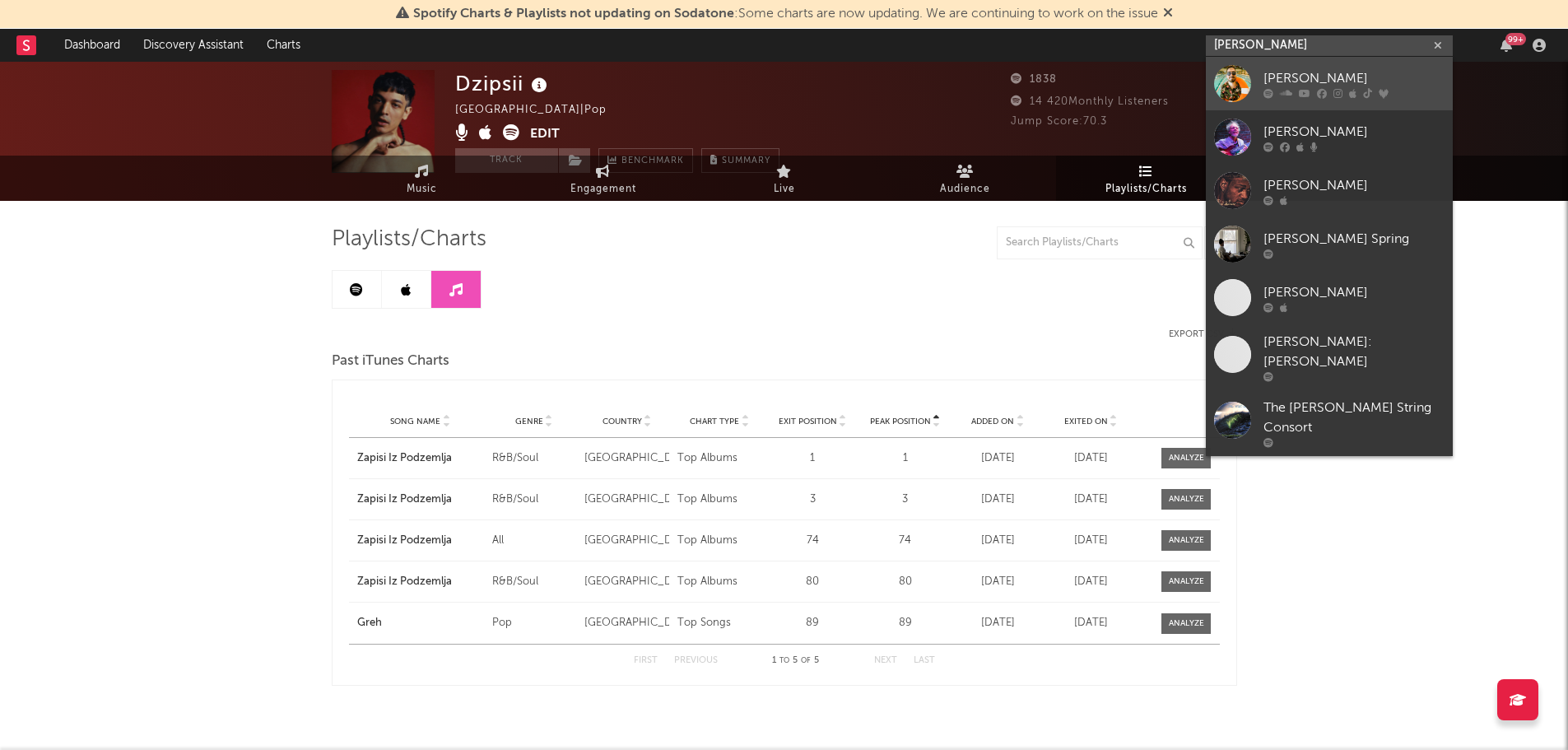
type input "pete spr"
click at [1229, 79] on div at bounding box center [1233, 83] width 37 height 37
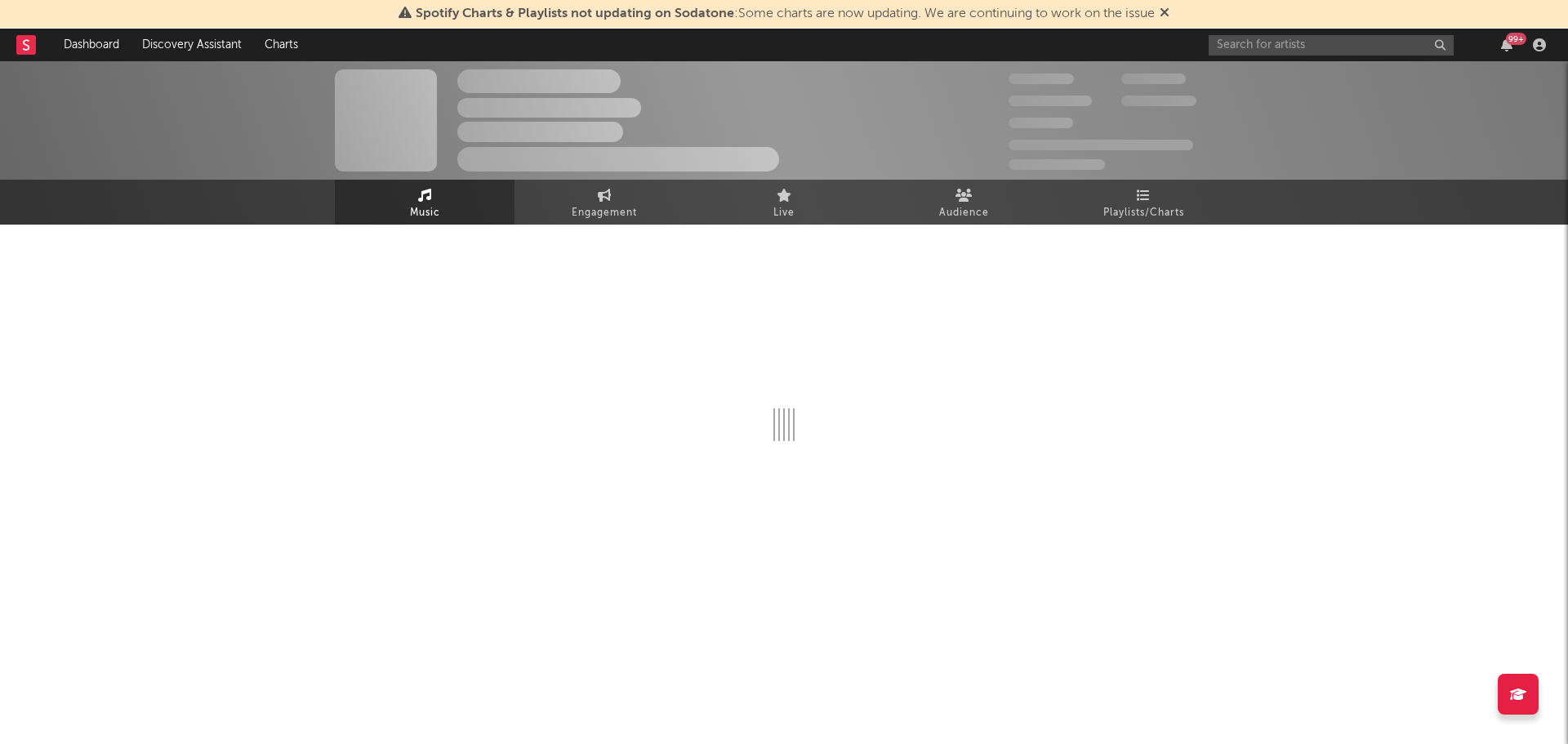
select select "6m"
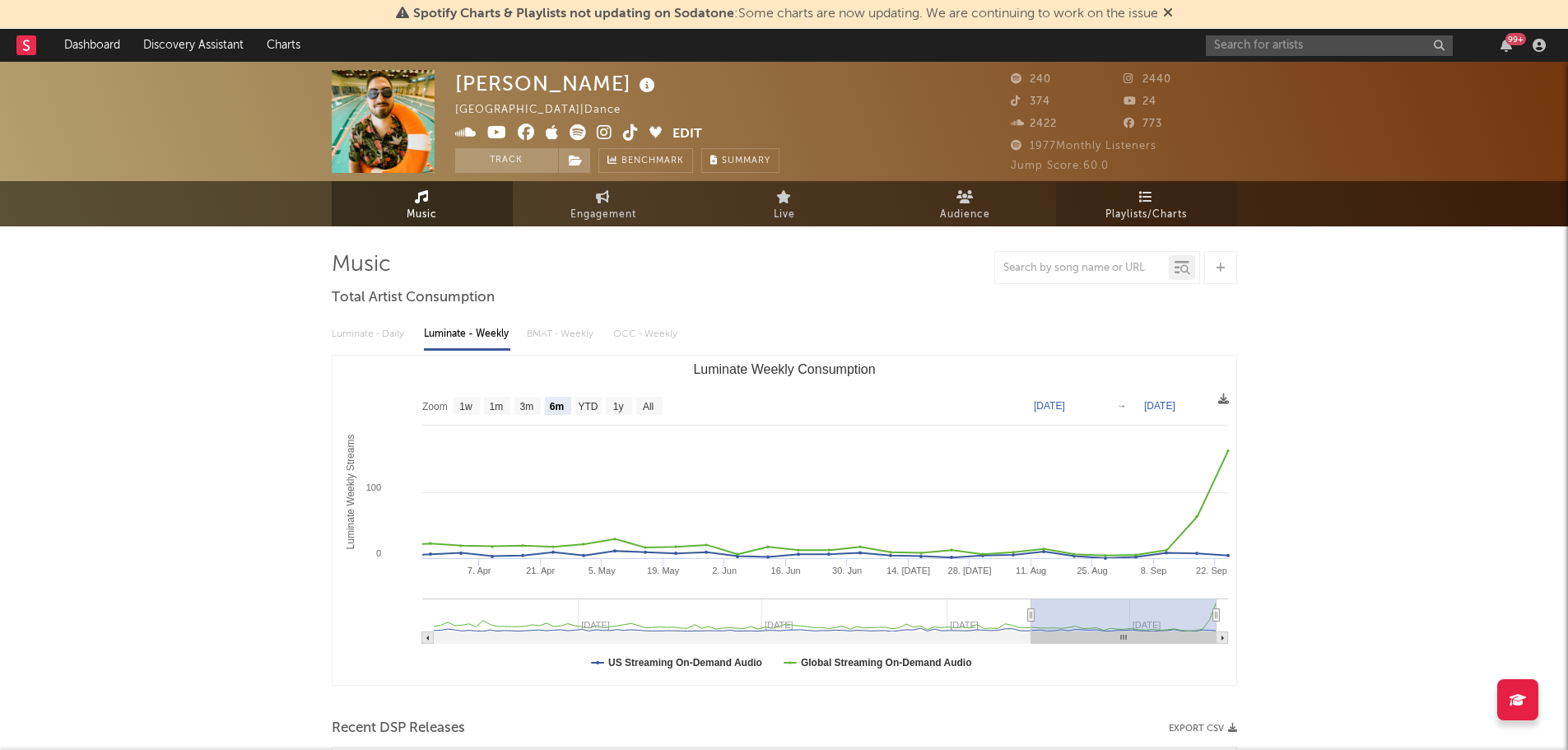
click at [1155, 206] on span "Playlists/Charts" at bounding box center [1146, 215] width 81 height 20
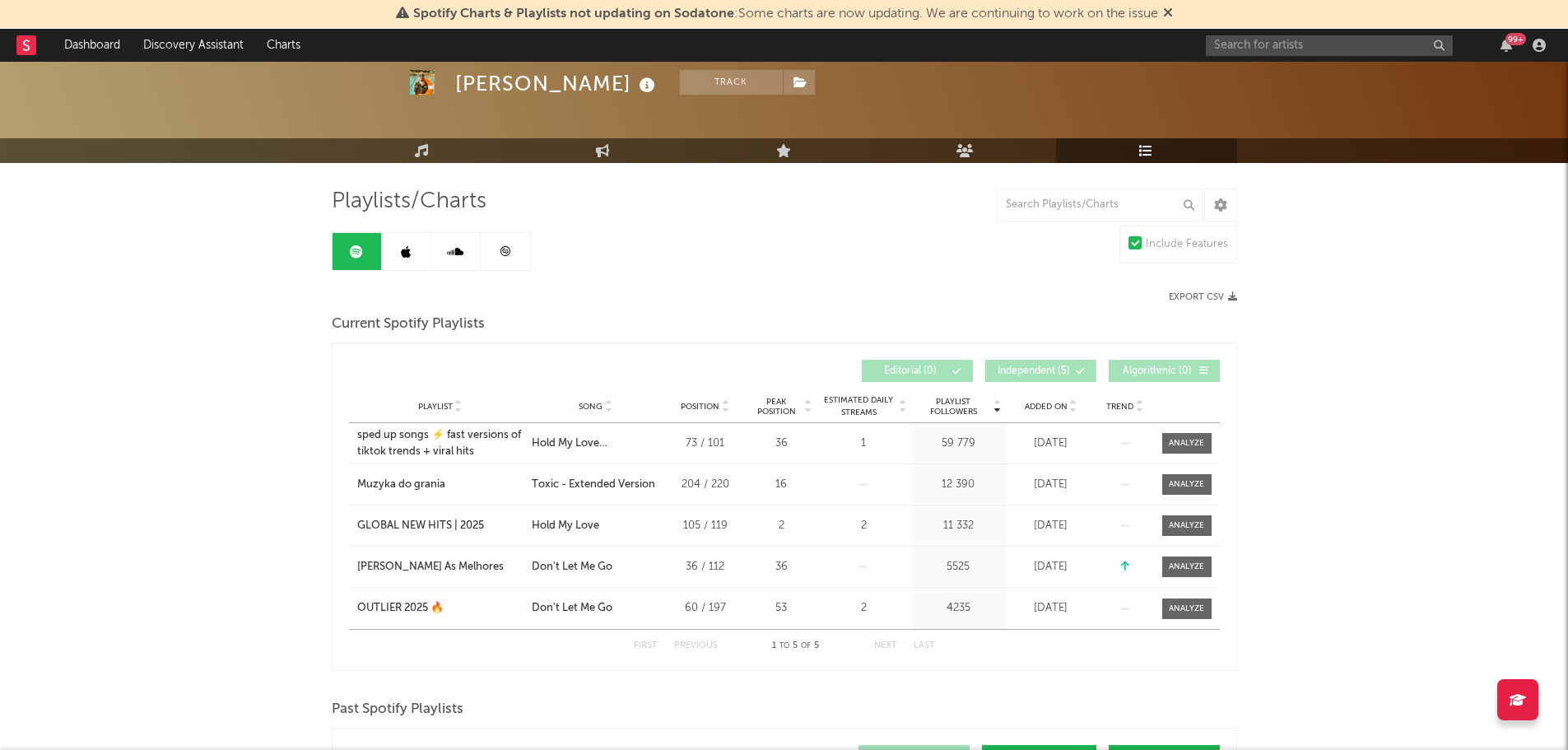
scroll to position [51, 0]
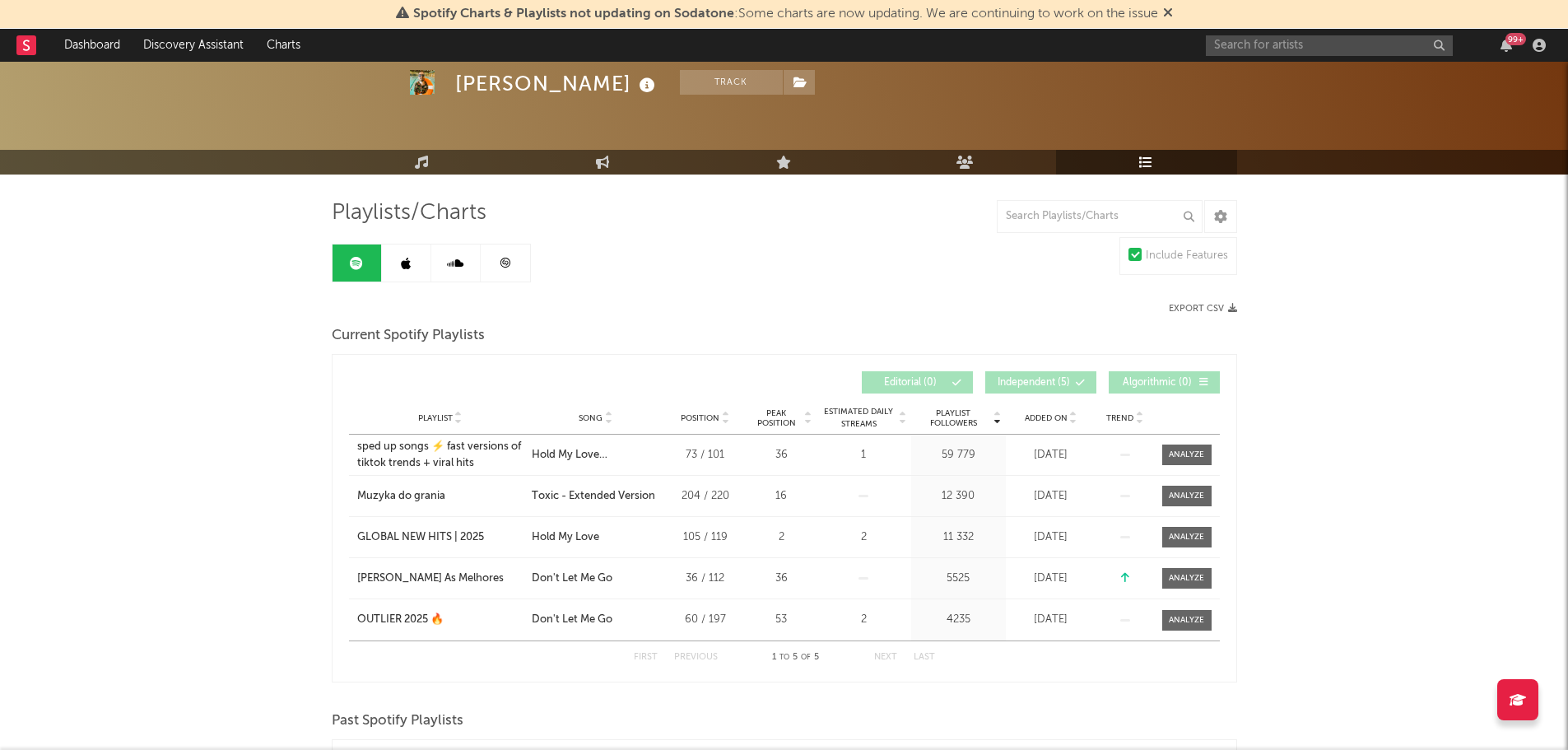
click at [413, 258] on link at bounding box center [406, 263] width 49 height 37
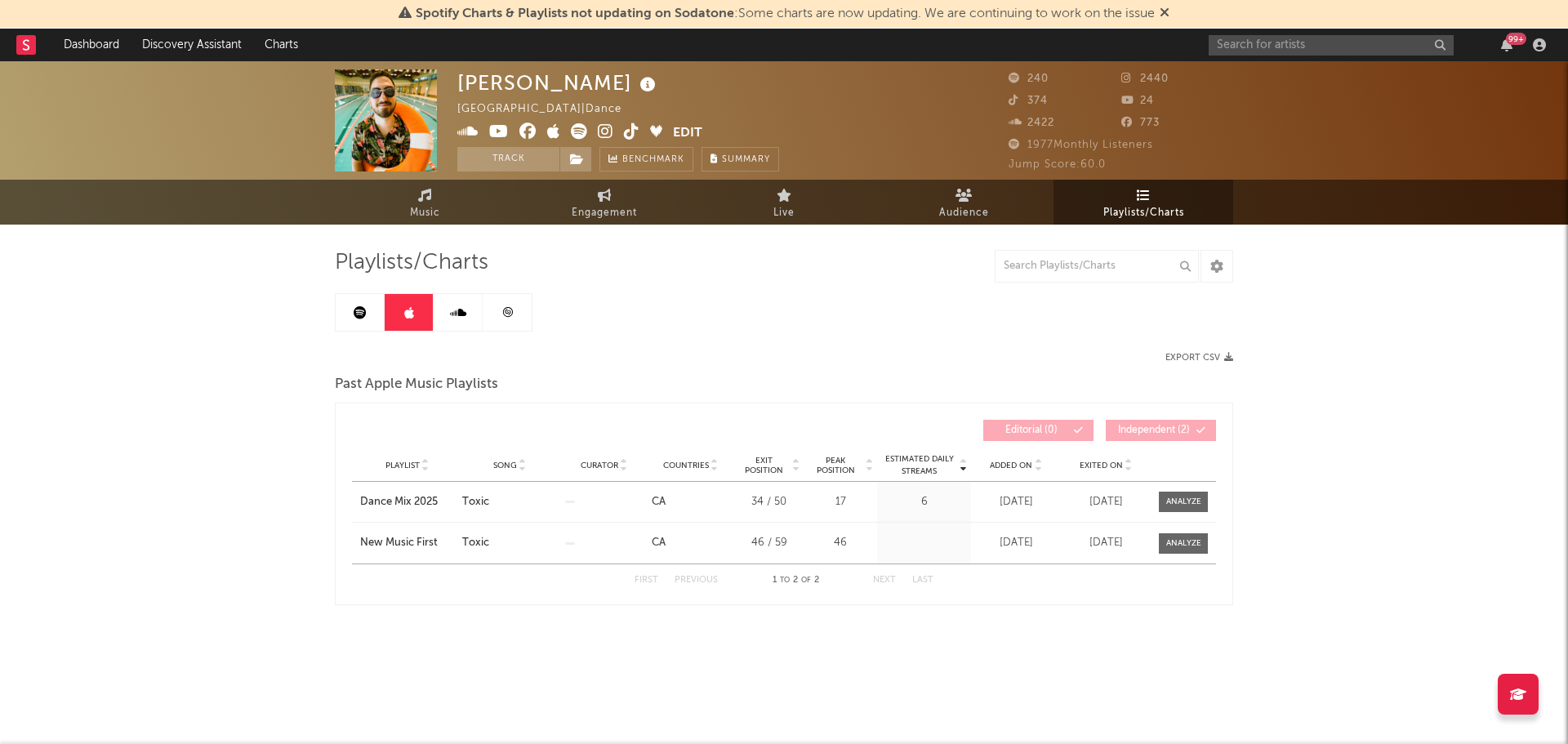
click at [455, 312] on icon at bounding box center [458, 313] width 16 height 13
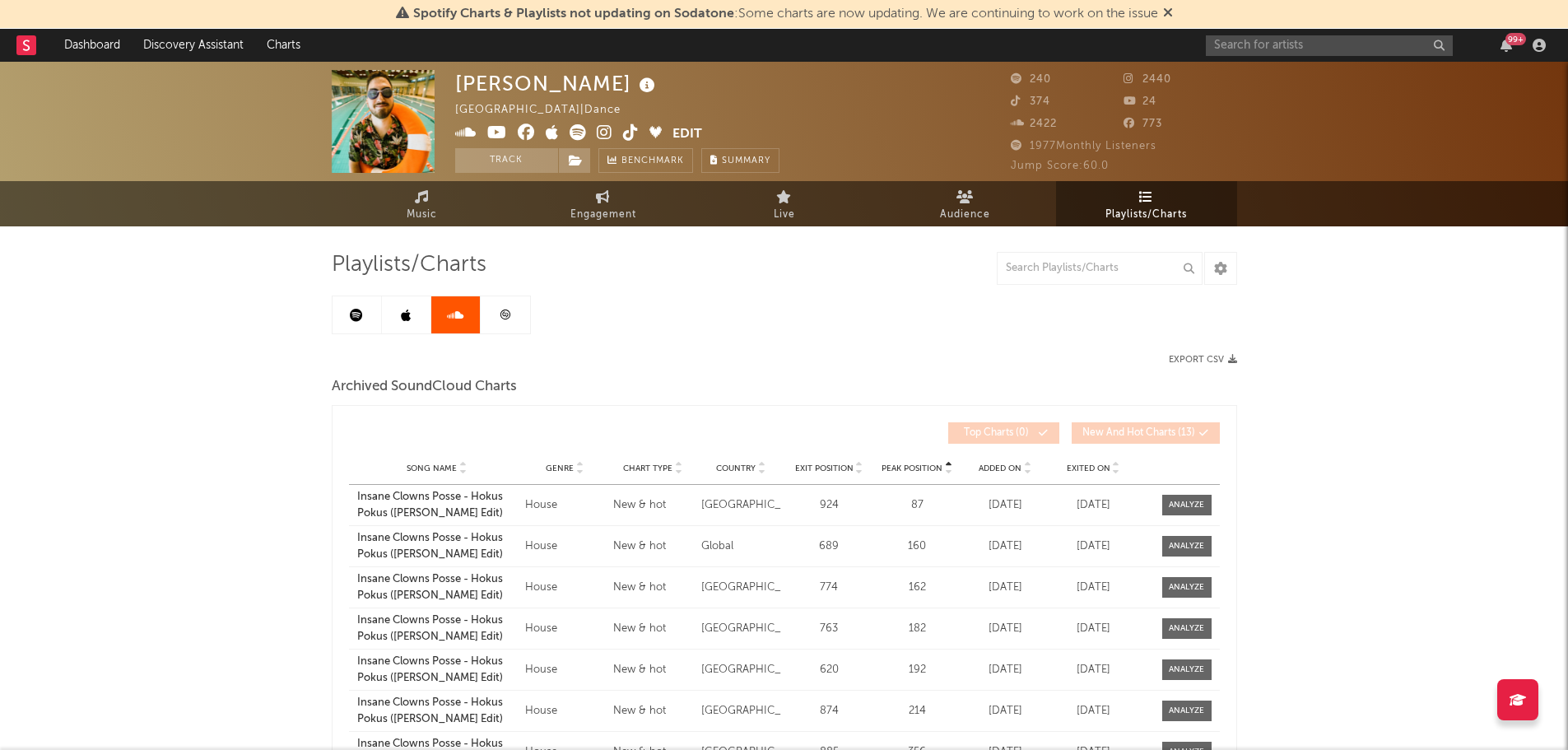
click at [510, 323] on link at bounding box center [505, 315] width 49 height 37
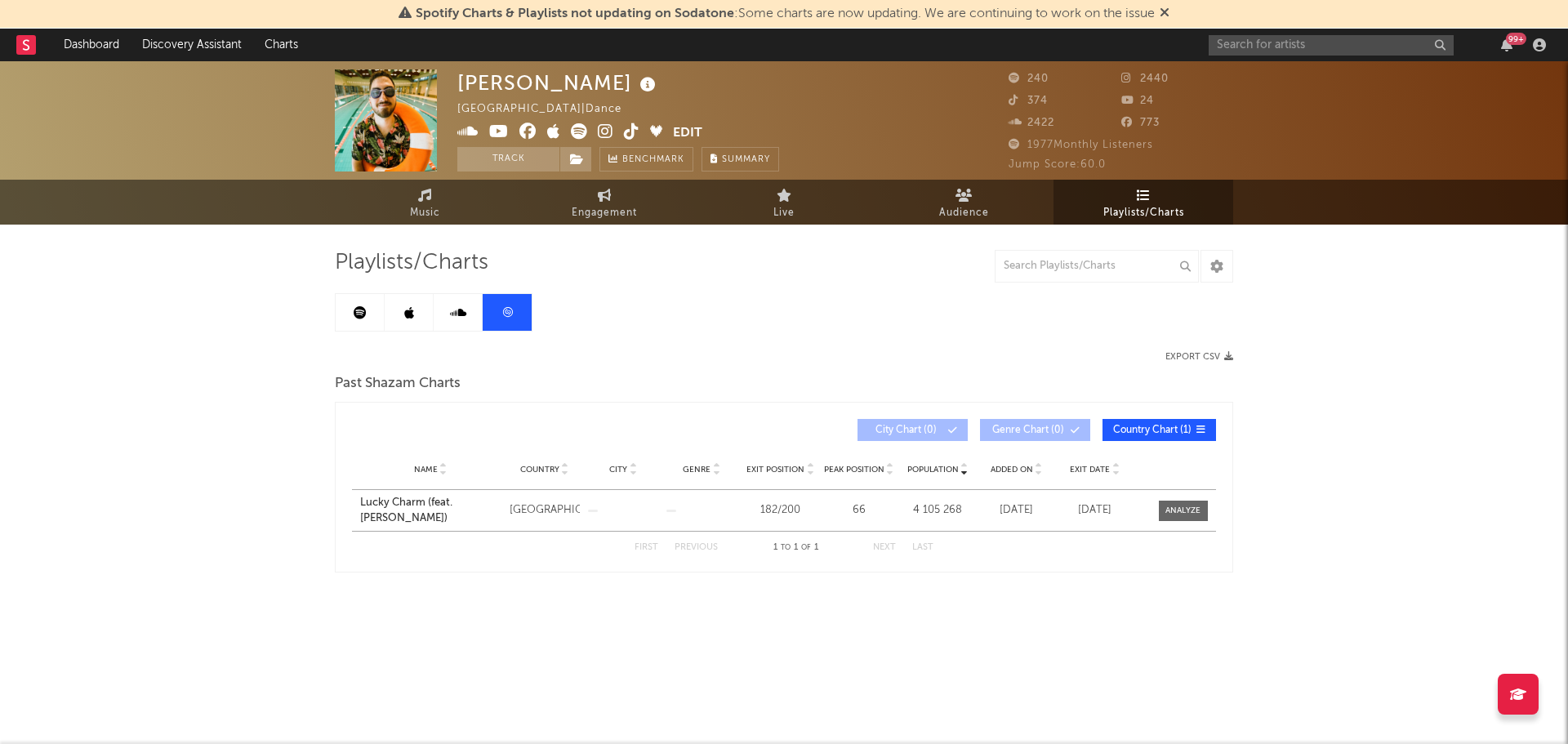
click at [362, 310] on icon at bounding box center [360, 313] width 13 height 13
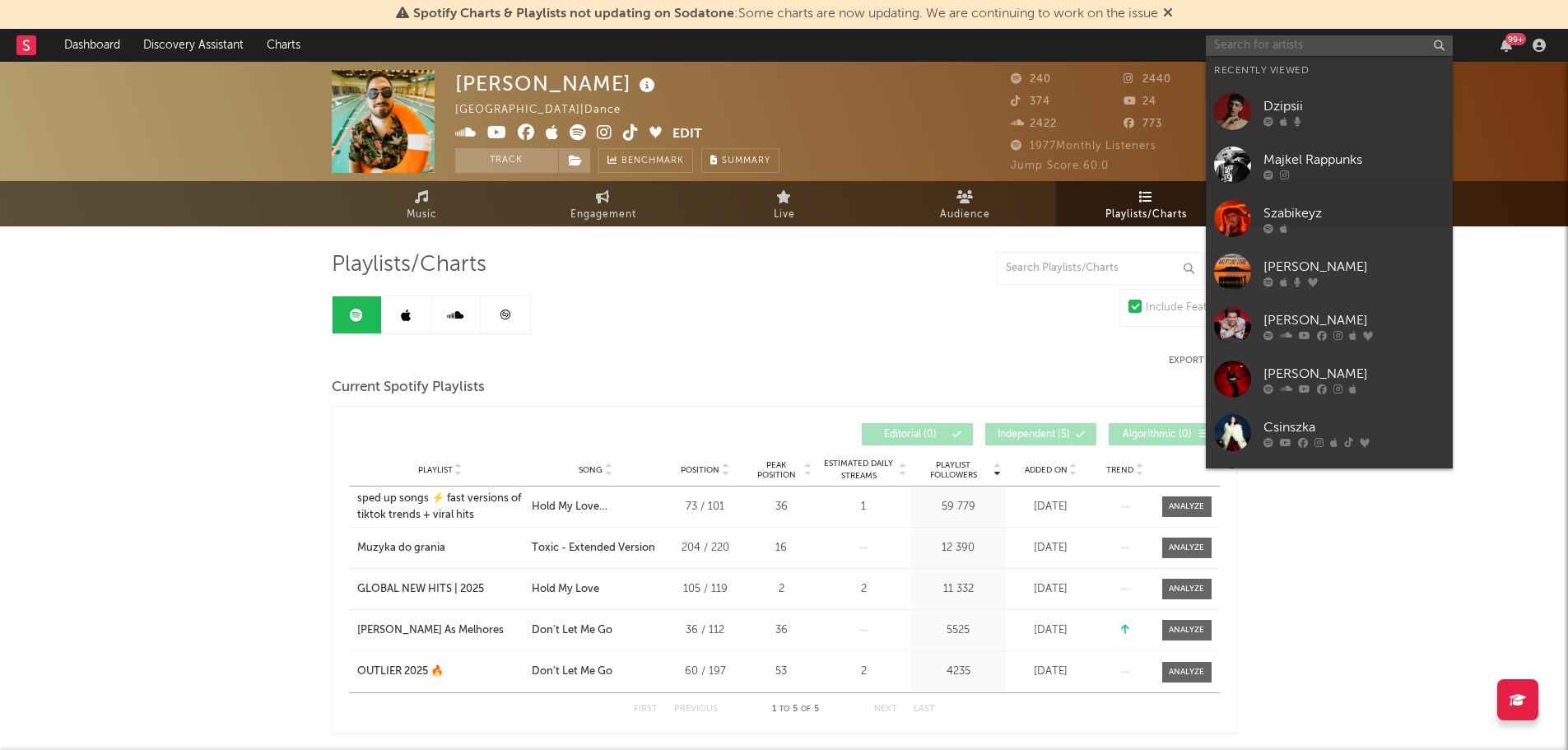
click at [1236, 42] on input "text" at bounding box center [1329, 46] width 247 height 21
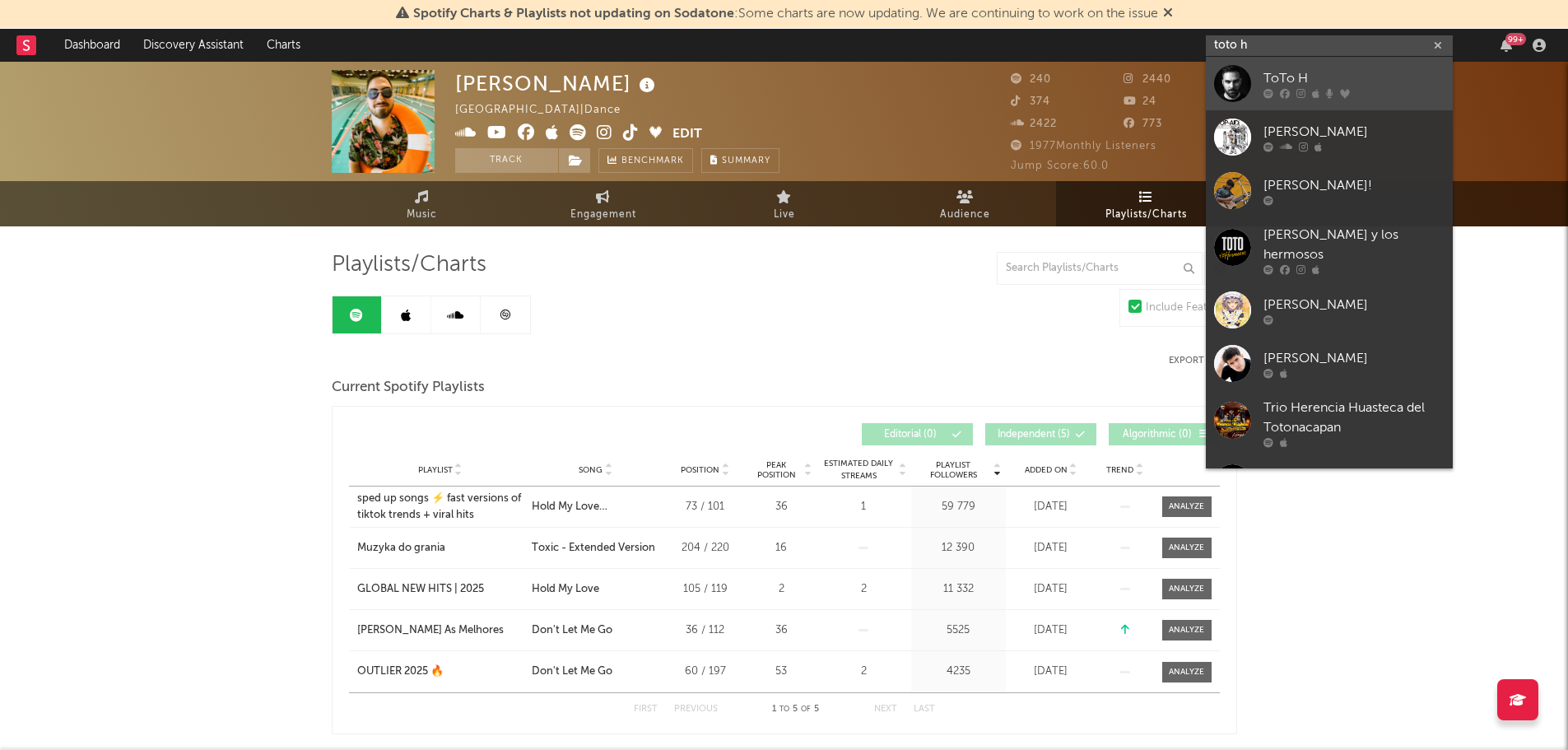
type input "toto h"
click at [1237, 78] on div at bounding box center [1233, 83] width 37 height 37
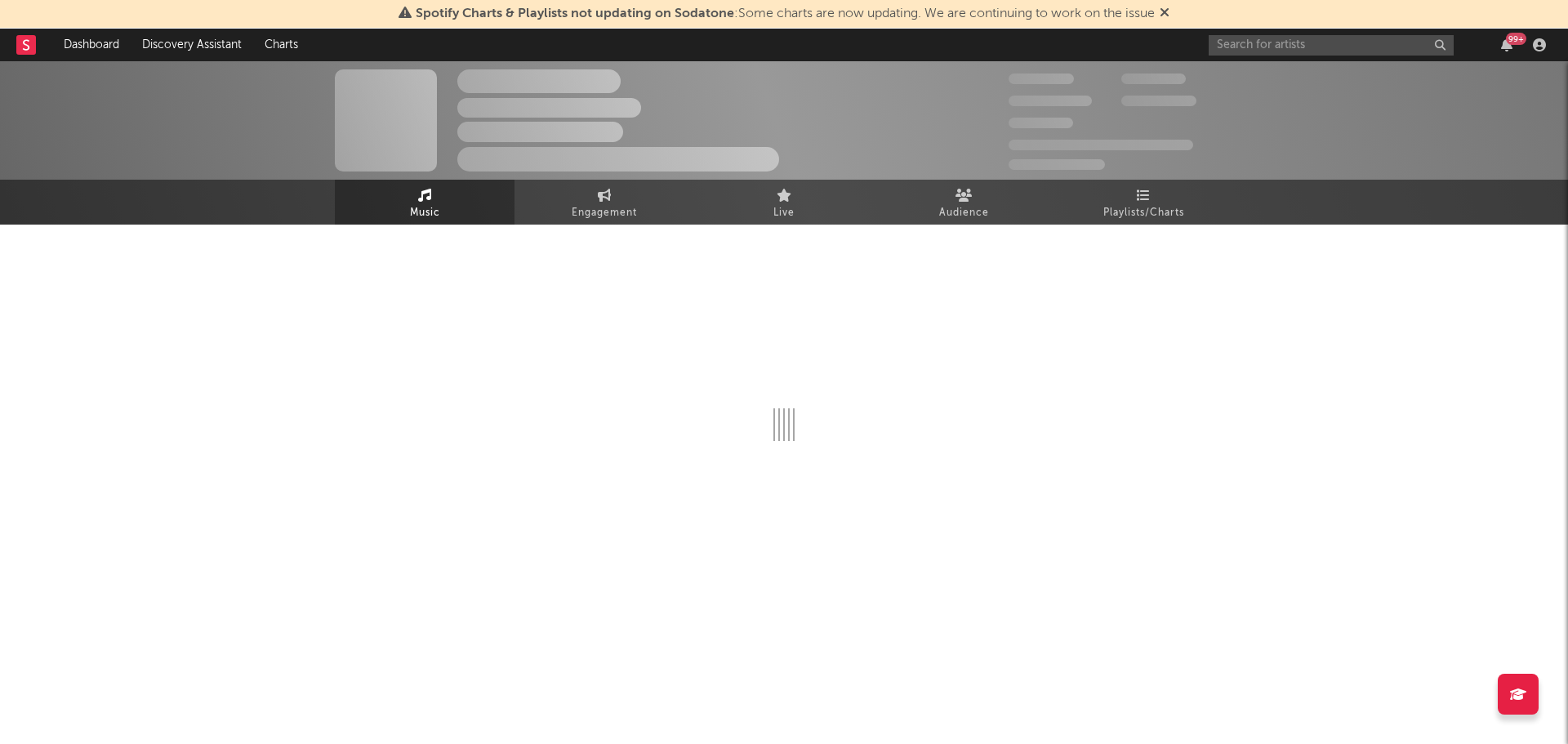
select select "6m"
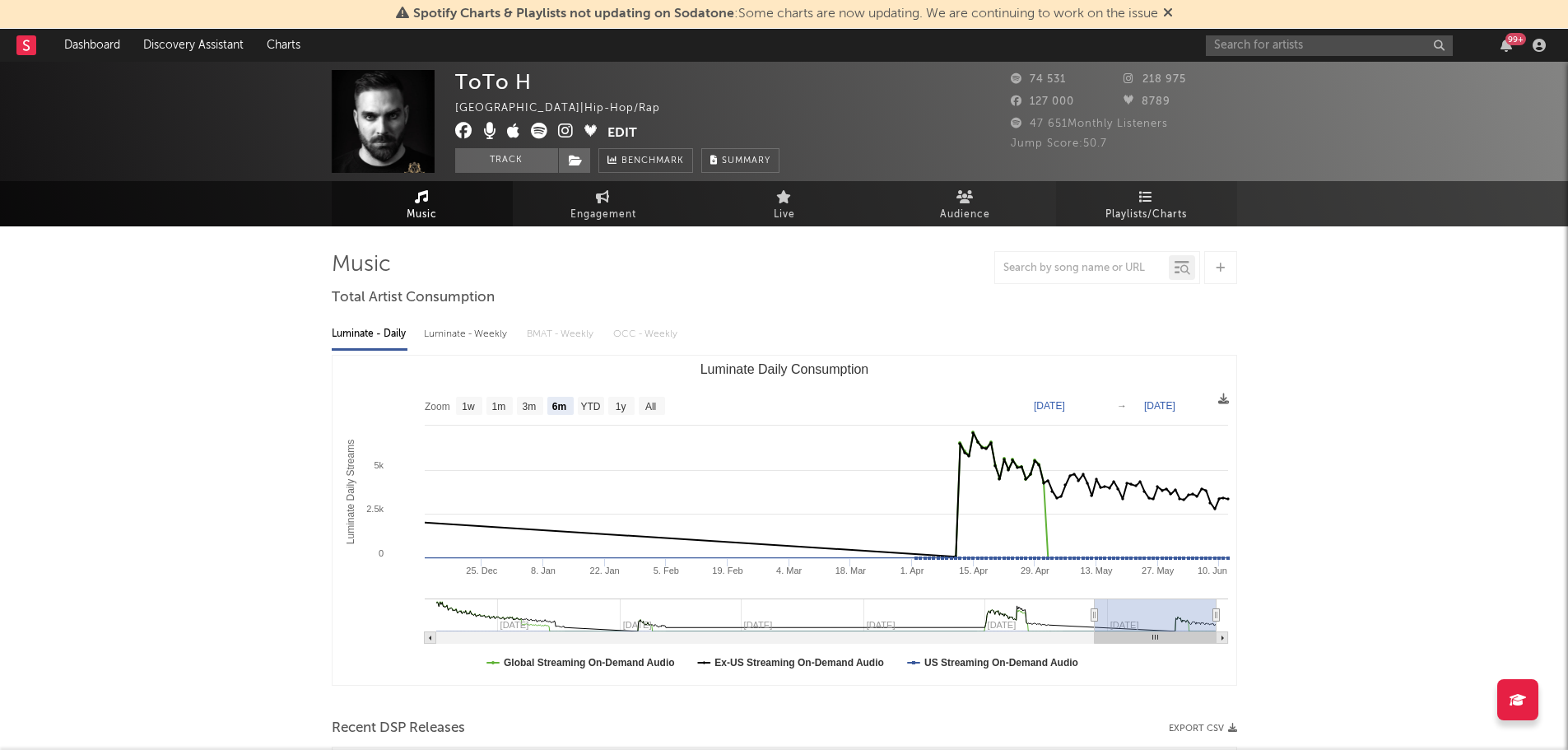
click at [1173, 198] on link "Playlists/Charts" at bounding box center [1146, 203] width 181 height 46
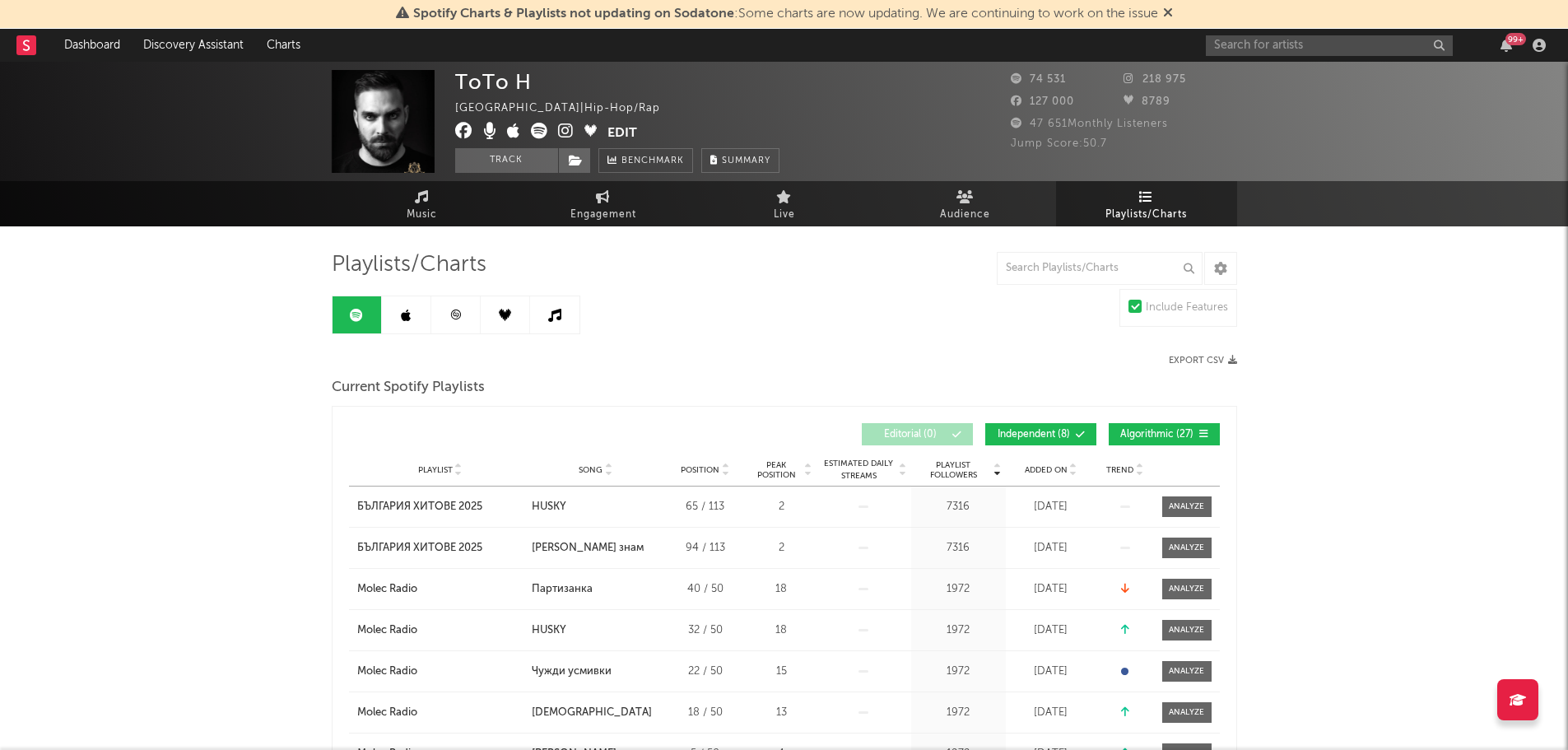
click at [405, 313] on icon at bounding box center [406, 316] width 10 height 13
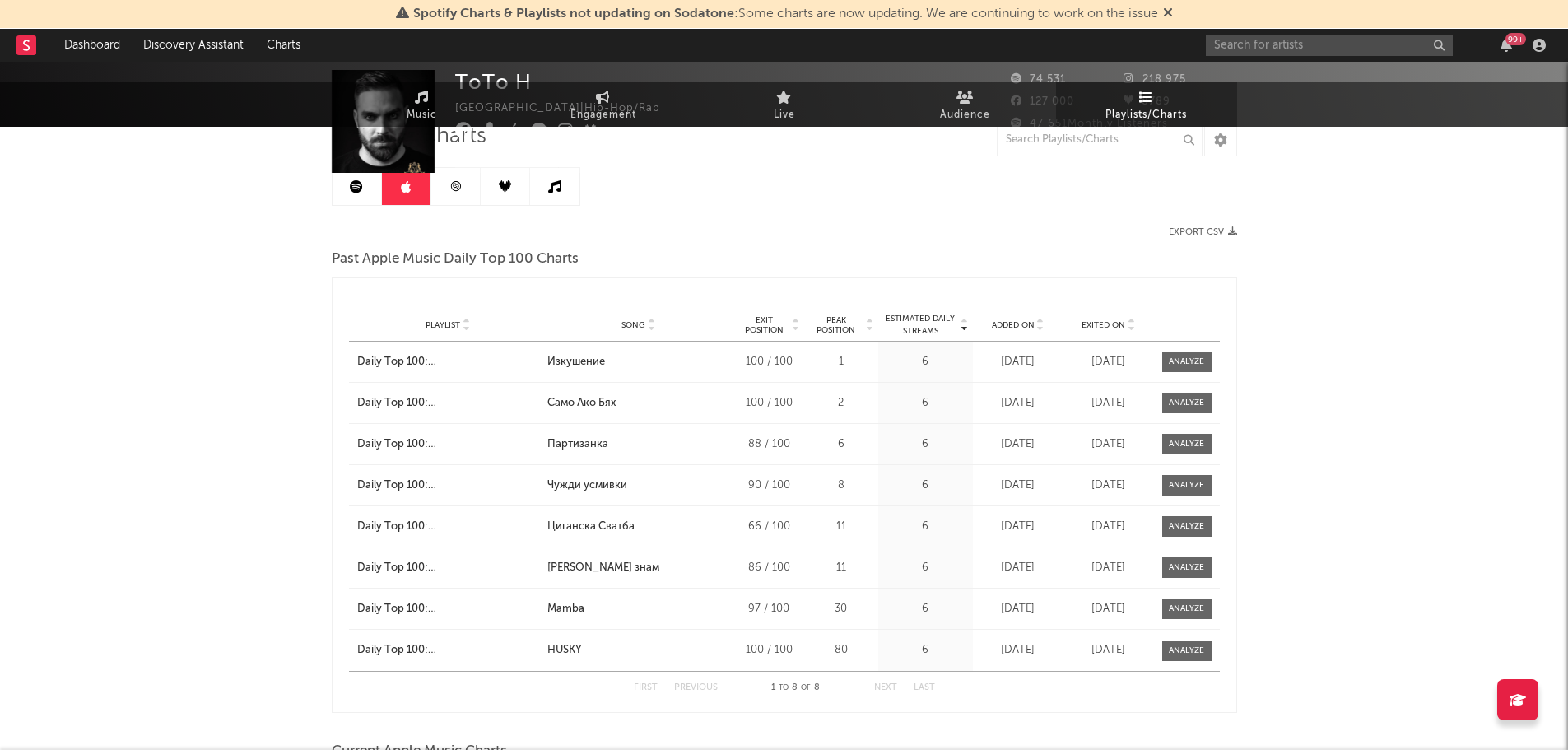
scroll to position [133, 0]
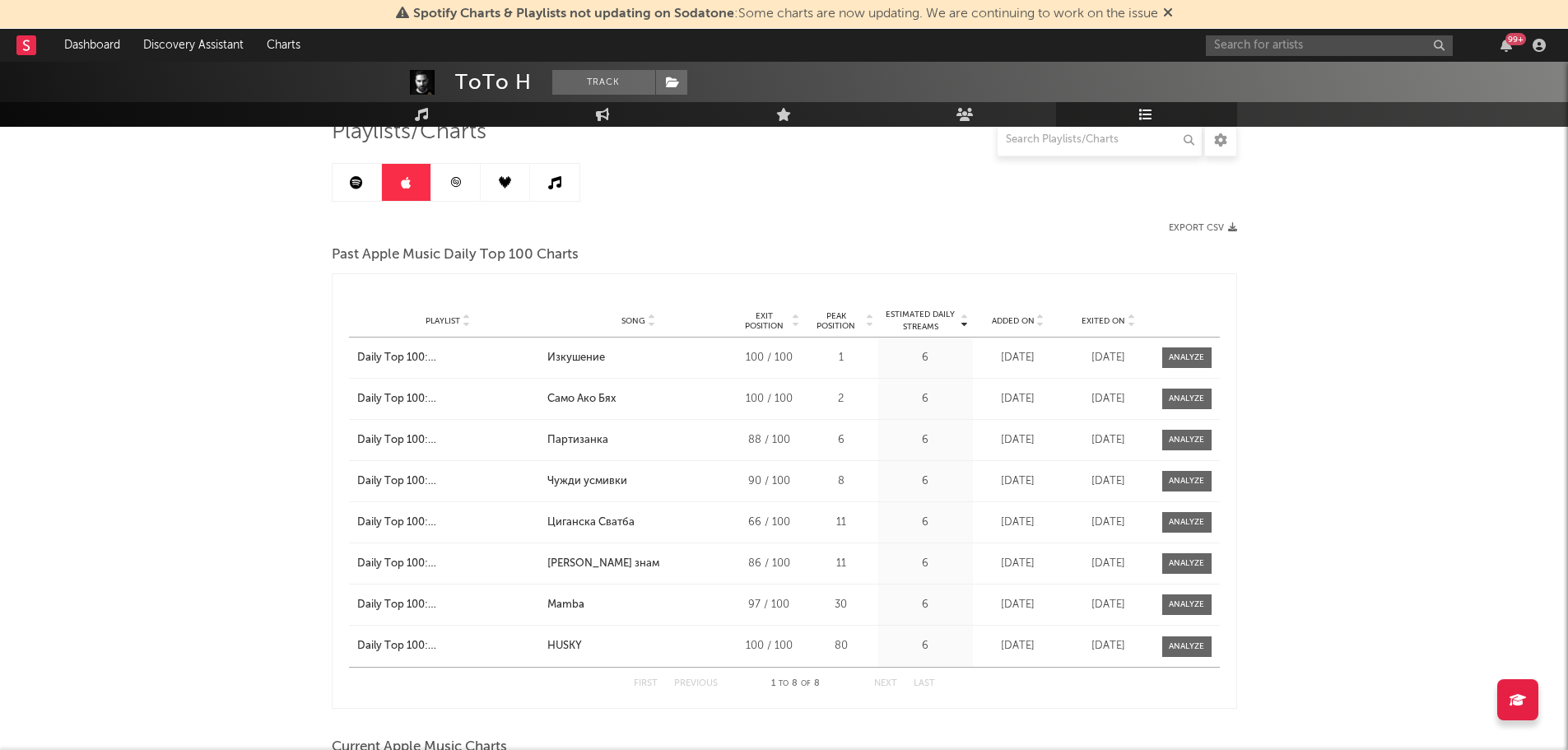
click at [450, 190] on link at bounding box center [456, 182] width 49 height 37
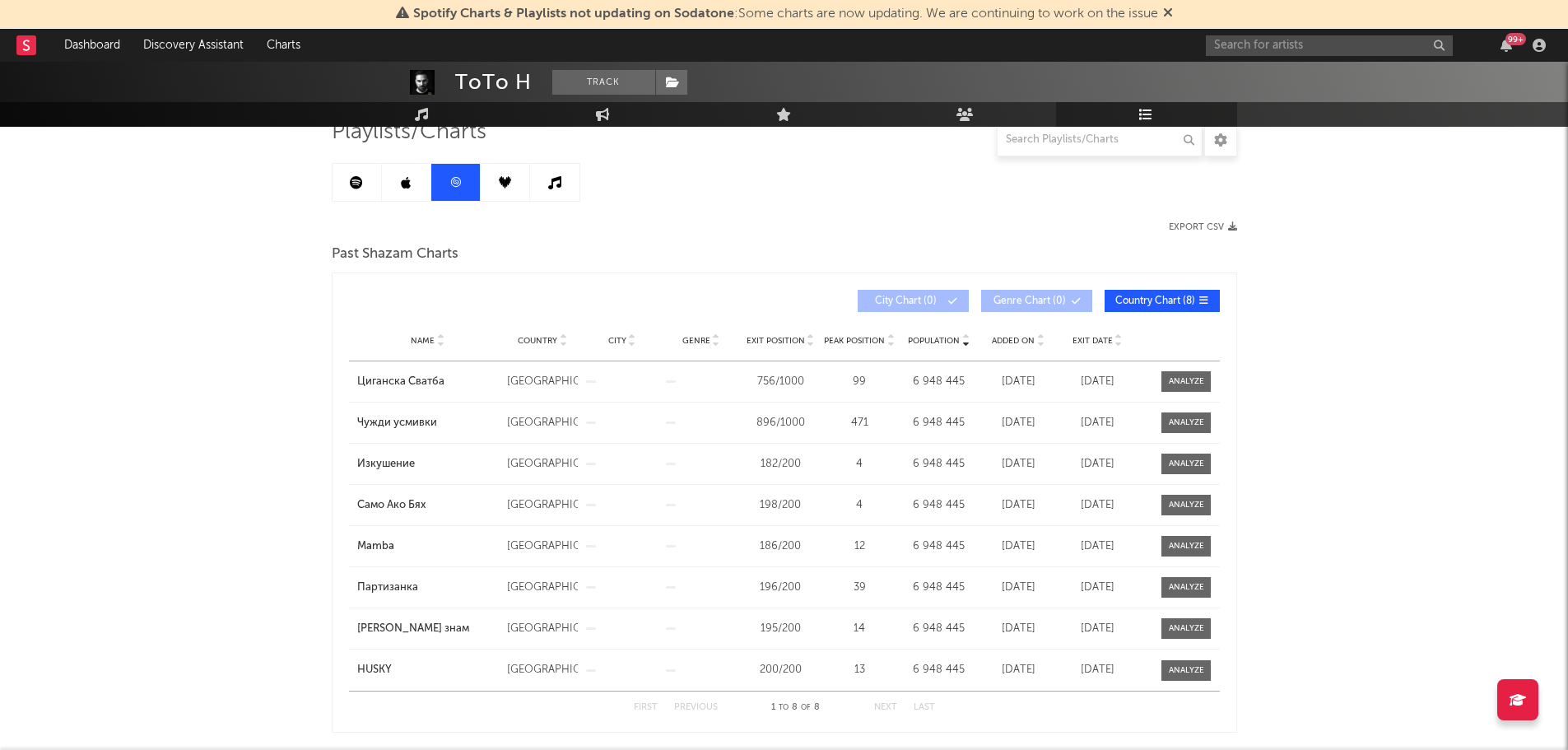
click at [506, 191] on link at bounding box center [505, 182] width 49 height 37
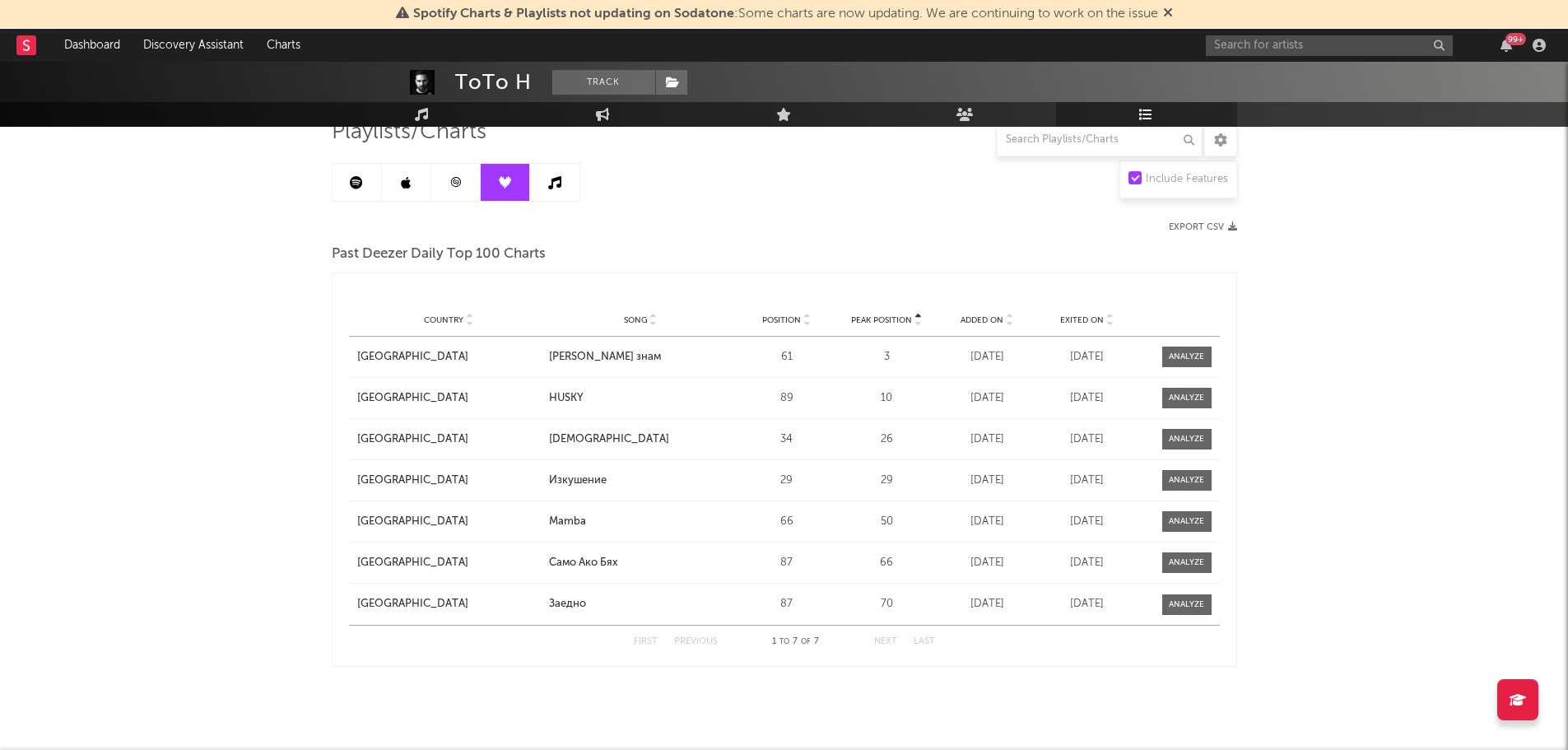
click at [540, 187] on link at bounding box center [554, 182] width 49 height 37
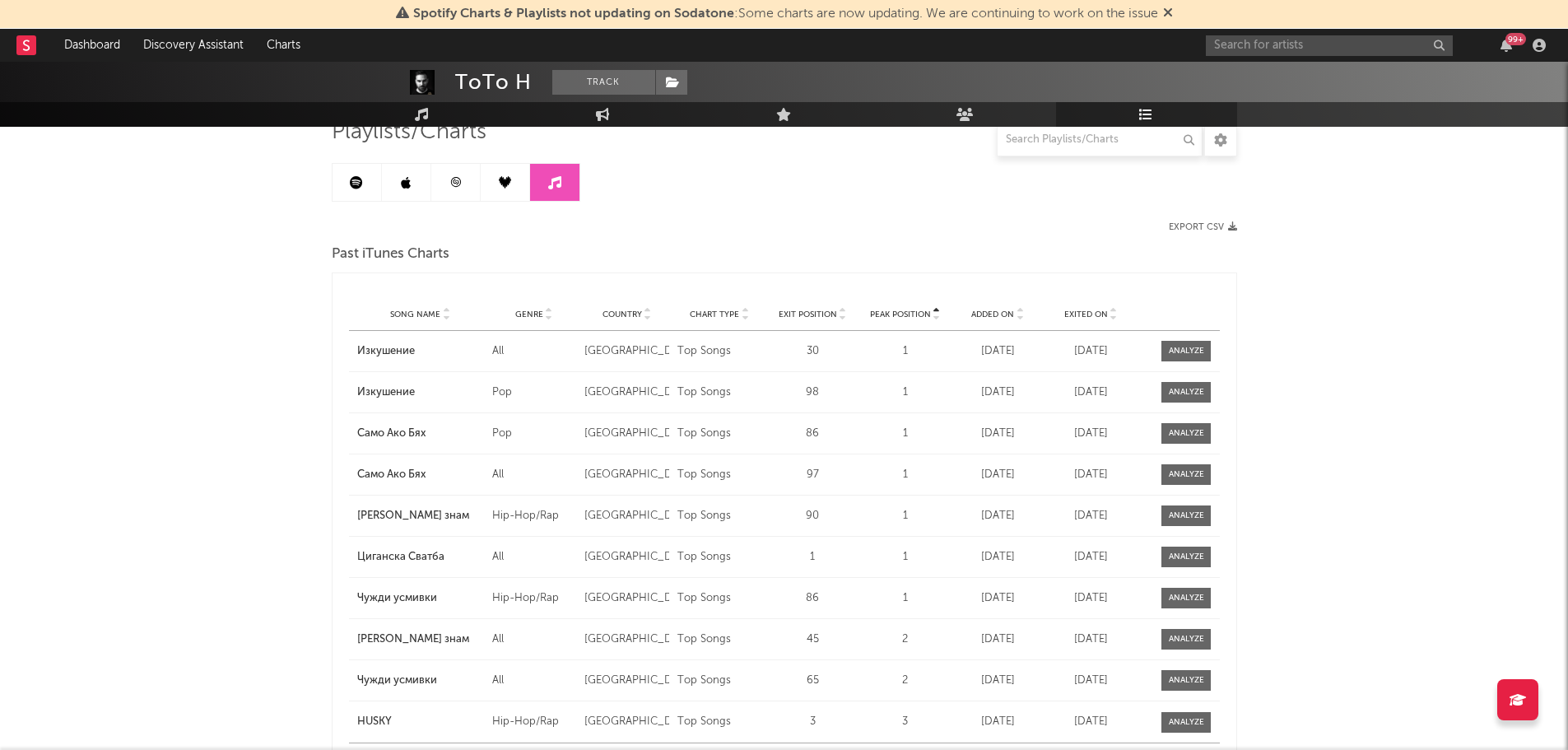
click at [354, 176] on icon at bounding box center [356, 183] width 13 height 13
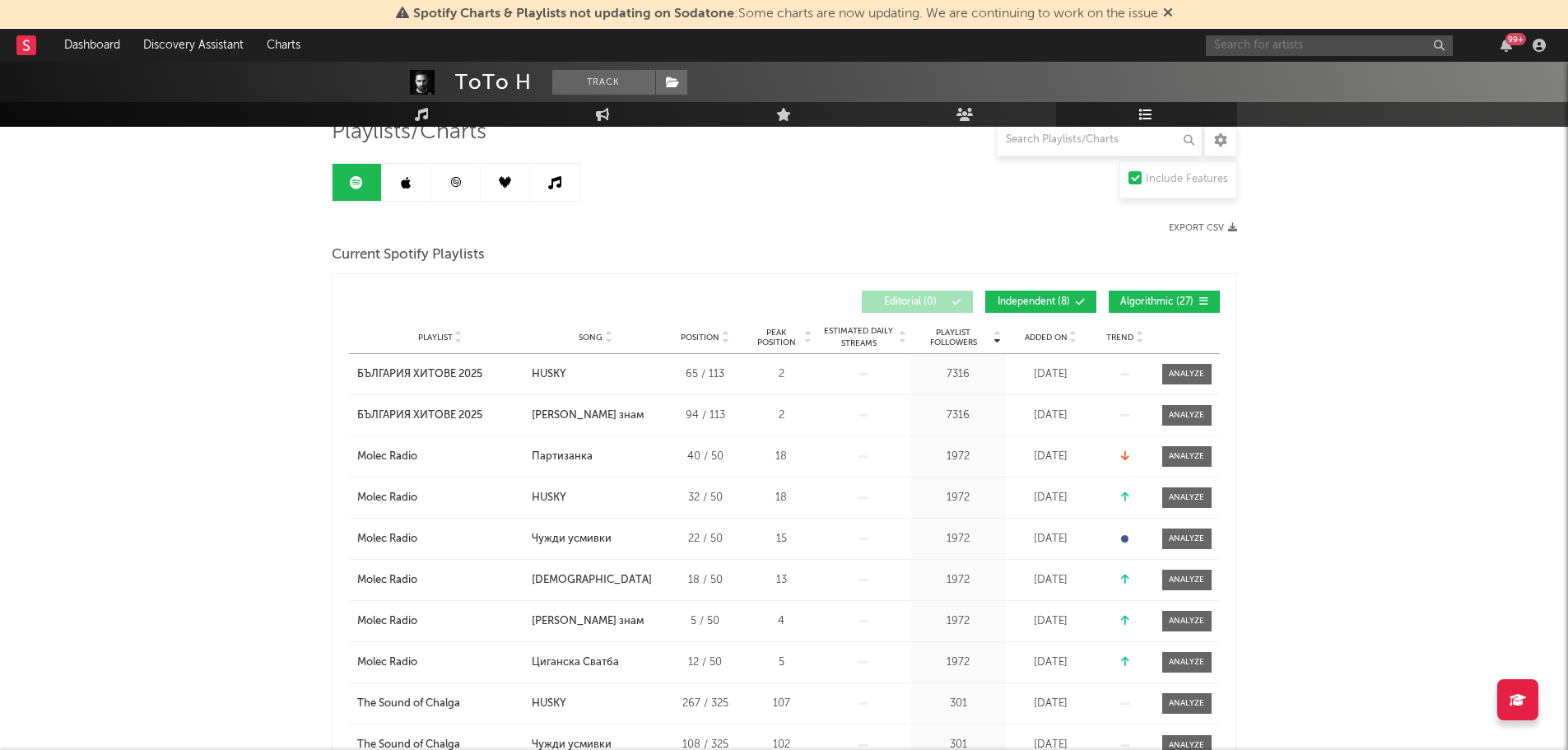
click at [1234, 37] on input "text" at bounding box center [1329, 46] width 247 height 21
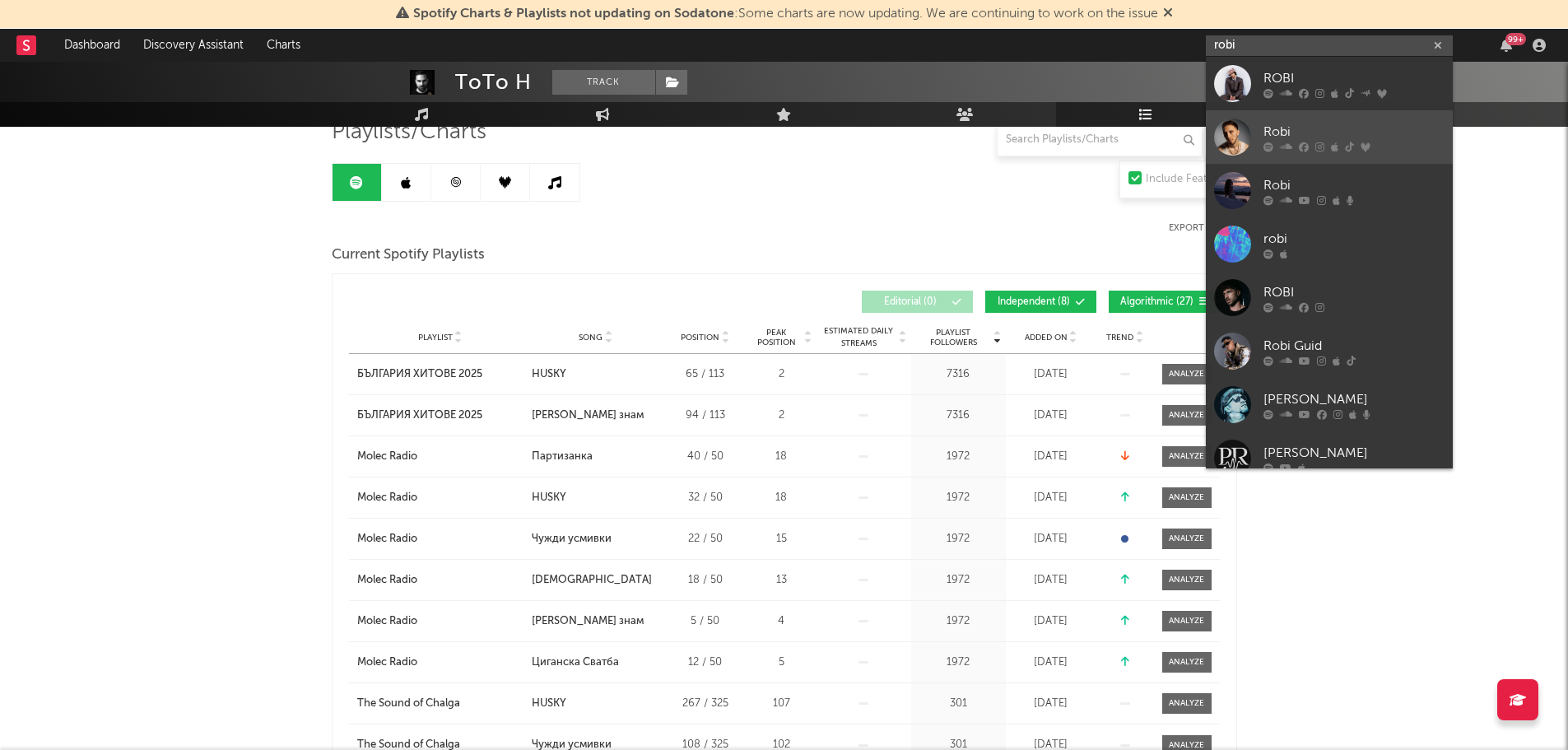
type input "robi"
click at [1238, 132] on div at bounding box center [1233, 137] width 37 height 37
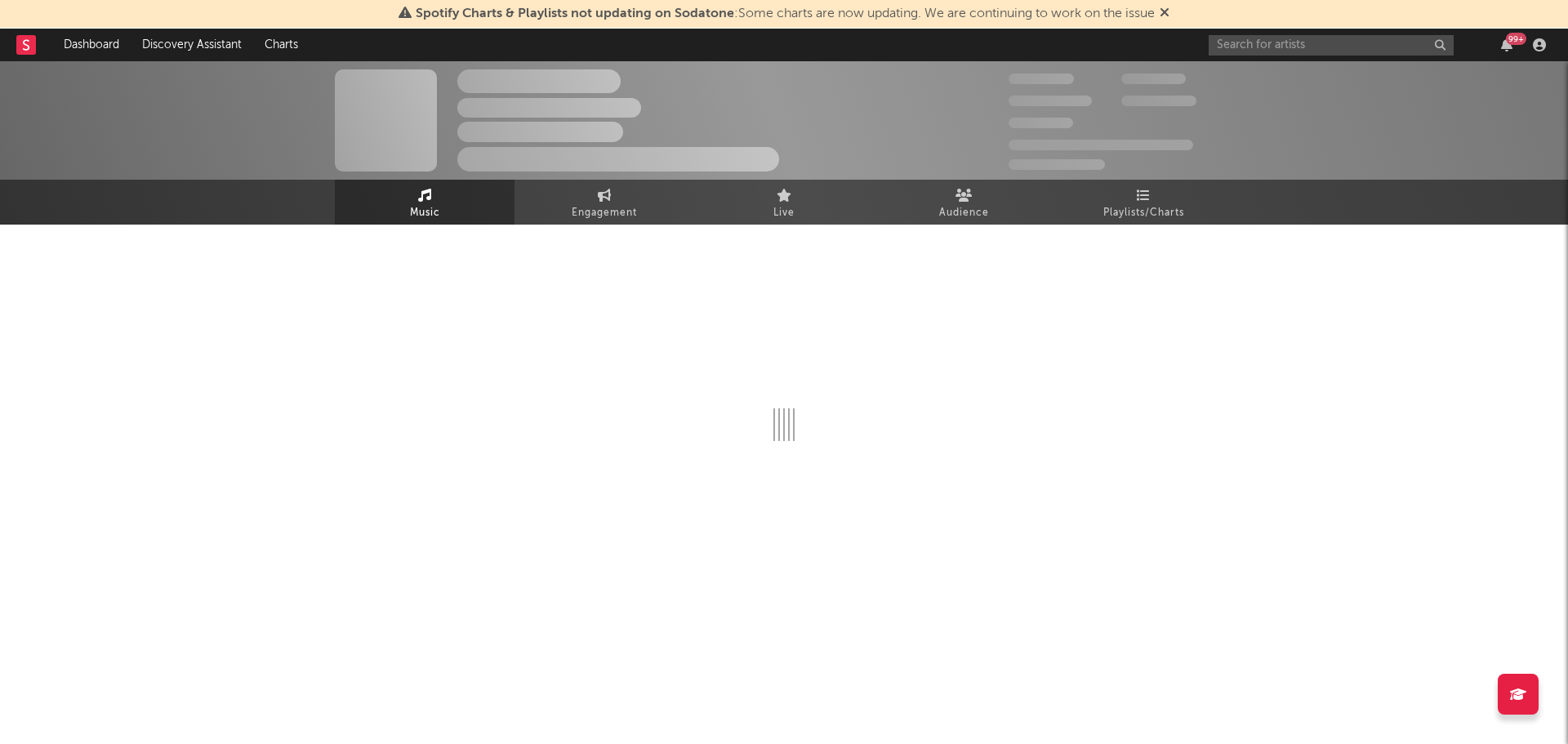
select select "6m"
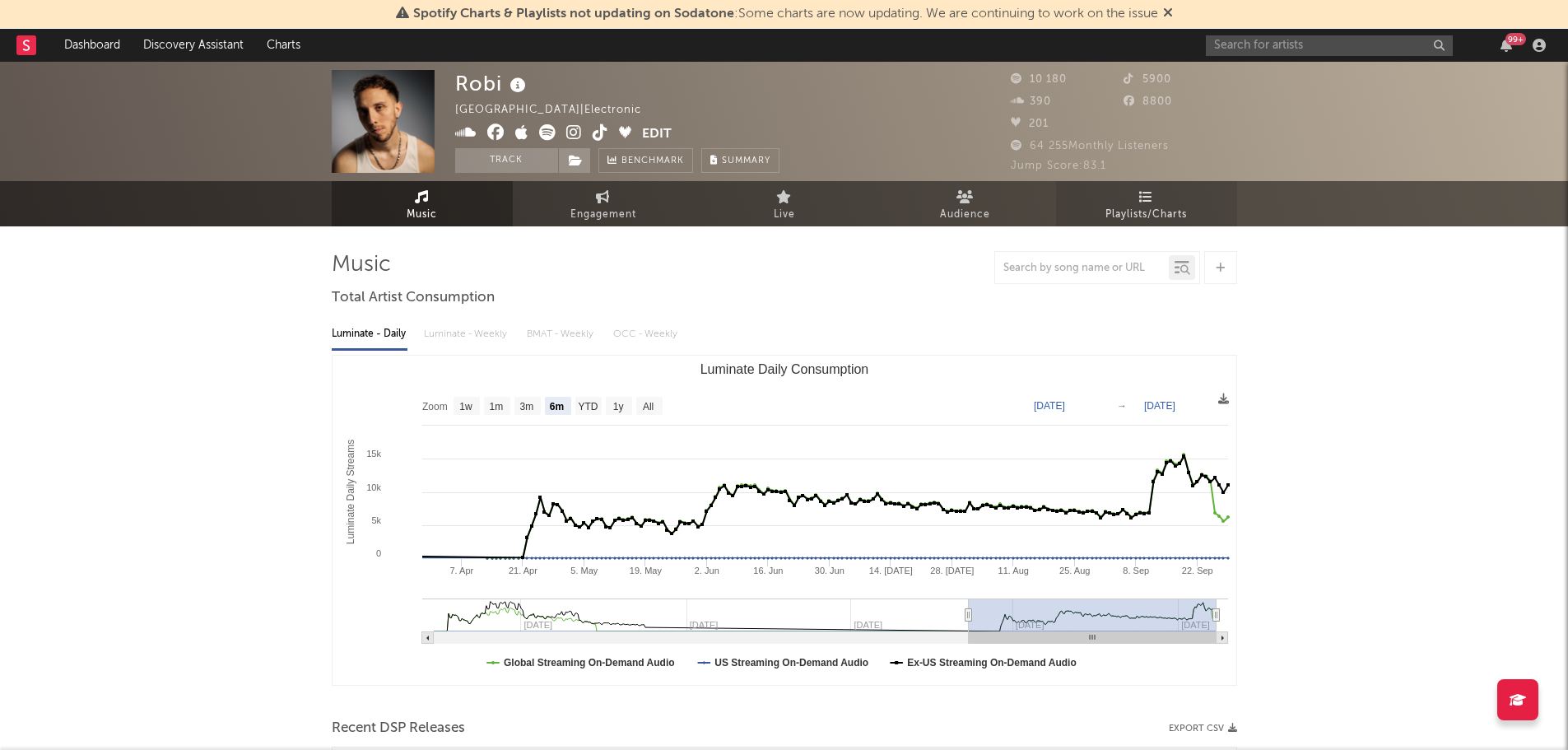
click at [1161, 224] on link "Playlists/Charts" at bounding box center [1146, 203] width 181 height 46
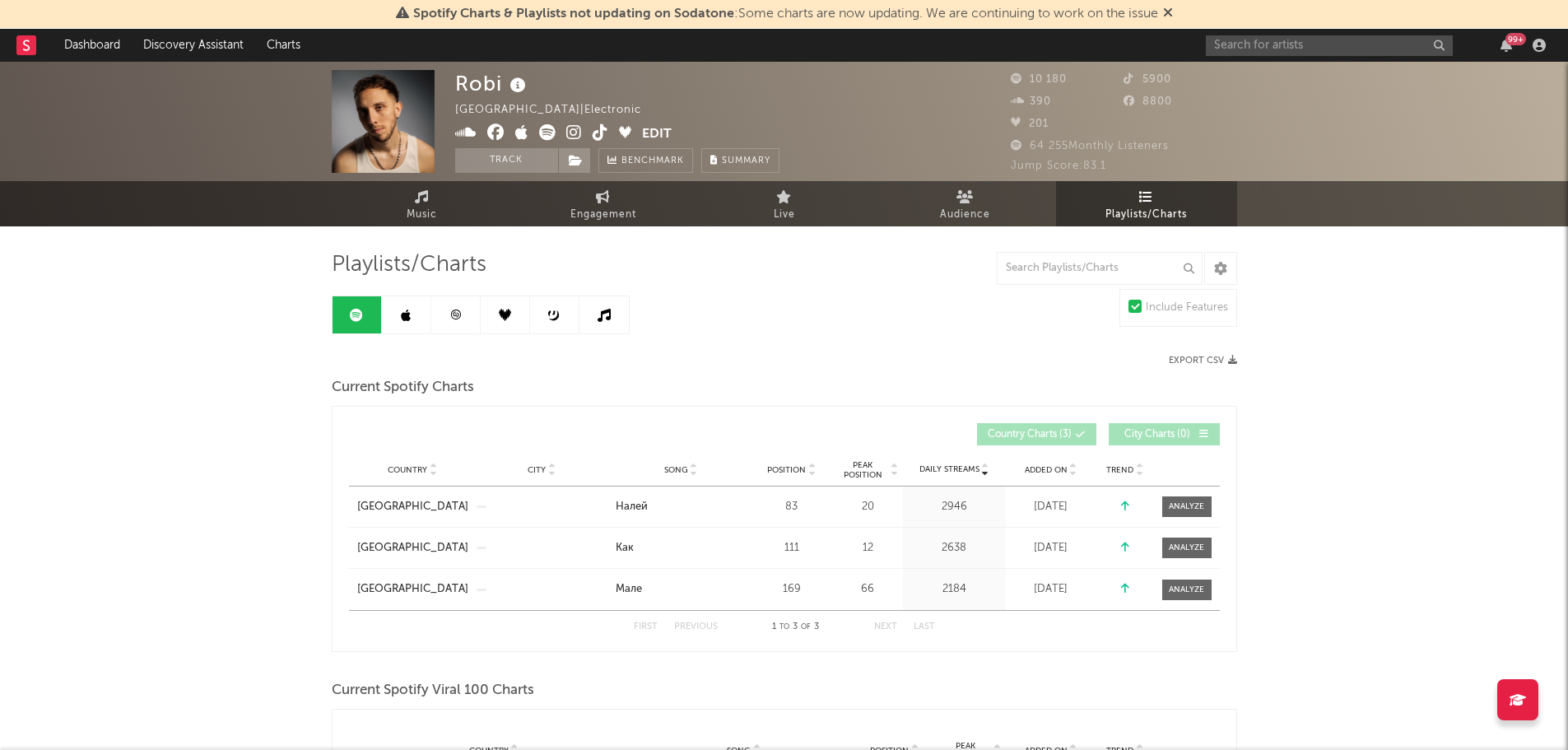
click at [408, 324] on link at bounding box center [406, 315] width 49 height 37
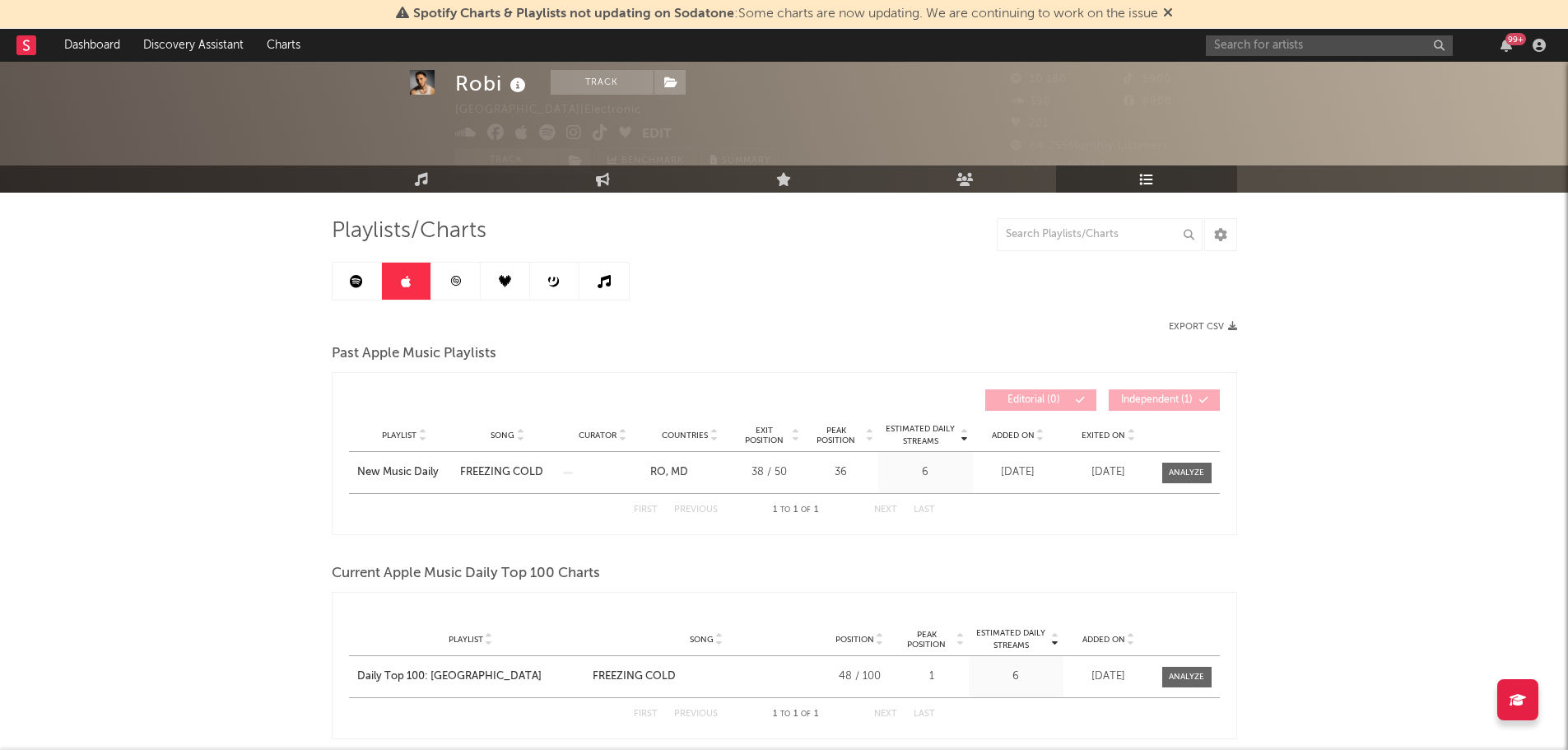
scroll to position [27, 0]
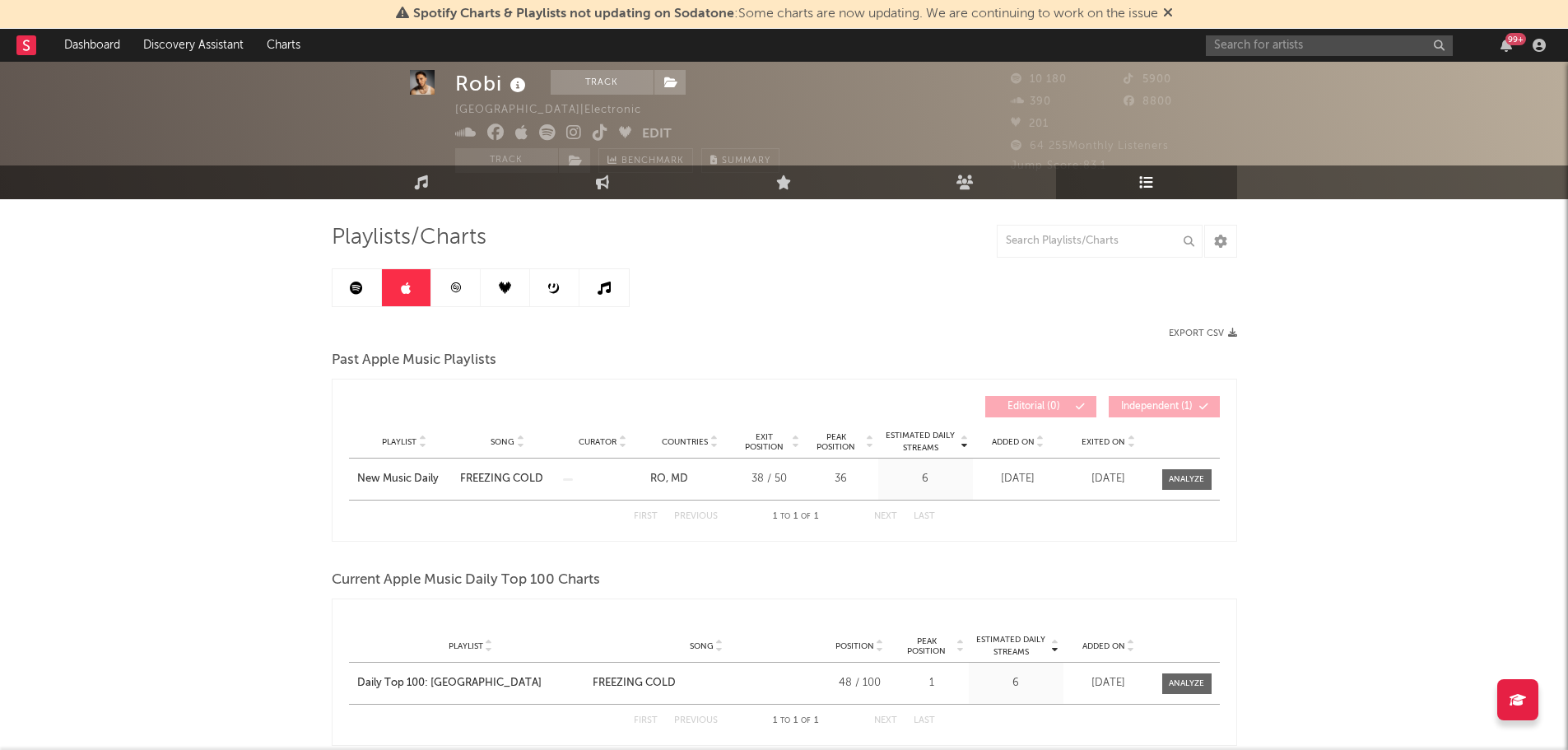
click at [471, 291] on link at bounding box center [456, 287] width 49 height 37
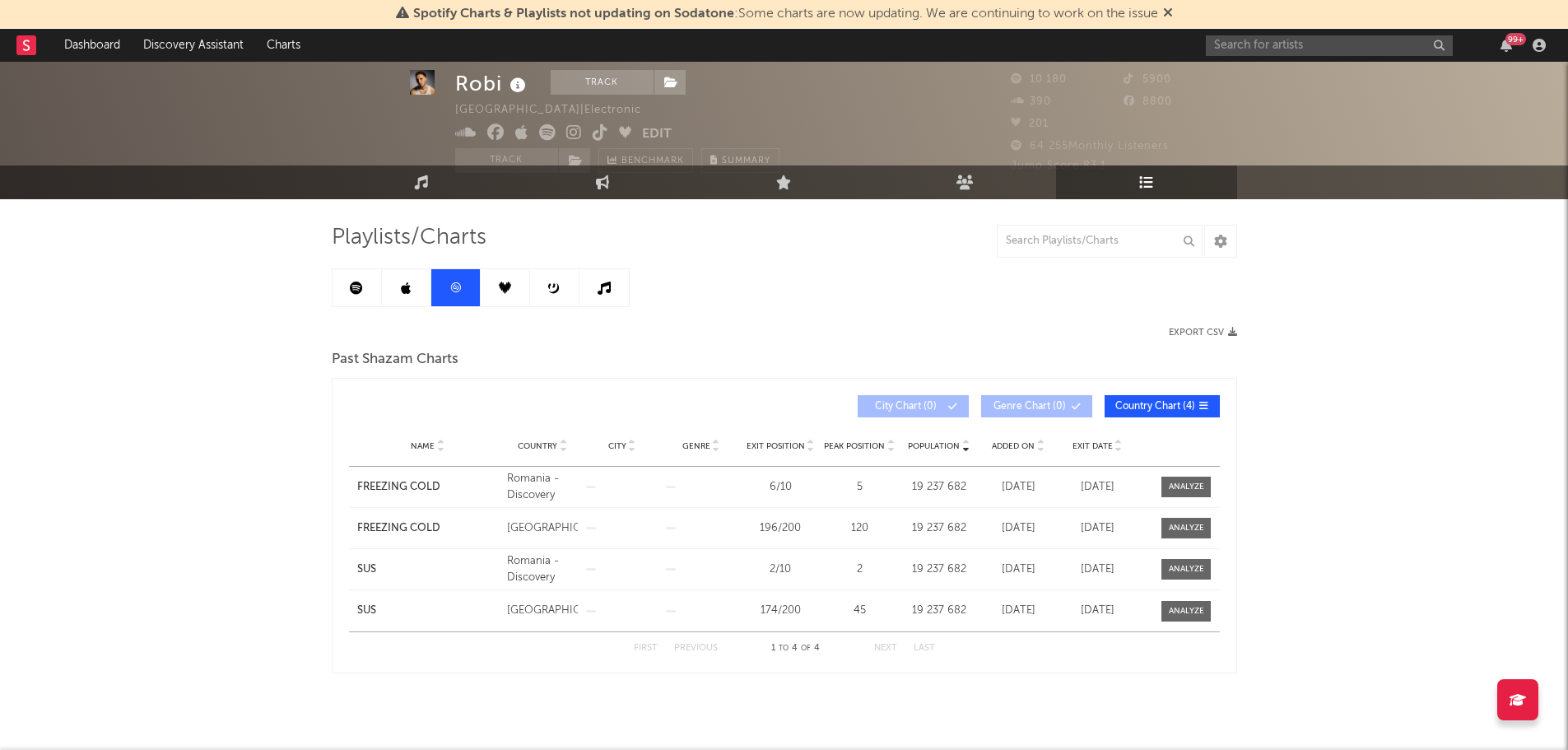
click at [506, 287] on icon at bounding box center [505, 287] width 12 height 12
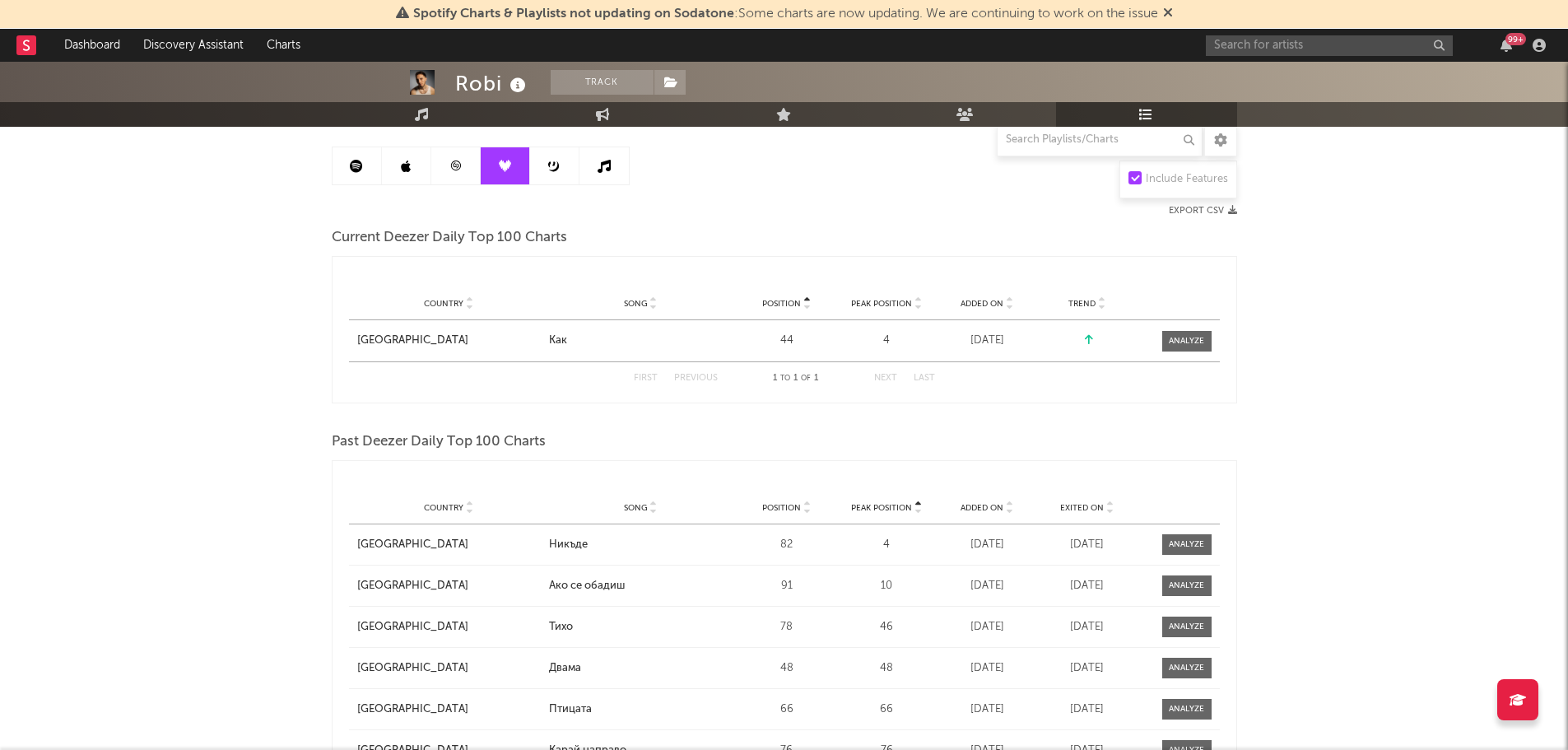
scroll to position [117, 0]
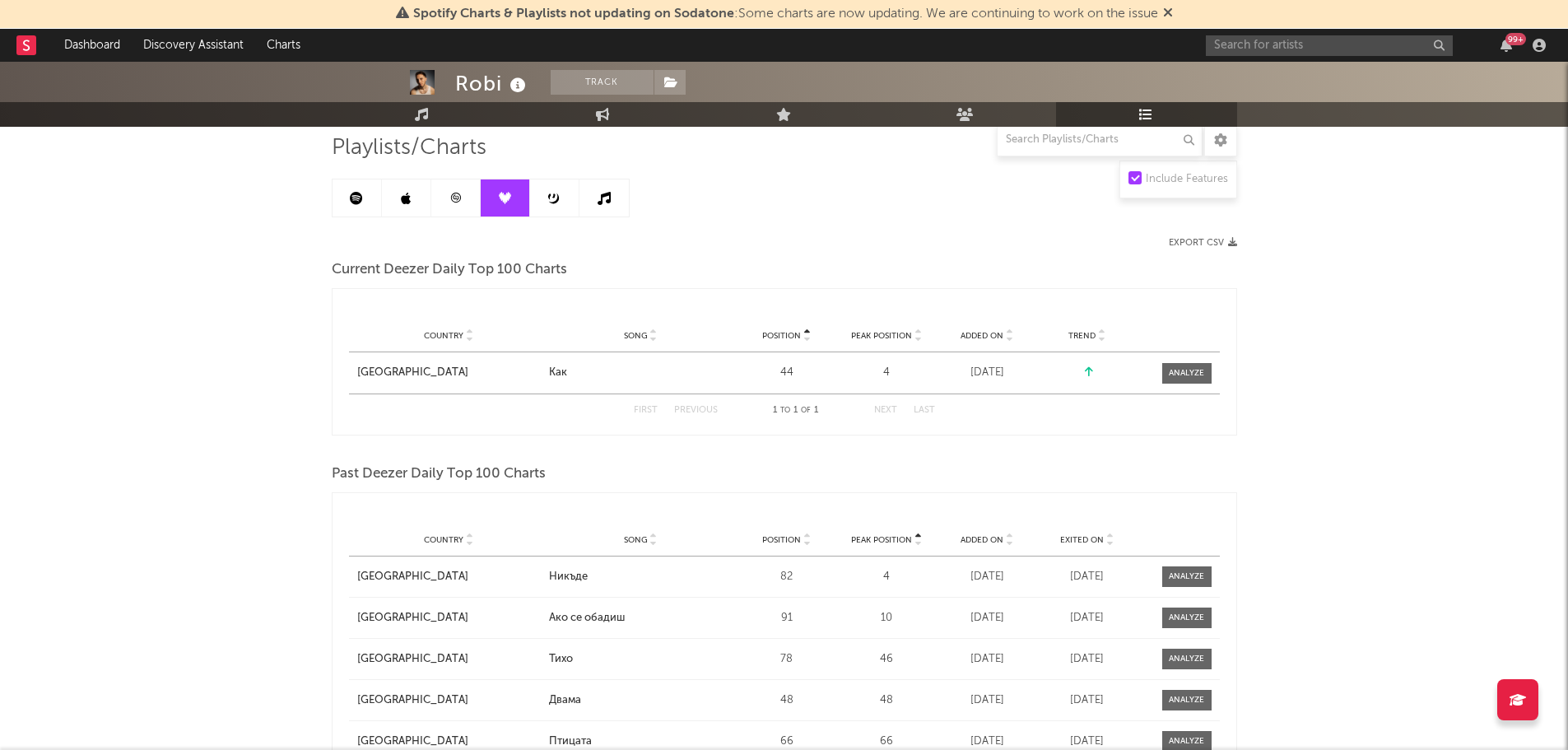
click at [543, 195] on link at bounding box center [554, 198] width 49 height 37
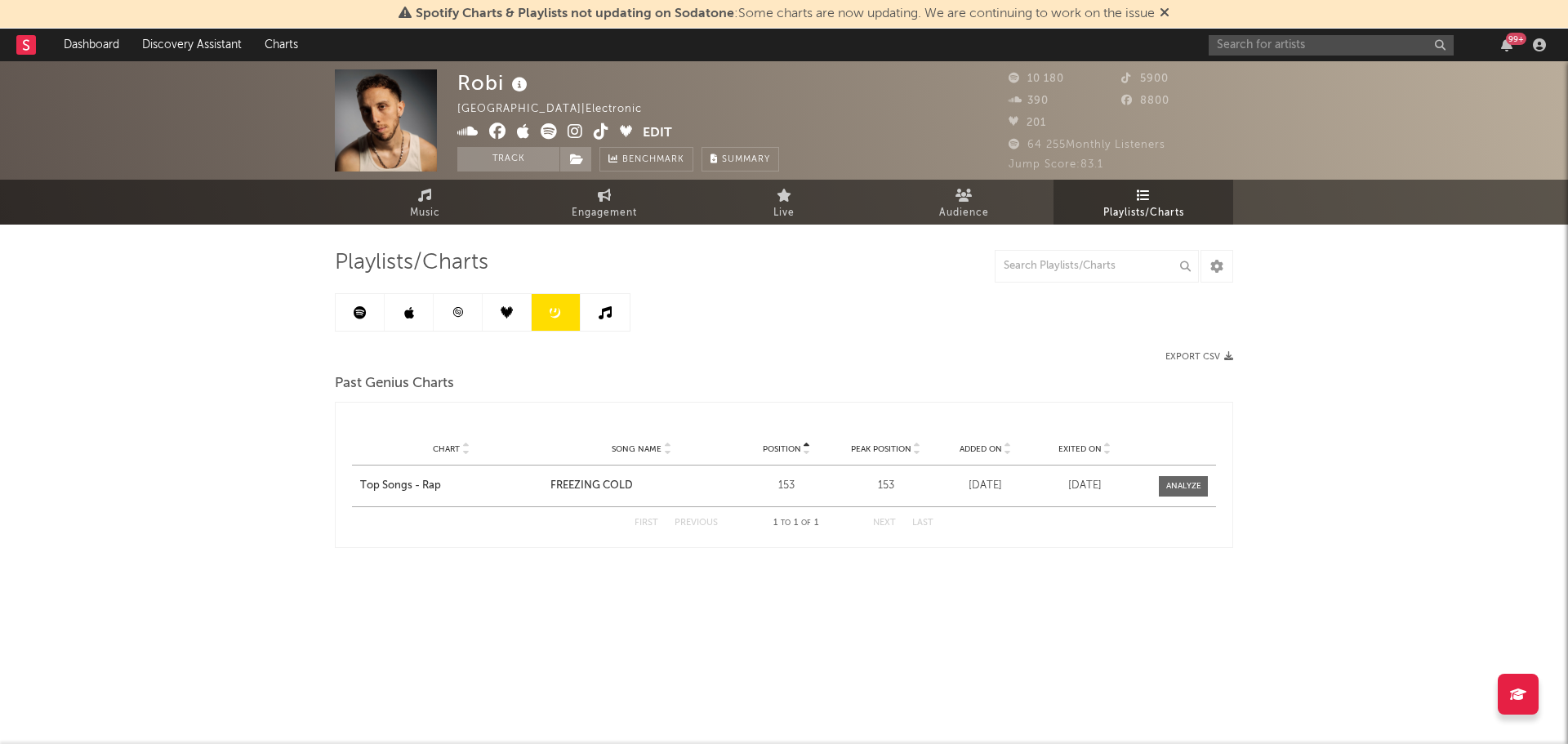
drag, startPoint x: 347, startPoint y: 312, endPoint x: 456, endPoint y: 305, distance: 109.2
click at [348, 313] on link at bounding box center [360, 312] width 49 height 37
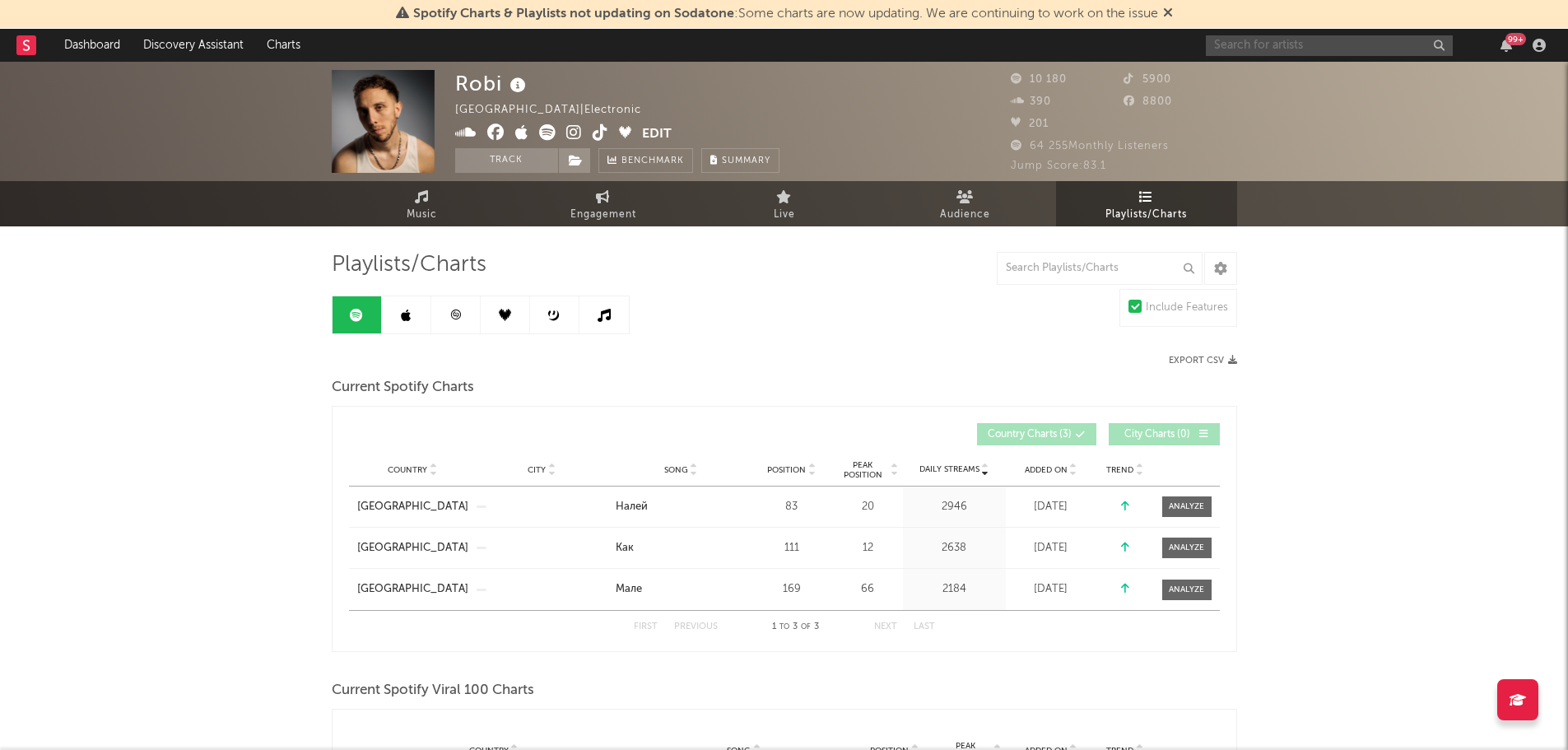
click at [1287, 47] on input "text" at bounding box center [1329, 46] width 247 height 21
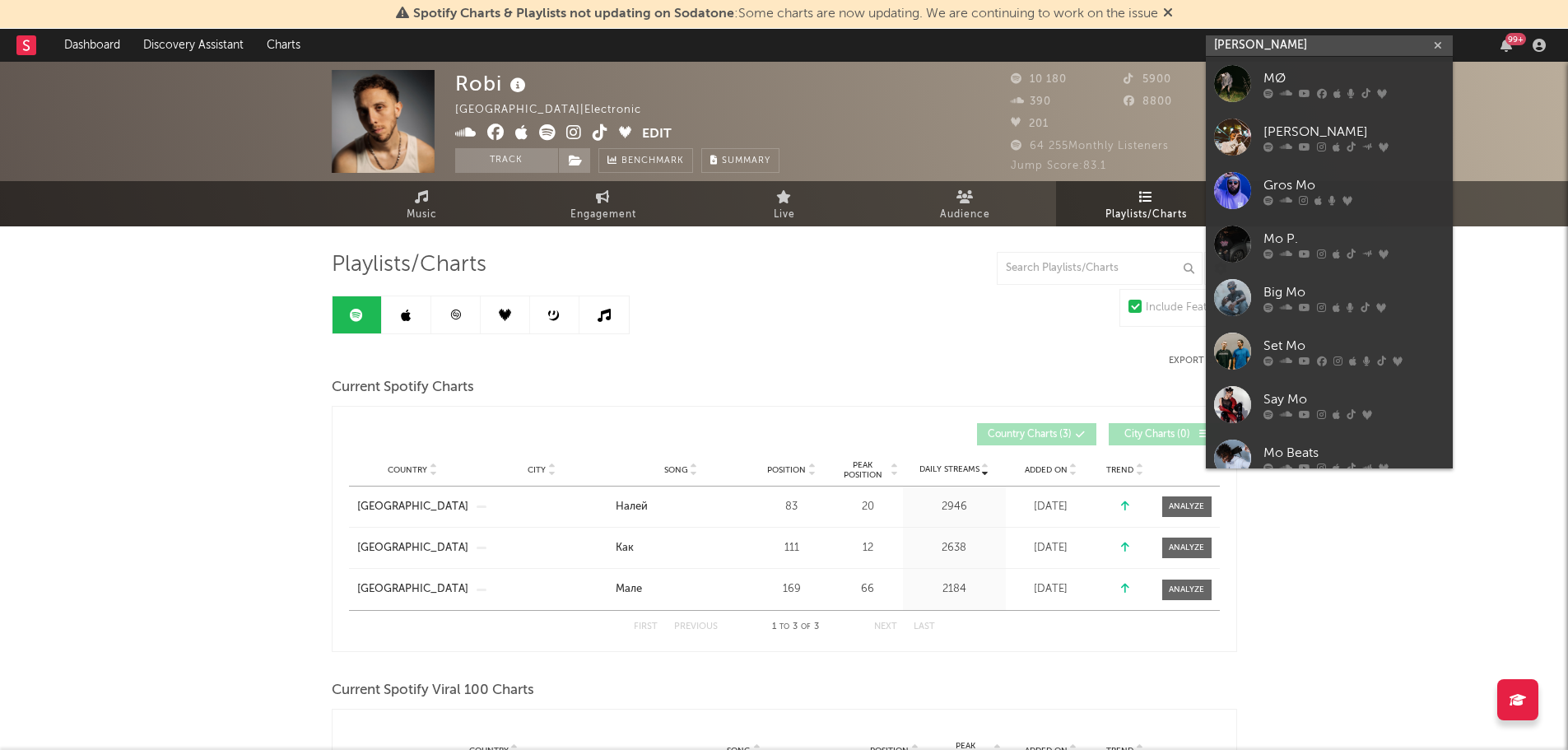
click at [1258, 48] on input "mona" at bounding box center [1329, 46] width 247 height 21
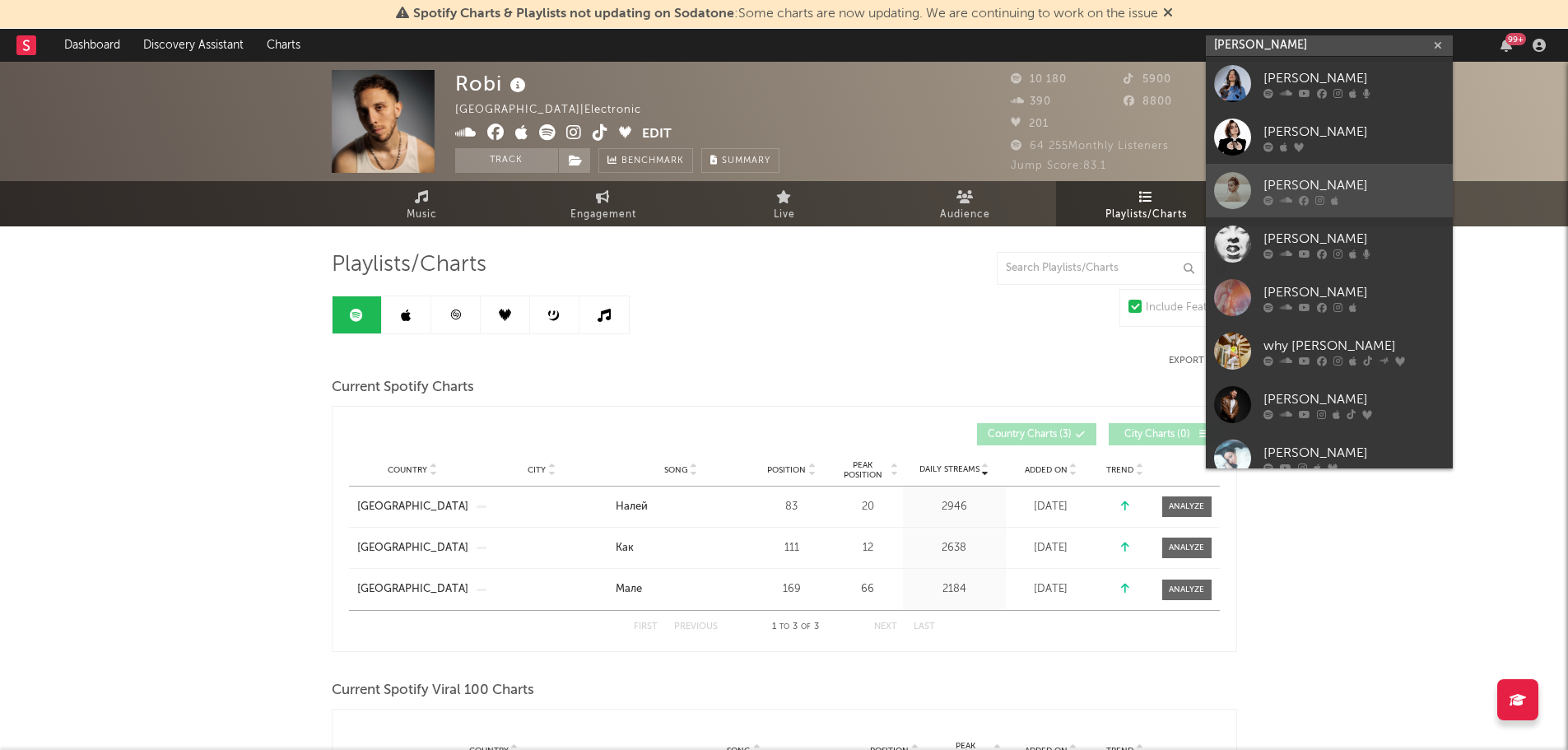
type input "mona"
click at [1224, 190] on div at bounding box center [1233, 190] width 37 height 37
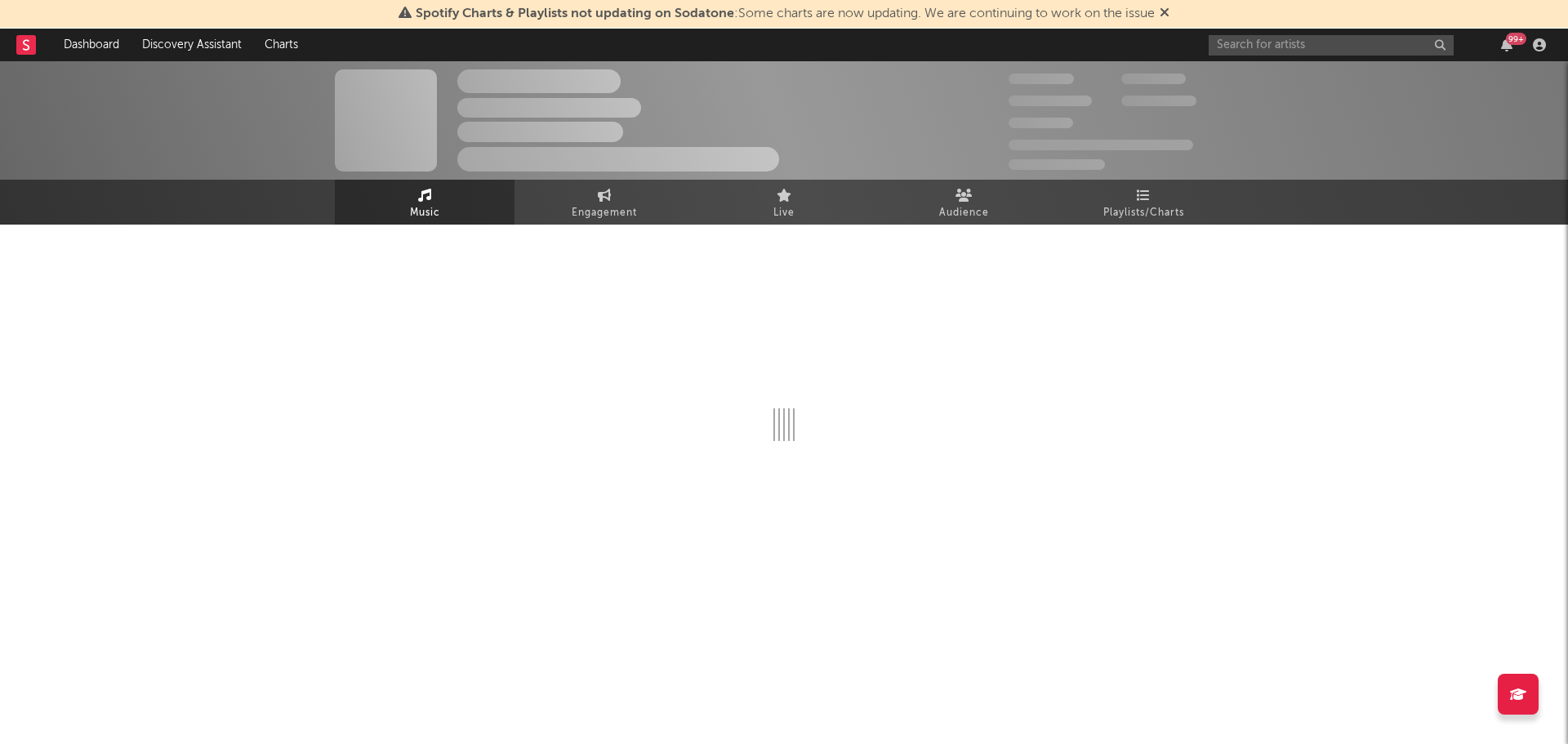
select select "1w"
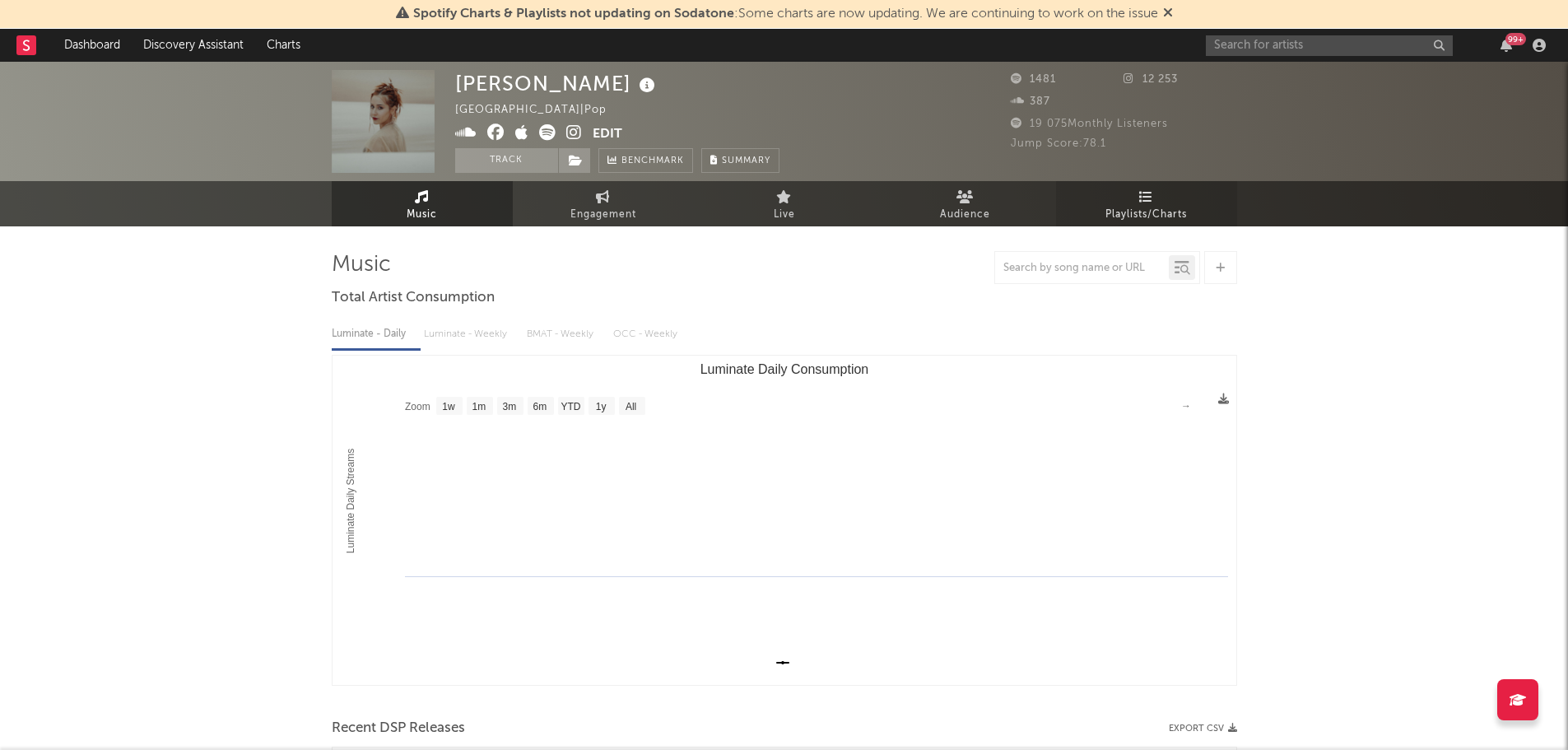
click at [1140, 203] on icon at bounding box center [1145, 197] width 14 height 13
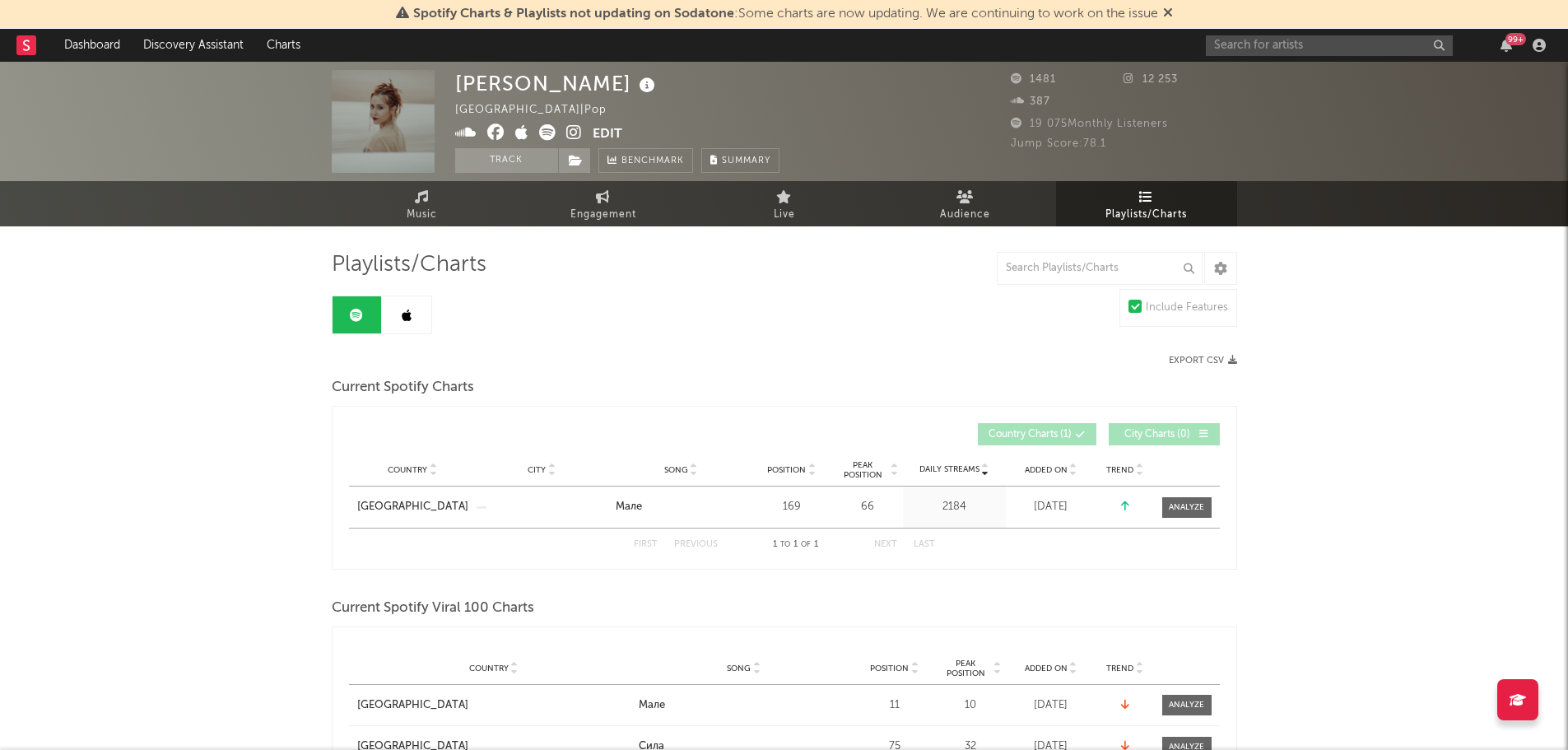
click at [397, 321] on link at bounding box center [406, 315] width 49 height 37
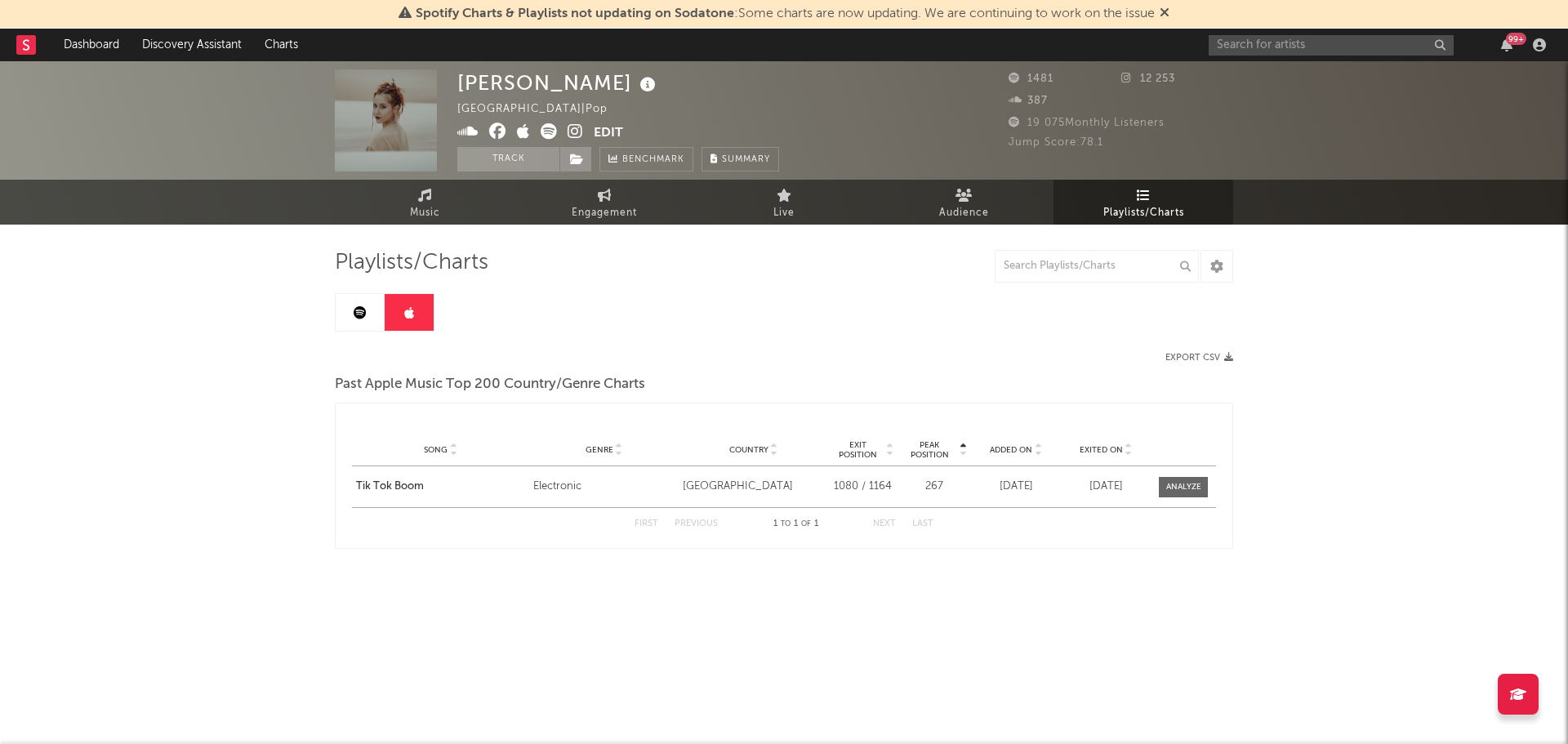
click at [368, 317] on link at bounding box center [360, 312] width 49 height 37
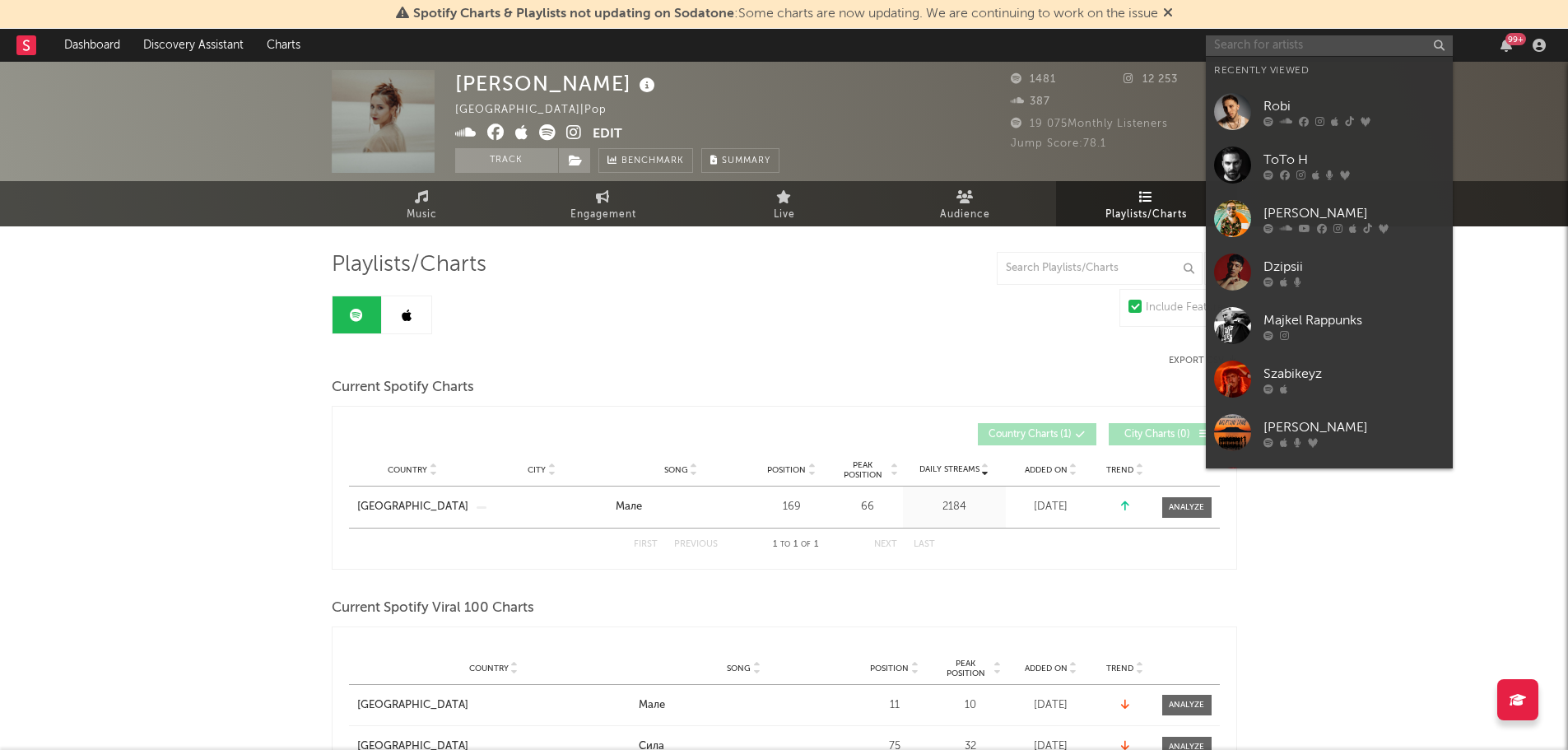
click at [1272, 50] on input "text" at bounding box center [1329, 46] width 247 height 21
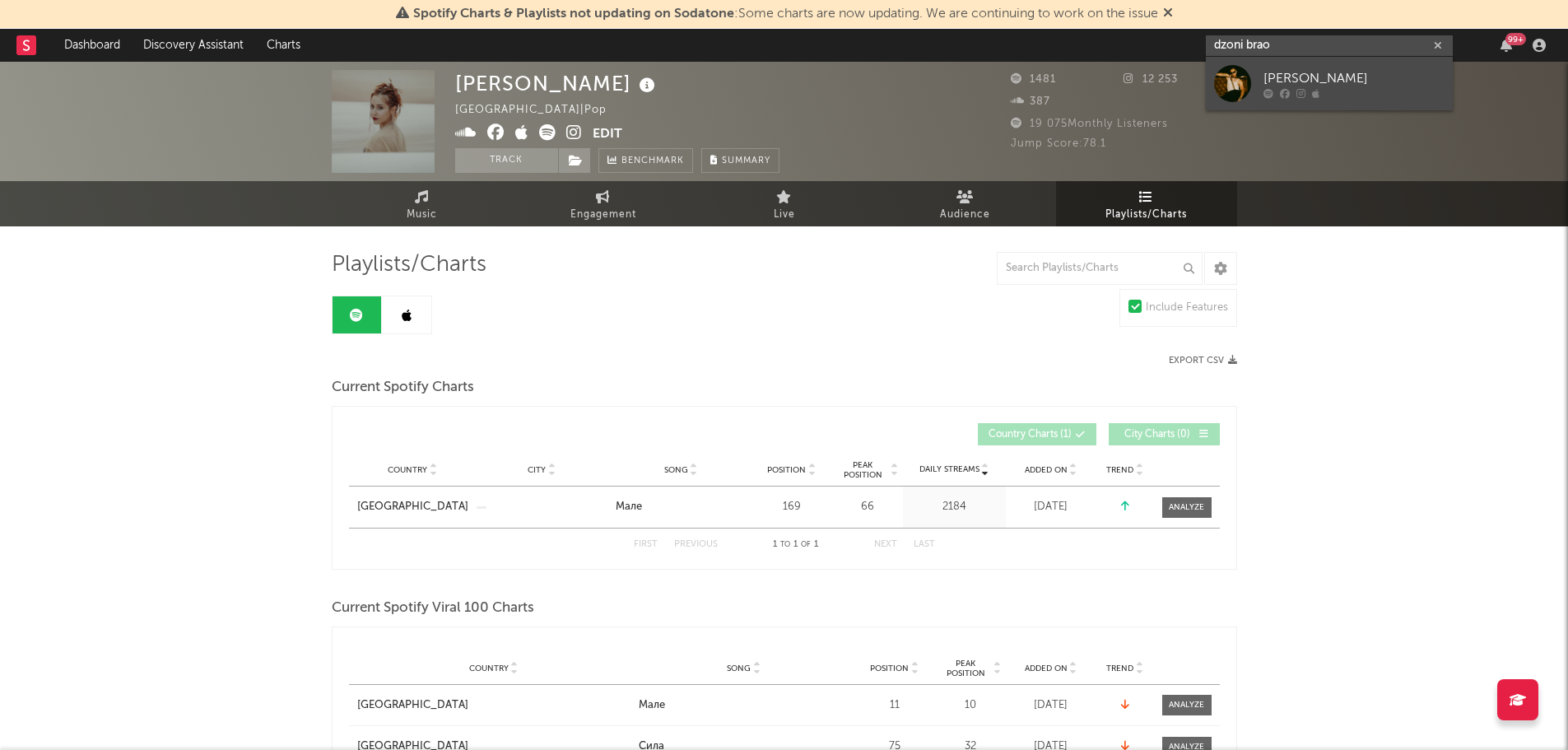
type input "dzoni brao"
click at [1240, 87] on div at bounding box center [1233, 83] width 37 height 37
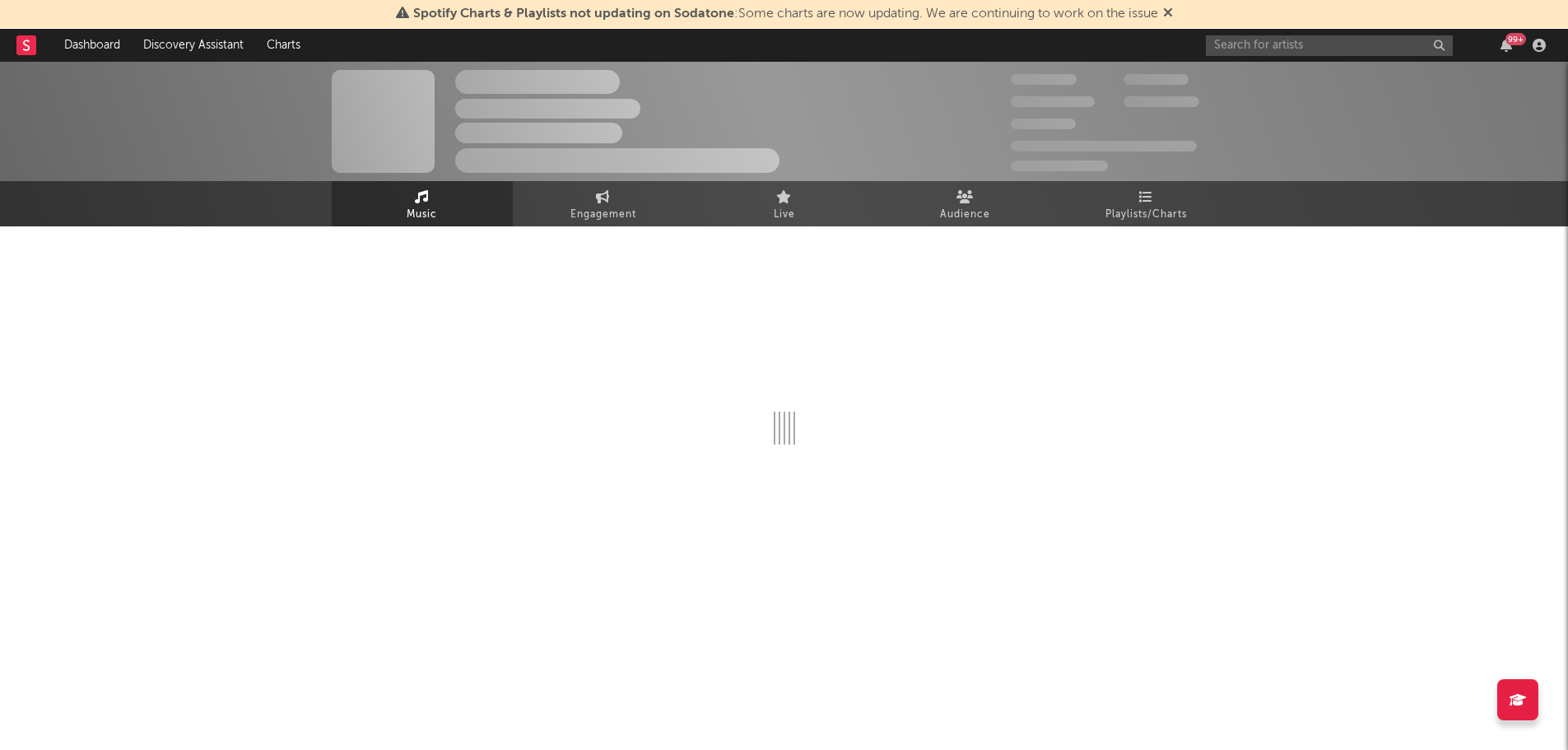
select select "6m"
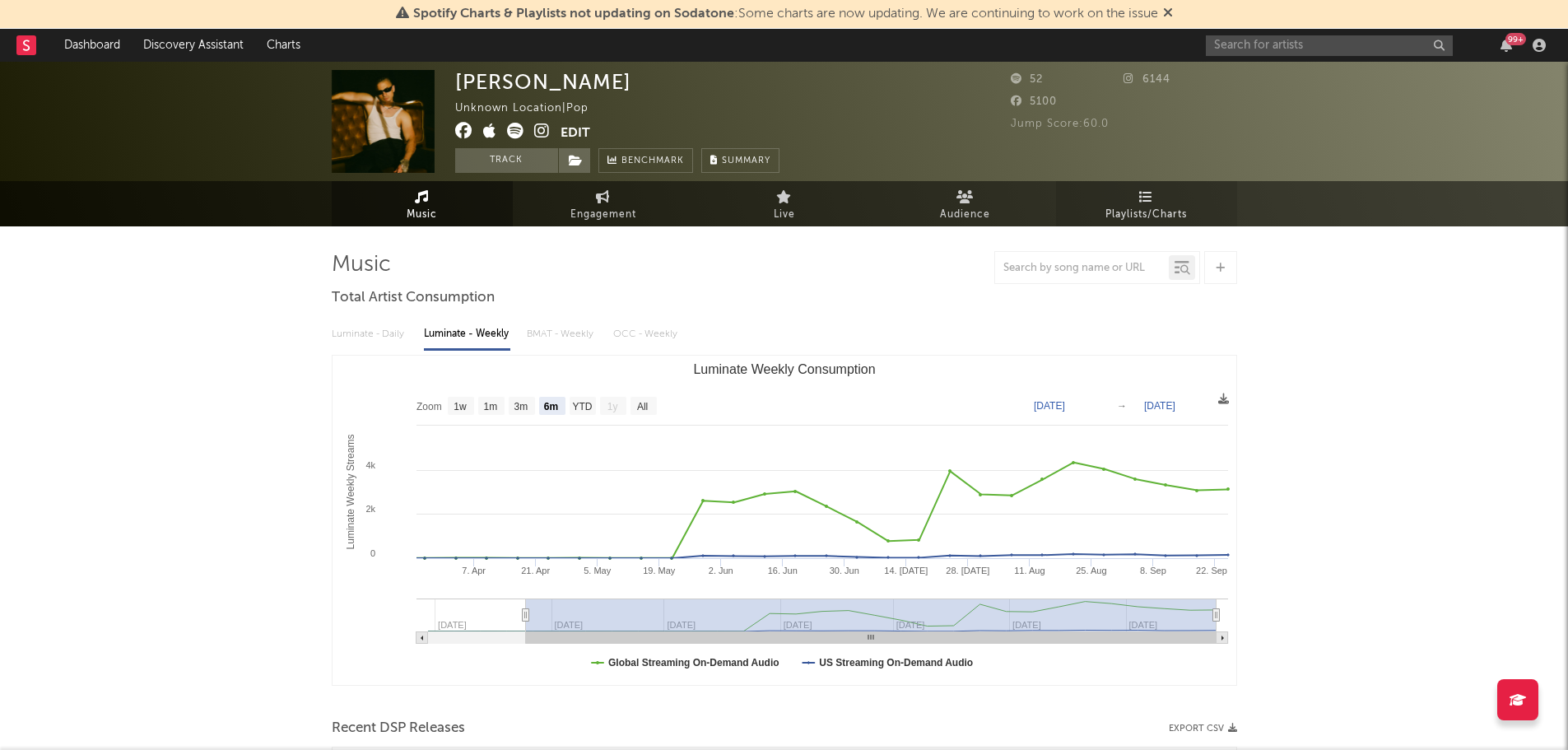
click at [1137, 216] on span "Playlists/Charts" at bounding box center [1146, 215] width 81 height 20
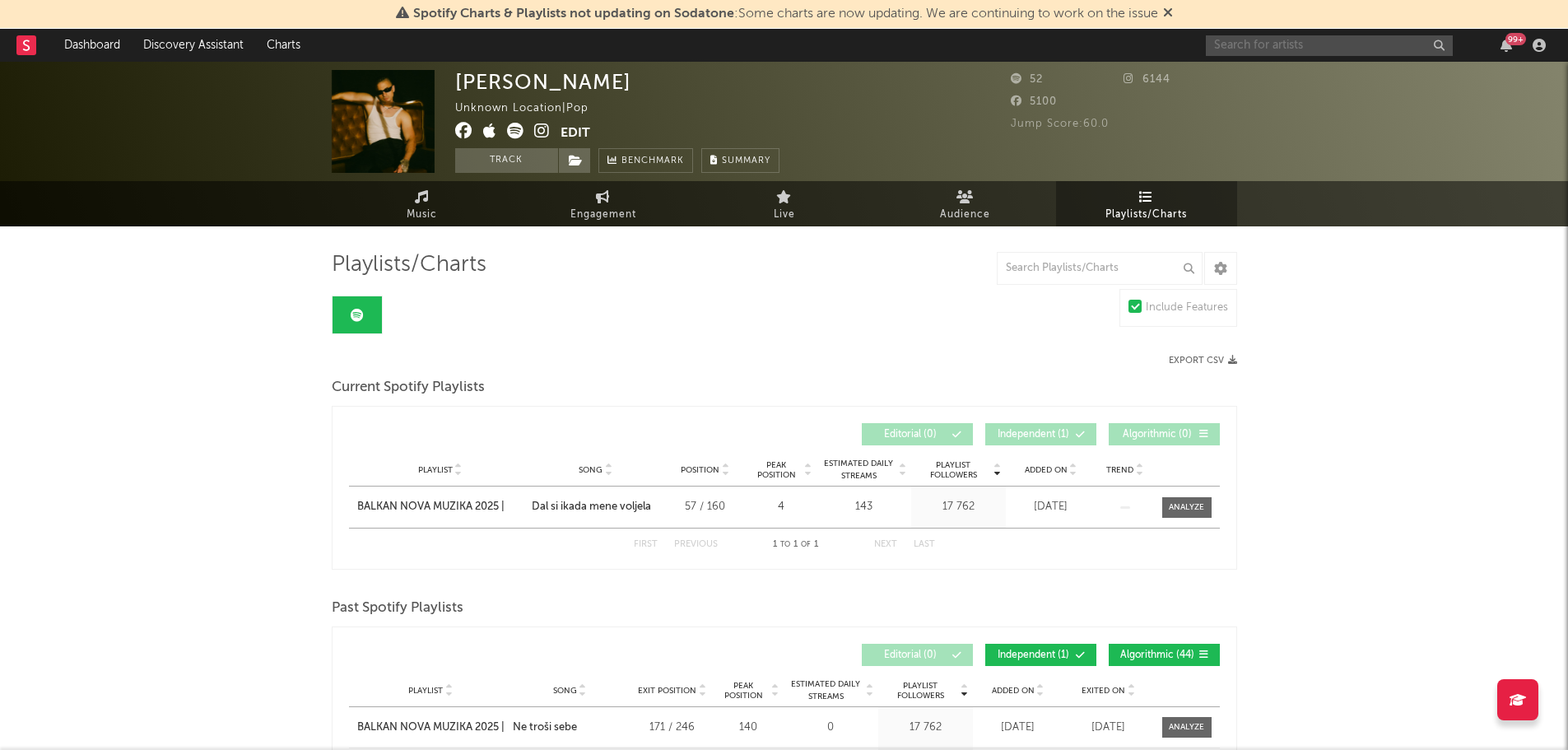
click at [1244, 43] on input "text" at bounding box center [1329, 46] width 247 height 21
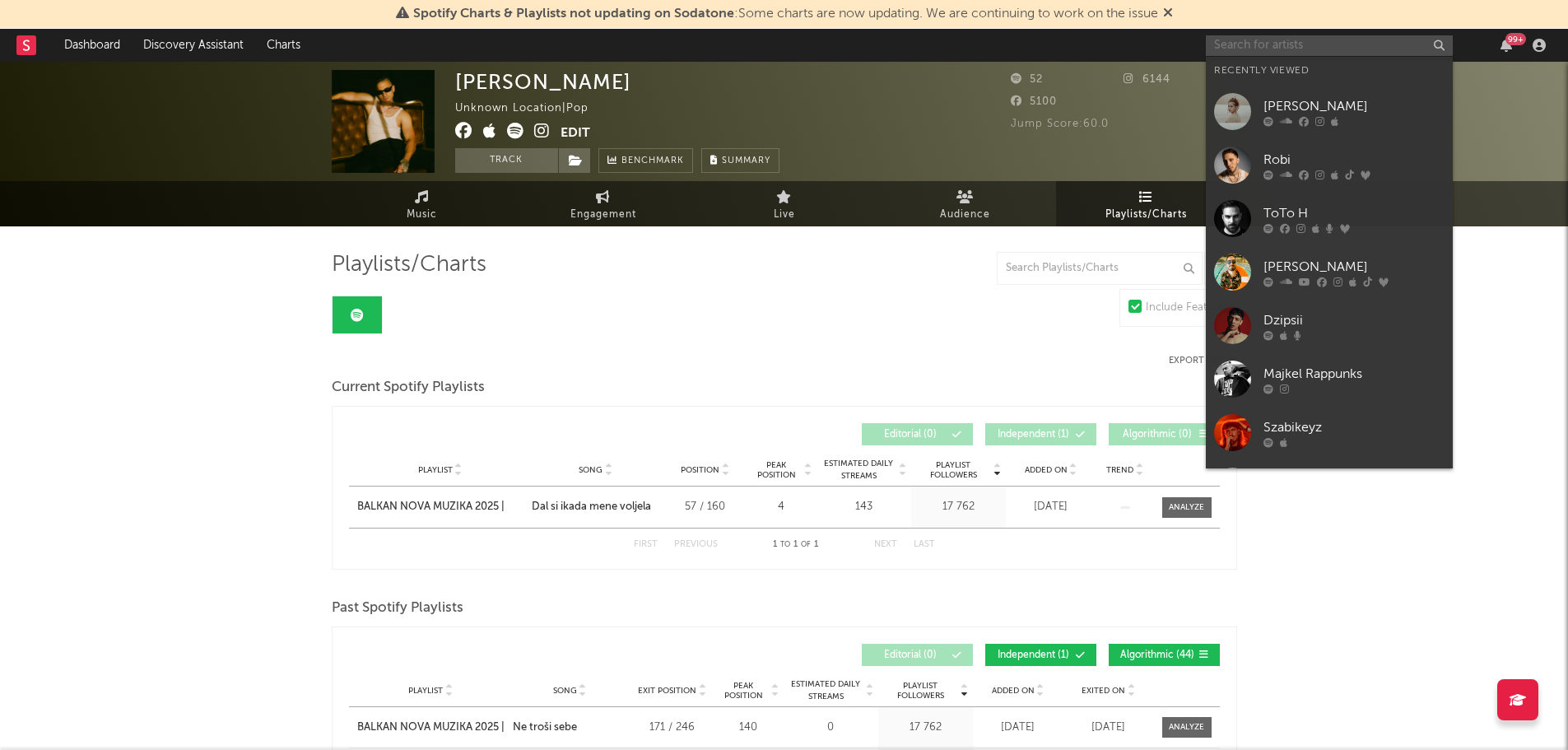
click at [1243, 43] on input "text" at bounding box center [1329, 46] width 247 height 21
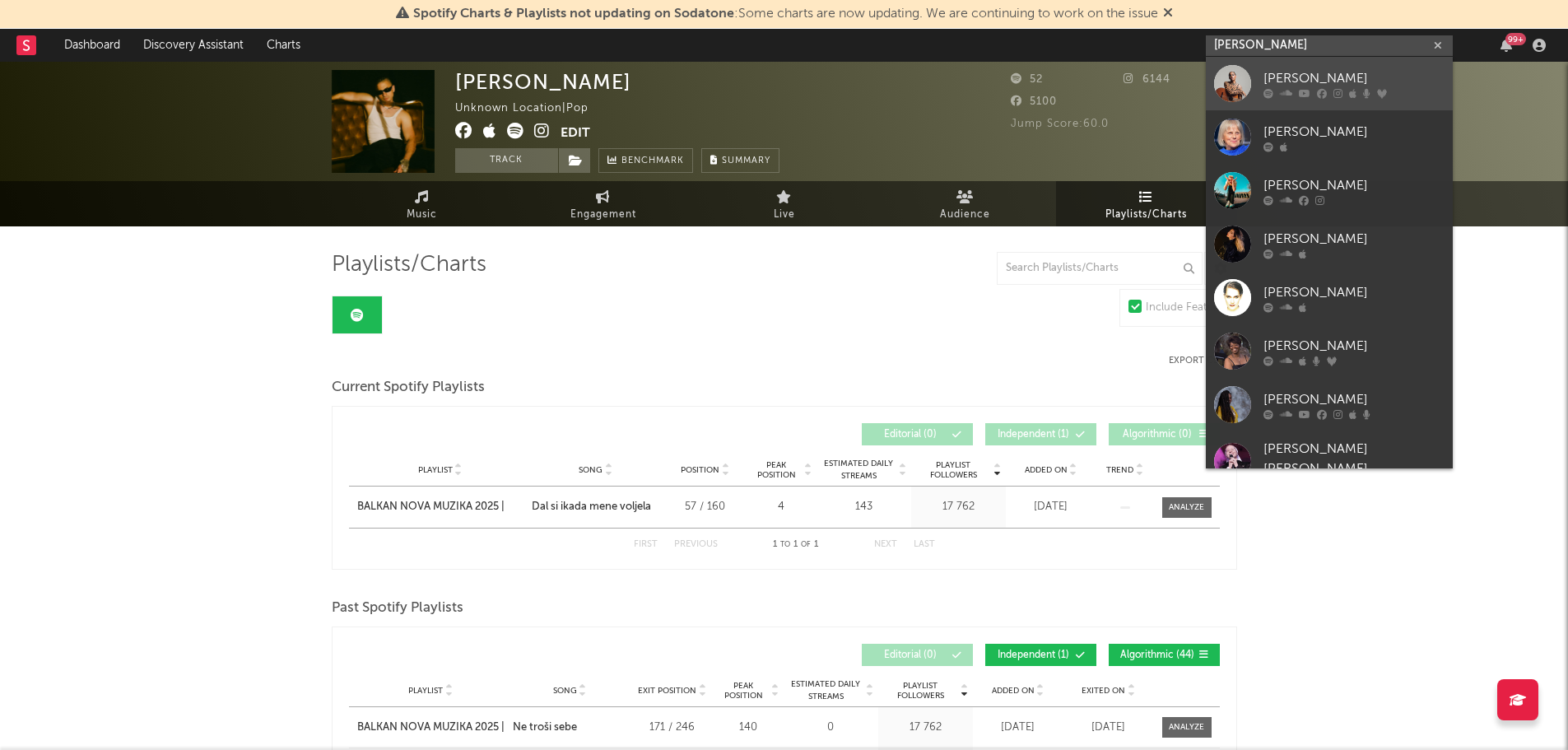
type input "[PERSON_NAME]"
click at [1233, 96] on div at bounding box center [1233, 83] width 37 height 37
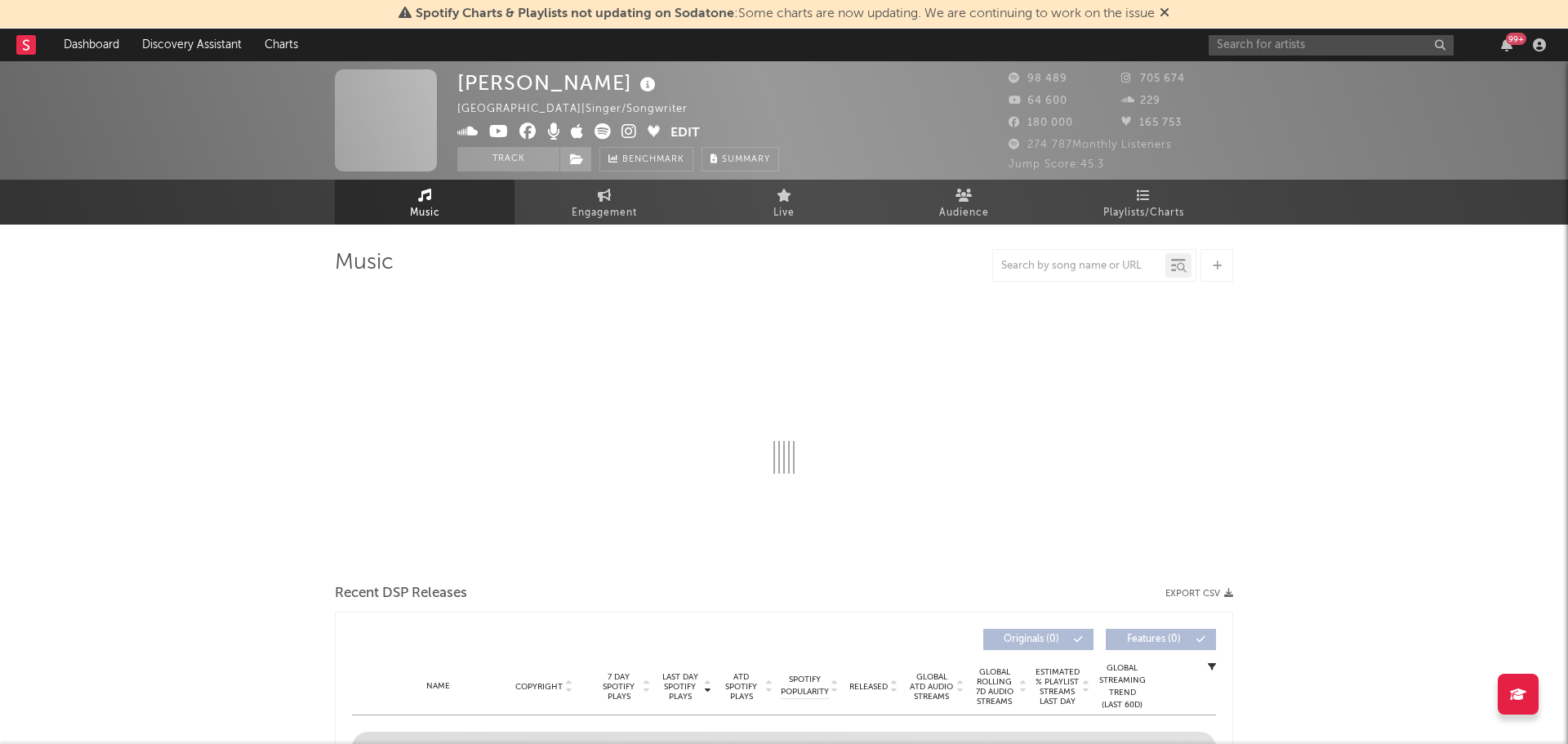
select select "6m"
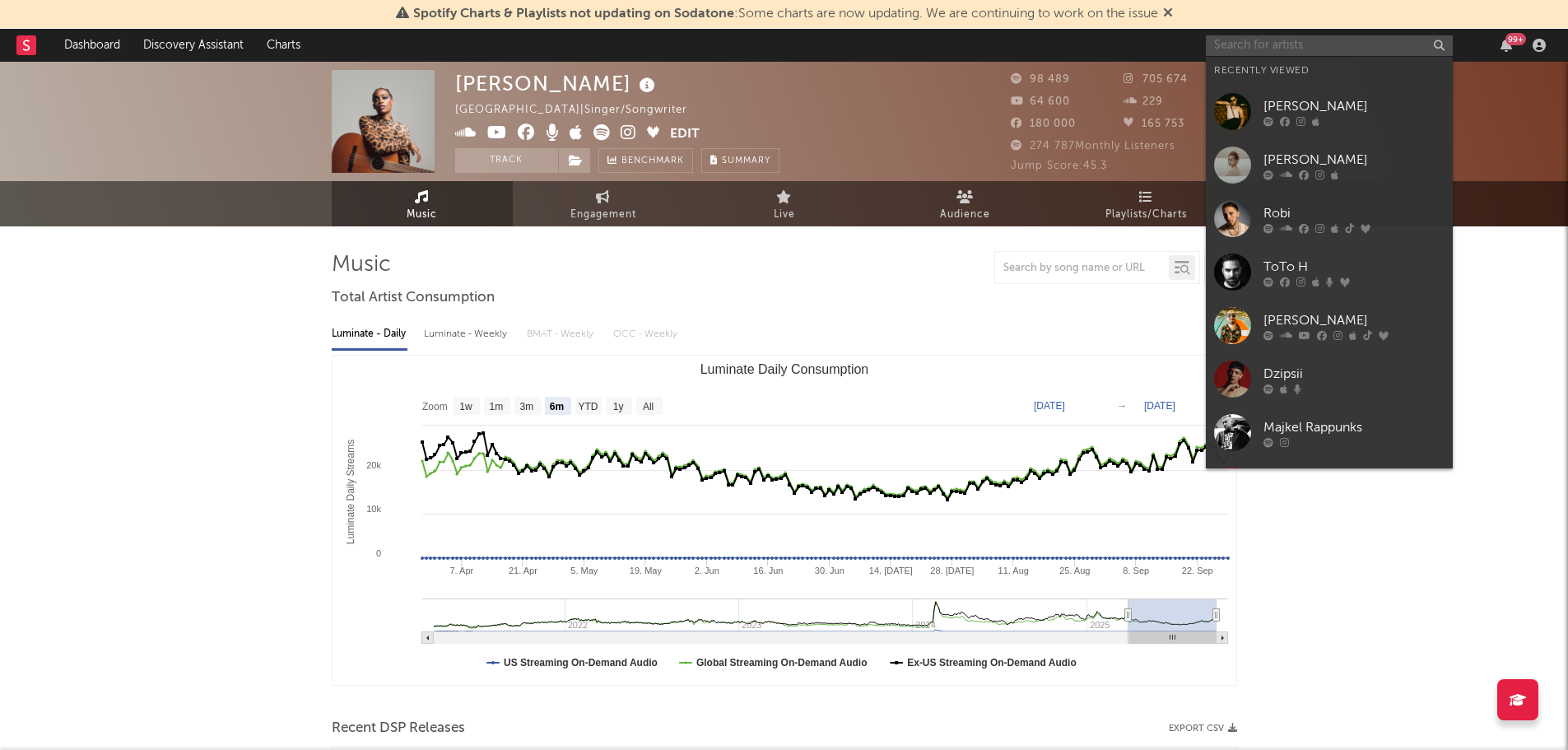
click at [1236, 51] on input "text" at bounding box center [1329, 46] width 247 height 21
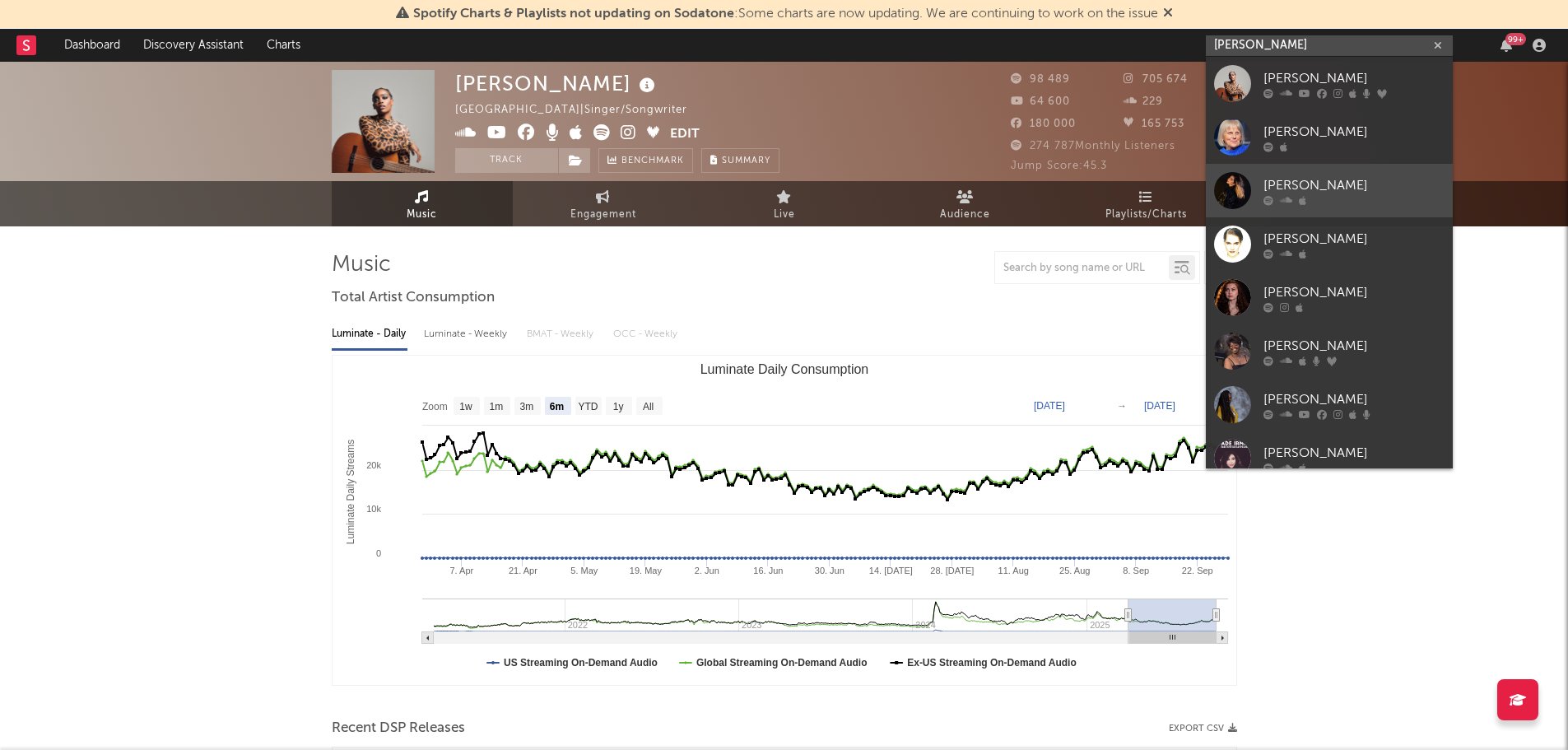
type input "irma"
click at [1234, 189] on div at bounding box center [1233, 190] width 37 height 37
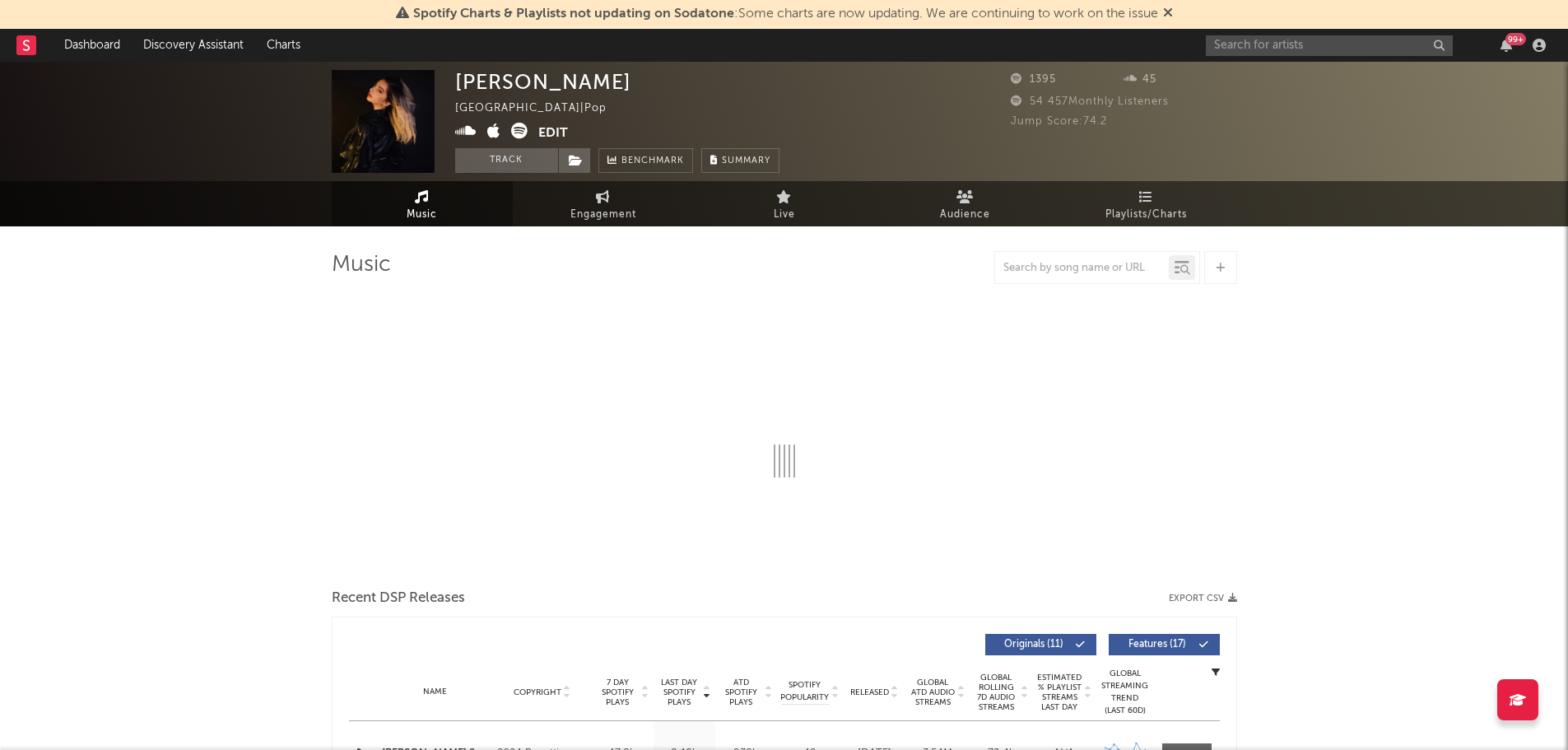
select select "1w"
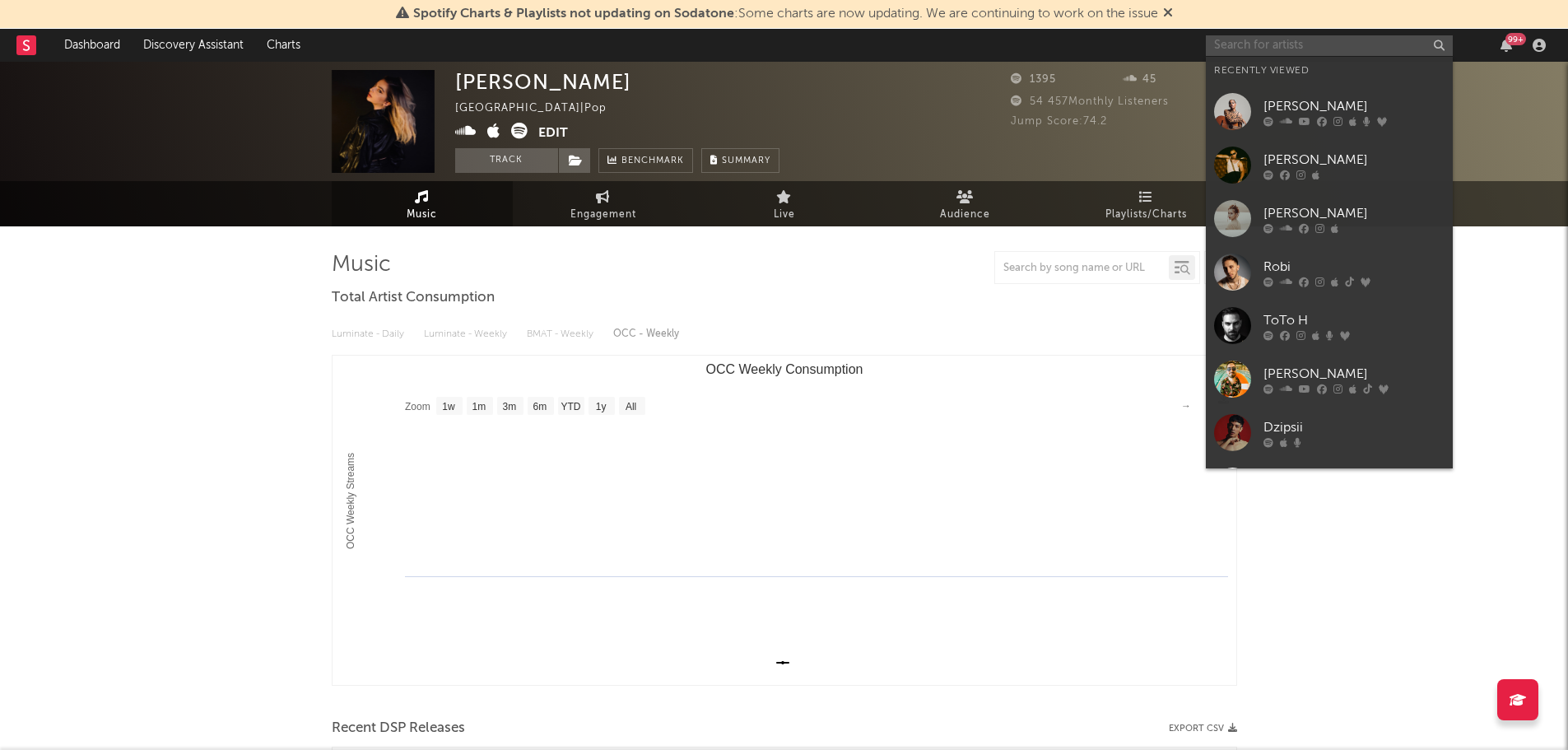
click at [1248, 48] on input "text" at bounding box center [1329, 46] width 247 height 21
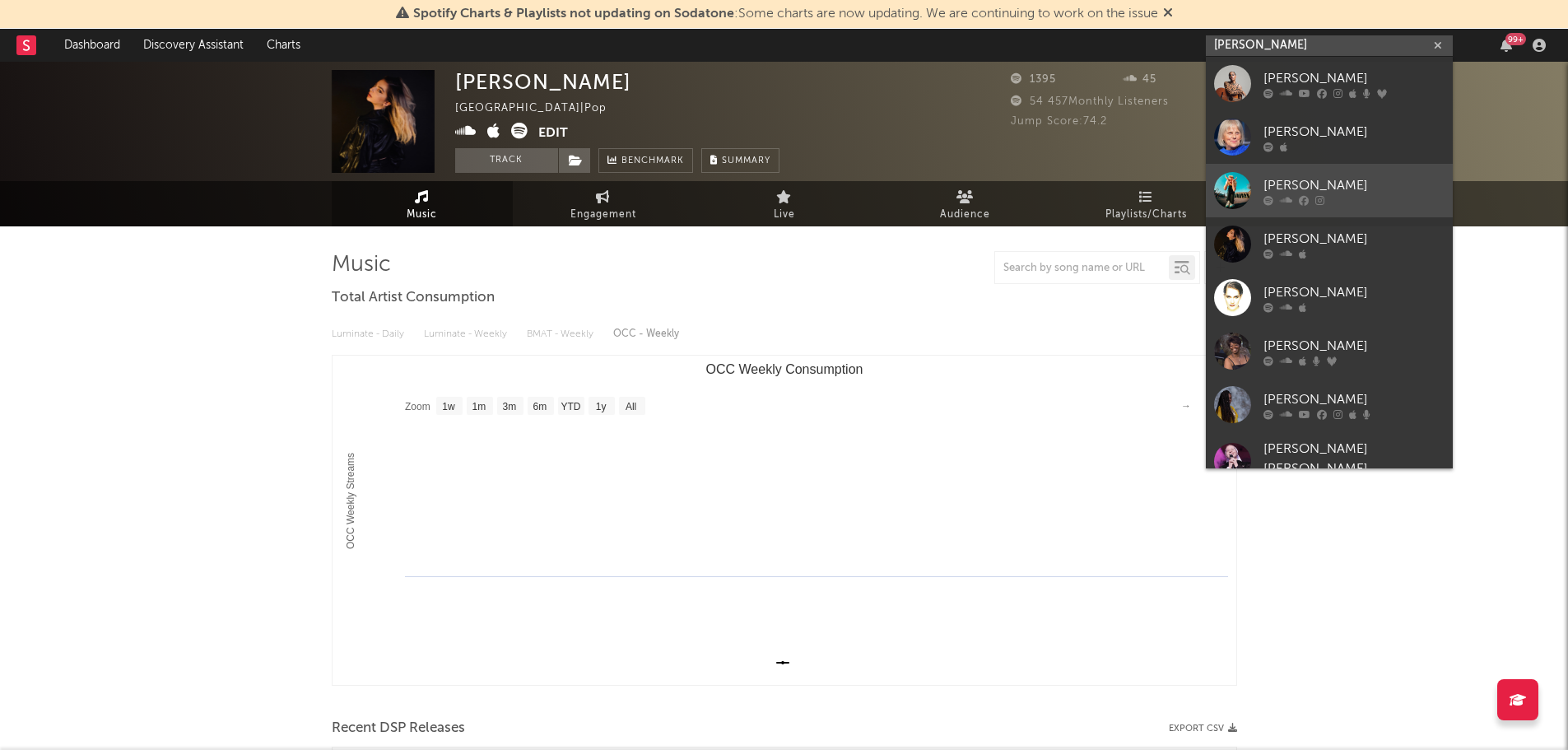
type input "[PERSON_NAME]"
click at [1239, 203] on div at bounding box center [1233, 190] width 37 height 37
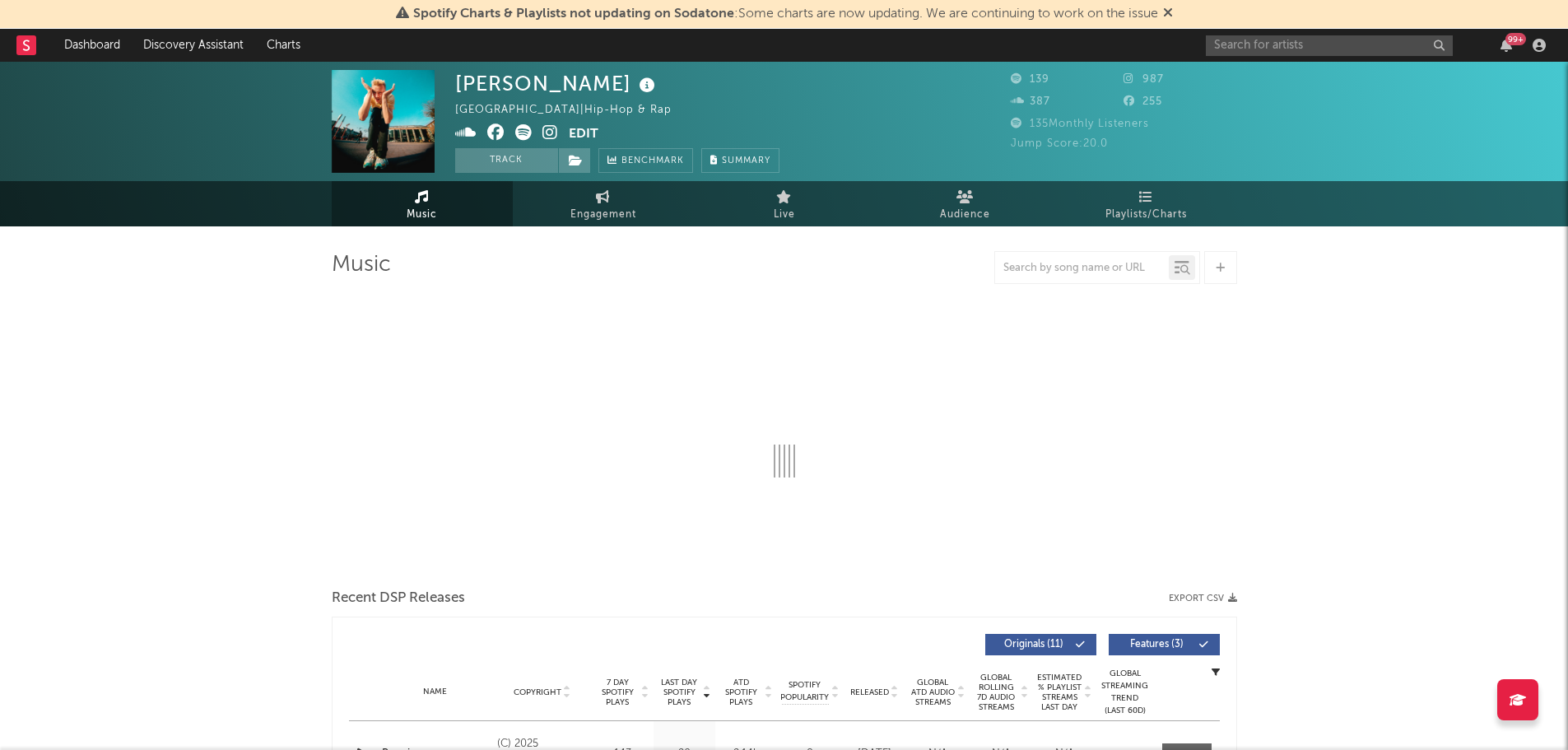
select select "1w"
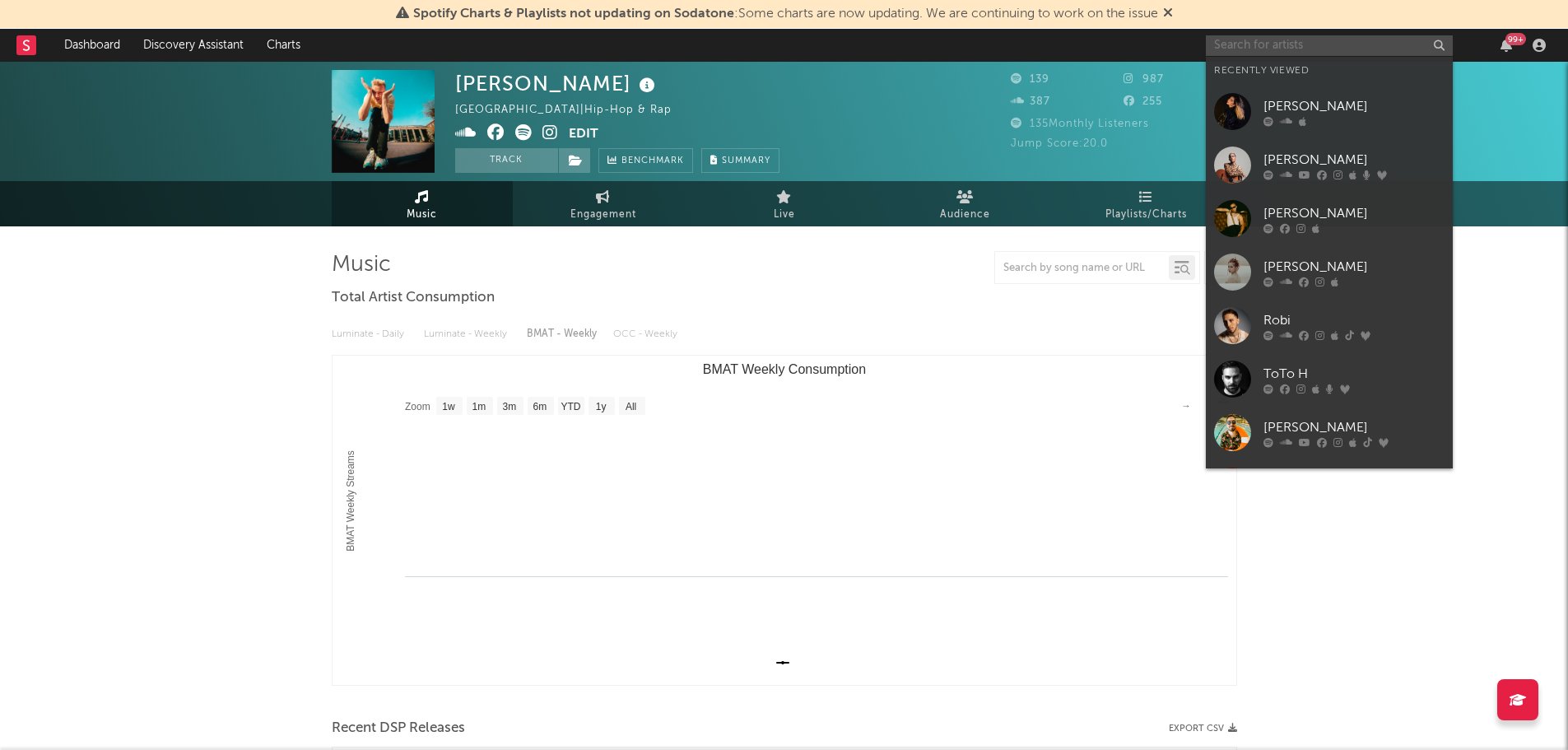
click at [1235, 47] on input "text" at bounding box center [1329, 46] width 247 height 21
select select "1w"
click at [1268, 42] on input "text" at bounding box center [1329, 46] width 247 height 21
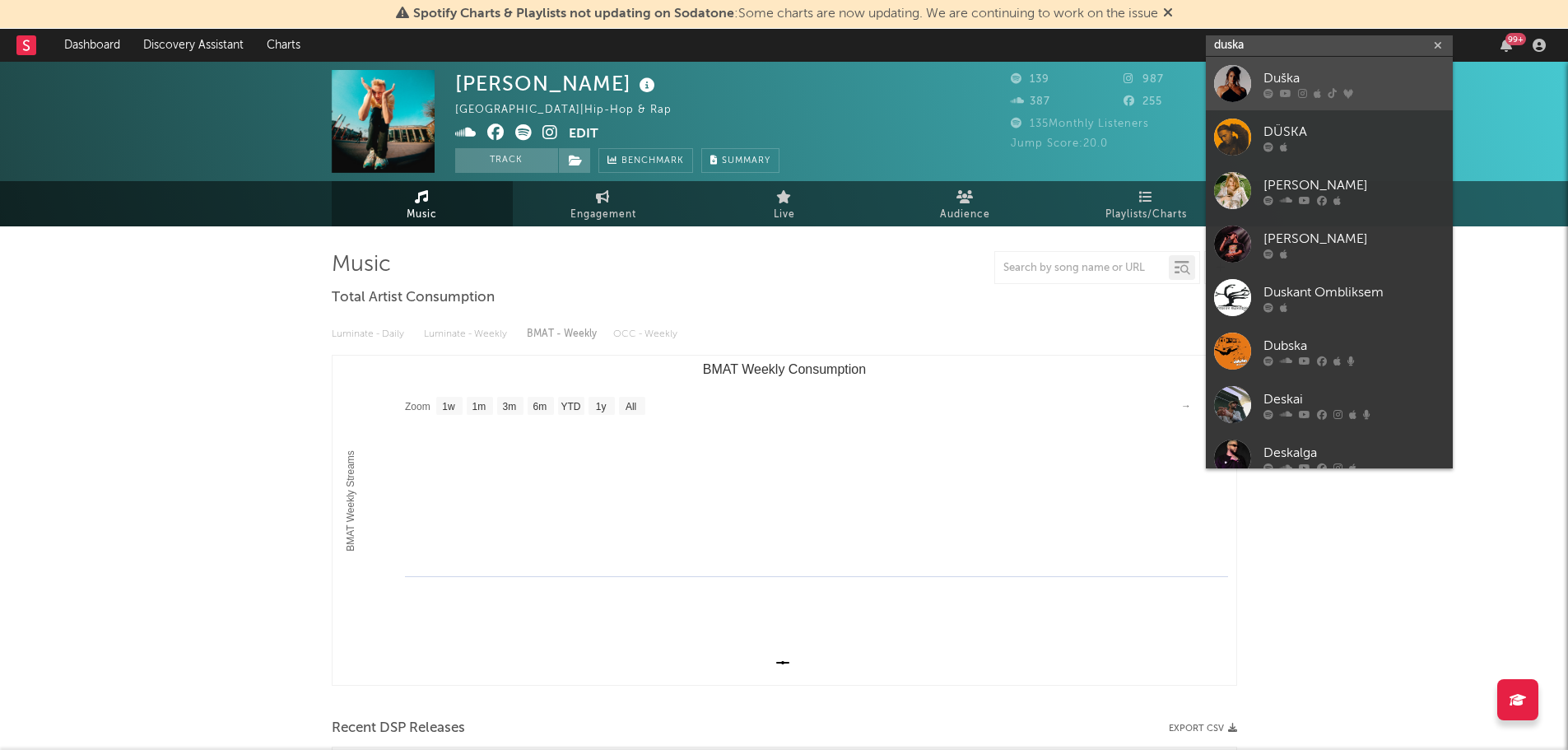
type input "duska"
click at [1277, 74] on div "Duška" at bounding box center [1354, 78] width 181 height 20
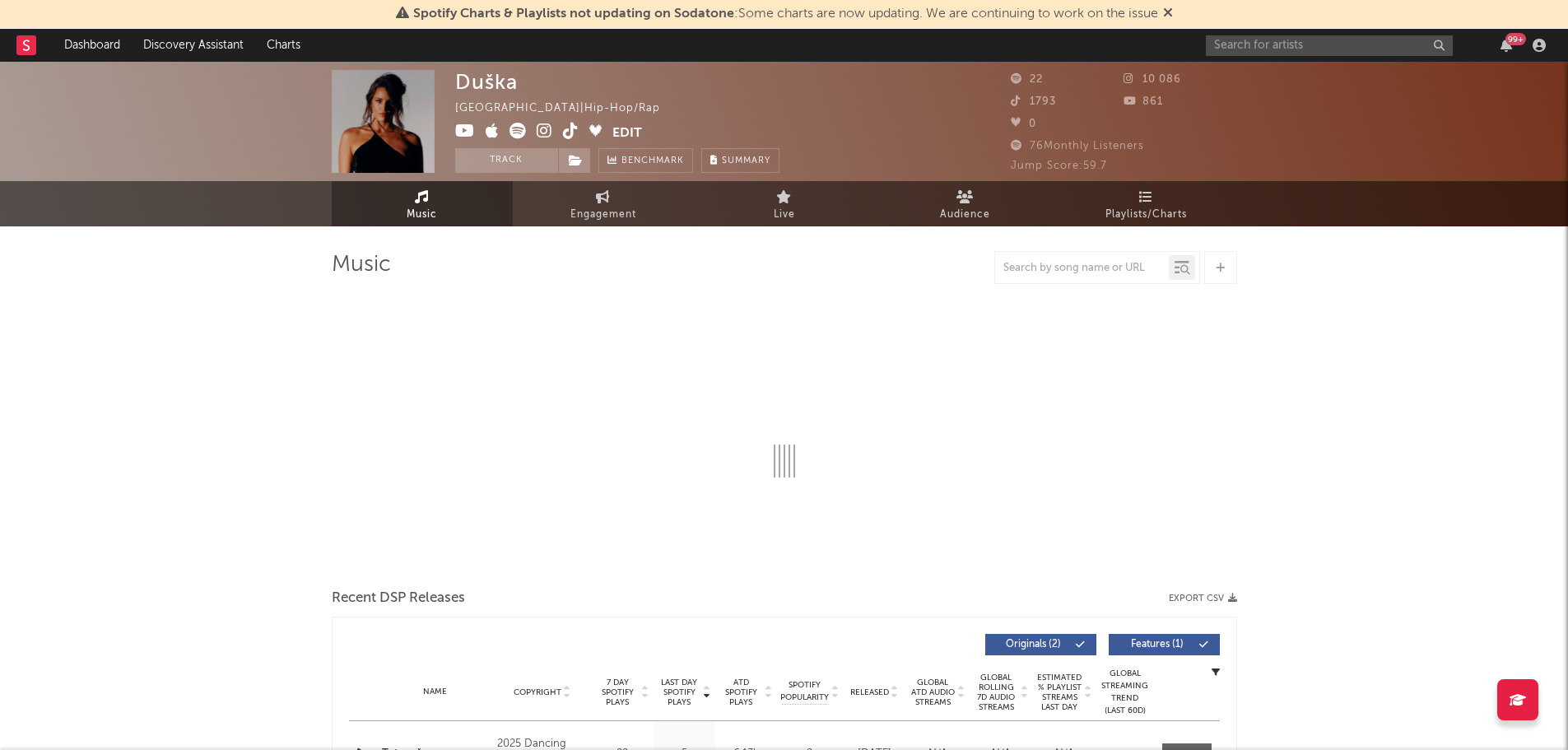
select select "6m"
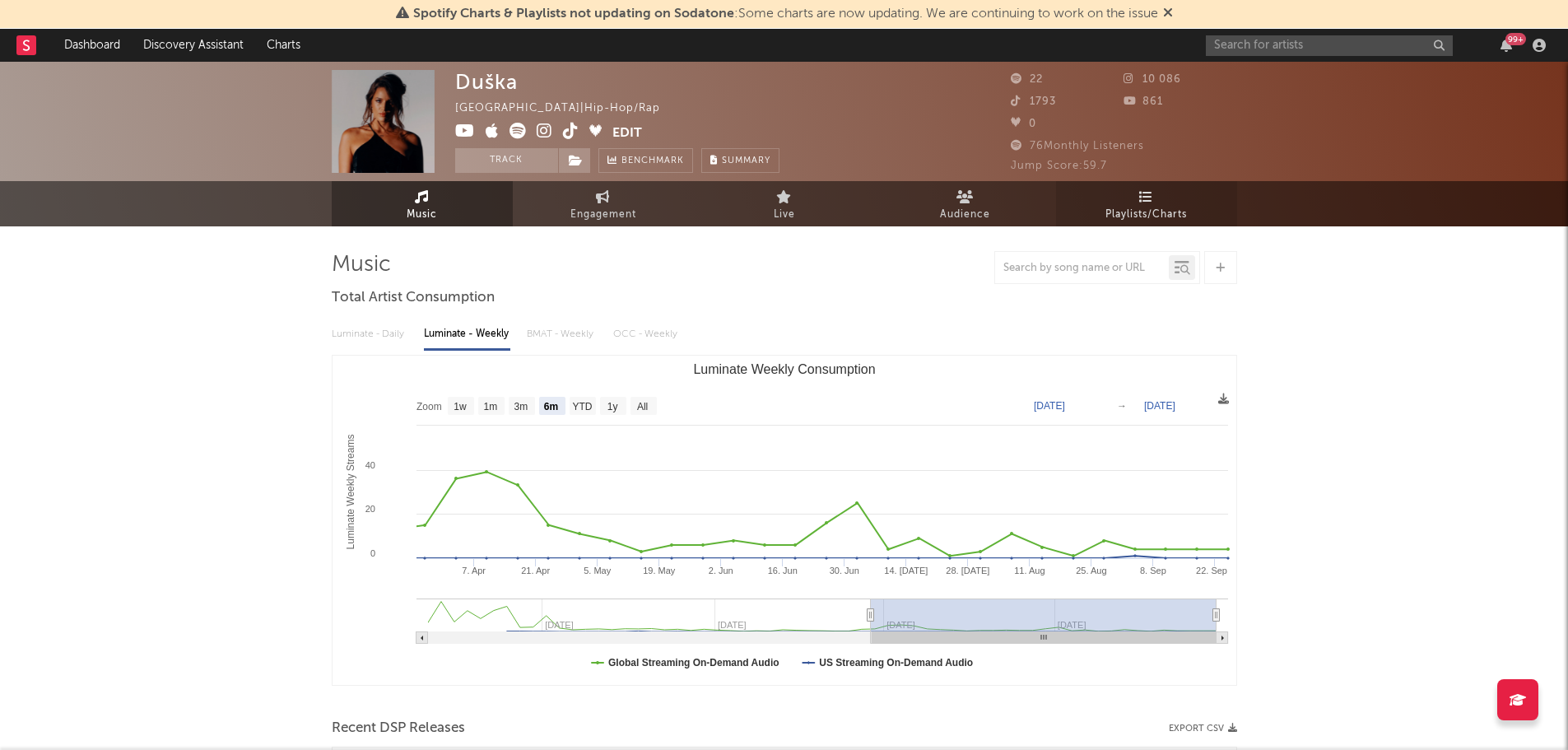
click at [1138, 212] on span "Playlists/Charts" at bounding box center [1146, 215] width 81 height 20
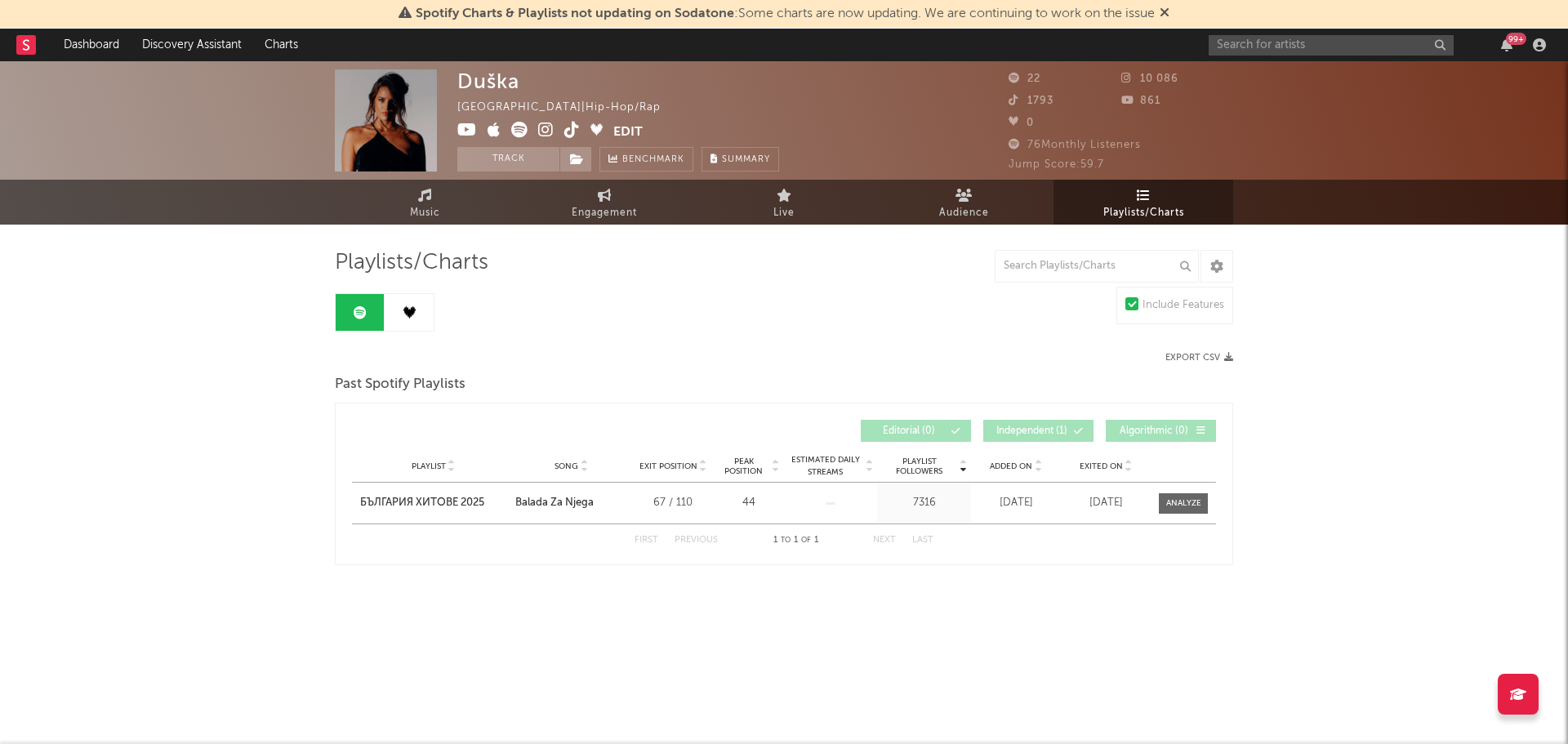
click at [428, 311] on link at bounding box center [408, 312] width 49 height 37
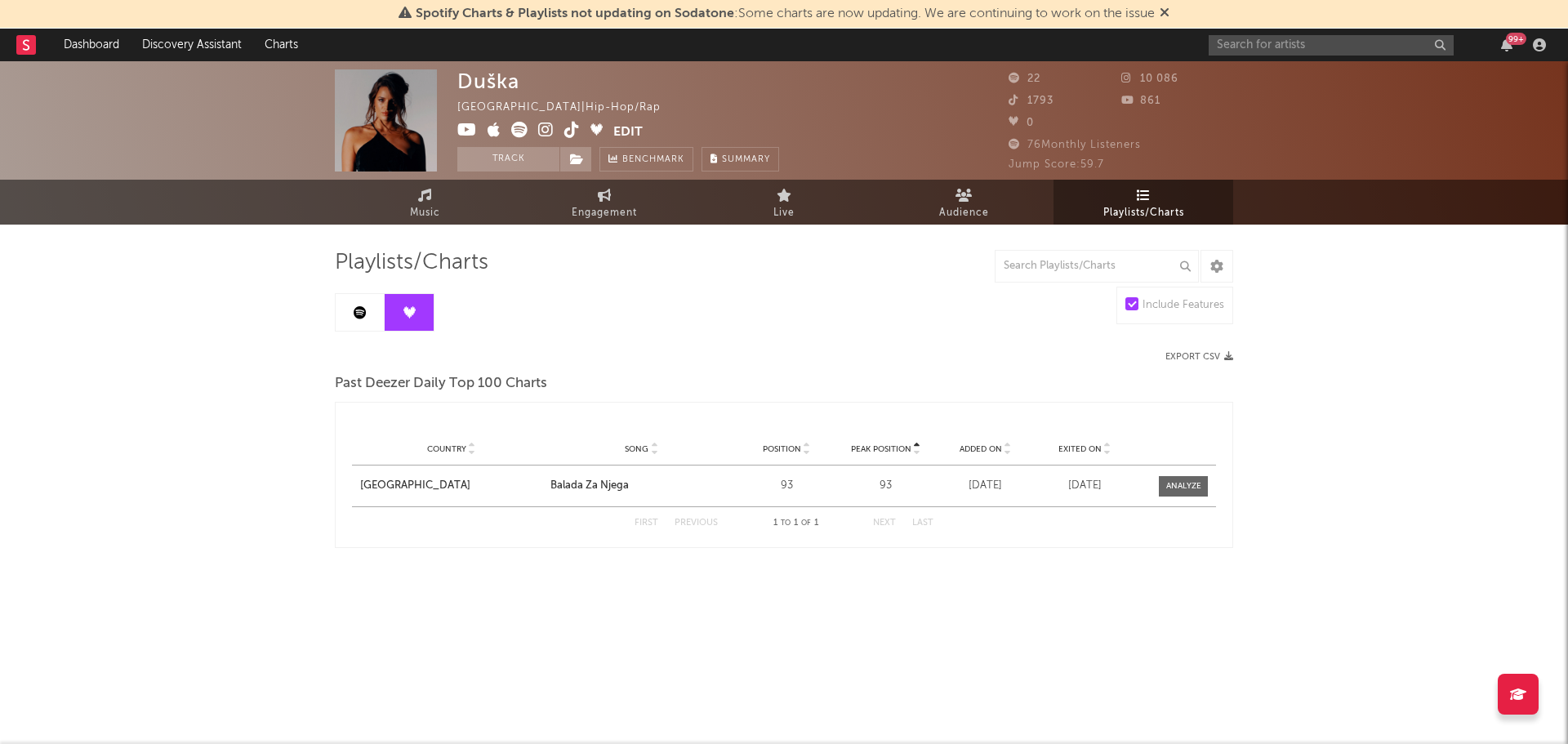
click at [357, 316] on icon at bounding box center [360, 313] width 13 height 13
